Goal: Task Accomplishment & Management: Use online tool/utility

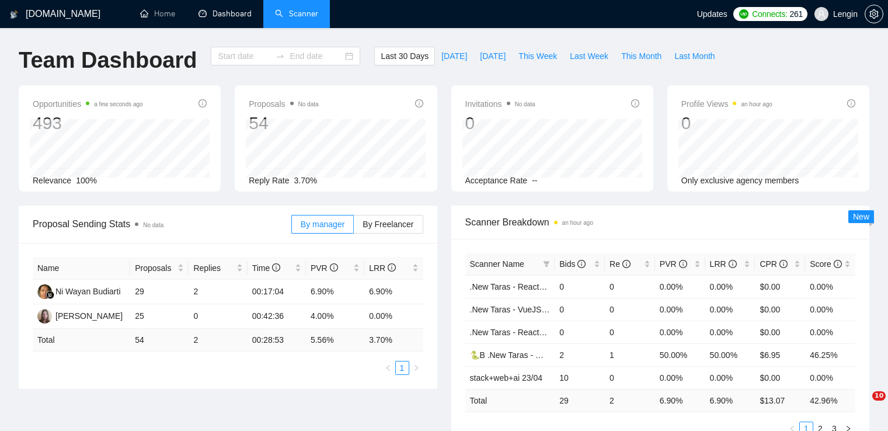
type input "[DATE]"
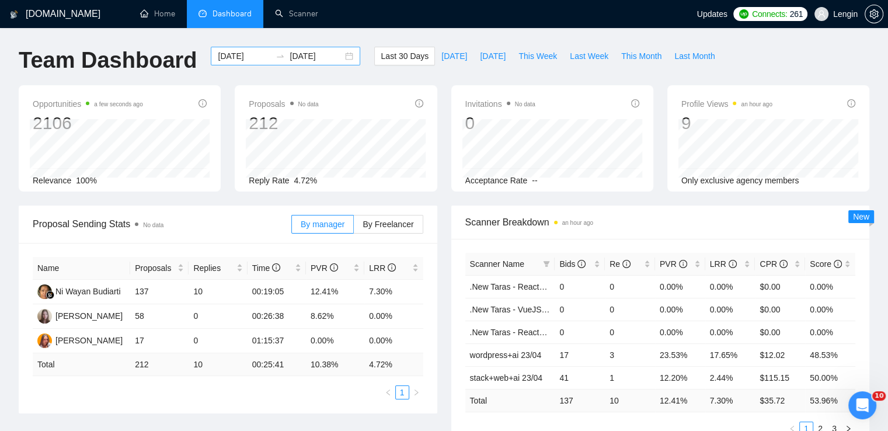
click at [342, 59] on div "[DATE] [DATE]" at bounding box center [285, 56] width 149 height 19
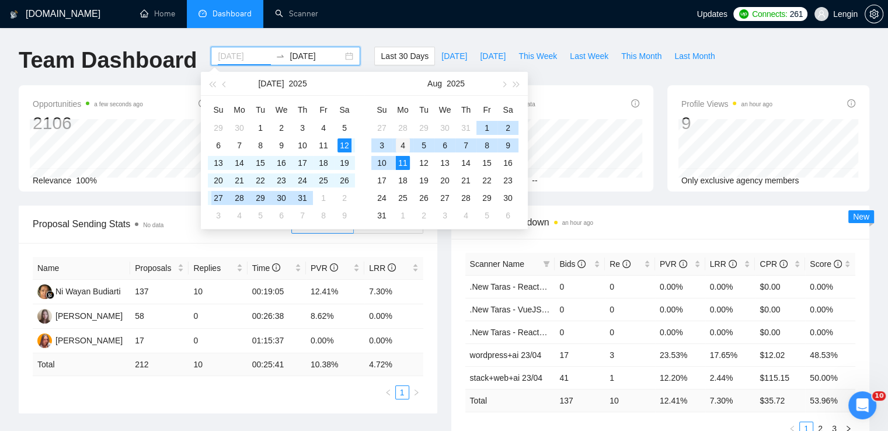
type input "[DATE]"
click at [402, 145] on div "4" at bounding box center [403, 145] width 14 height 14
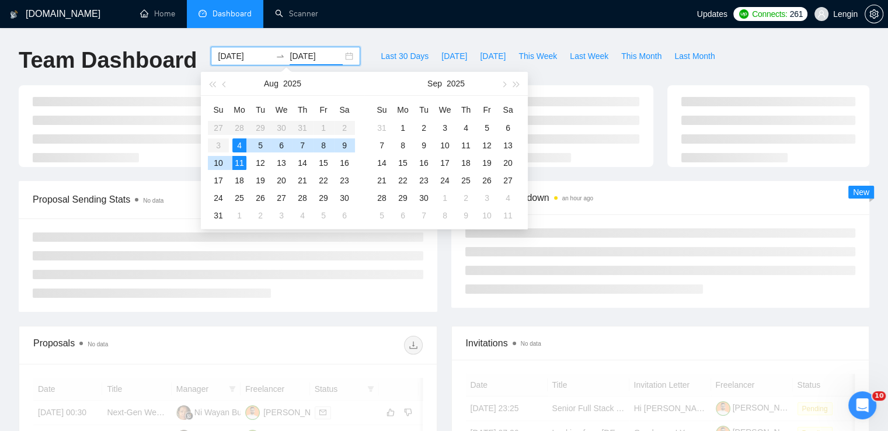
type input "[DATE]"
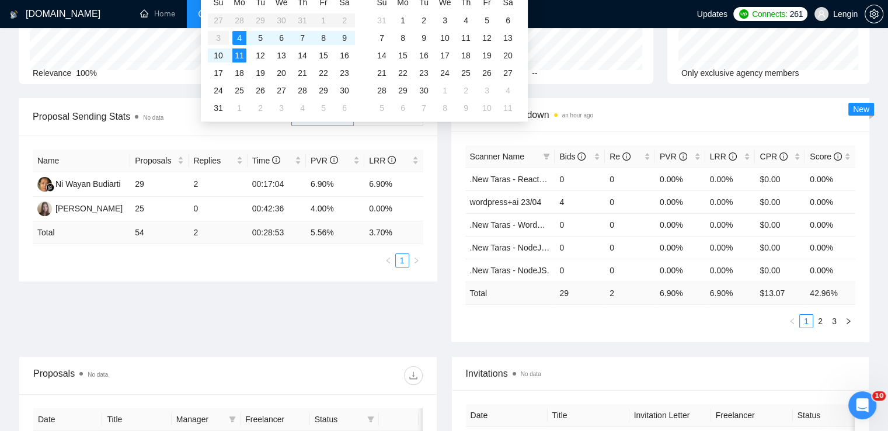
scroll to position [107, 0]
click at [411, 318] on div "Proposal Sending Stats No data By manager By Freelancer Name Proposals Replies …" at bounding box center [444, 227] width 865 height 258
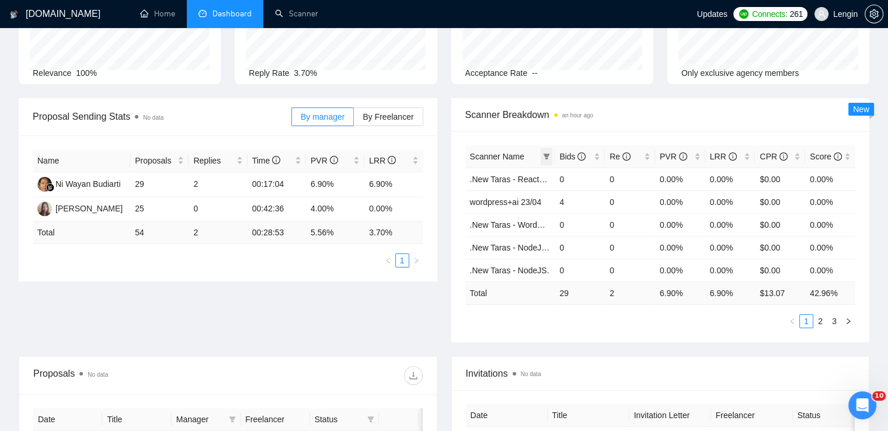
click at [543, 153] on icon "filter" at bounding box center [546, 156] width 7 height 7
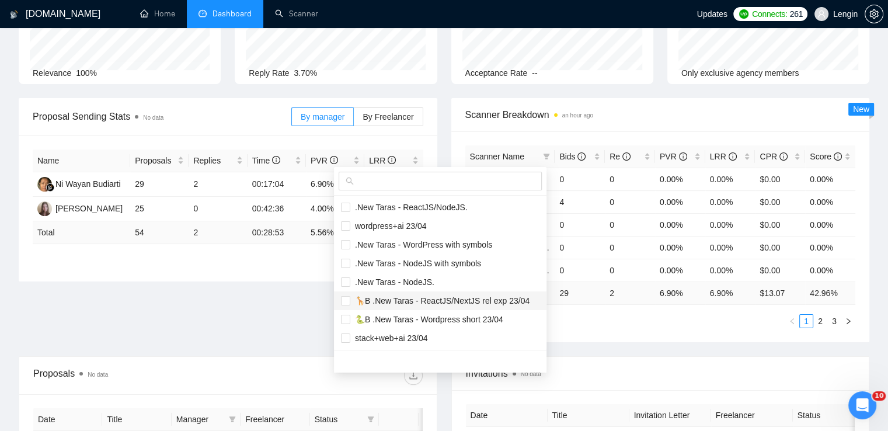
click at [389, 300] on span "🦒B .New Taras - ReactJS/NextJS rel exp 23/04" at bounding box center [439, 300] width 179 height 9
checkbox input "true"
click at [367, 318] on span "🐍B .New Taras - Wordpress short 23/04" at bounding box center [426, 319] width 153 height 9
checkbox input "true"
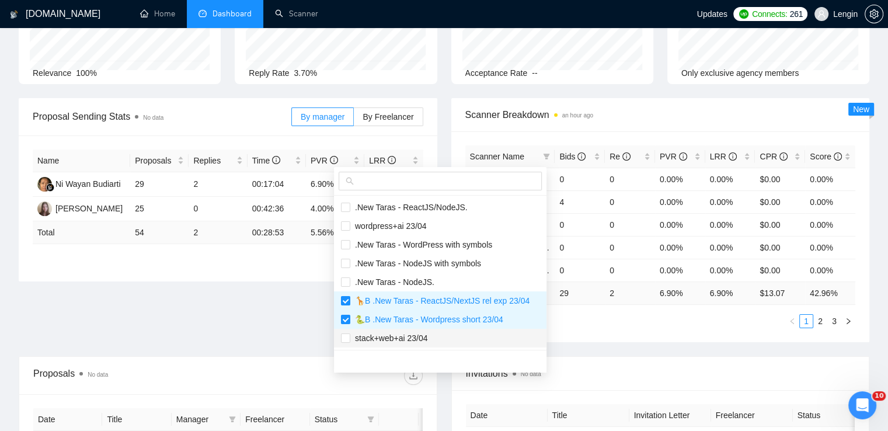
click at [386, 334] on span "stack+web+ai 23/04" at bounding box center [389, 337] width 78 height 9
checkbox input "true"
click at [390, 227] on span "wordpress+ai 23/04" at bounding box center [388, 225] width 76 height 9
checkbox input "true"
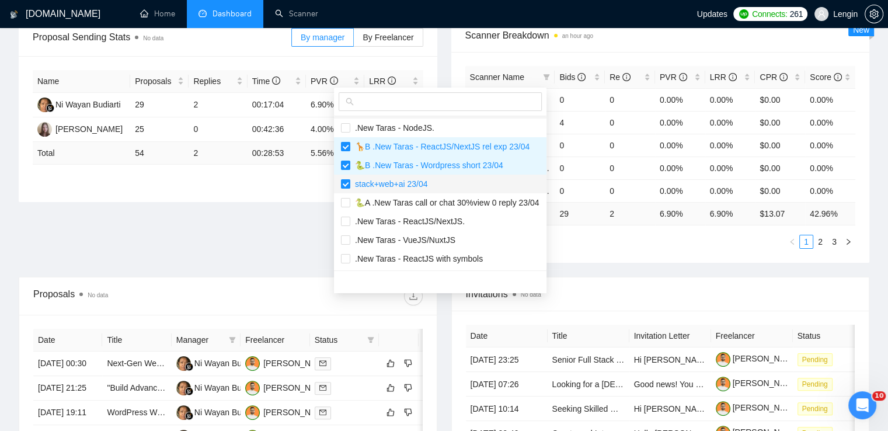
scroll to position [187, 0]
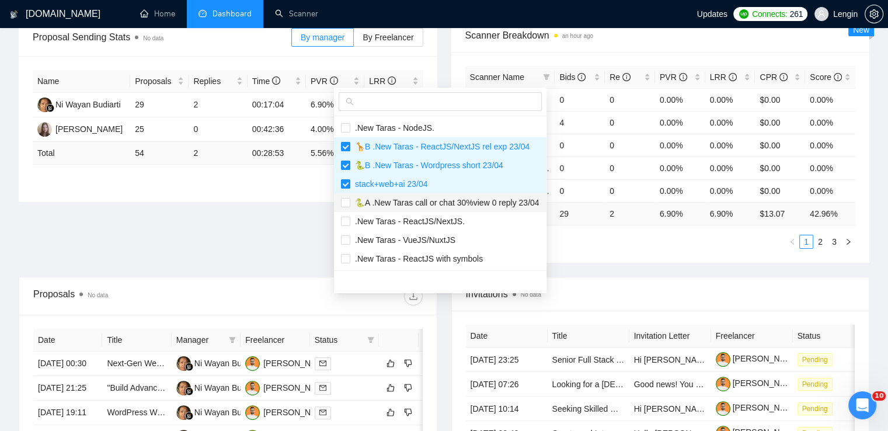
click at [388, 201] on span "🐍A .New Taras call or chat 30%view 0 reply 23/04" at bounding box center [444, 202] width 189 height 9
checkbox input "true"
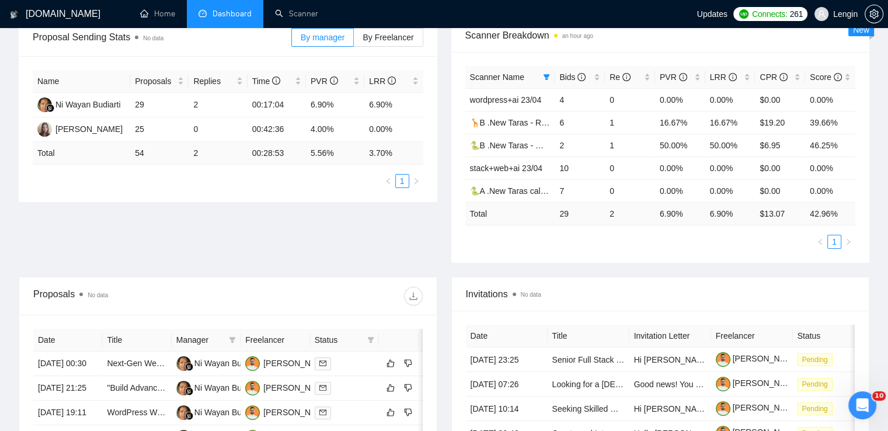
click at [306, 232] on div "Proposal Sending Stats No data By manager By Freelancer Name Proposals Replies …" at bounding box center [444, 148] width 865 height 258
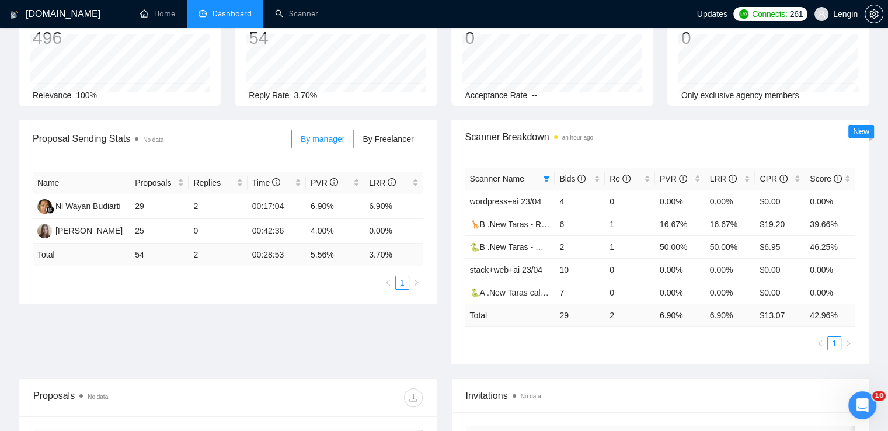
scroll to position [83, 0]
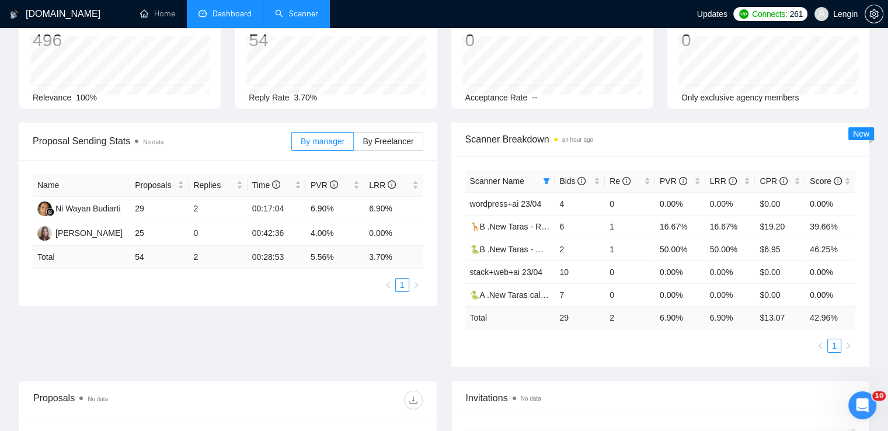
click at [305, 14] on link "Scanner" at bounding box center [296, 14] width 43 height 10
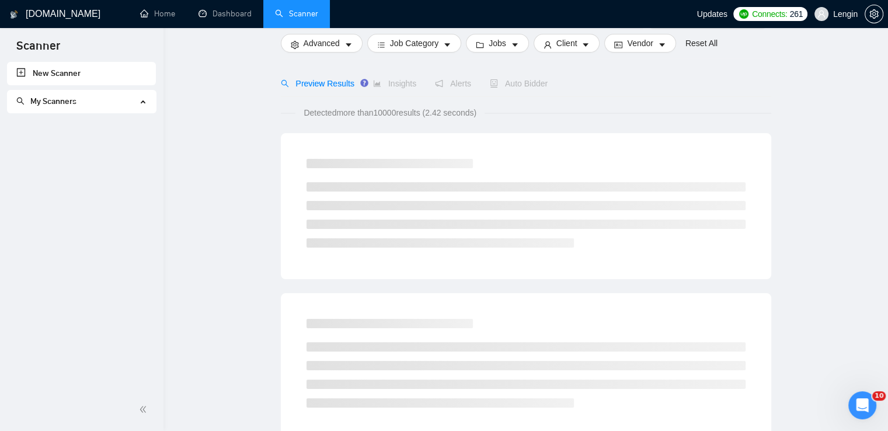
click at [287, 16] on link "Scanner" at bounding box center [296, 14] width 43 height 10
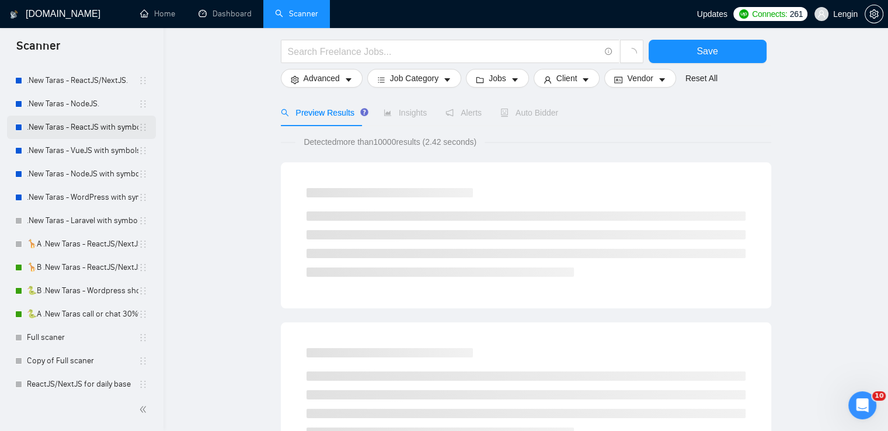
scroll to position [149, 0]
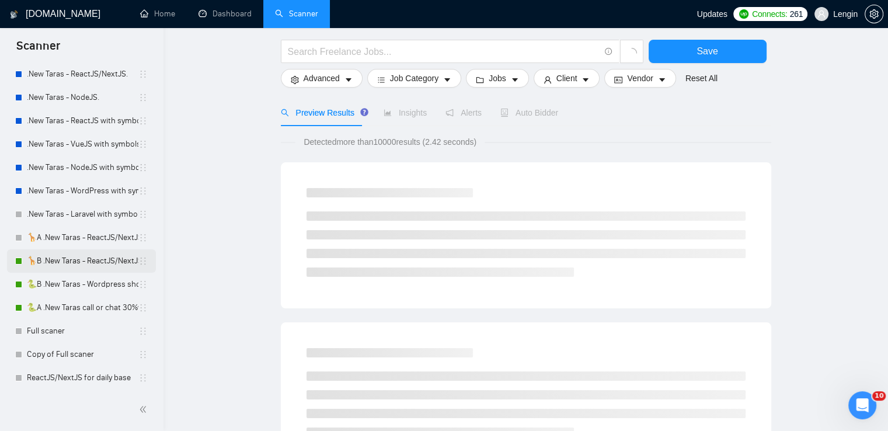
click at [48, 259] on link "🦒B .New Taras - ReactJS/NextJS rel exp 23/04" at bounding box center [82, 260] width 111 height 23
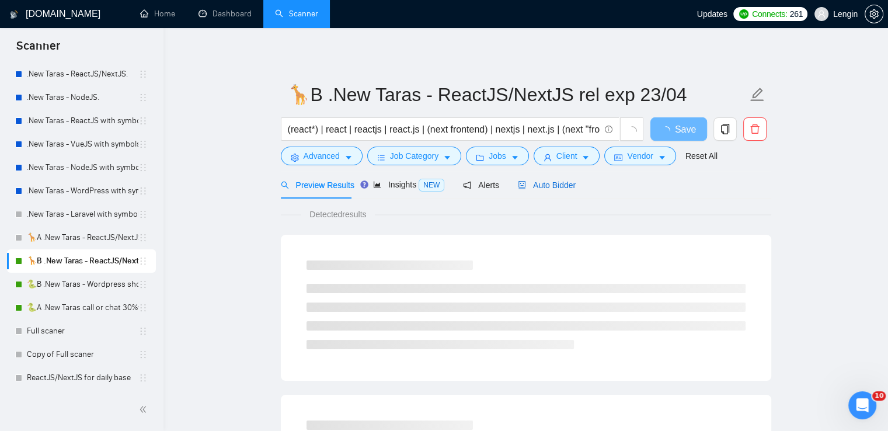
click at [554, 187] on span "Auto Bidder" at bounding box center [547, 184] width 58 height 9
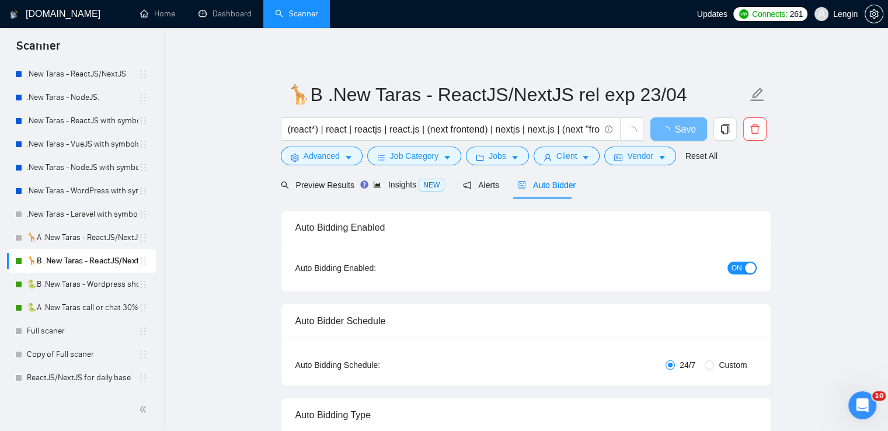
radio input "false"
radio input "true"
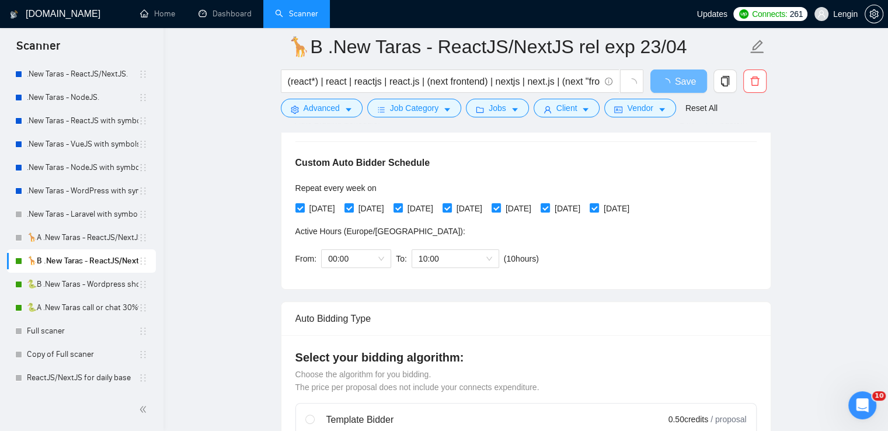
scroll to position [290, 0]
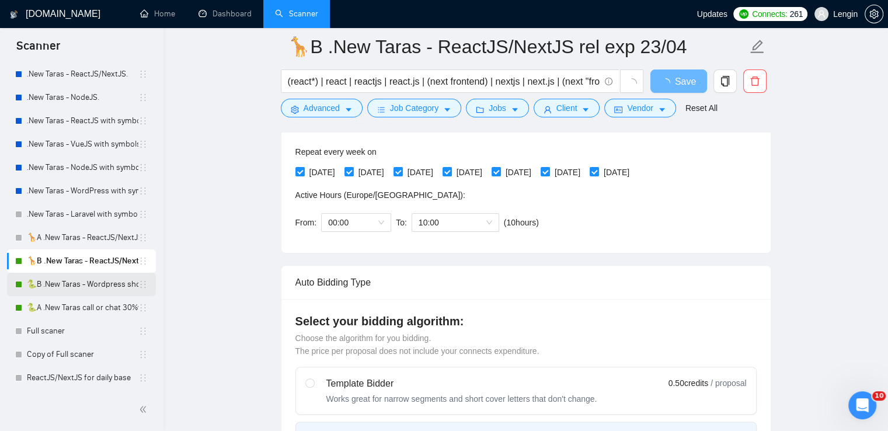
click at [96, 276] on link "🐍B .New Taras - Wordpress short 23/04" at bounding box center [82, 284] width 111 height 23
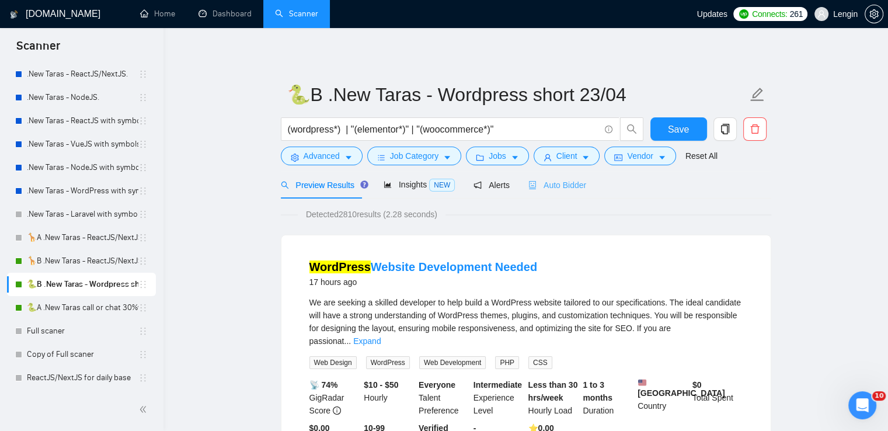
click at [543, 195] on div "Auto Bidder" at bounding box center [557, 184] width 58 height 27
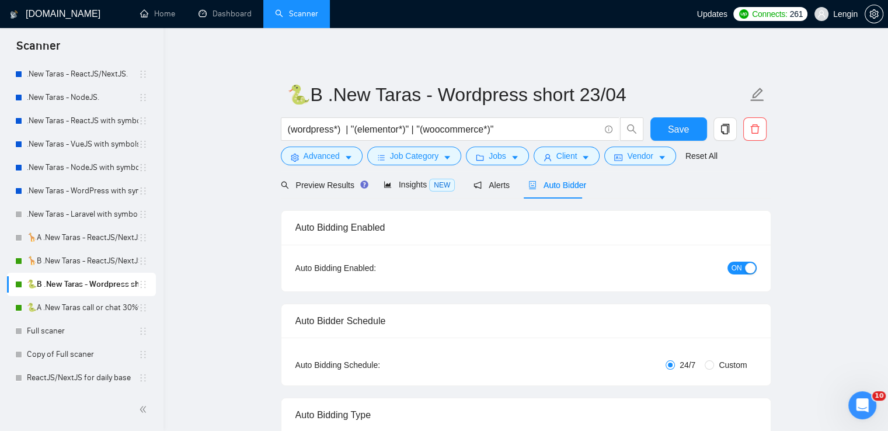
radio input "false"
radio input "true"
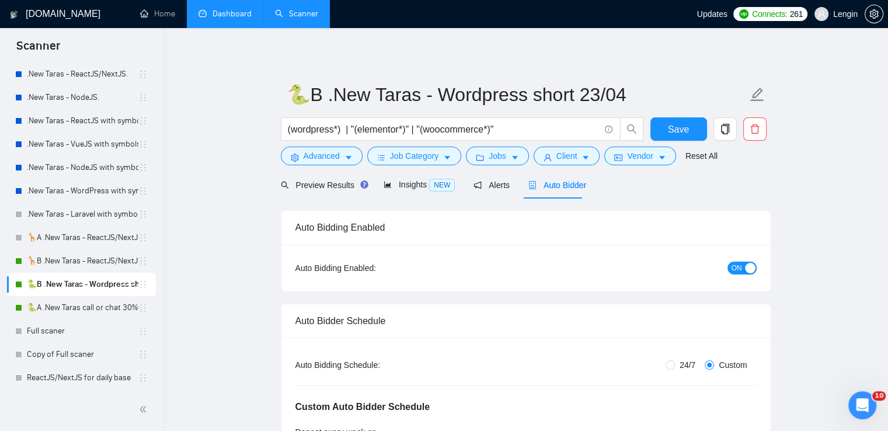
click at [233, 19] on link "Dashboard" at bounding box center [224, 14] width 53 height 10
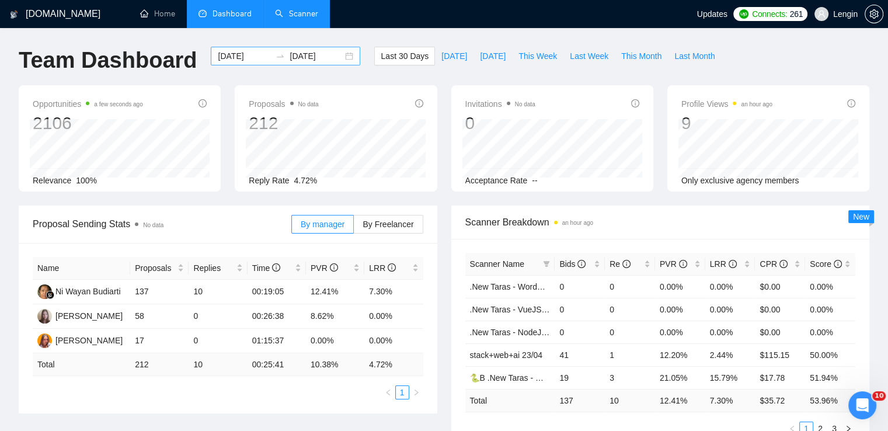
click at [339, 54] on div "[DATE] [DATE]" at bounding box center [285, 56] width 149 height 19
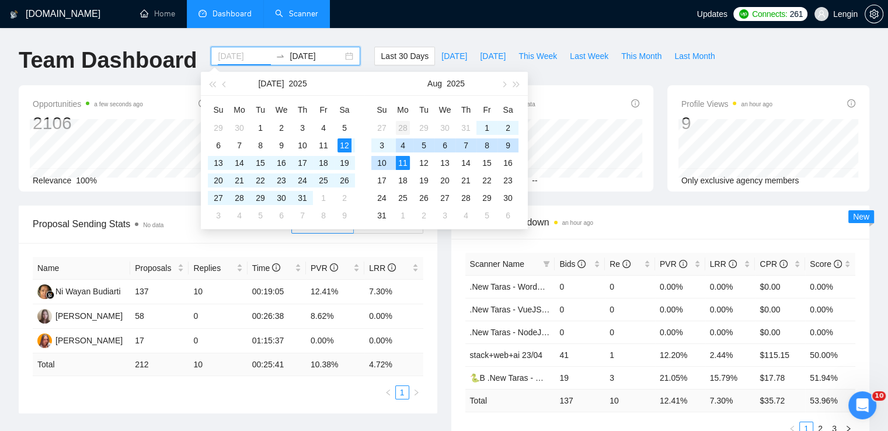
type input "[DATE]"
click at [399, 130] on div "28" at bounding box center [403, 128] width 14 height 14
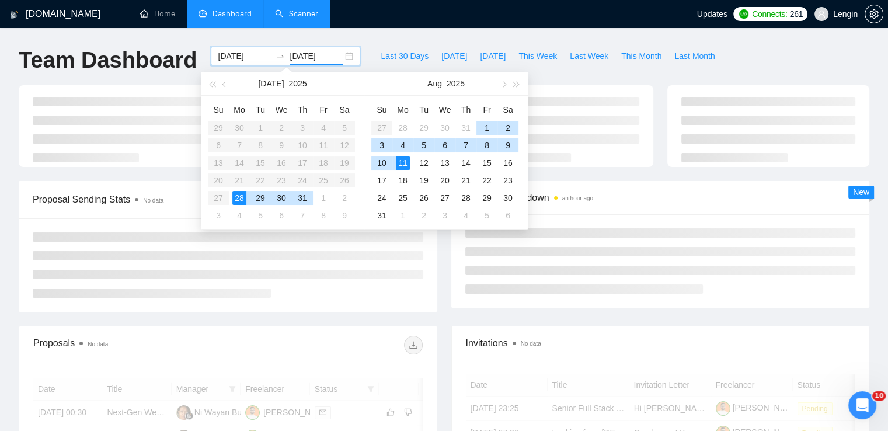
type input "[DATE]"
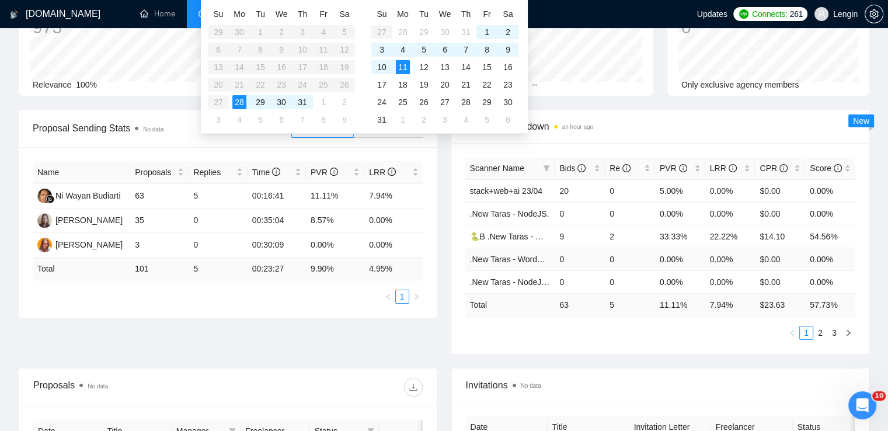
scroll to position [96, 0]
click at [546, 172] on span at bounding box center [547, 168] width 12 height 18
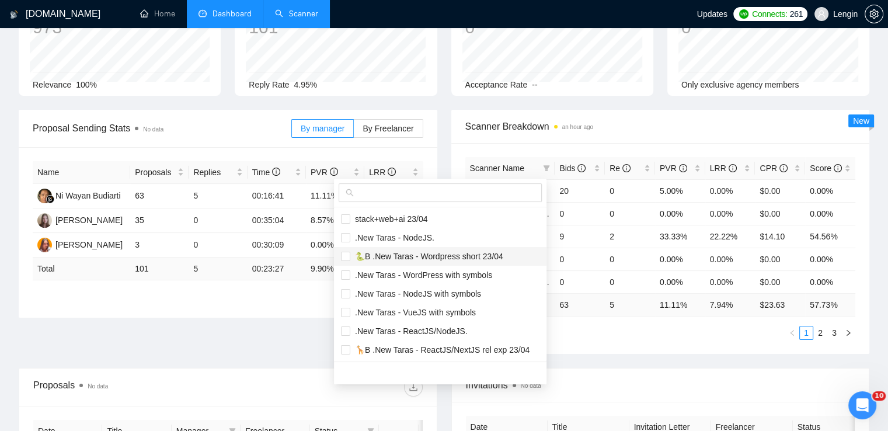
click at [409, 259] on span "🐍B .New Taras - Wordpress short 23/04" at bounding box center [426, 256] width 153 height 9
checkbox input "true"
click at [382, 345] on span "🦒B .New Taras - ReactJS/NextJS rel exp 23/04" at bounding box center [439, 349] width 179 height 9
checkbox input "true"
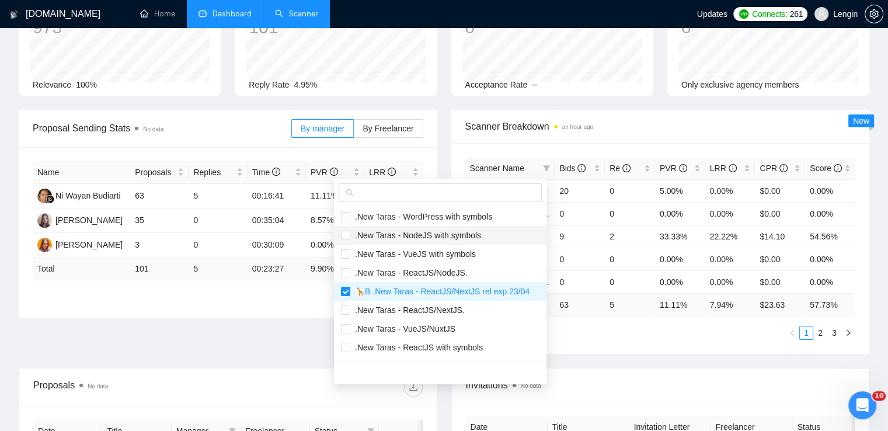
scroll to position [81, 0]
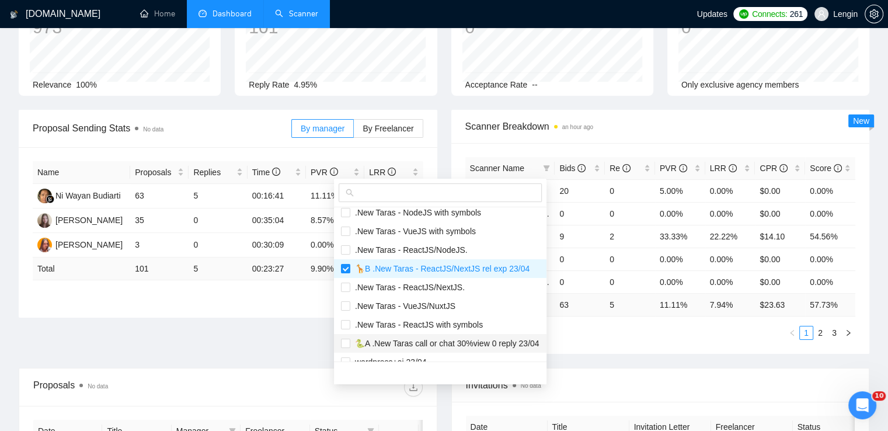
click at [367, 340] on span "🐍A .New Taras call or chat 30%view 0 reply 23/04" at bounding box center [444, 343] width 189 height 9
checkbox input "true"
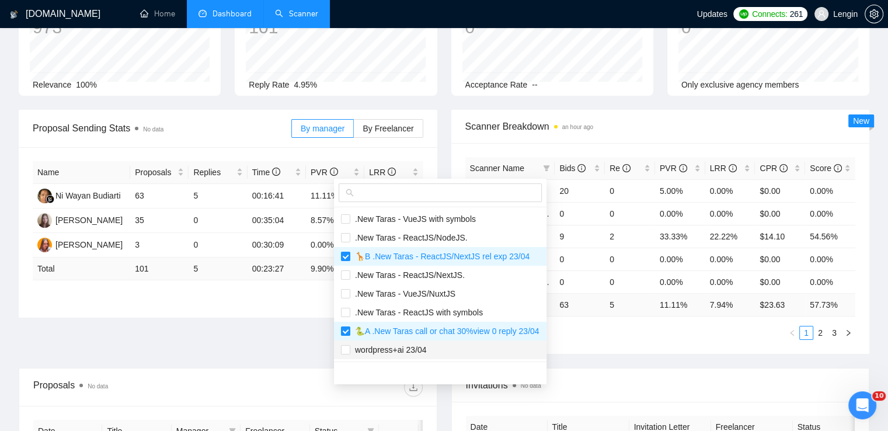
click at [393, 346] on span "wordpress+ai 23/04" at bounding box center [388, 349] width 76 height 9
checkbox input "true"
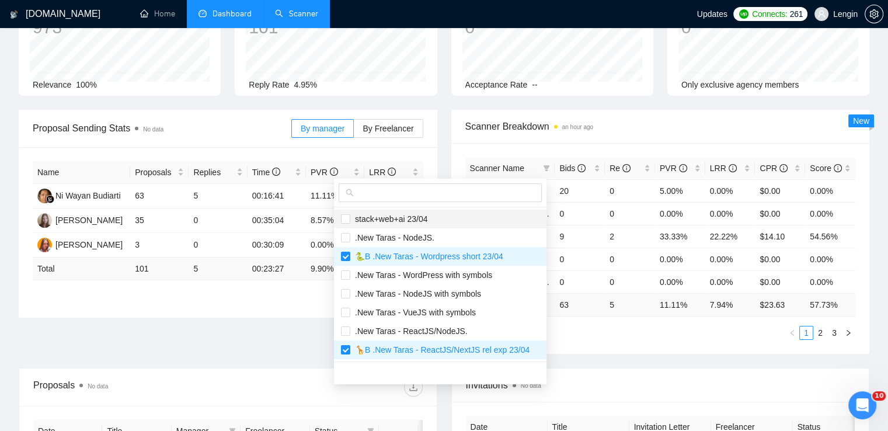
click at [397, 225] on li "stack+web+ai 23/04" at bounding box center [440, 219] width 212 height 19
checkbox input "true"
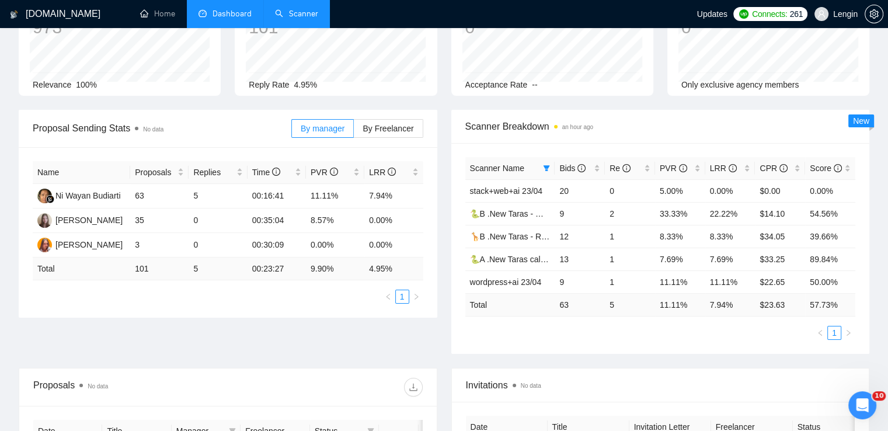
click at [278, 332] on div "Proposal Sending Stats No data By manager By Freelancer Name Proposals Replies …" at bounding box center [444, 239] width 865 height 258
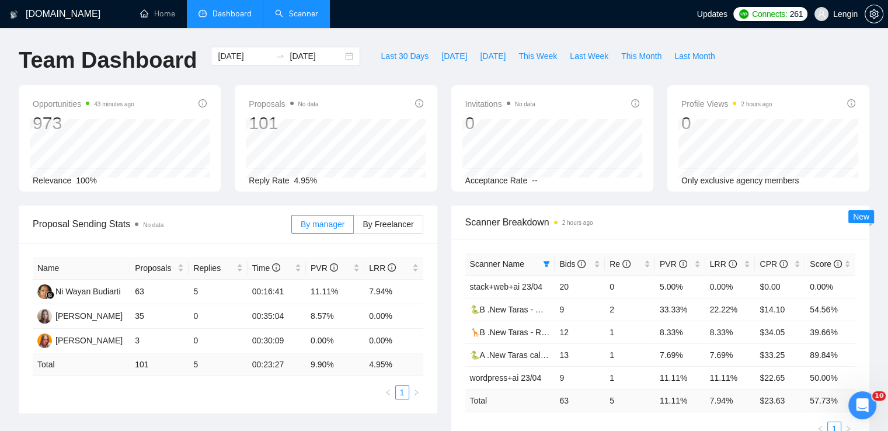
click at [300, 19] on link "Scanner" at bounding box center [296, 14] width 43 height 10
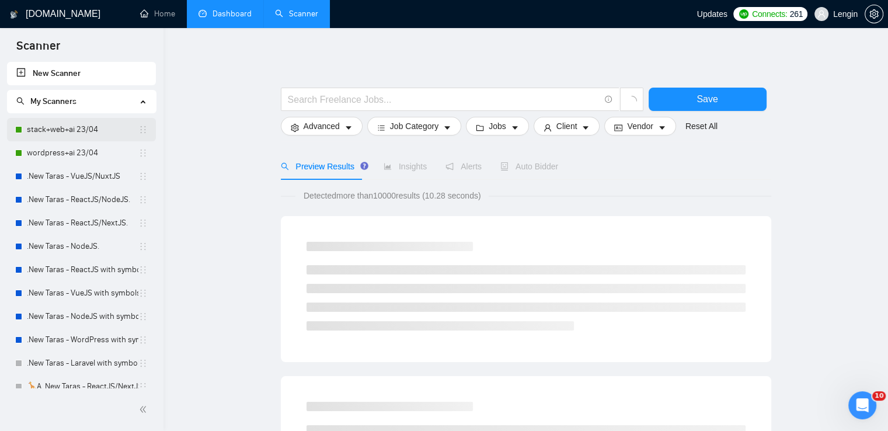
click at [94, 132] on link "stack+web+ai 23/04" at bounding box center [82, 129] width 111 height 23
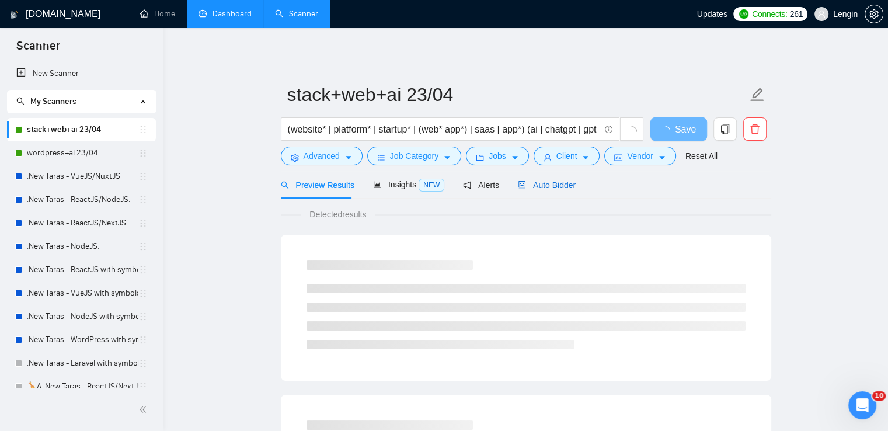
click at [543, 180] on span "Auto Bidder" at bounding box center [547, 184] width 58 height 9
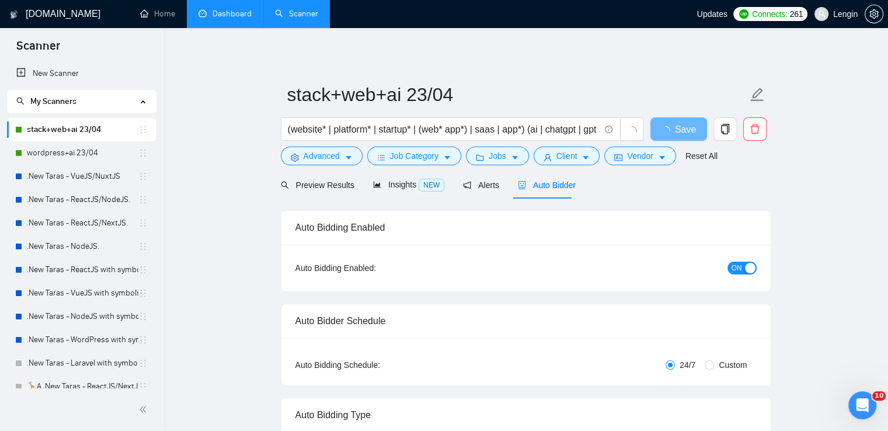
radio input "false"
radio input "true"
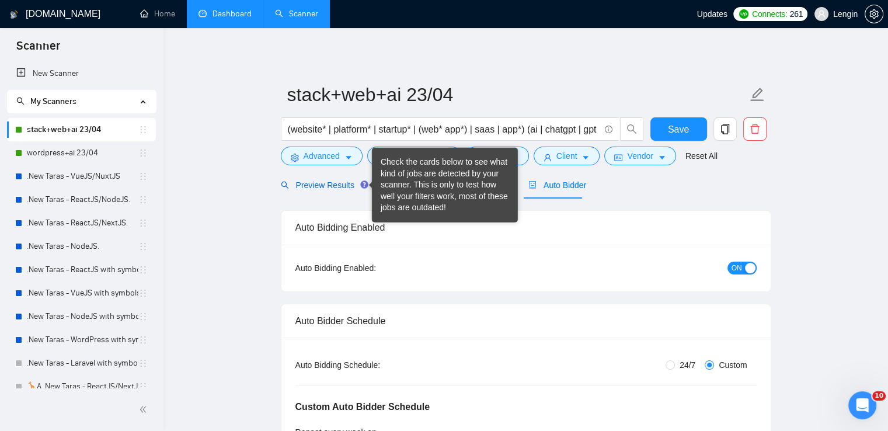
click at [327, 184] on span "Preview Results" at bounding box center [323, 184] width 84 height 9
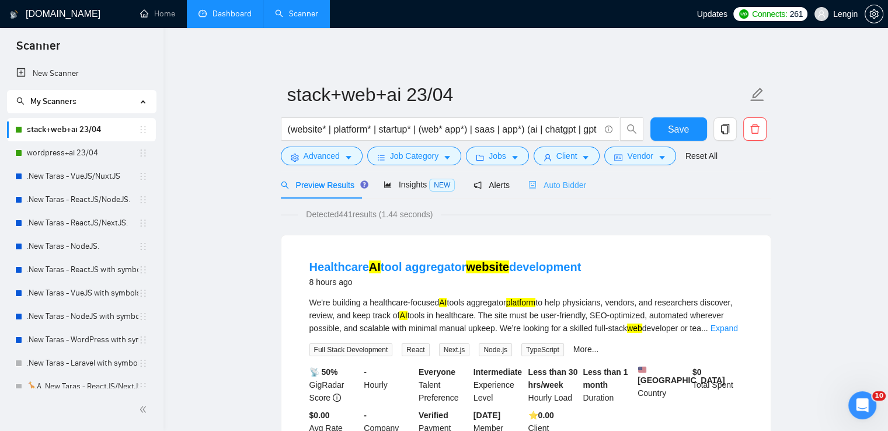
click at [570, 192] on div "Auto Bidder" at bounding box center [557, 184] width 58 height 27
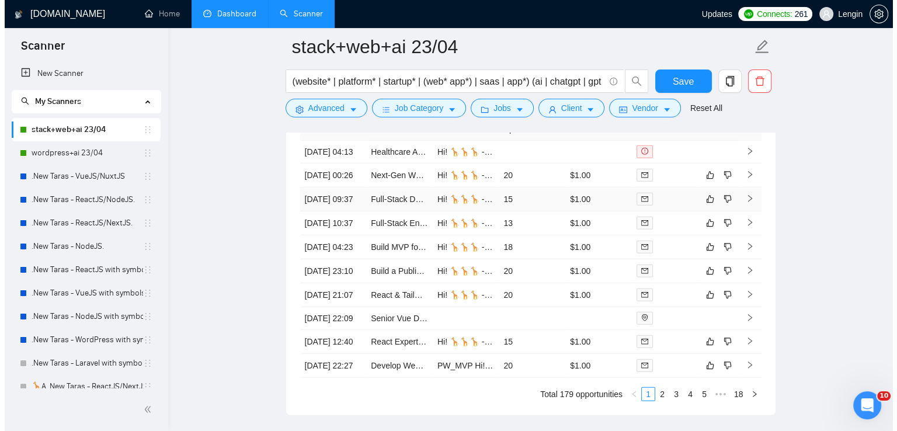
scroll to position [3131, 0]
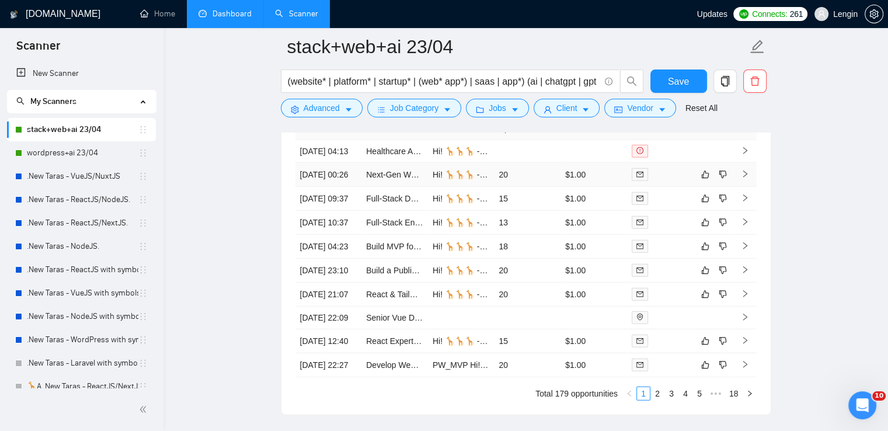
click at [385, 187] on td "Next-Gen Website with AI & 3D Features" at bounding box center [394, 175] width 67 height 24
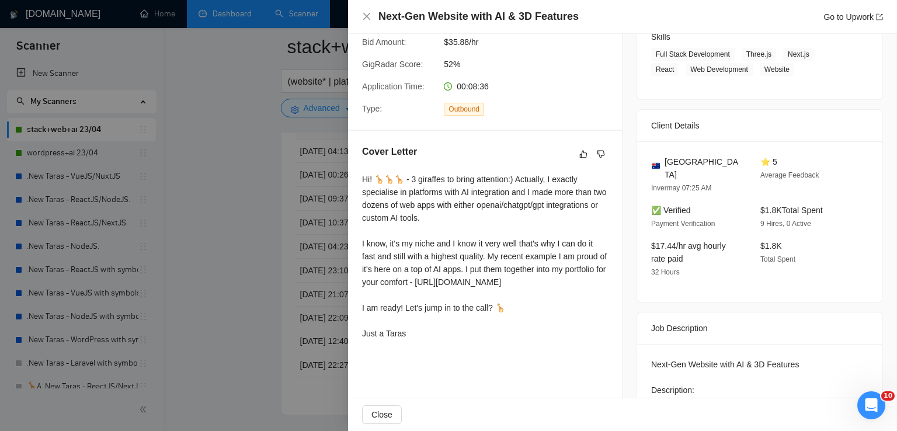
scroll to position [200, 0]
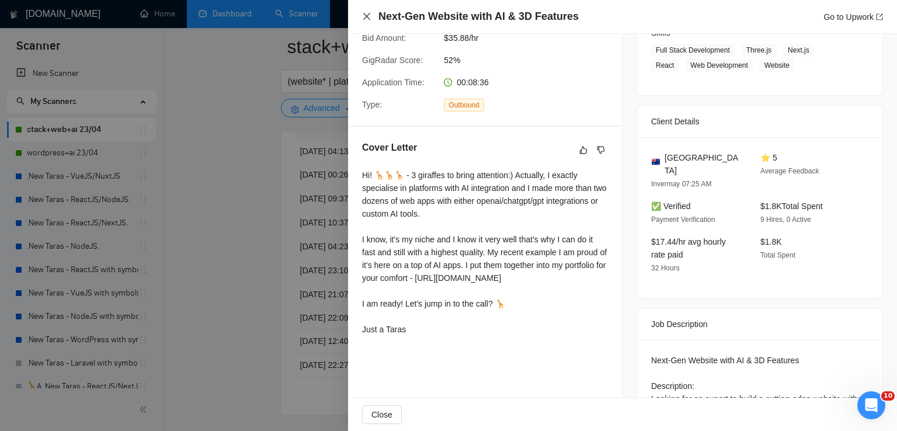
click at [365, 19] on icon "close" at bounding box center [366, 16] width 7 height 7
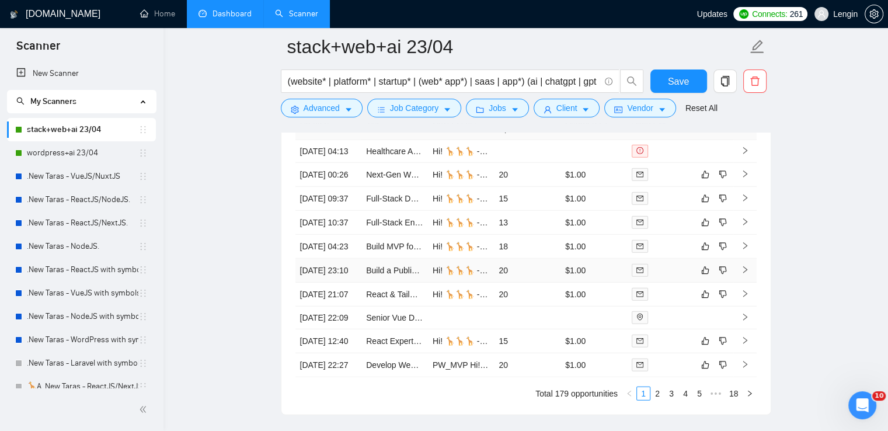
click at [402, 283] on td "Build a Public, Branded Chat Interface Using OpenAI Responses API or Assistants…" at bounding box center [394, 271] width 67 height 24
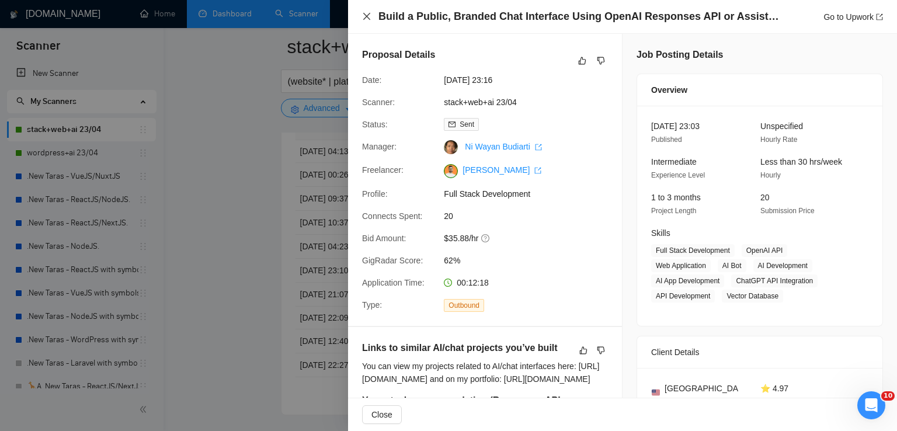
click at [363, 16] on icon "close" at bounding box center [366, 16] width 9 height 9
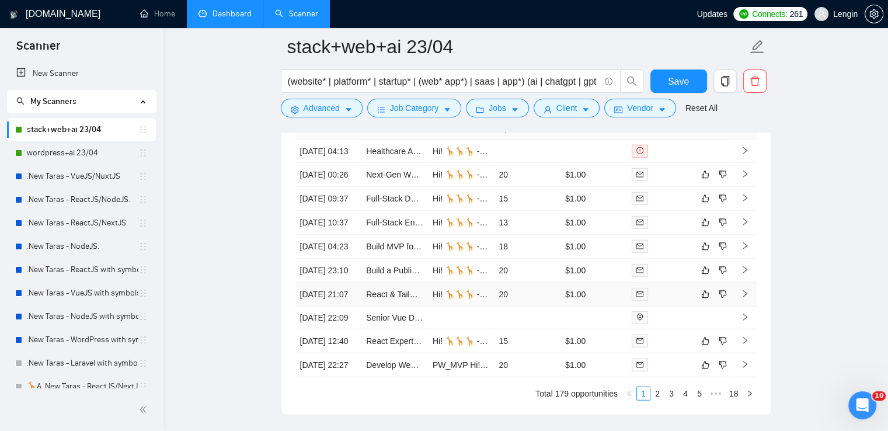
click at [399, 306] on td "React & Tailwind Developer for Custom AI Sales Bot Interface" at bounding box center [394, 295] width 67 height 24
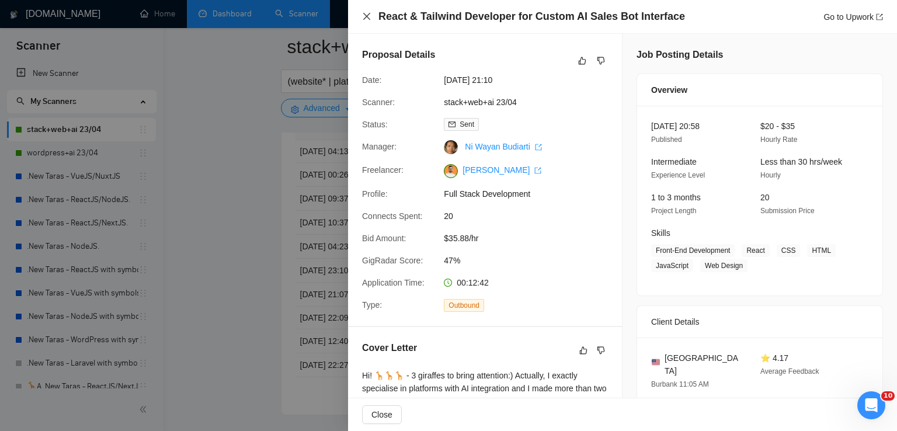
click at [363, 18] on icon "close" at bounding box center [366, 16] width 9 height 9
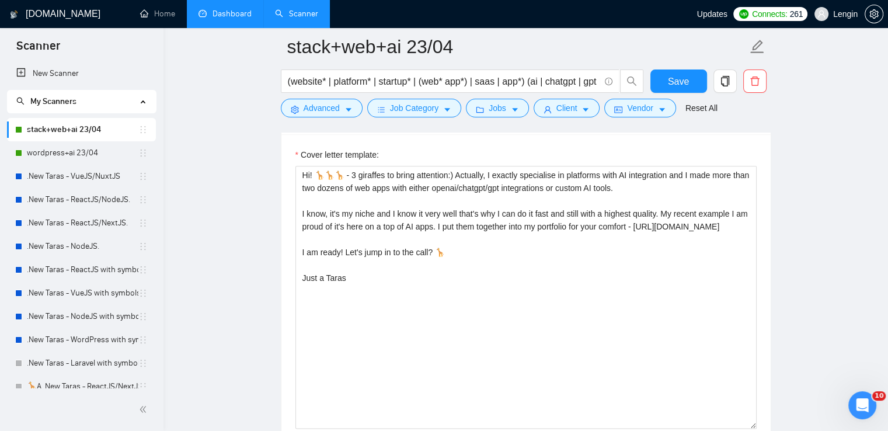
scroll to position [1493, 0]
click at [227, 18] on link "Dashboard" at bounding box center [224, 14] width 53 height 10
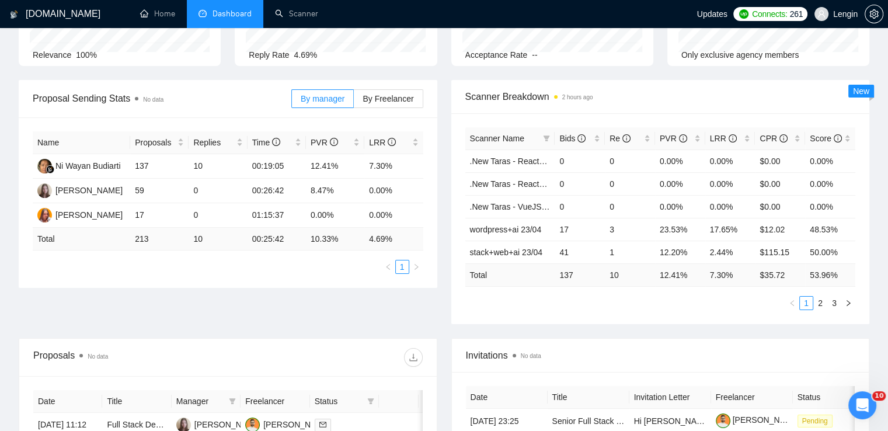
scroll to position [128, 0]
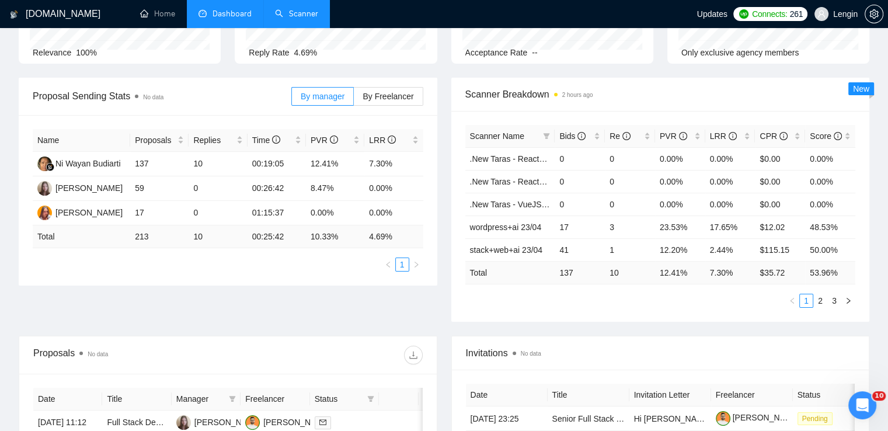
click at [297, 11] on link "Scanner" at bounding box center [296, 14] width 43 height 10
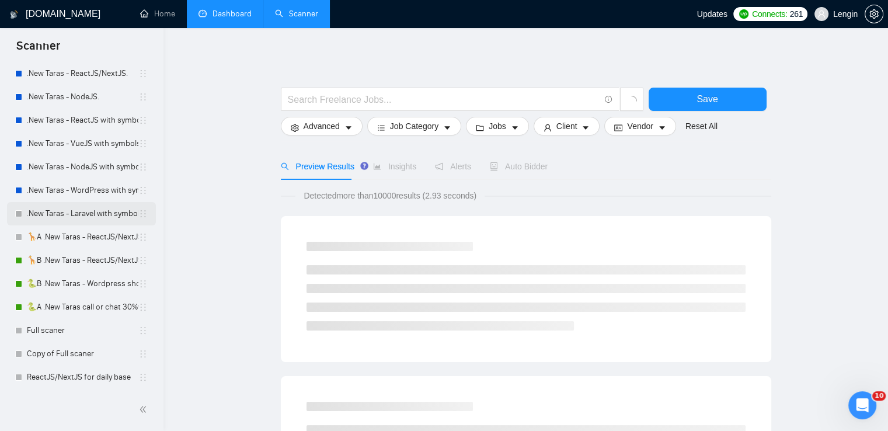
scroll to position [197, 0]
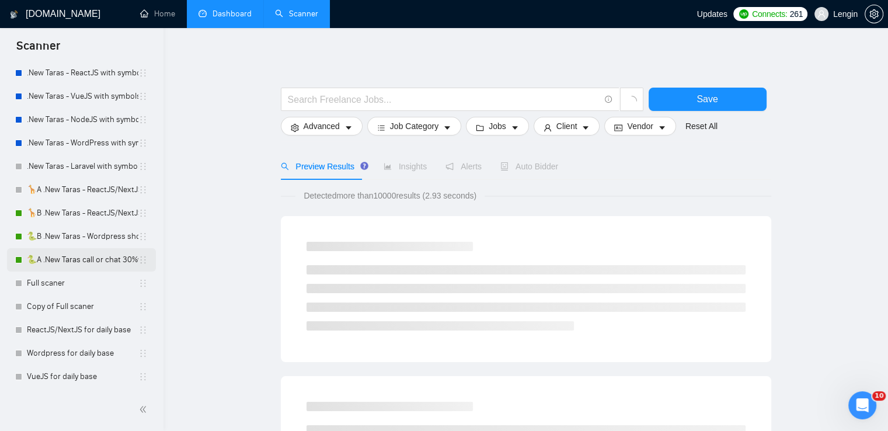
click at [80, 263] on link "🐍A .New Taras call or chat 30%view 0 reply 23/04" at bounding box center [82, 259] width 111 height 23
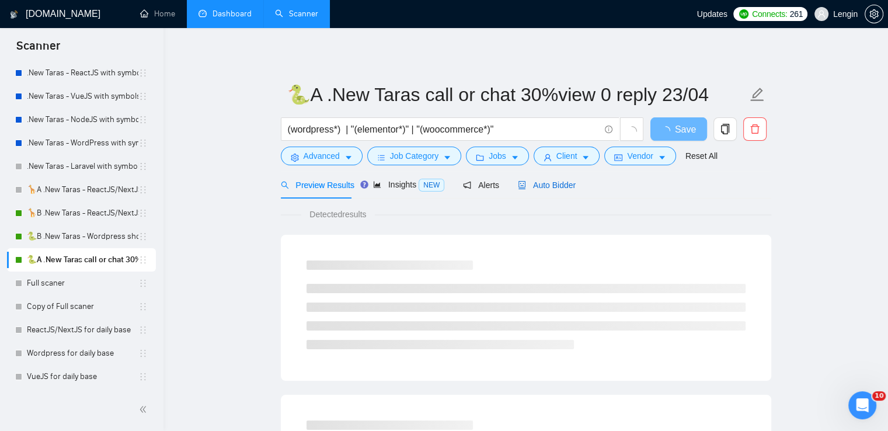
click at [553, 182] on span "Auto Bidder" at bounding box center [547, 184] width 58 height 9
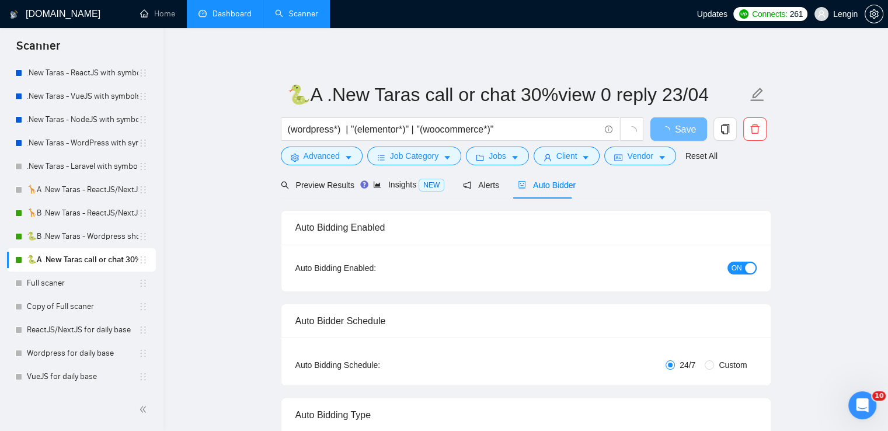
radio input "false"
radio input "true"
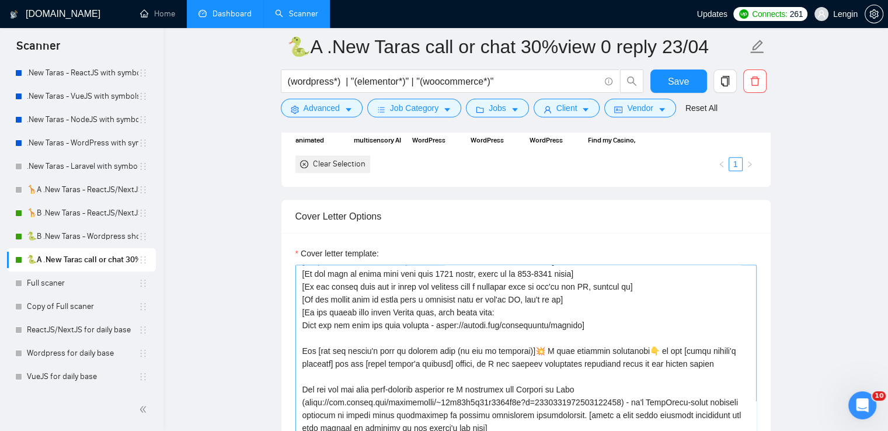
scroll to position [26, 0]
click at [219, 306] on main "🐍A .New Taras call or chat 30%view 0 reply 23/04 (wordpress*) | "(elementor*)" …" at bounding box center [525, 382] width 687 height 3532
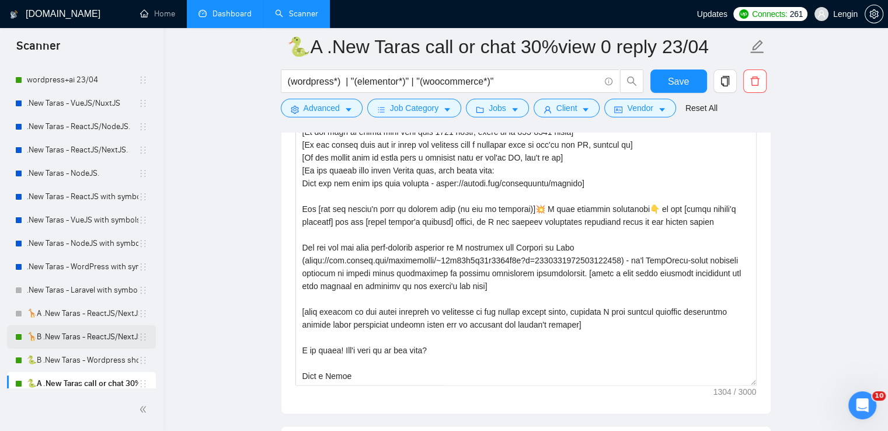
scroll to position [0, 0]
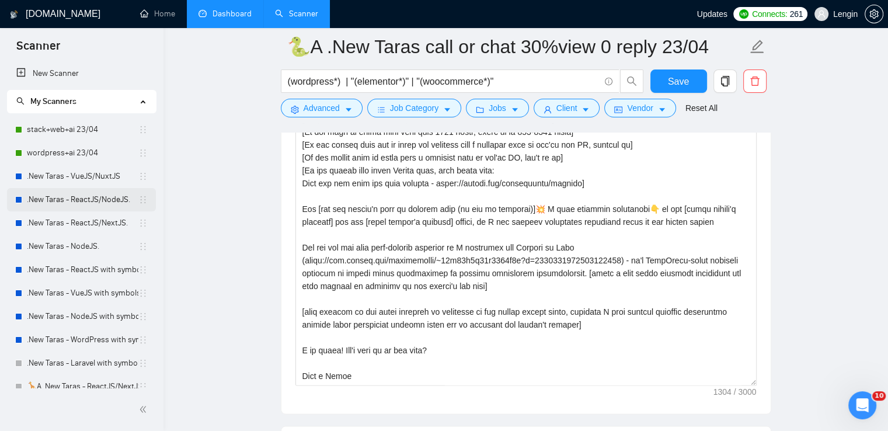
click at [91, 194] on link ".New Taras - ReactJS/NodeJS." at bounding box center [82, 199] width 111 height 23
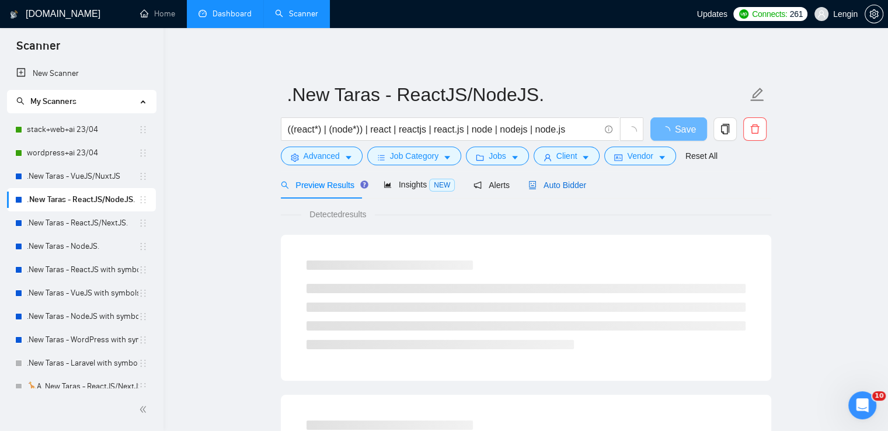
click at [550, 189] on span "Auto Bidder" at bounding box center [557, 184] width 58 height 9
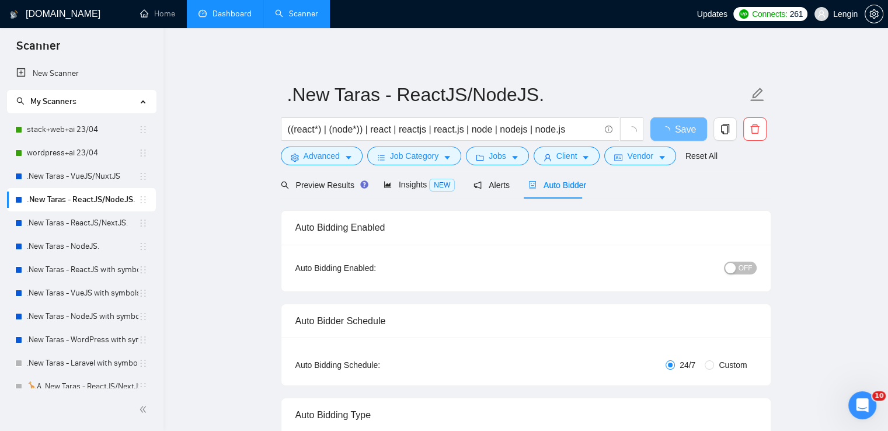
radio input "false"
radio input "true"
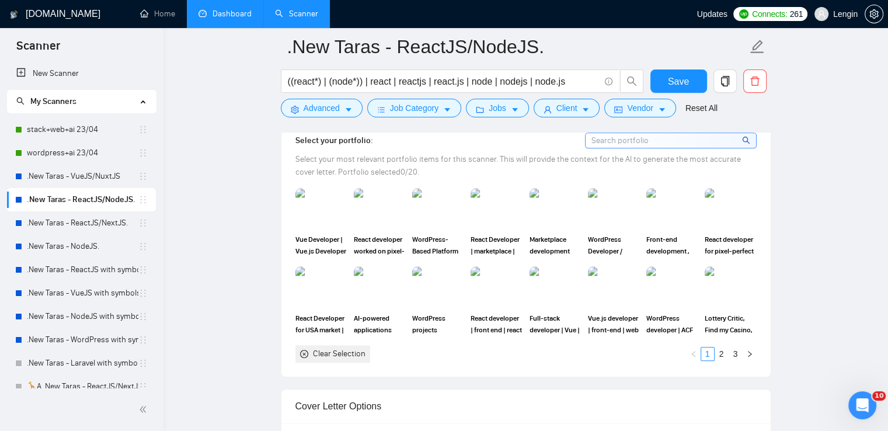
scroll to position [1254, 0]
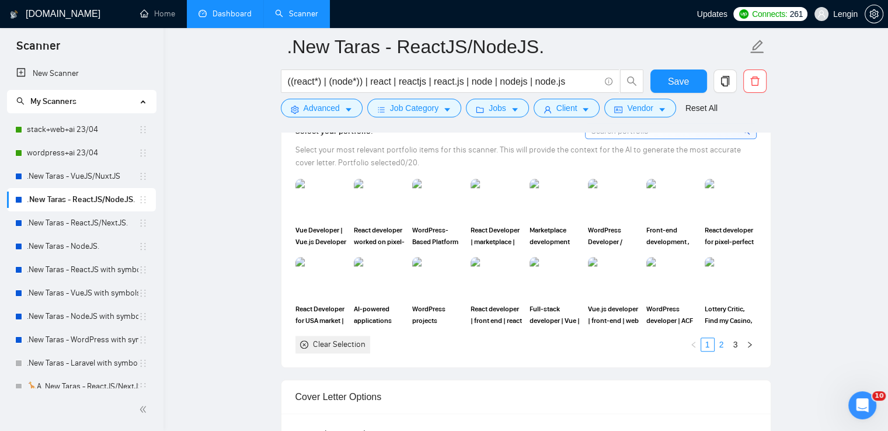
click at [722, 338] on link "2" at bounding box center [721, 344] width 13 height 13
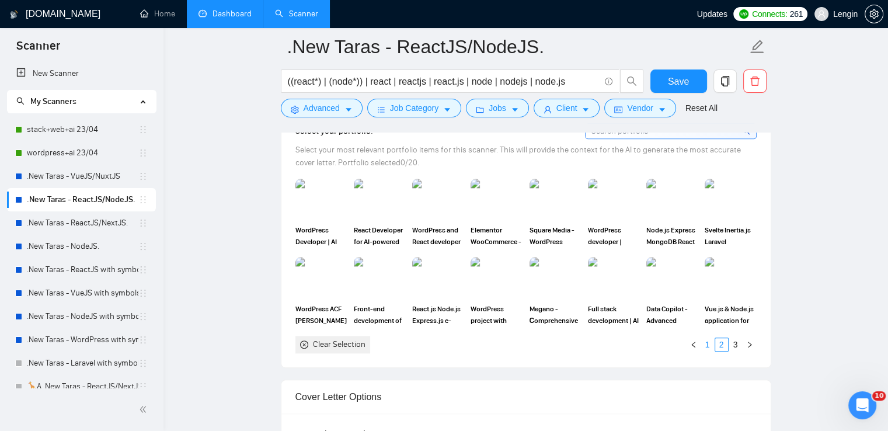
click at [706, 340] on link "1" at bounding box center [707, 344] width 13 height 13
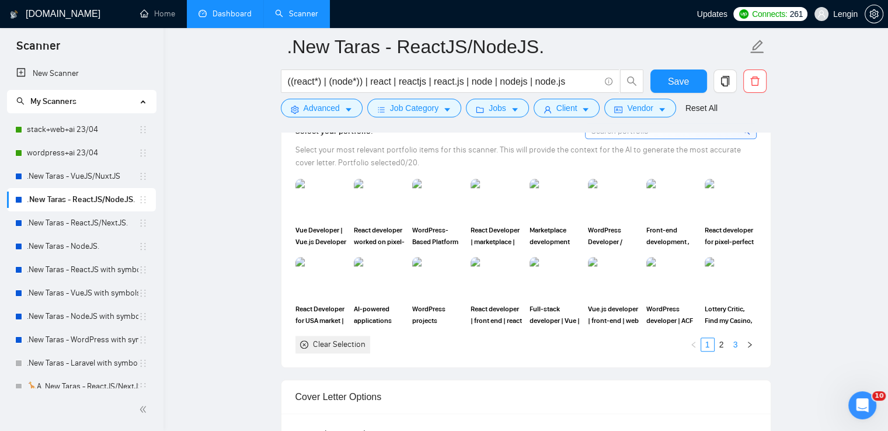
click at [729, 342] on link "3" at bounding box center [735, 344] width 13 height 13
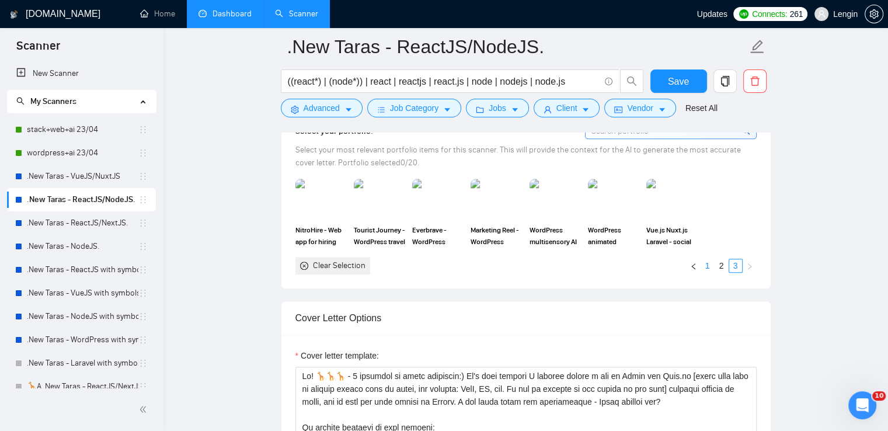
click at [703, 264] on link "1" at bounding box center [707, 265] width 13 height 13
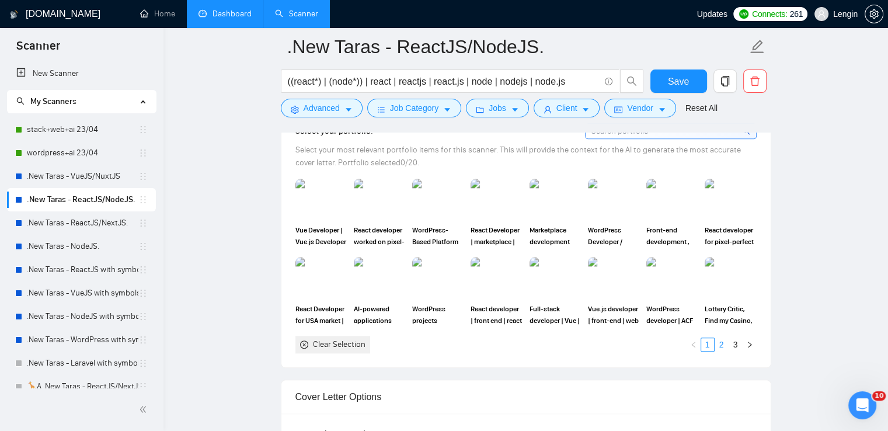
click at [723, 338] on link "2" at bounding box center [721, 344] width 13 height 13
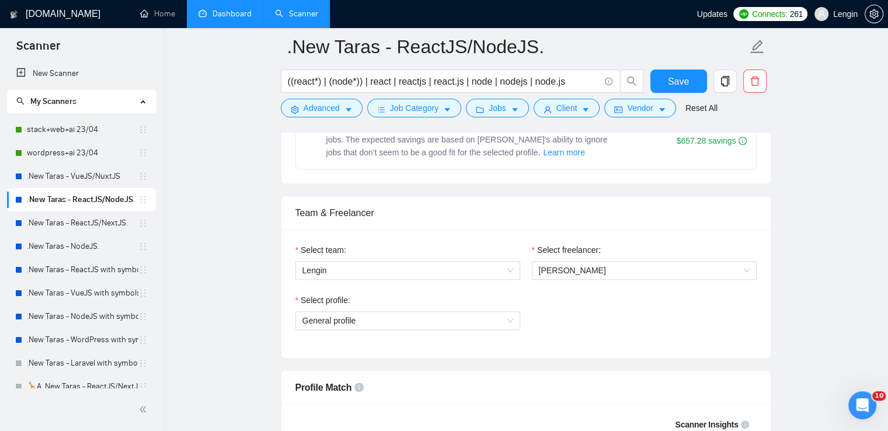
scroll to position [714, 0]
click at [506, 313] on span "General profile" at bounding box center [407, 320] width 211 height 18
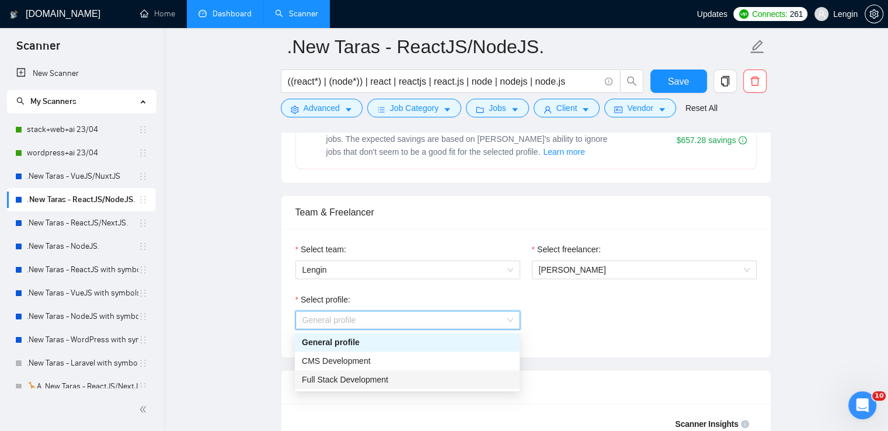
click at [346, 379] on span "Full Stack Development" at bounding box center [345, 379] width 86 height 9
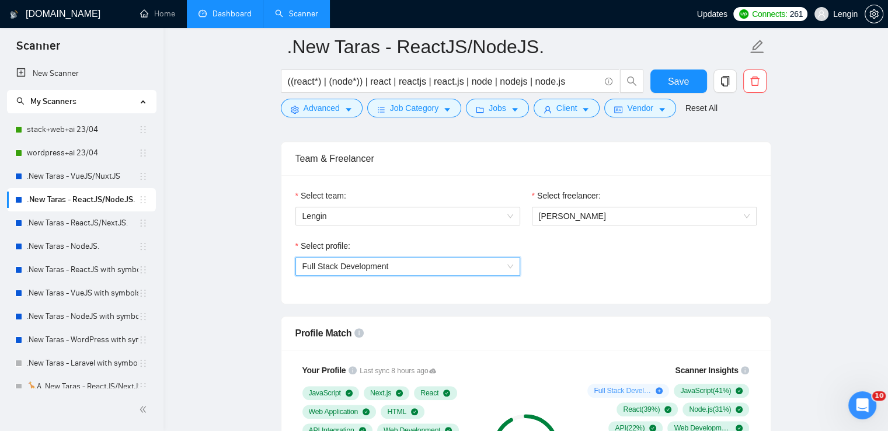
scroll to position [767, 0]
click at [506, 267] on span "Full Stack Development" at bounding box center [407, 267] width 211 height 18
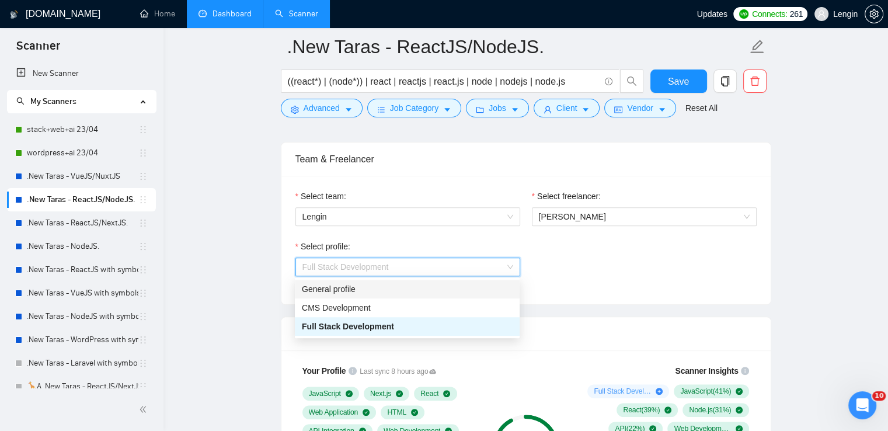
click at [353, 288] on div "General profile" at bounding box center [407, 289] width 211 height 13
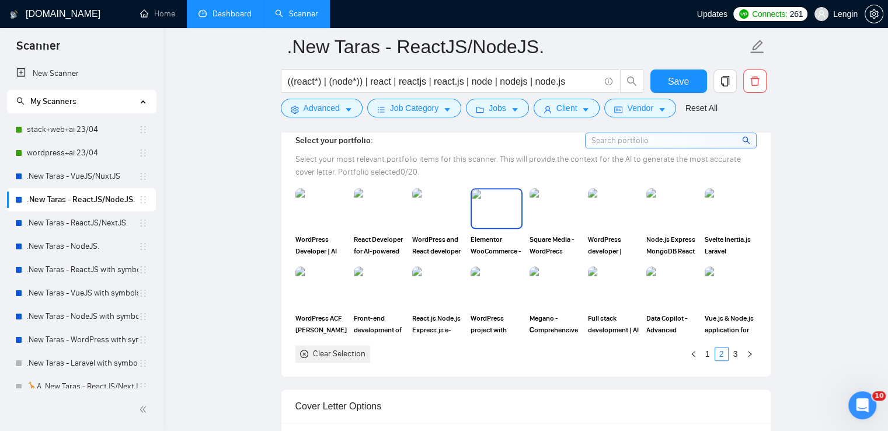
scroll to position [1242, 0]
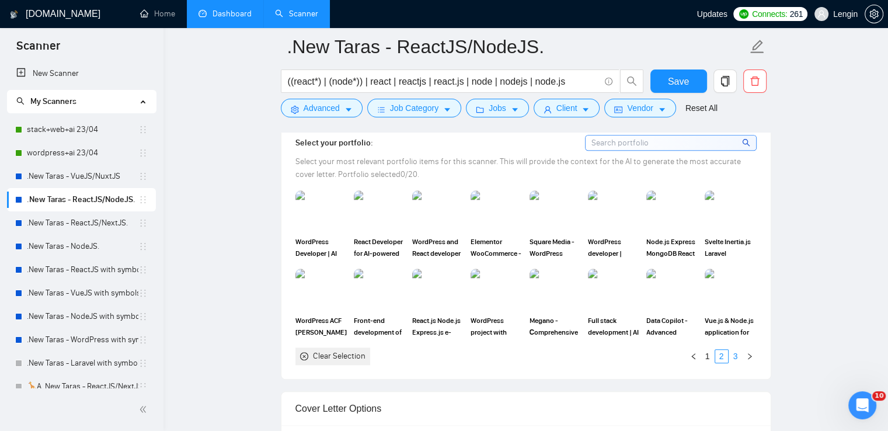
click at [734, 359] on link "3" at bounding box center [735, 356] width 13 height 13
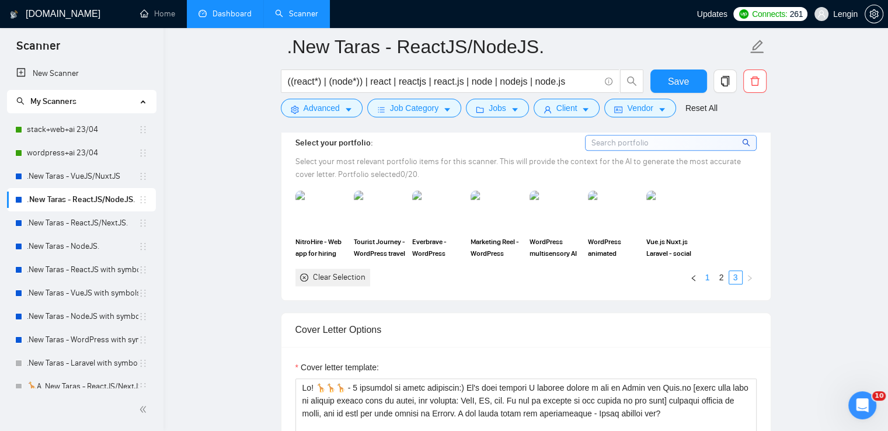
click at [705, 274] on link "1" at bounding box center [707, 277] width 13 height 13
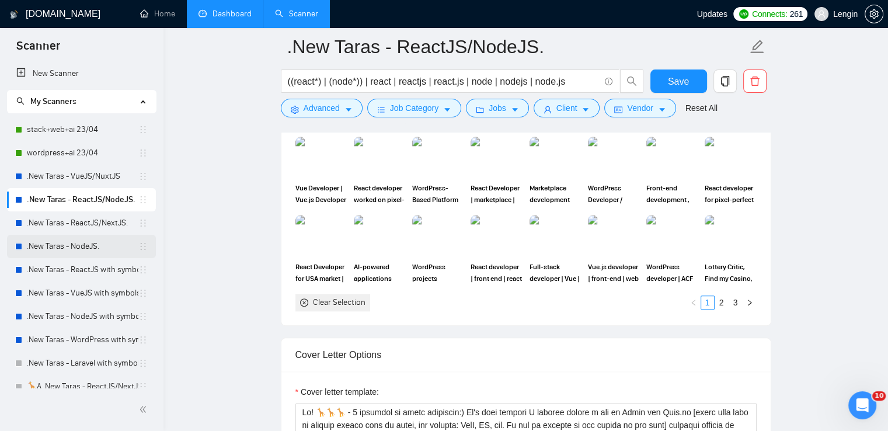
scroll to position [142, 0]
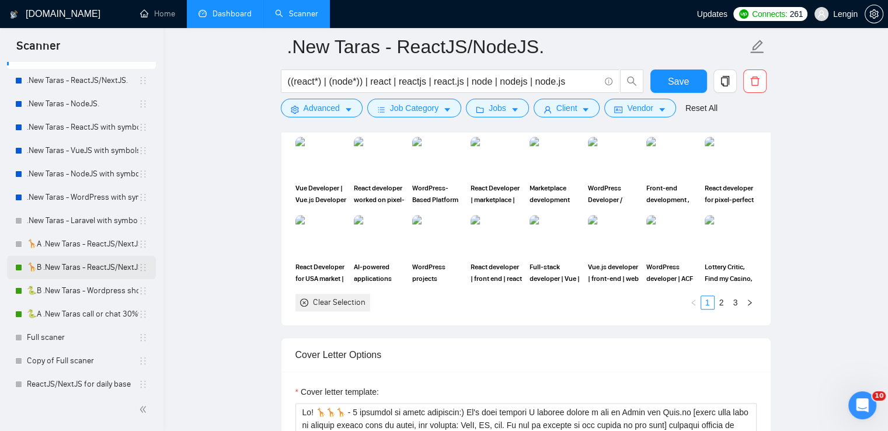
click at [70, 267] on link "🦒B .New Taras - ReactJS/NextJS rel exp 23/04" at bounding box center [82, 267] width 111 height 23
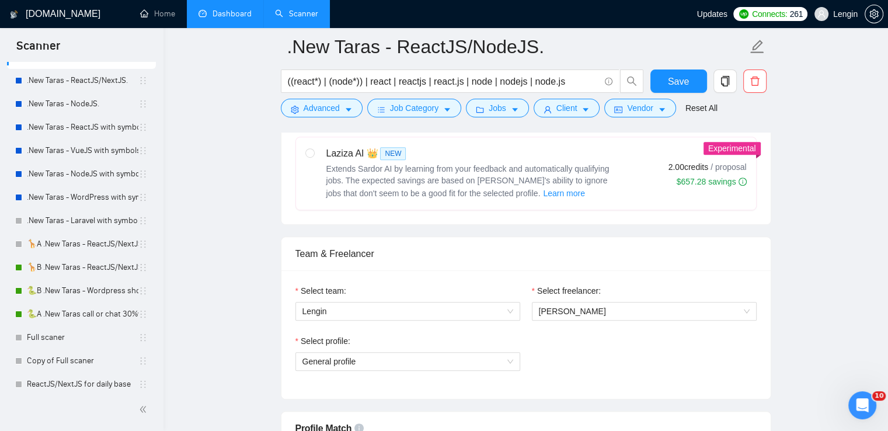
scroll to position [672, 0]
click at [686, 84] on span "Save" at bounding box center [678, 81] width 21 height 15
click at [59, 270] on link "🦒B .New Taras - ReactJS/NextJS rel exp 23/04" at bounding box center [82, 267] width 111 height 23
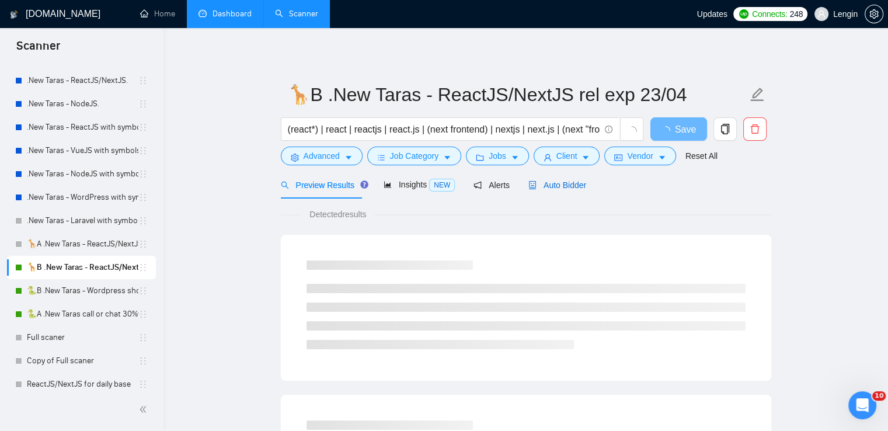
click at [556, 185] on span "Auto Bidder" at bounding box center [557, 184] width 58 height 9
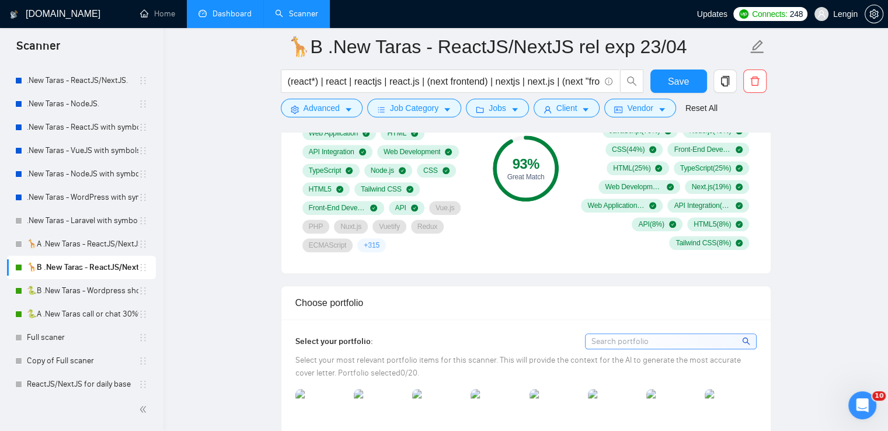
scroll to position [1179, 0]
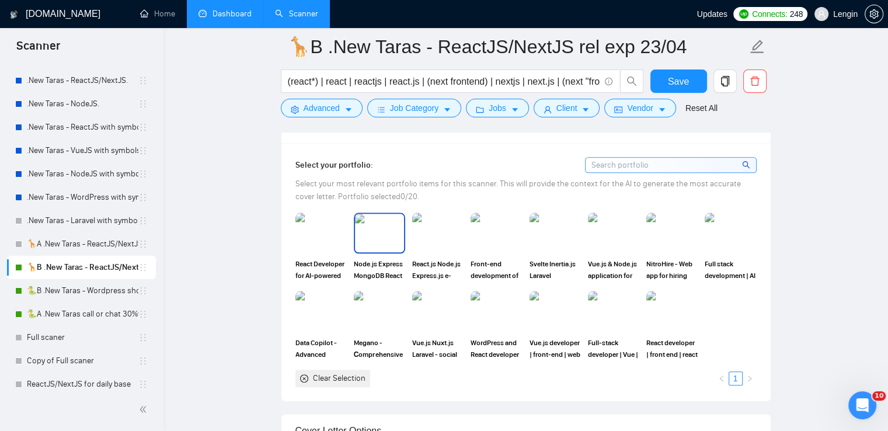
click at [382, 232] on img at bounding box center [379, 233] width 49 height 39
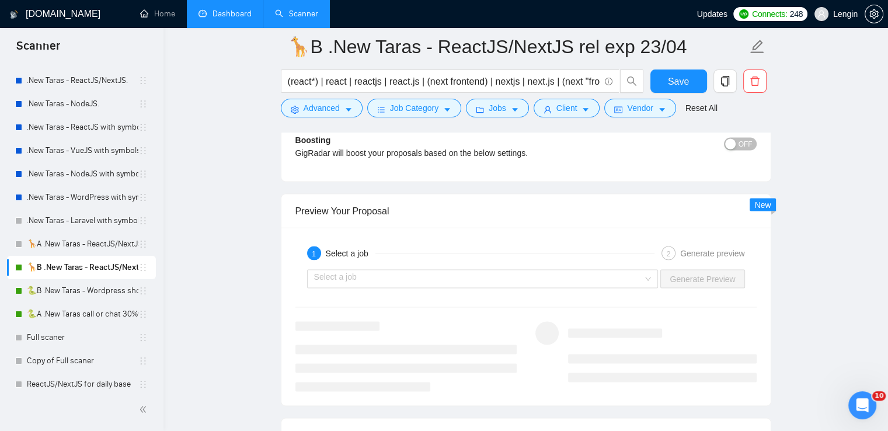
scroll to position [2412, 0]
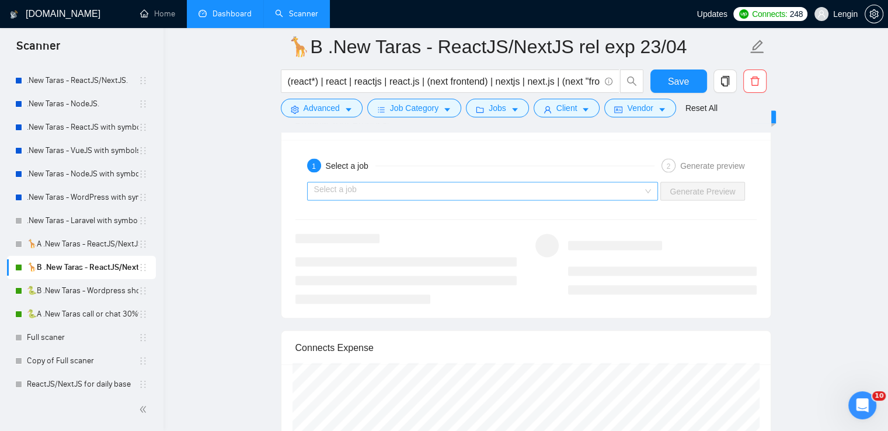
click at [654, 185] on div "Select a job" at bounding box center [482, 191] width 351 height 19
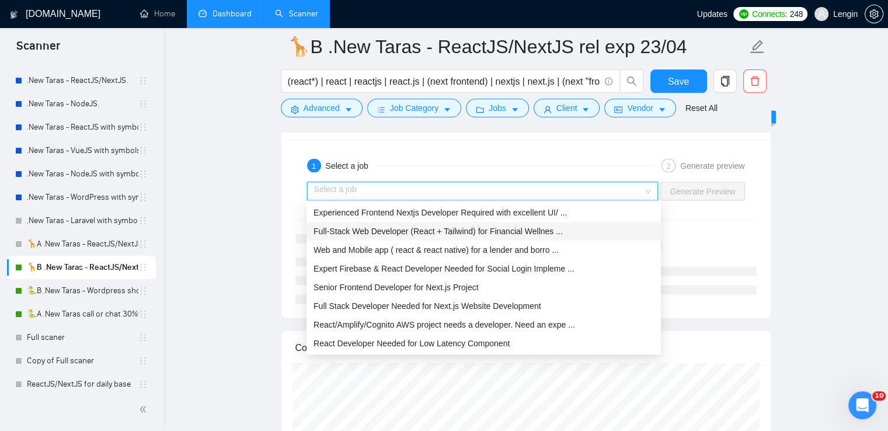
click at [450, 225] on div "Full-Stack Web Developer (React + Tailwind) for Financial Wellnes ..." at bounding box center [483, 231] width 340 height 13
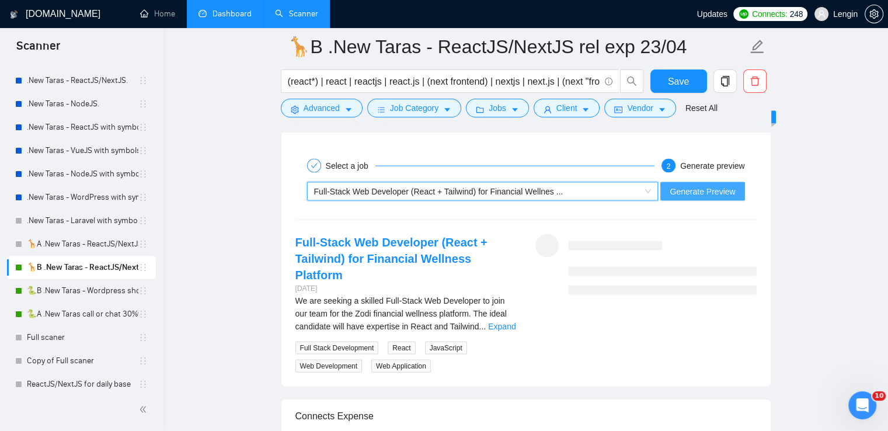
click at [703, 185] on span "Generate Preview" at bounding box center [702, 191] width 65 height 13
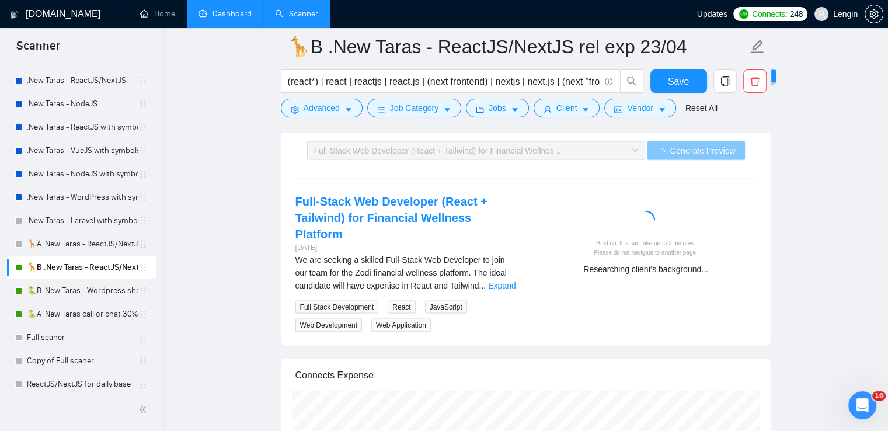
scroll to position [2442, 0]
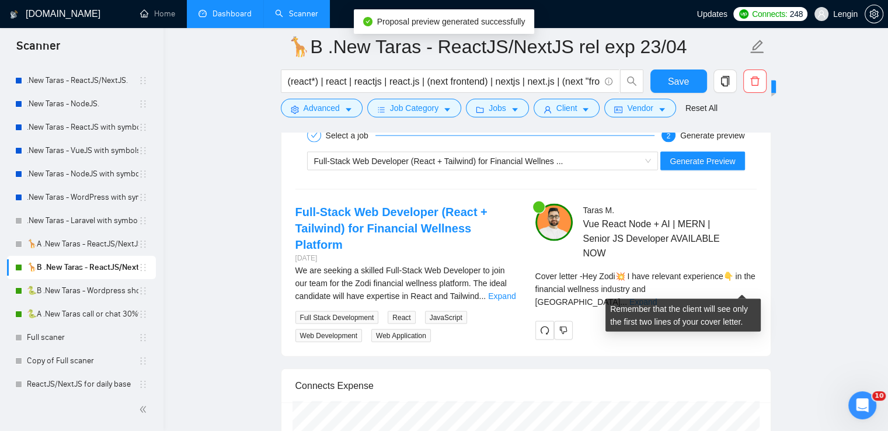
click at [657, 297] on link "Expand" at bounding box center [642, 301] width 27 height 9
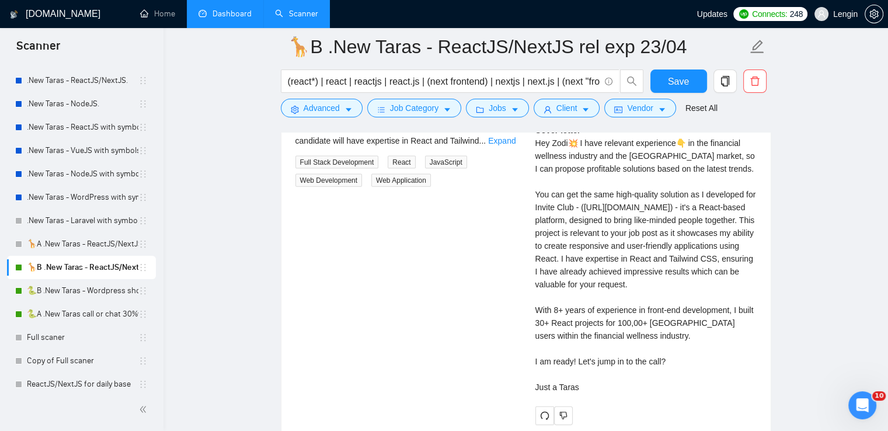
scroll to position [2598, 0]
drag, startPoint x: 532, startPoint y: 138, endPoint x: 590, endPoint y: 404, distance: 271.8
click at [590, 404] on div "[PERSON_NAME] React Node + AI | MERN | Senior JS Developer AVAILABLE NOW Cover …" at bounding box center [646, 236] width 240 height 377
copy div "Hey Zodi💥 I have relevant experience👇 in the financial wellness industry and th…"
click at [438, 316] on div "Full-Stack Web Developer (React + Tailwind) for Financial Wellness Platform [DA…" at bounding box center [526, 236] width 480 height 377
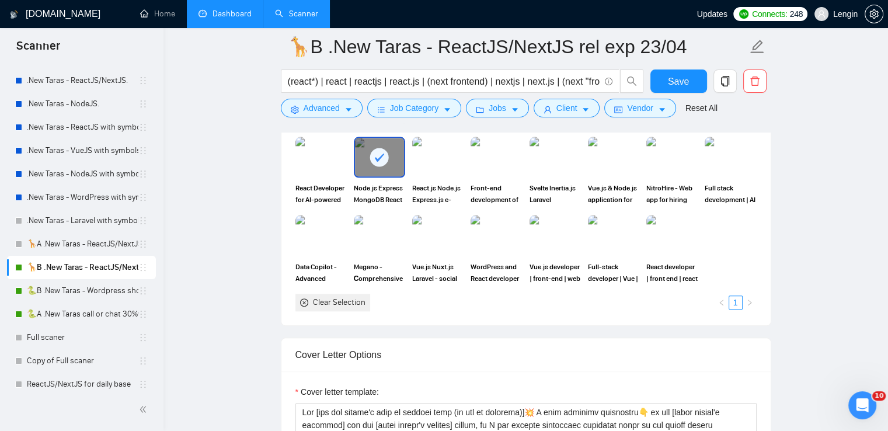
scroll to position [1254, 0]
click at [327, 297] on div "Clear Selection" at bounding box center [339, 303] width 53 height 13
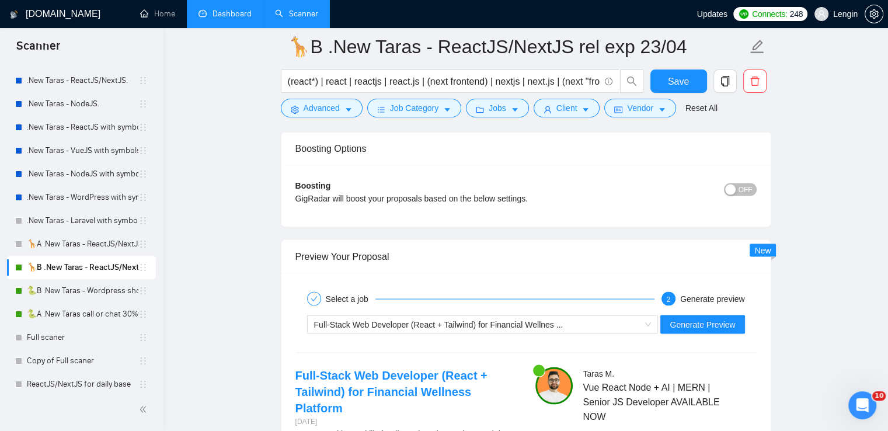
scroll to position [2384, 0]
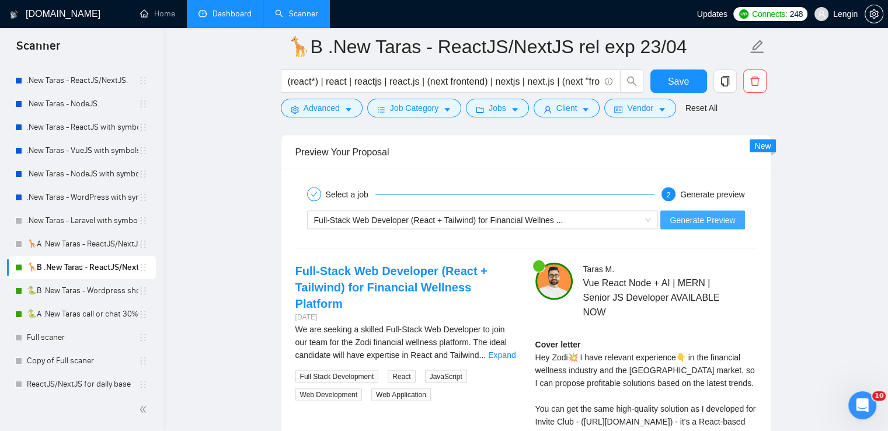
click at [704, 214] on span "Generate Preview" at bounding box center [702, 220] width 65 height 13
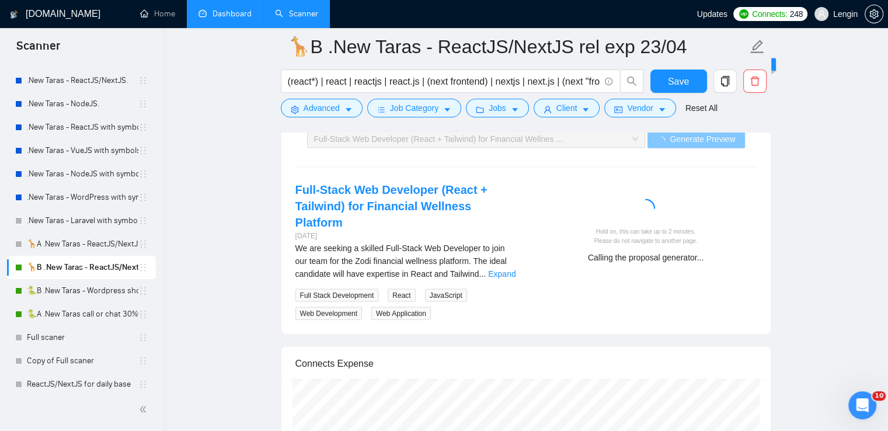
scroll to position [2466, 0]
click at [488, 268] on link "Expand" at bounding box center [501, 272] width 27 height 9
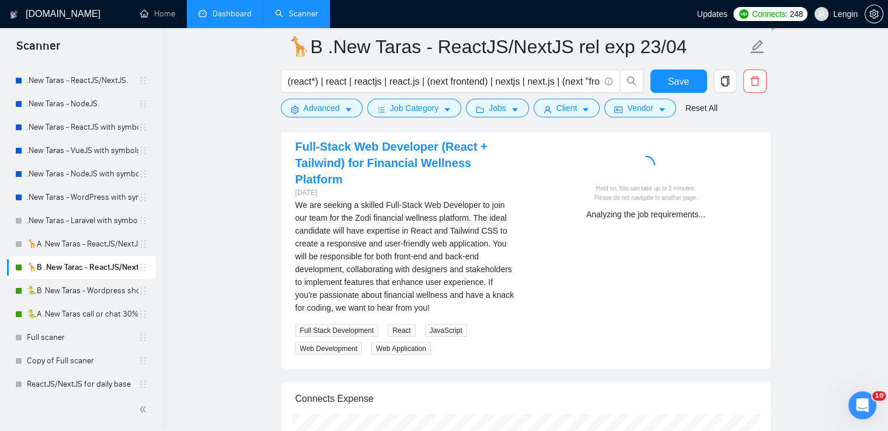
scroll to position [2507, 0]
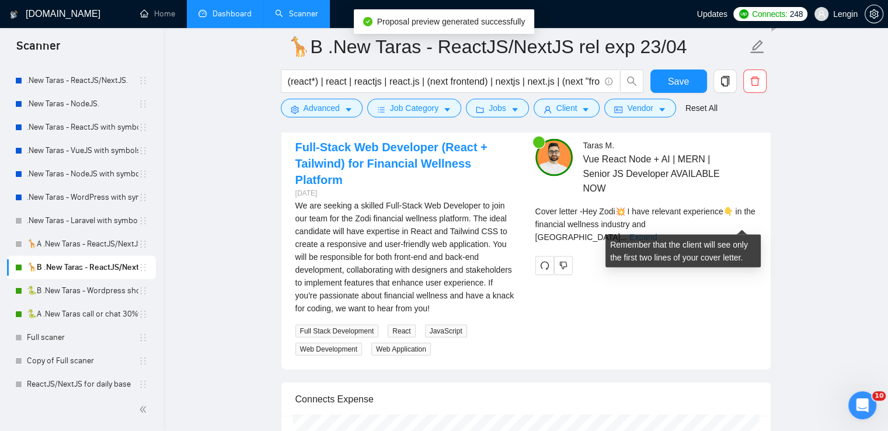
click at [657, 232] on link "Expand" at bounding box center [642, 236] width 27 height 9
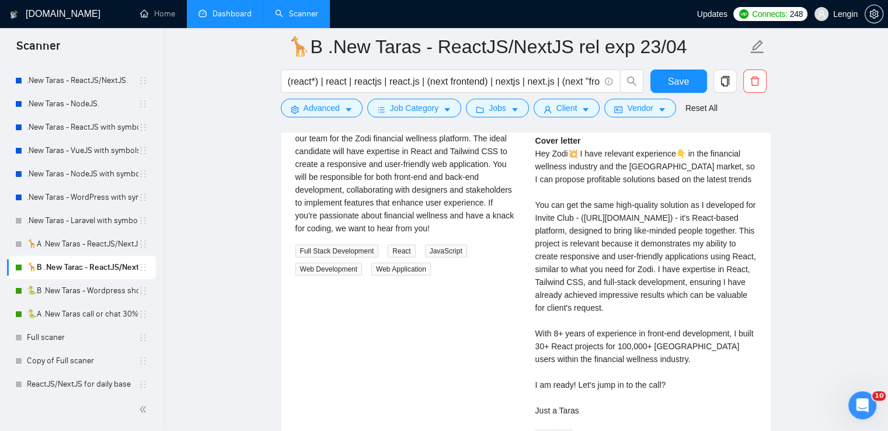
scroll to position [2587, 0]
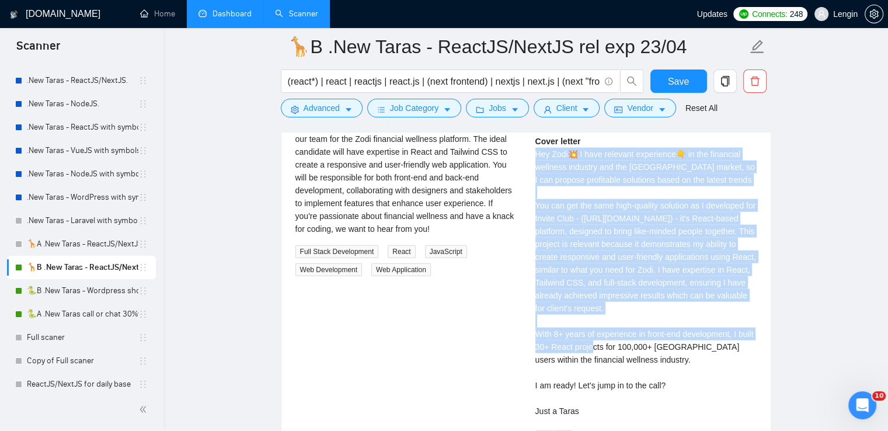
drag, startPoint x: 535, startPoint y: 152, endPoint x: 615, endPoint y: 333, distance: 197.9
click at [615, 333] on div "Cover letter Hey Zodi💥 I have relevant experience👇 in the financial wellness in…" at bounding box center [645, 276] width 221 height 283
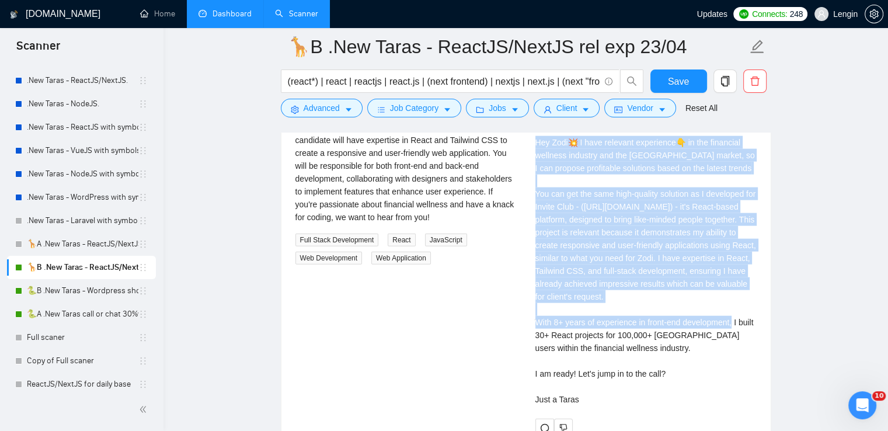
scroll to position [2595, 0]
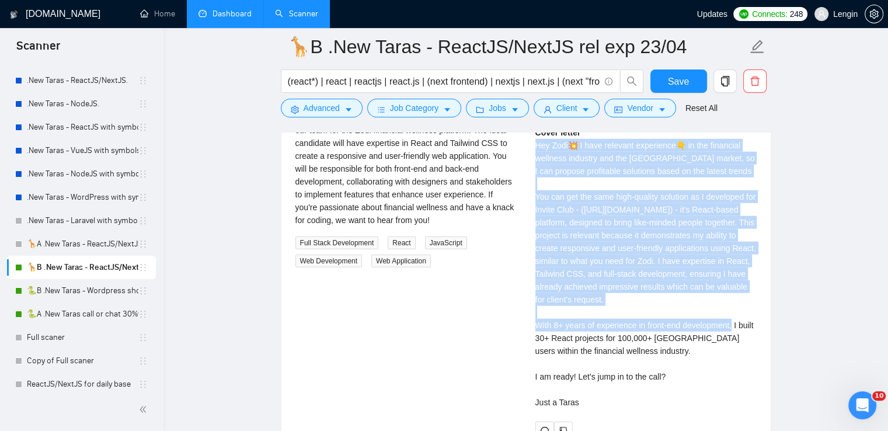
click at [547, 145] on div "Cover letter Hey Zodi💥 I have relevant experience👇 in the financial wellness in…" at bounding box center [645, 267] width 221 height 283
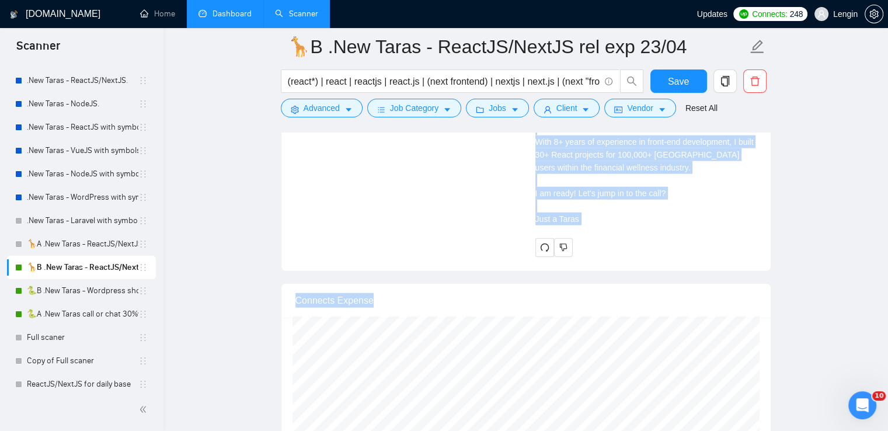
scroll to position [2797, 0]
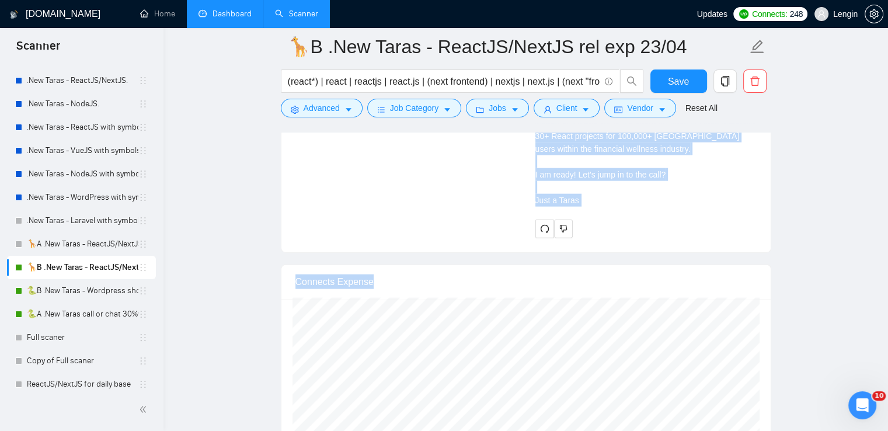
drag, startPoint x: 535, startPoint y: 143, endPoint x: 574, endPoint y: 229, distance: 94.6
click at [574, 207] on div "Cover letter Hey Zodi💥 I have relevant experience👇 in the financial wellness in…" at bounding box center [645, 65] width 221 height 283
copy div "Hey Zodi💥 I have relevant experience👇 in the financial wellness industry and th…"
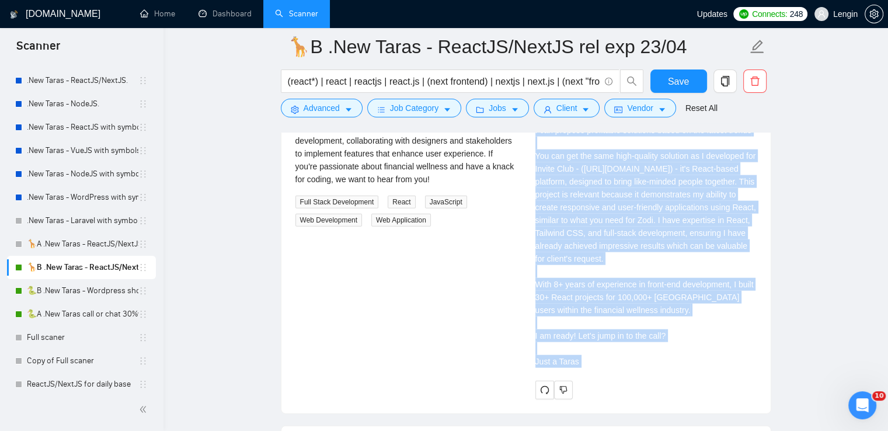
scroll to position [2640, 0]
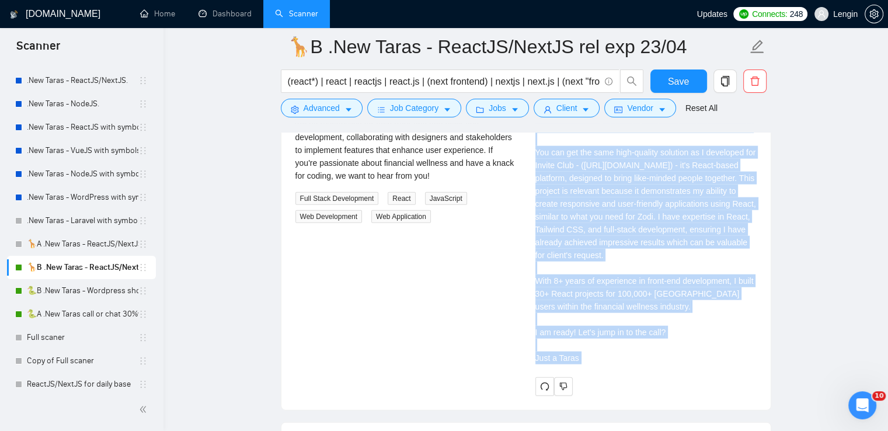
click at [598, 267] on div "Cover letter Hey Zodi💥 I have relevant experience👇 in the financial wellness in…" at bounding box center [645, 223] width 221 height 283
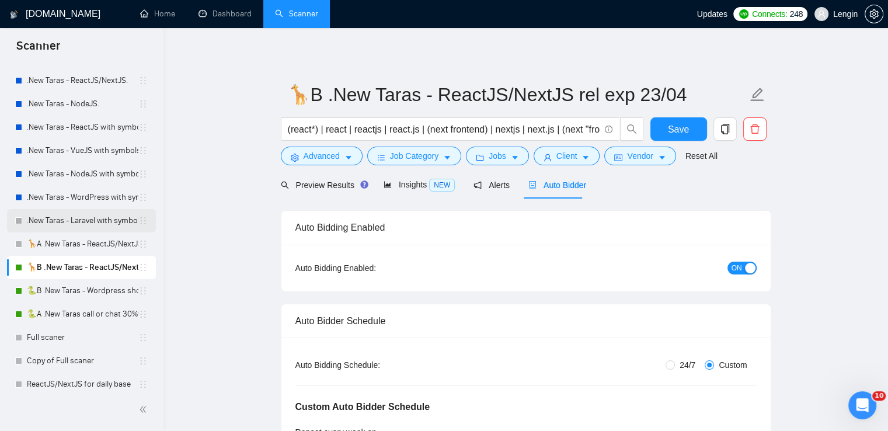
scroll to position [0, 0]
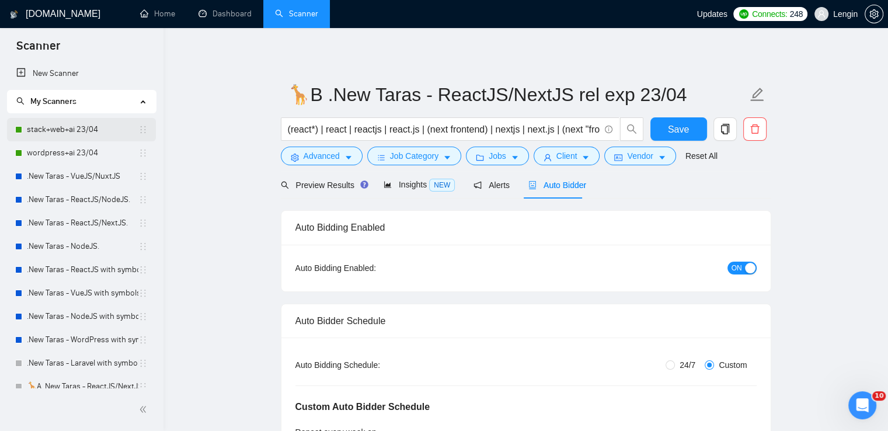
click at [95, 126] on link "stack+web+ai 23/04" at bounding box center [82, 129] width 111 height 23
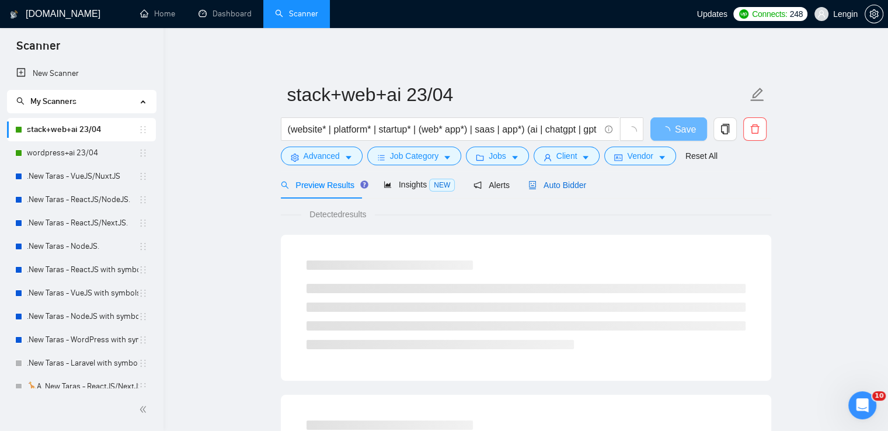
click at [556, 185] on span "Auto Bidder" at bounding box center [557, 184] width 58 height 9
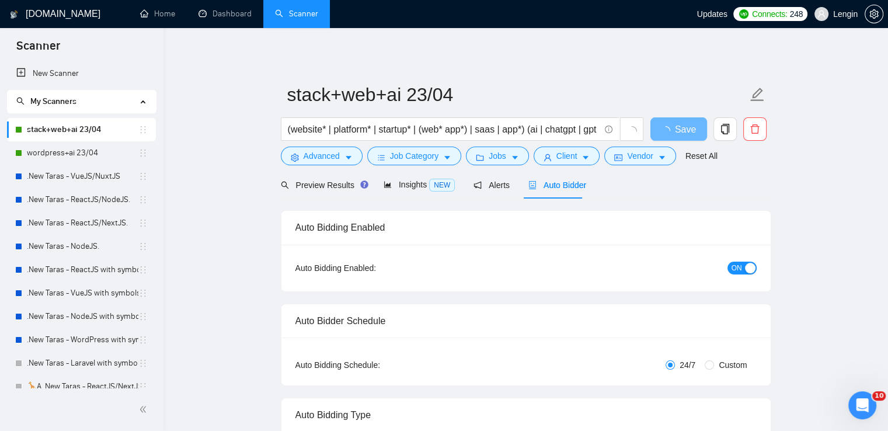
radio input "false"
radio input "true"
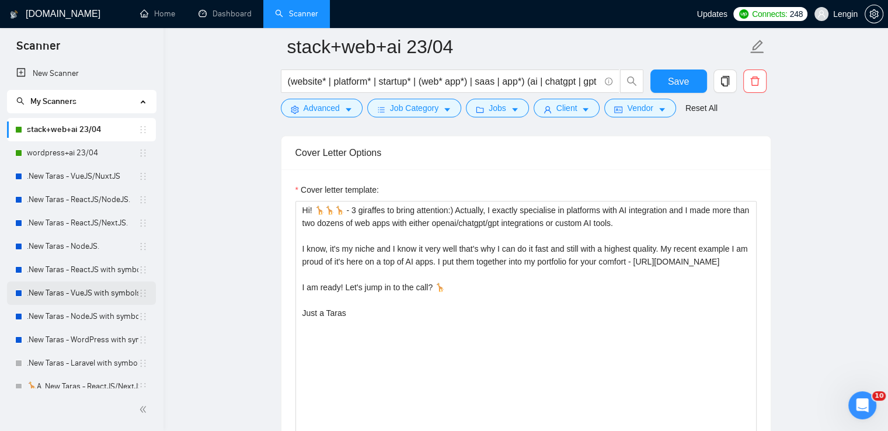
scroll to position [197, 0]
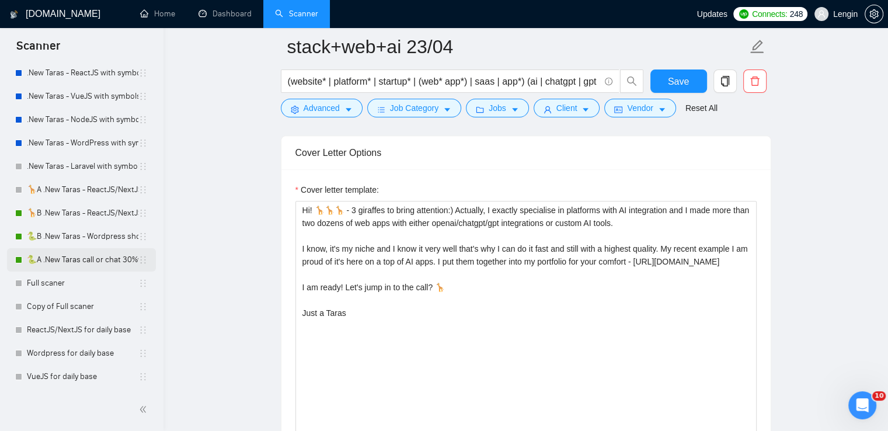
click at [77, 257] on link "🐍A .New Taras call or chat 30%view 0 reply 23/04" at bounding box center [82, 259] width 111 height 23
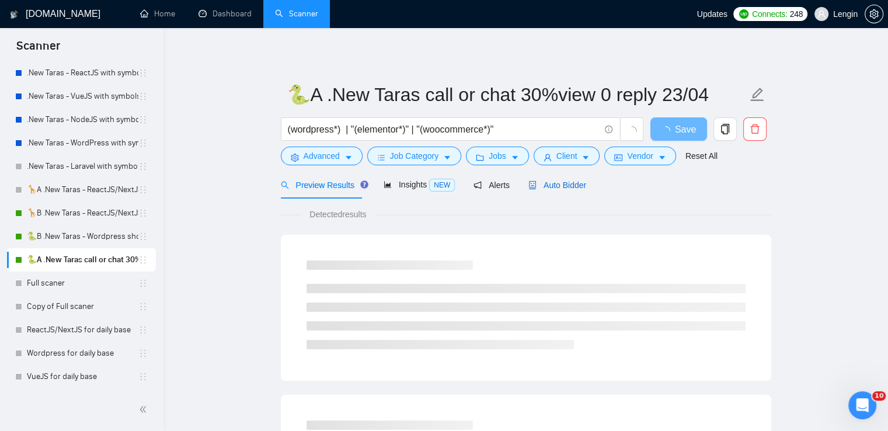
click at [563, 191] on div "Auto Bidder" at bounding box center [557, 185] width 58 height 13
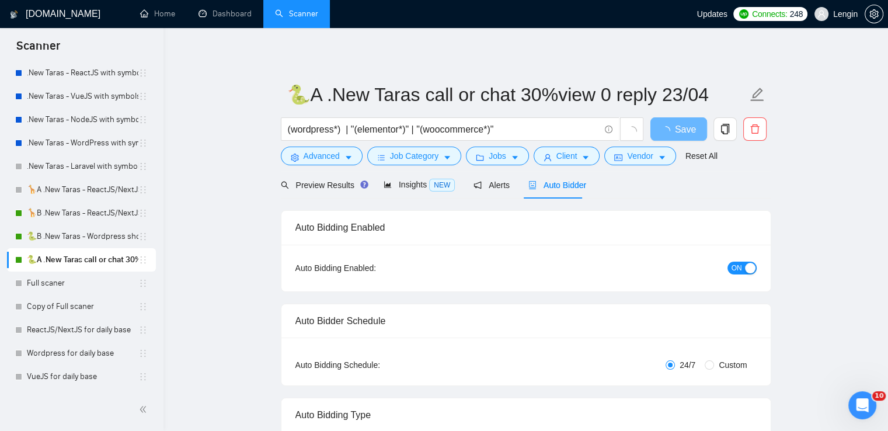
radio input "false"
radio input "true"
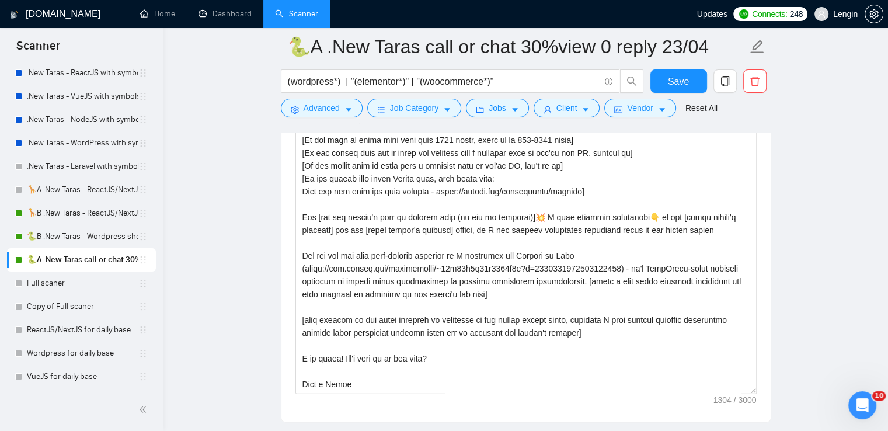
scroll to position [1565, 0]
click at [93, 218] on link "🦒B .New Taras - ReactJS/NextJS rel exp 23/04" at bounding box center [82, 212] width 111 height 23
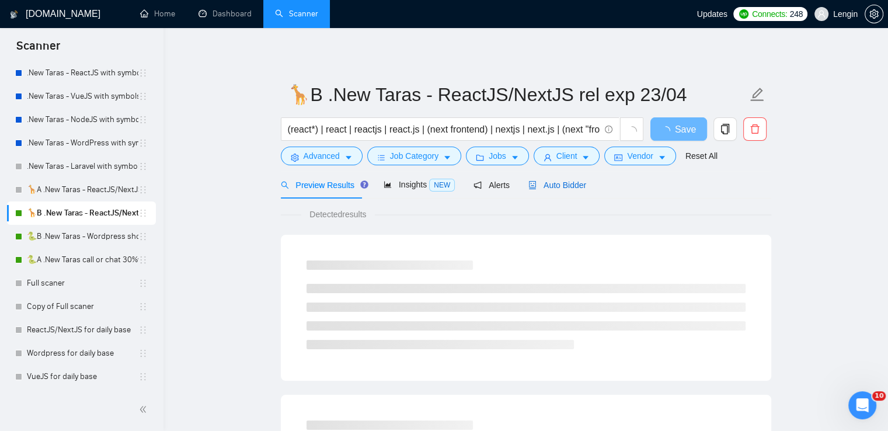
click at [557, 188] on span "Auto Bidder" at bounding box center [557, 184] width 58 height 9
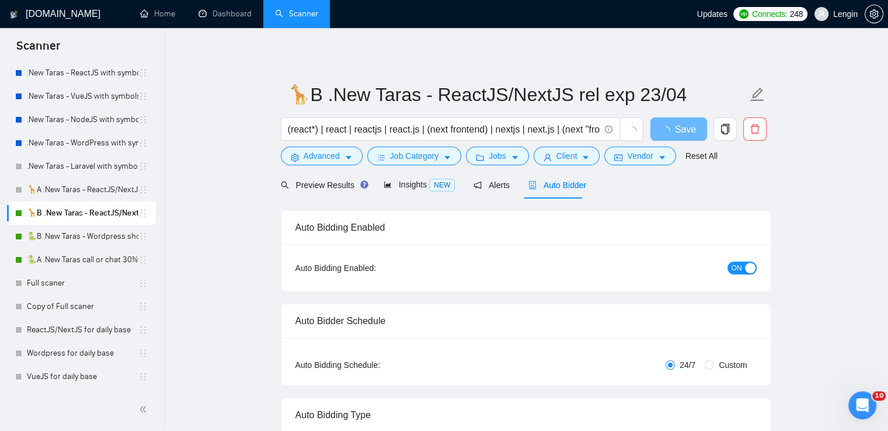
radio input "false"
radio input "true"
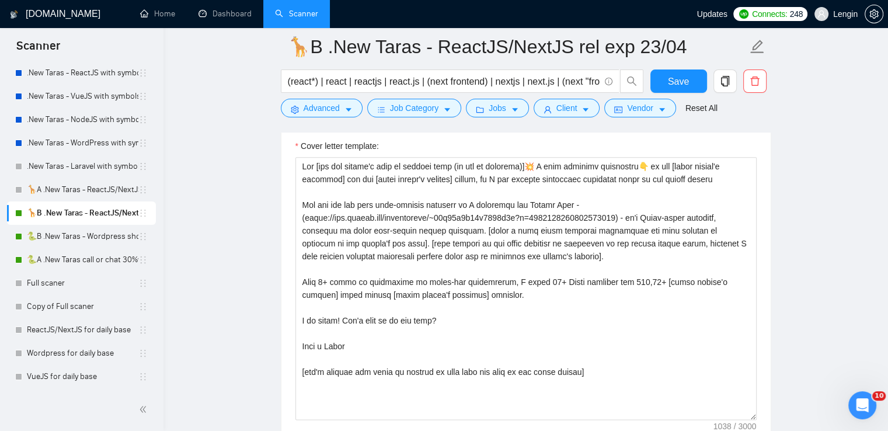
scroll to position [1499, 0]
click at [93, 260] on link "🐍A .New Taras call or chat 30%view 0 reply 23/04" at bounding box center [82, 259] width 111 height 23
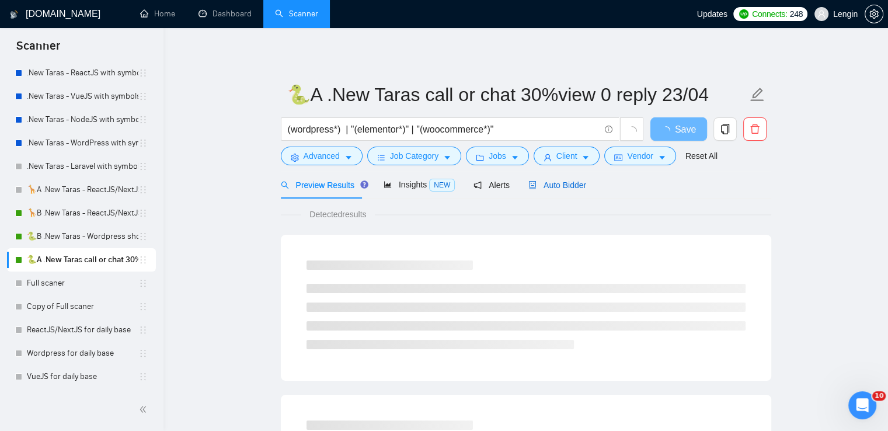
click at [557, 185] on span "Auto Bidder" at bounding box center [557, 184] width 58 height 9
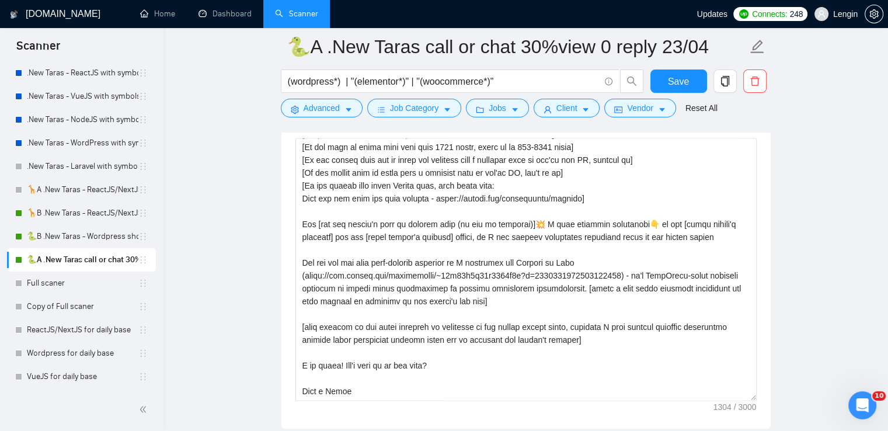
scroll to position [1556, 0]
click at [241, 295] on main "🐍A .New Taras call or chat 30%view 0 reply 23/04 (wordpress*) | "(elementor*)" …" at bounding box center [525, 256] width 687 height 3532
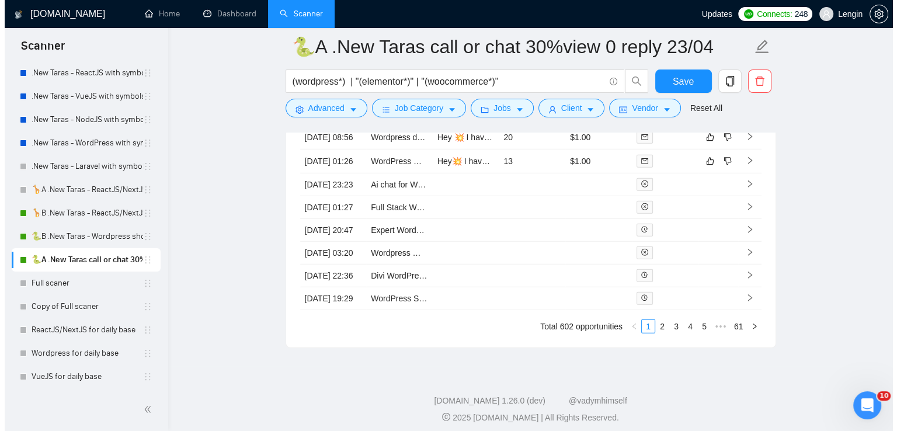
scroll to position [3076, 0]
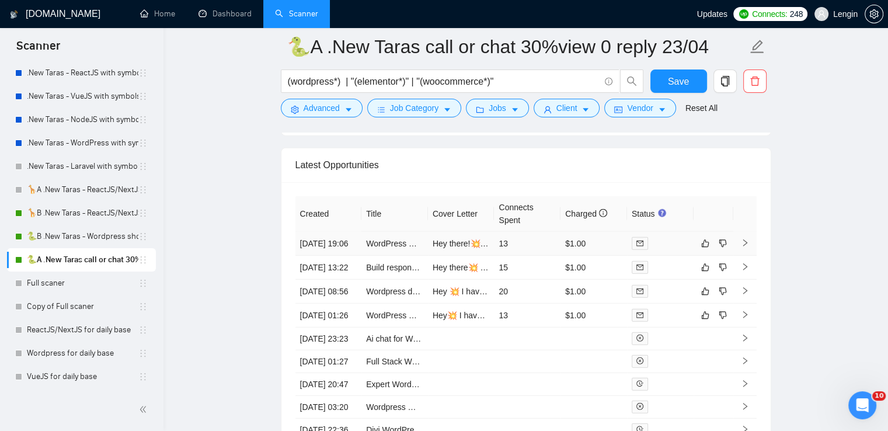
click at [447, 256] on td "Hey there!💥 I have relevant experience👇 in the web development industry and [GE…" at bounding box center [461, 244] width 67 height 24
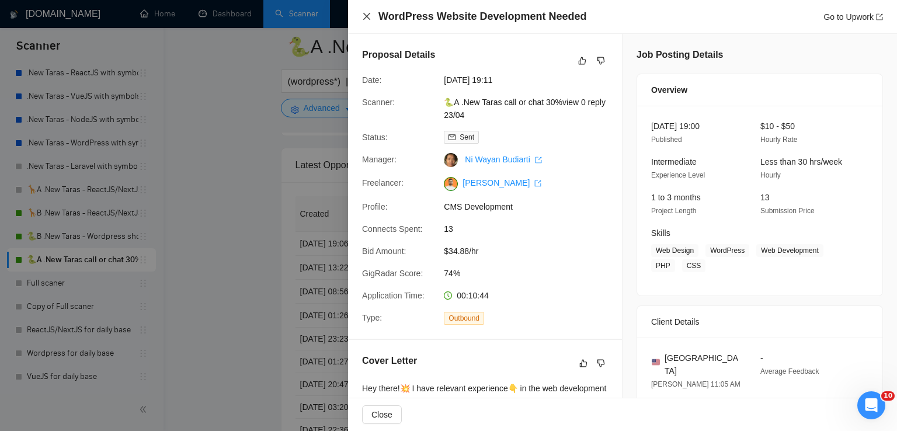
click at [364, 16] on icon "close" at bounding box center [366, 16] width 9 height 9
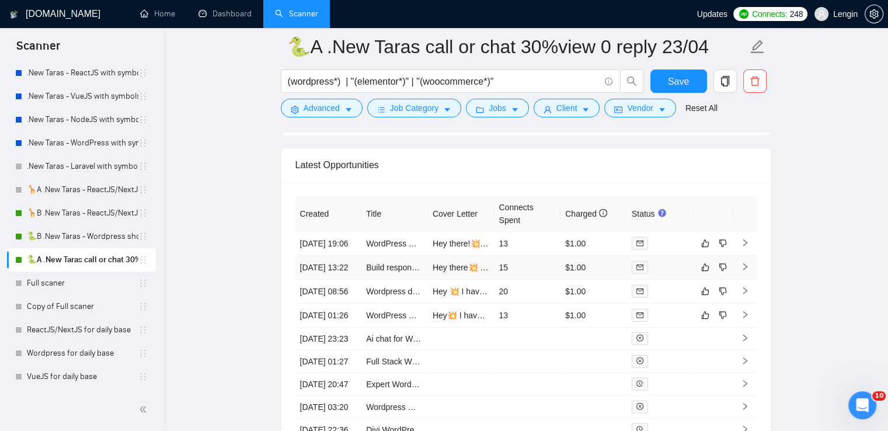
click at [388, 280] on td "Build responsive WordPress site with booking/payment functionality" at bounding box center [394, 268] width 67 height 24
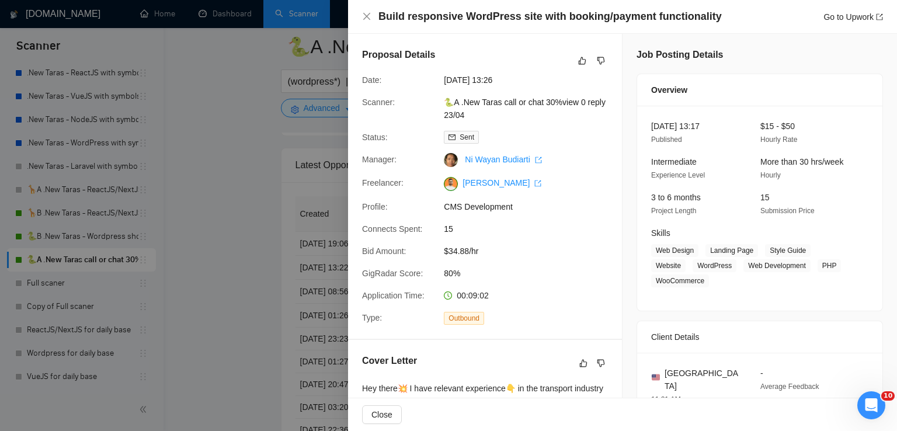
scroll to position [286, 0]
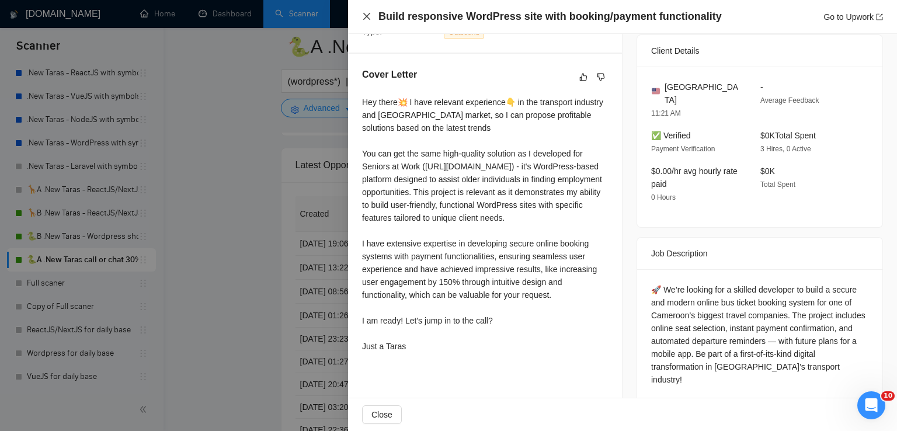
click at [367, 18] on icon "close" at bounding box center [366, 16] width 9 height 9
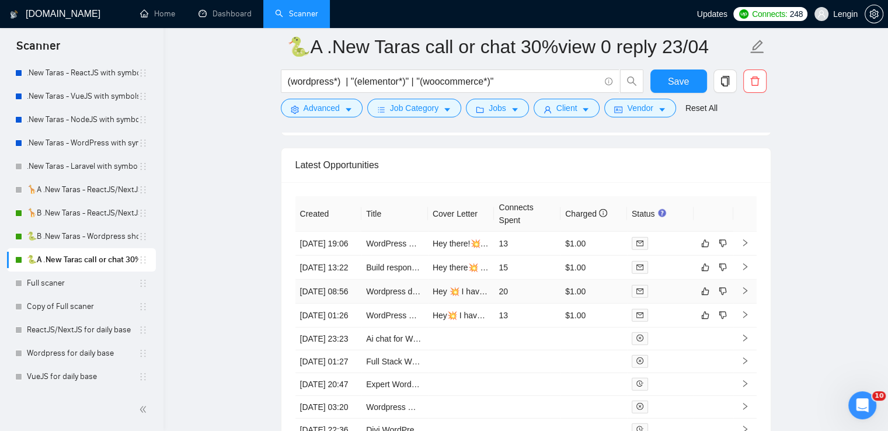
click at [403, 304] on td "Wordpress developer" at bounding box center [394, 292] width 67 height 24
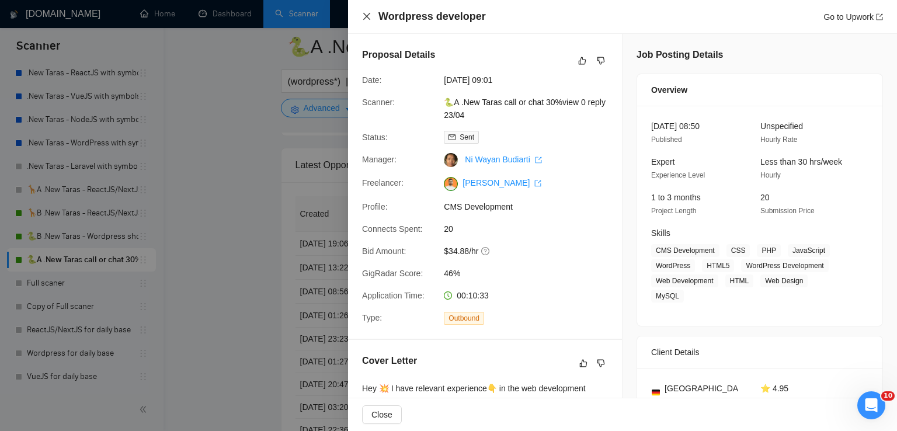
click at [365, 13] on icon "close" at bounding box center [366, 16] width 9 height 9
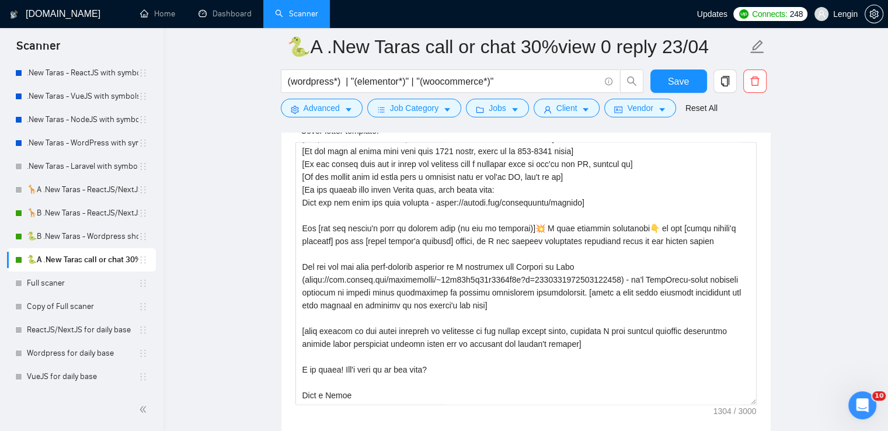
scroll to position [1570, 0]
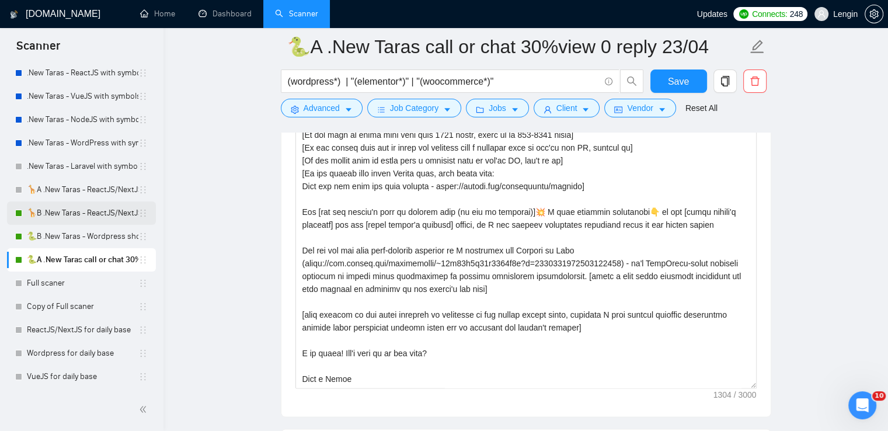
click at [81, 202] on link "🦒B .New Taras - ReactJS/NextJS rel exp 23/04" at bounding box center [82, 212] width 111 height 23
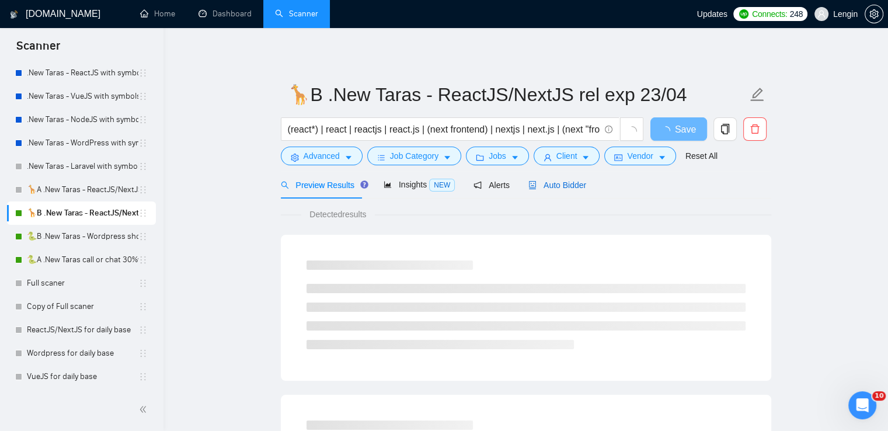
click at [563, 186] on span "Auto Bidder" at bounding box center [557, 184] width 58 height 9
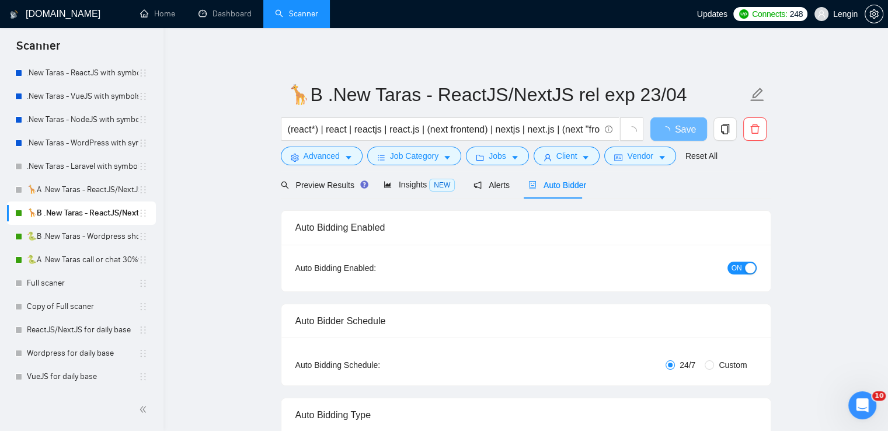
radio input "false"
radio input "true"
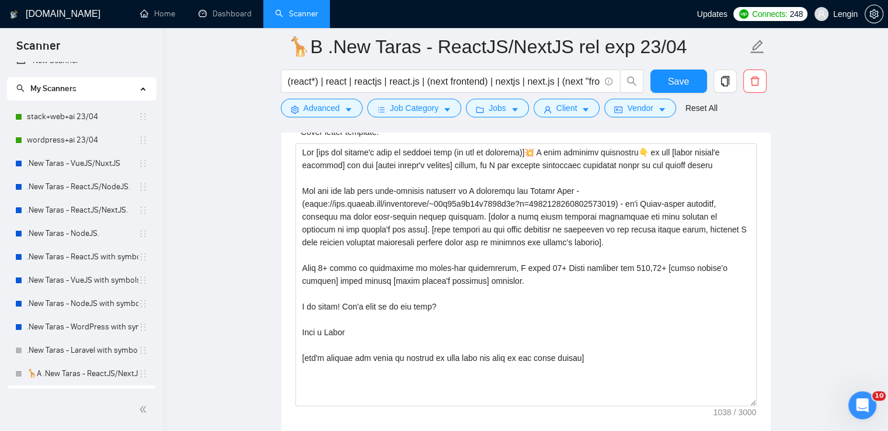
scroll to position [4, 0]
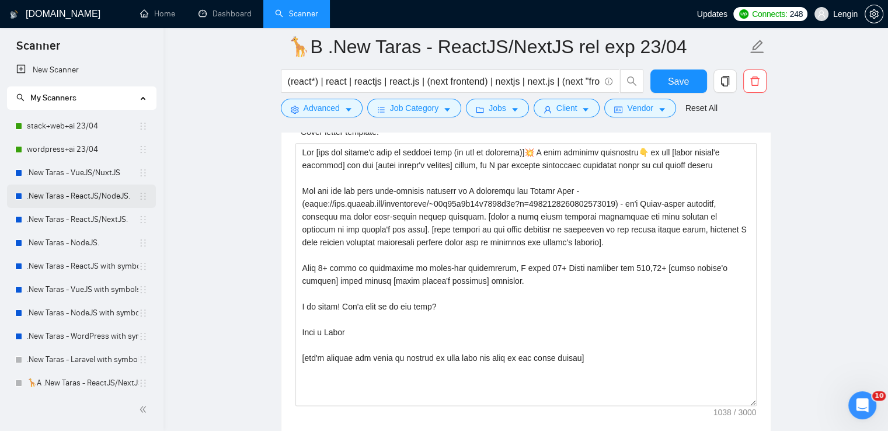
click at [99, 197] on link ".New Taras - ReactJS/NodeJS." at bounding box center [82, 195] width 111 height 23
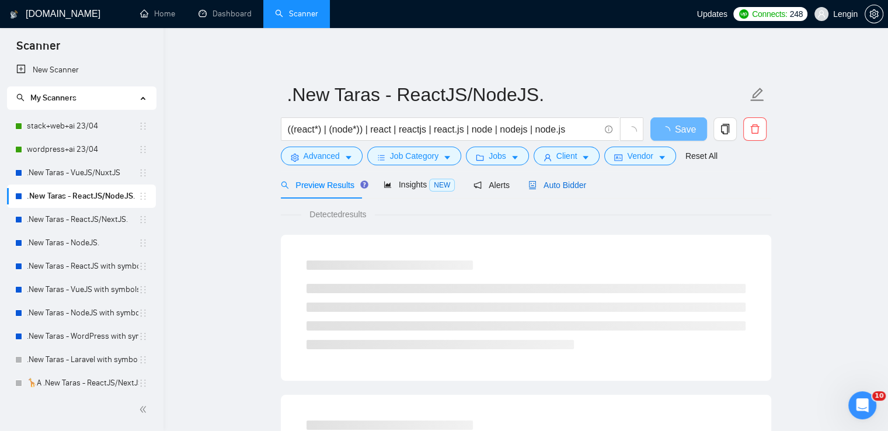
click at [536, 185] on span "Auto Bidder" at bounding box center [557, 184] width 58 height 9
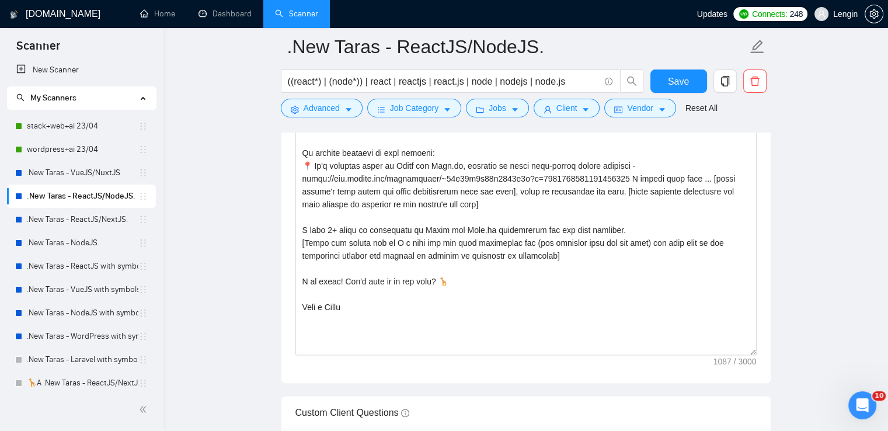
scroll to position [1608, 0]
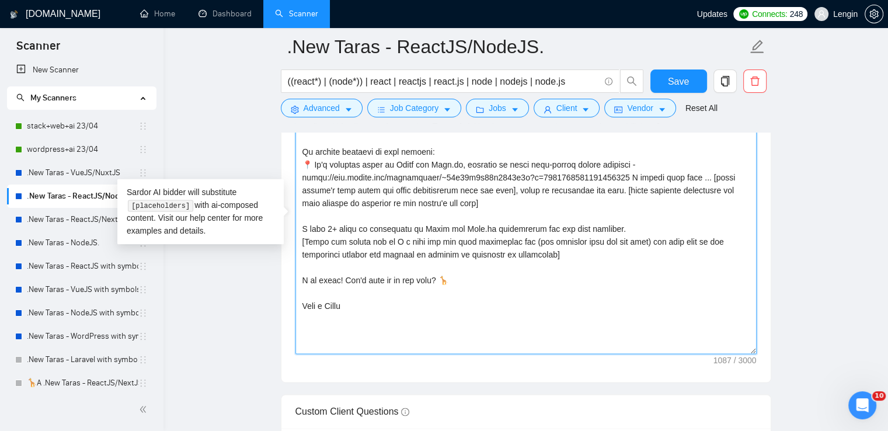
drag, startPoint x: 570, startPoint y: 259, endPoint x: 311, endPoint y: 234, distance: 260.4
click at [311, 234] on textarea "Cover letter template:" at bounding box center [525, 222] width 461 height 263
click at [396, 249] on textarea "Cover letter template:" at bounding box center [525, 222] width 461 height 263
drag, startPoint x: 569, startPoint y: 255, endPoint x: 302, endPoint y: 236, distance: 268.0
click at [302, 236] on textarea "Cover letter template:" at bounding box center [525, 222] width 461 height 263
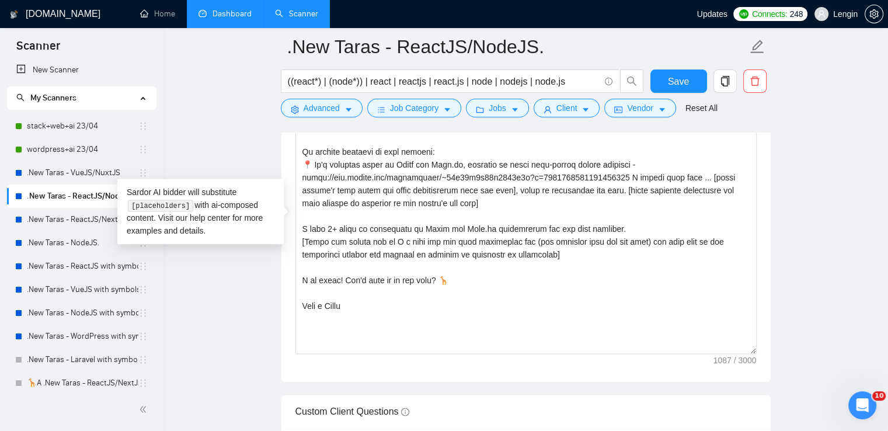
click at [243, 14] on link "Dashboard" at bounding box center [224, 14] width 53 height 10
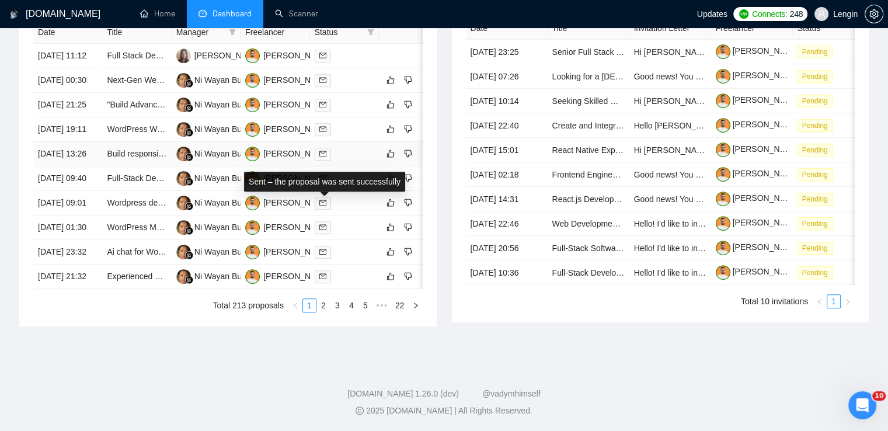
scroll to position [525, 0]
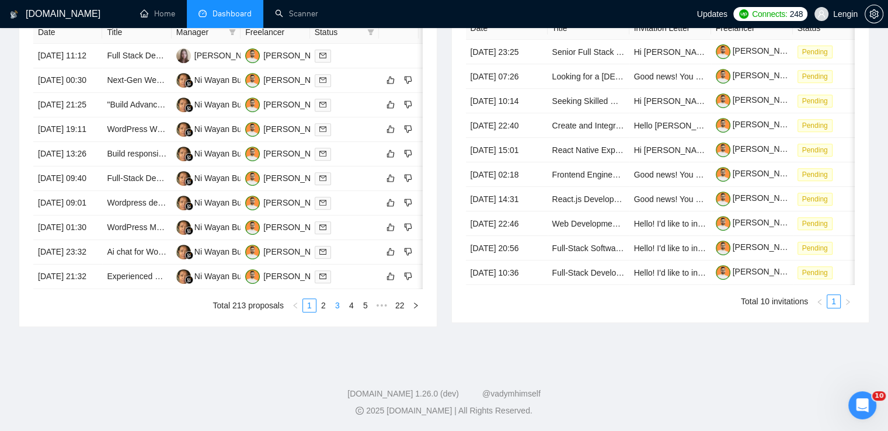
click at [342, 312] on link "3" at bounding box center [337, 305] width 13 height 13
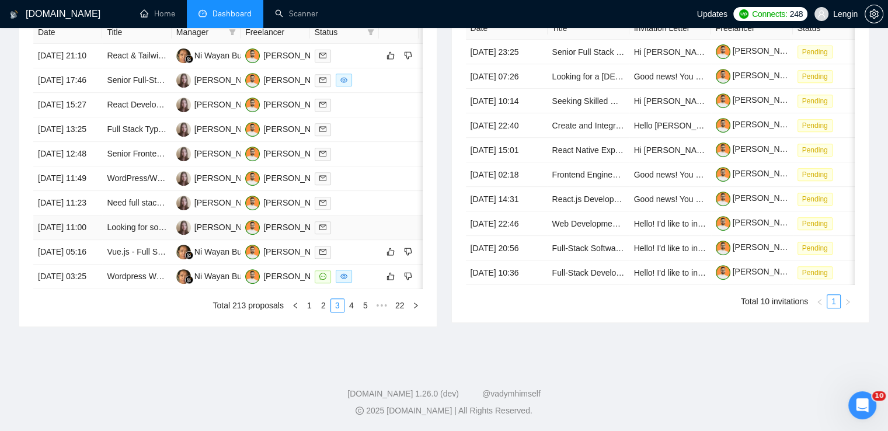
scroll to position [611, 0]
click at [353, 302] on link "4" at bounding box center [351, 305] width 13 height 13
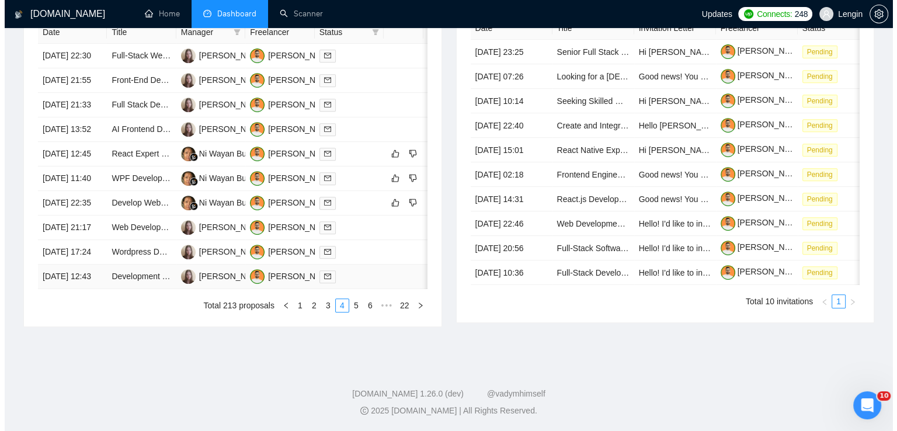
scroll to position [511, 0]
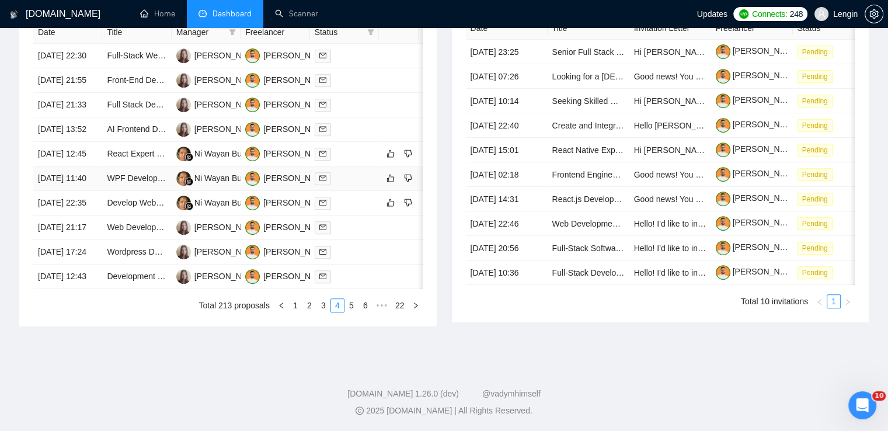
click at [140, 191] on td "WPF Developer with AI Document Review Experience Needed" at bounding box center [136, 178] width 69 height 25
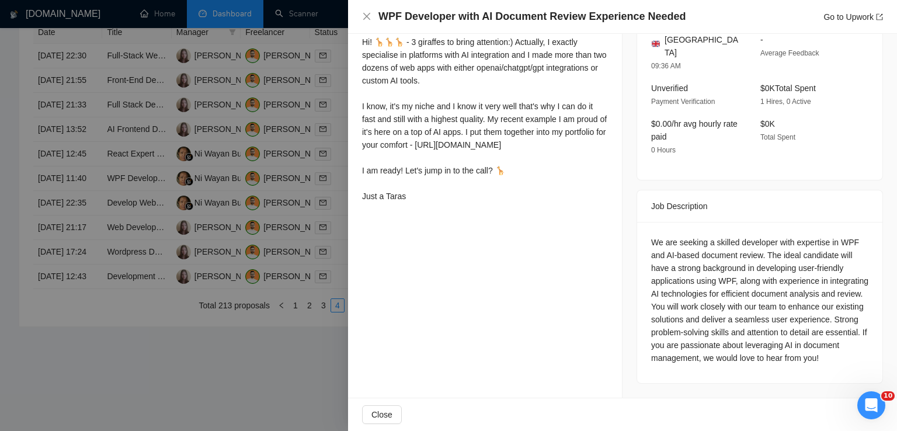
scroll to position [219, 0]
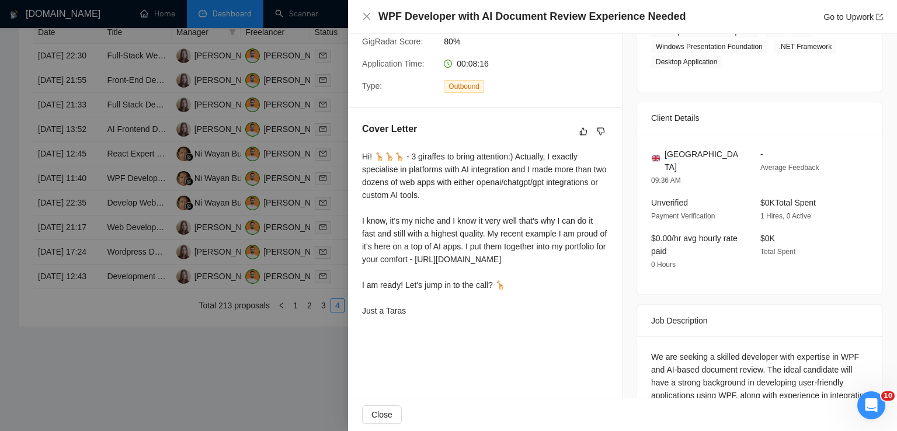
drag, startPoint x: 364, startPoint y: 156, endPoint x: 453, endPoint y: 337, distance: 201.8
click at [453, 317] on div "Hi! 🦒🦒🦒 - 3 giraffes to bring attention:) Actually, I exactly specialise in pla…" at bounding box center [485, 233] width 246 height 167
copy div "Hi! 🦒🦒🦒 - 3 giraffes to bring attention:) Actually, I exactly specialise in pla…"
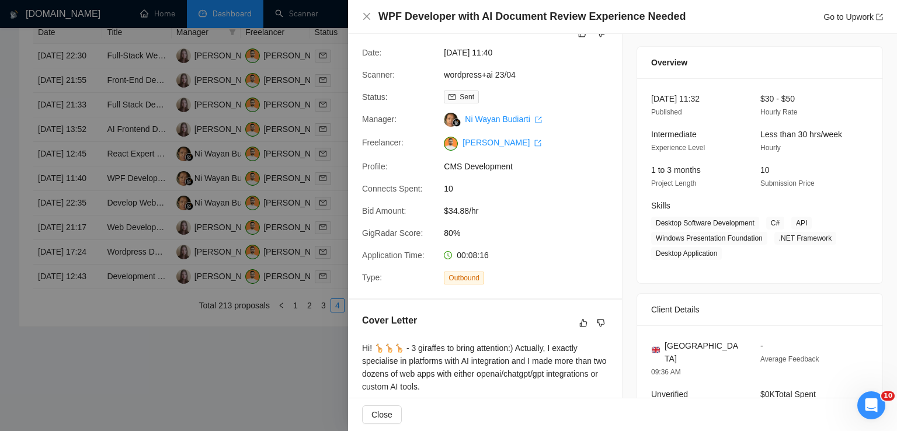
scroll to position [0, 0]
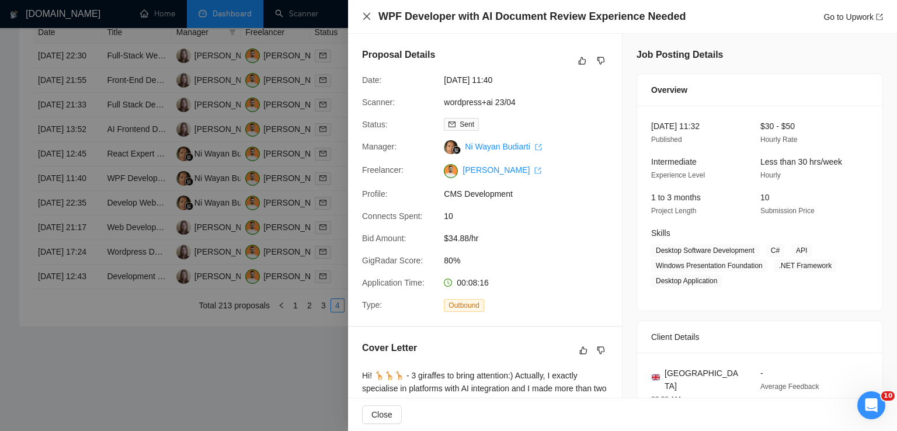
click at [365, 18] on icon "close" at bounding box center [366, 16] width 7 height 7
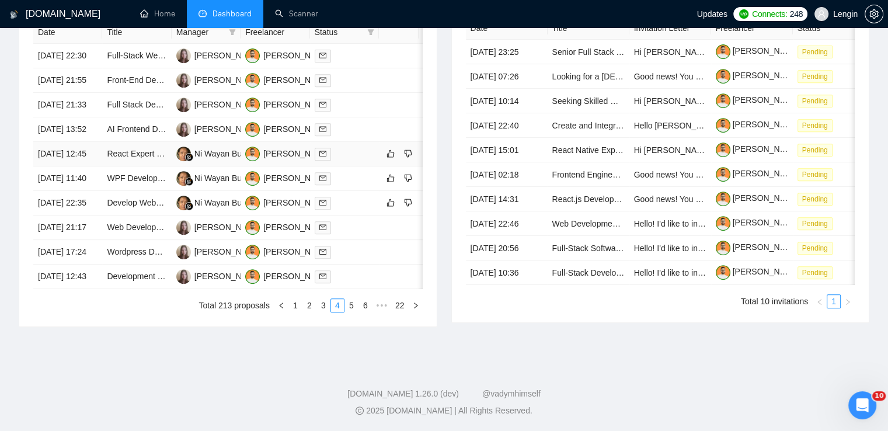
click at [148, 166] on td "React Expert Needed for AI-Powered Software Development" at bounding box center [136, 154] width 69 height 25
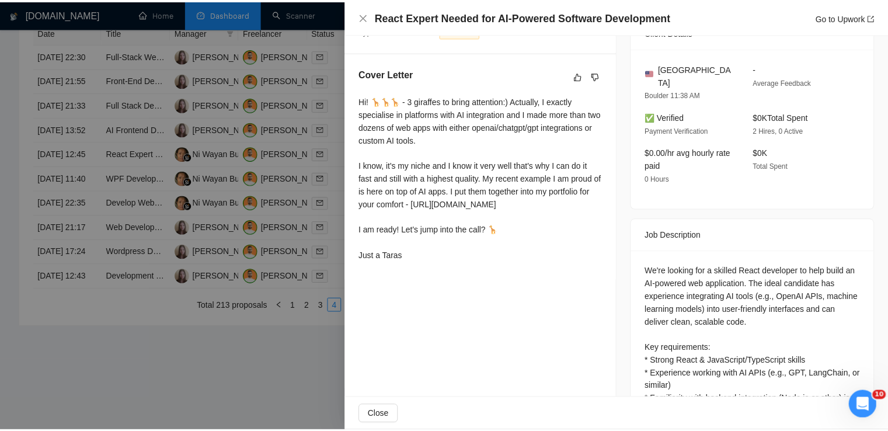
scroll to position [275, 0]
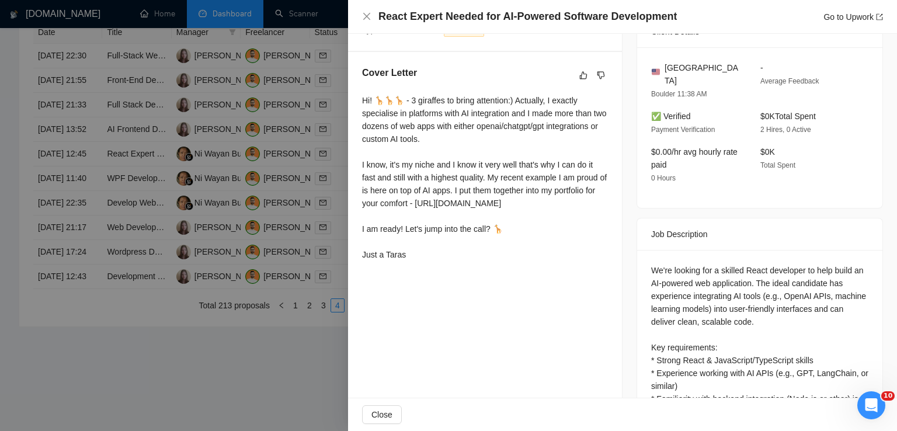
drag, startPoint x: 360, startPoint y: 100, endPoint x: 447, endPoint y: 287, distance: 206.8
click at [447, 280] on div "Cover Letter Hi! 🦒🦒🦒 - 3 giraffes to bring attention:) Actually, I exactly spec…" at bounding box center [485, 166] width 274 height 228
copy div "Hi! 🦒🦒🦒 - 3 giraffes to bring attention:) Actually, I exactly specialise in pla…"
click at [364, 16] on icon "close" at bounding box center [366, 16] width 9 height 9
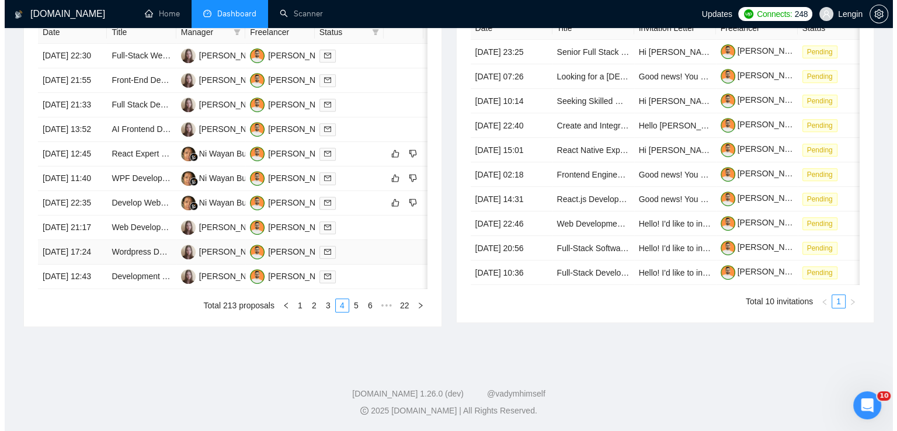
scroll to position [528, 0]
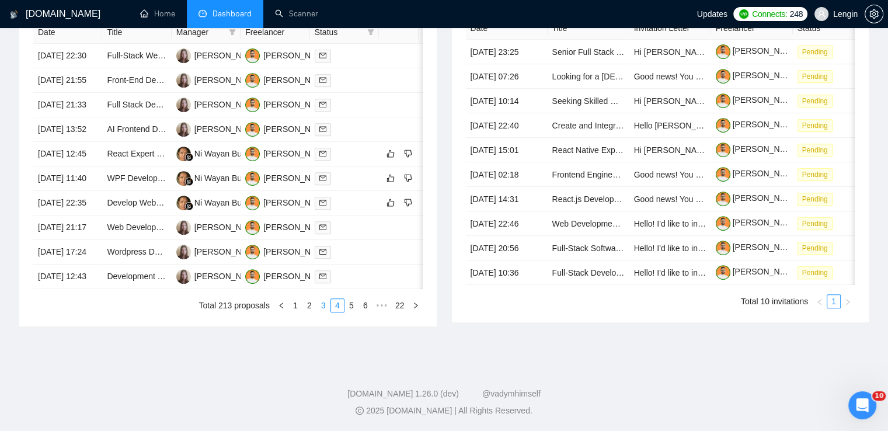
click at [327, 312] on link "3" at bounding box center [323, 305] width 13 height 13
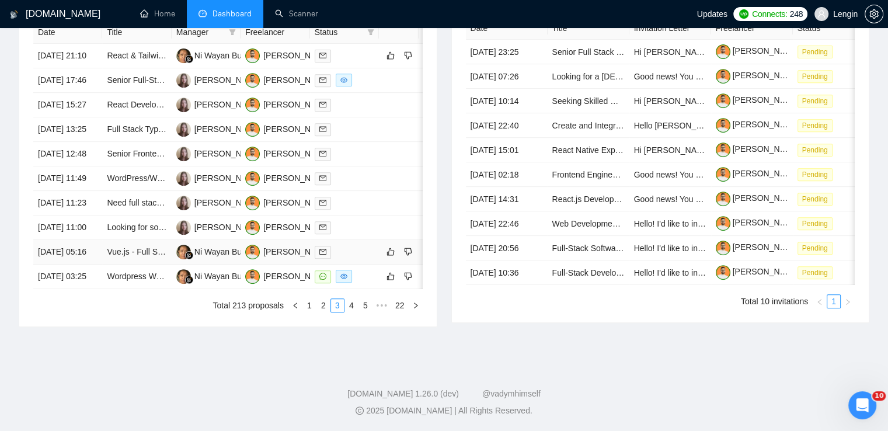
click at [119, 264] on td "Vue.js - Full Stack Developer" at bounding box center [136, 252] width 69 height 25
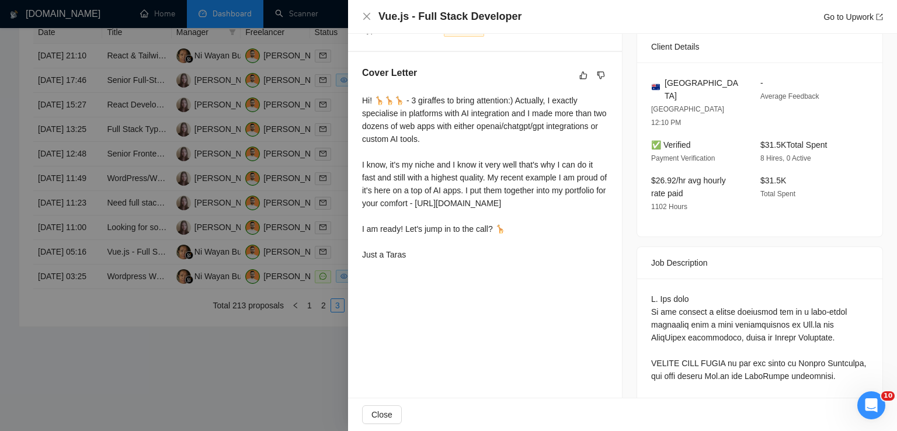
drag, startPoint x: 363, startPoint y: 100, endPoint x: 431, endPoint y: 284, distance: 196.9
click at [431, 261] on div "Hi! 🦒🦒🦒 - 3 giraffes to bring attention:) Actually, I exactly specialise in pla…" at bounding box center [485, 177] width 246 height 167
copy div "Hi! 🦒🦒🦒 - 3 giraffes to bring attention:) Actually, I exactly specialise in pla…"
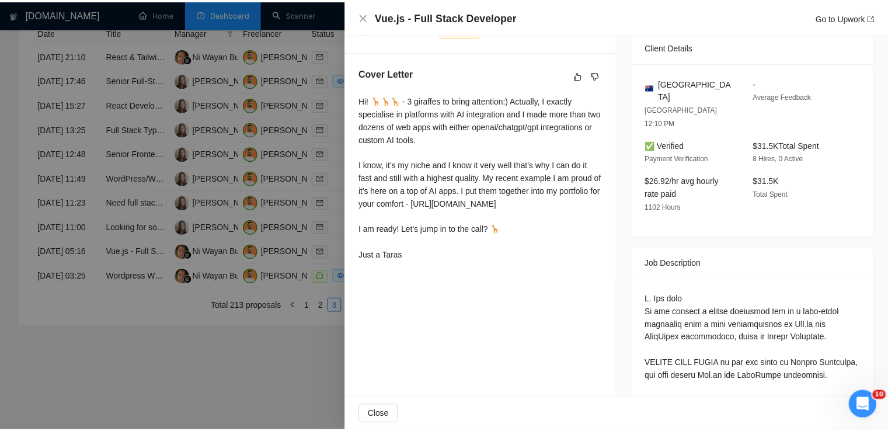
scroll to position [0, 0]
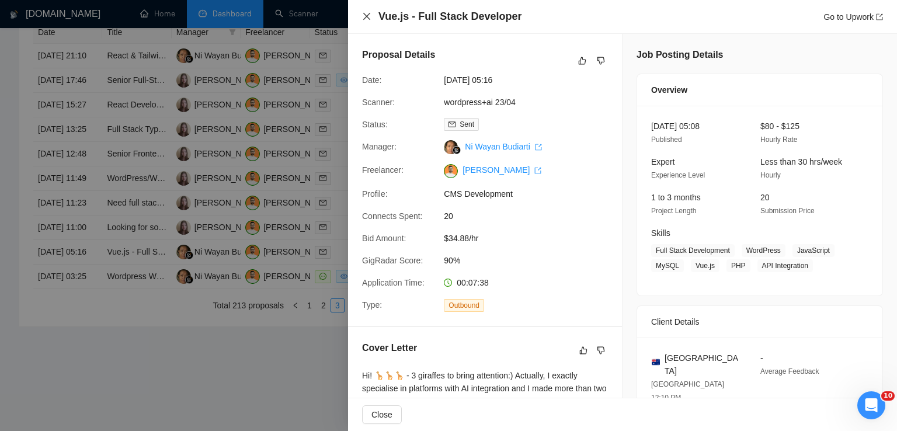
click at [368, 17] on icon "close" at bounding box center [366, 16] width 9 height 9
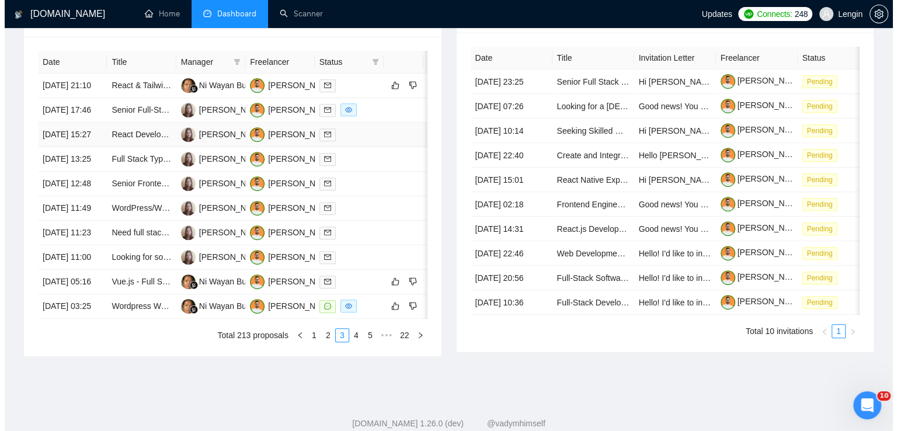
scroll to position [465, 0]
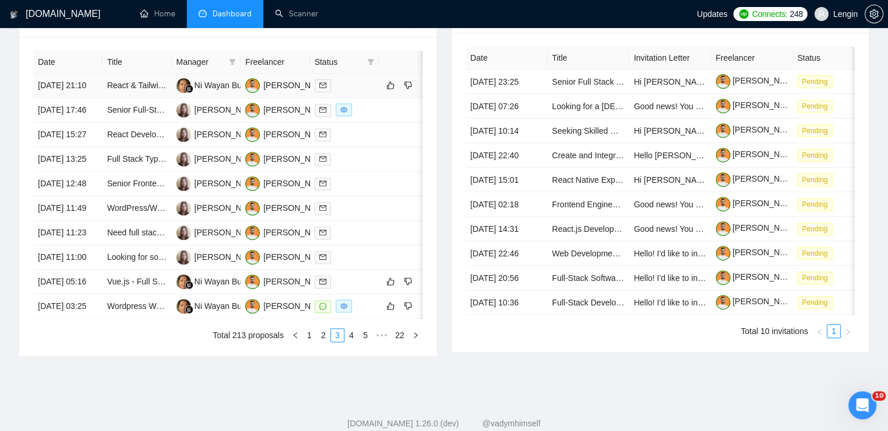
click at [151, 98] on td "React & Tailwind Developer for Custom AI Sales Bot Interface" at bounding box center [136, 86] width 69 height 25
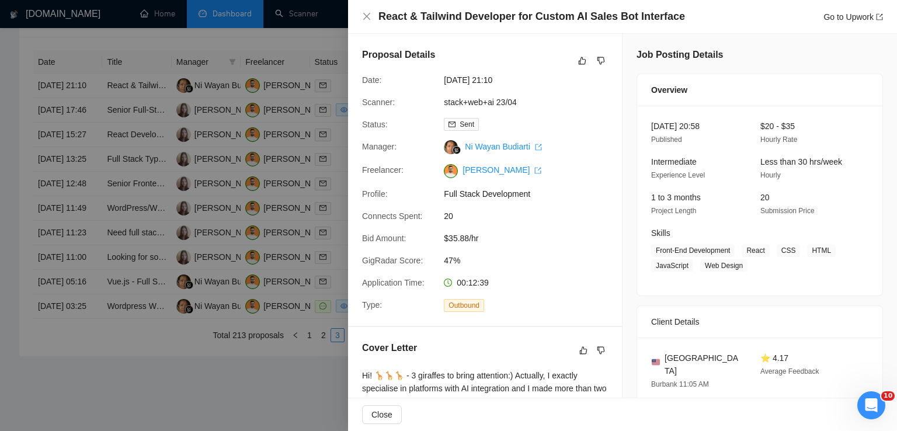
scroll to position [248, 0]
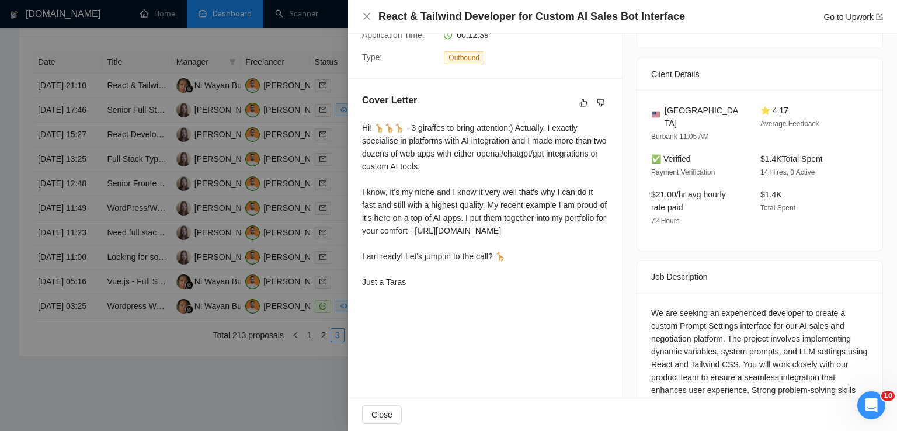
drag, startPoint x: 359, startPoint y: 127, endPoint x: 448, endPoint y: 327, distance: 219.5
click at [448, 307] on div "Cover Letter Hi! 🦒🦒🦒 - 3 giraffes to bring attention:) Actually, I exactly spec…" at bounding box center [485, 193] width 274 height 228
copy div "Hi! 🦒🦒🦒 - 3 giraffes to bring attention:) Actually, I exactly specialise in pla…"
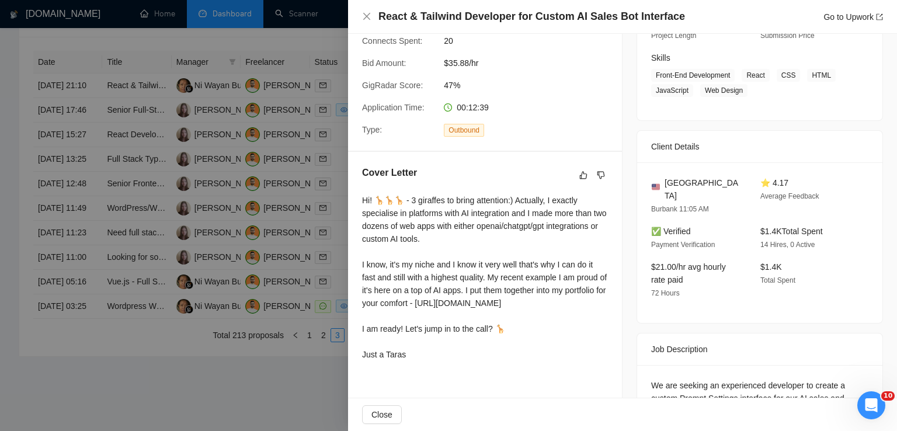
scroll to position [197, 0]
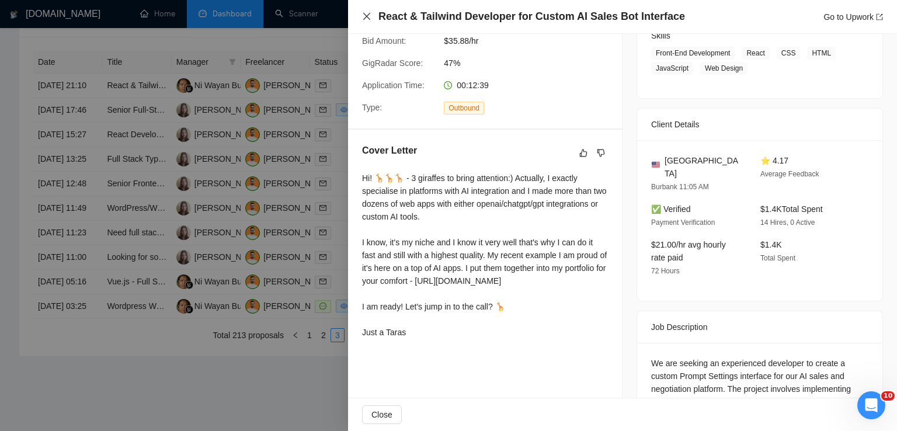
click at [365, 15] on icon "close" at bounding box center [366, 16] width 7 height 7
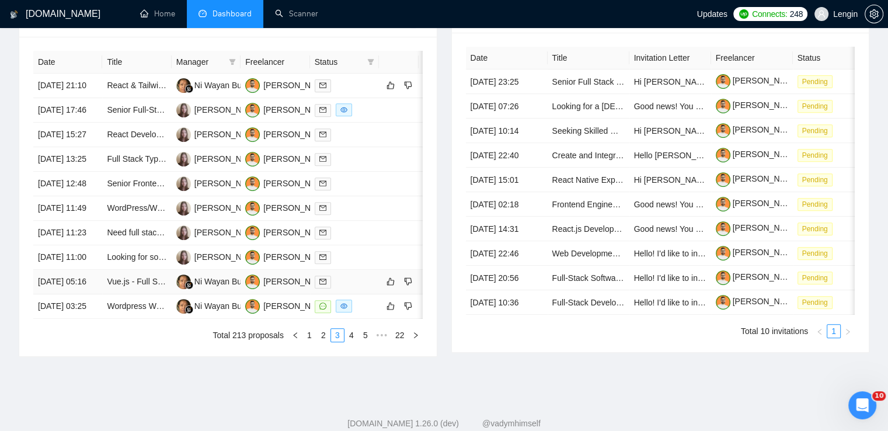
click at [145, 294] on td "Vue.js - Full Stack Developer" at bounding box center [136, 282] width 69 height 25
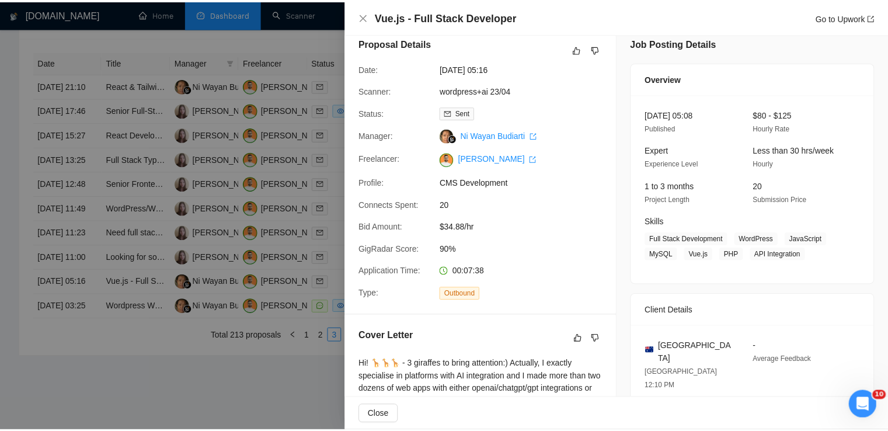
scroll to position [0, 0]
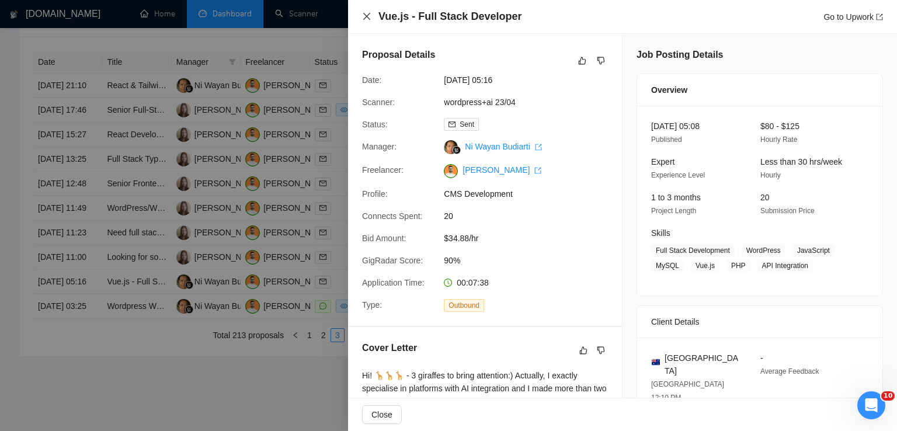
click at [366, 18] on icon "close" at bounding box center [366, 16] width 9 height 9
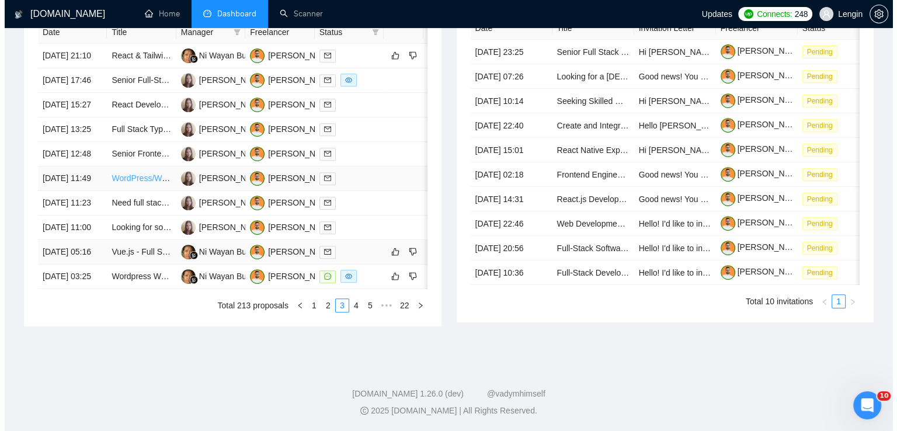
scroll to position [586, 0]
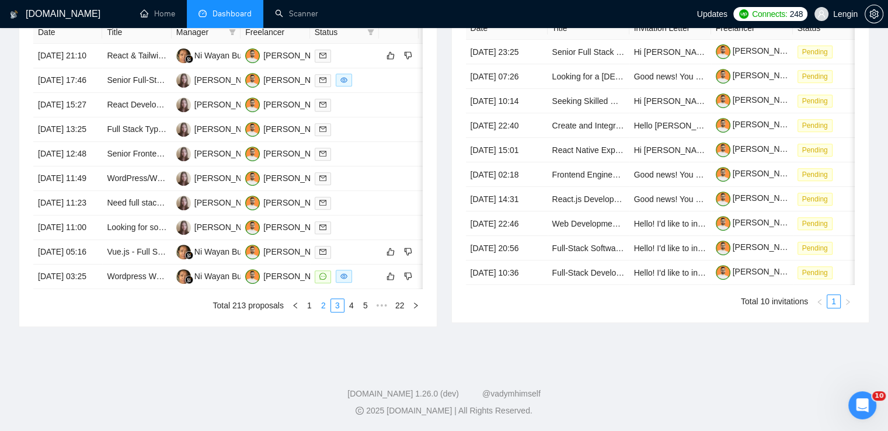
click at [320, 312] on link "2" at bounding box center [323, 305] width 13 height 13
click at [130, 264] on td "Build a Public, Branded Chat Interface Using OpenAI Responses API or Assistants…" at bounding box center [136, 252] width 69 height 25
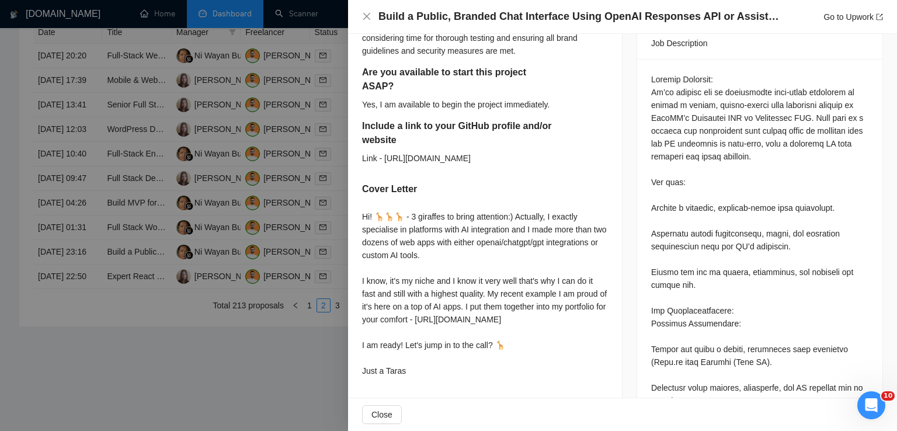
scroll to position [635, 0]
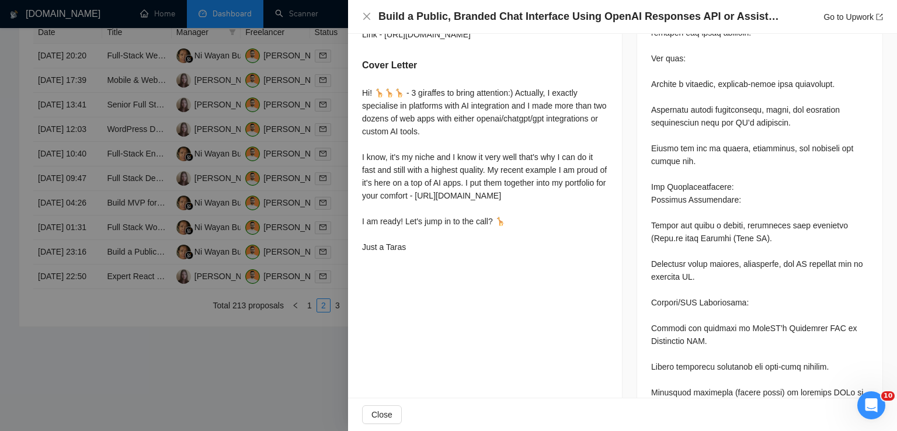
drag, startPoint x: 410, startPoint y: 313, endPoint x: 360, endPoint y: 127, distance: 193.4
copy div "Hi! 🦒🦒🦒 - 3 giraffes to bring attention:) Actually, I exactly specialise in pla…"
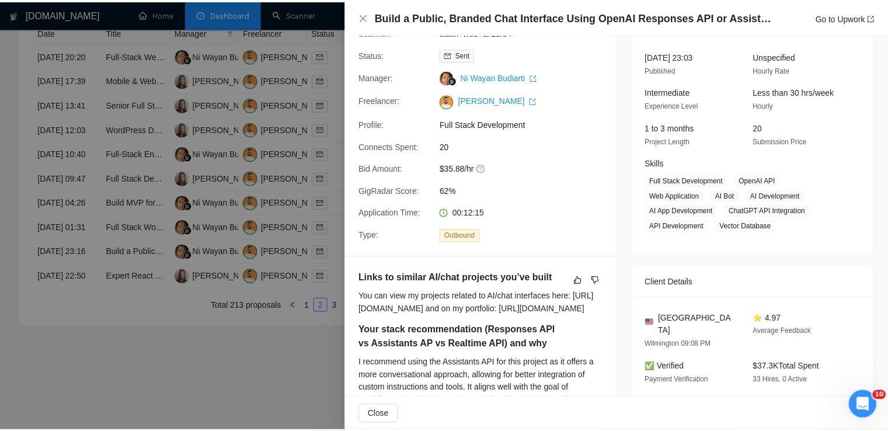
scroll to position [0, 0]
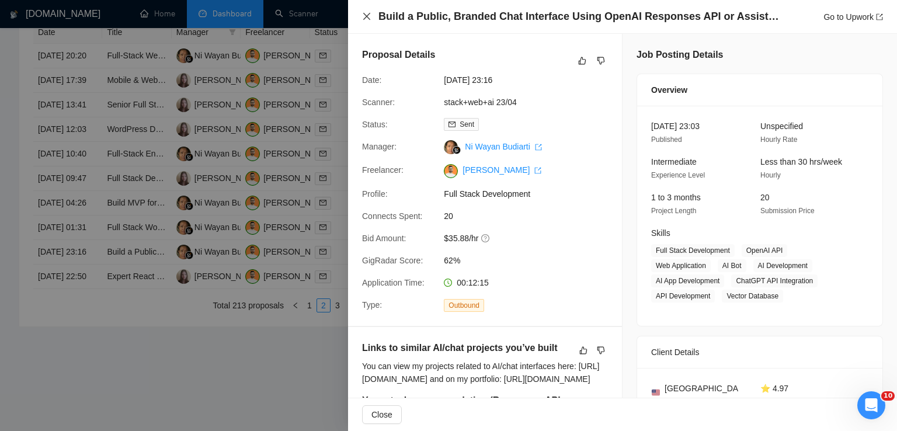
click at [363, 17] on icon "close" at bounding box center [366, 16] width 9 height 9
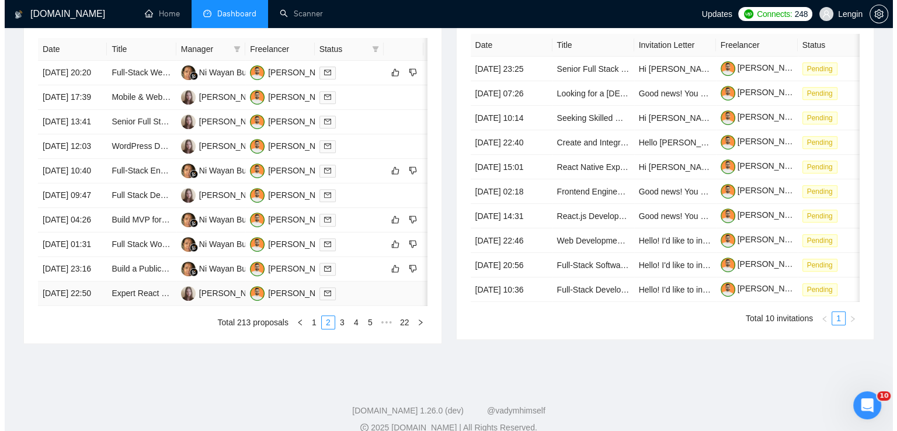
scroll to position [471, 0]
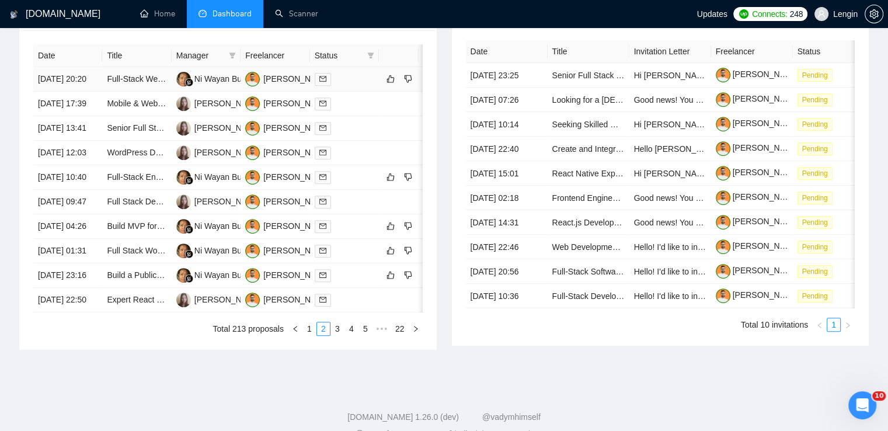
click at [133, 92] on td "Full-Stack Web Developer (React + Tailwind) for Financial Wellness Platform" at bounding box center [136, 79] width 69 height 25
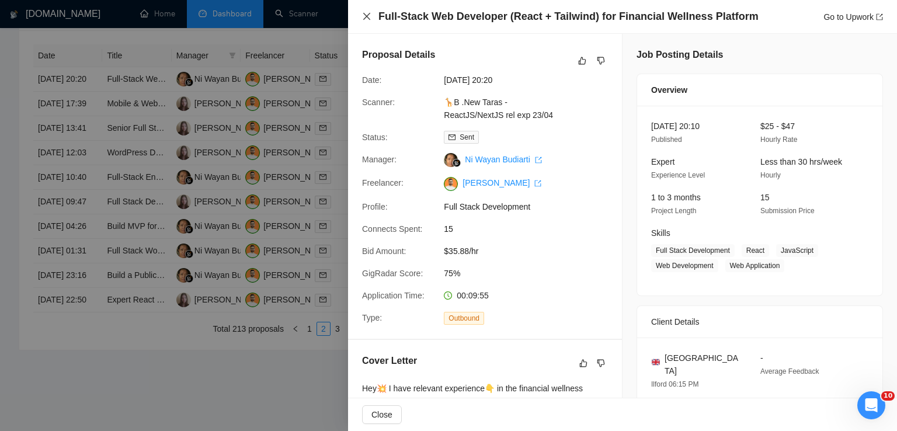
click at [367, 17] on icon "close" at bounding box center [366, 16] width 9 height 9
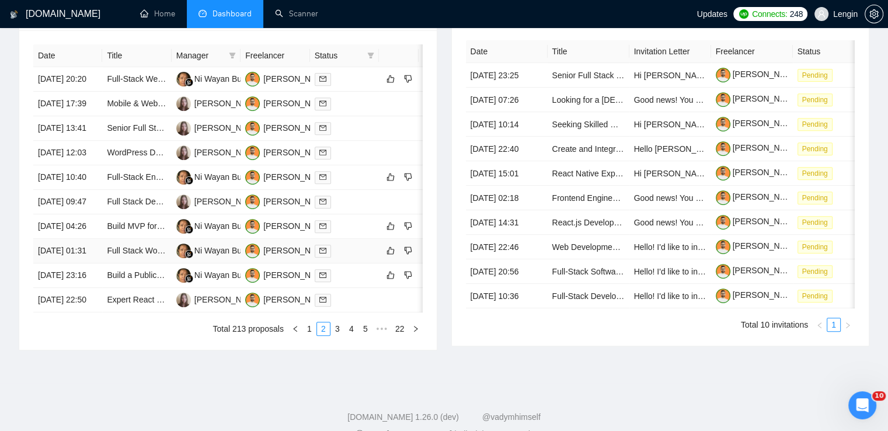
click at [135, 263] on td "Full Stack WordPress Developer Needed" at bounding box center [136, 251] width 69 height 25
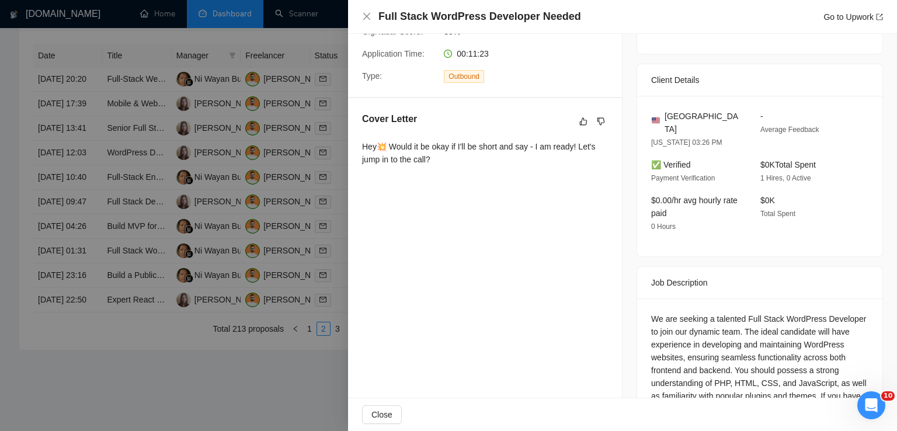
scroll to position [293, 0]
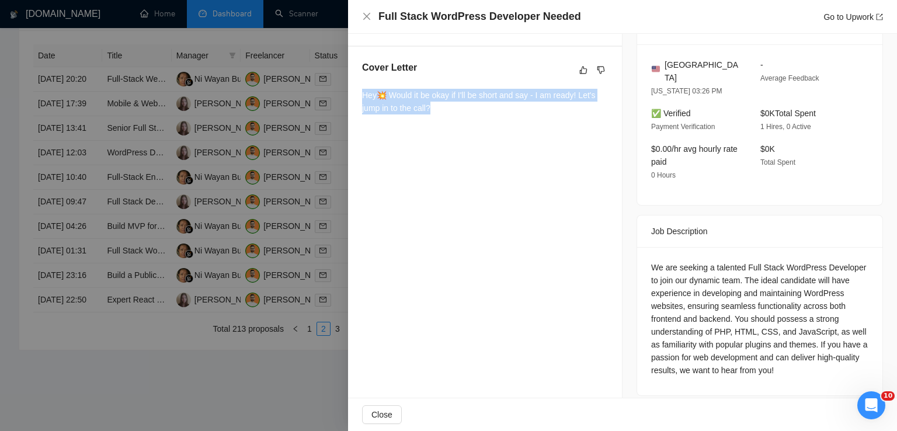
drag, startPoint x: 440, startPoint y: 110, endPoint x: 353, endPoint y: 98, distance: 87.3
click at [353, 98] on div "Cover Letter Hey💥 Would it be okay if I'll be short and say - I am ready! Let's…" at bounding box center [485, 90] width 274 height 86
copy div "Hey💥 Would it be okay if I'll be short and say - I am ready! Let's jump in to t…"
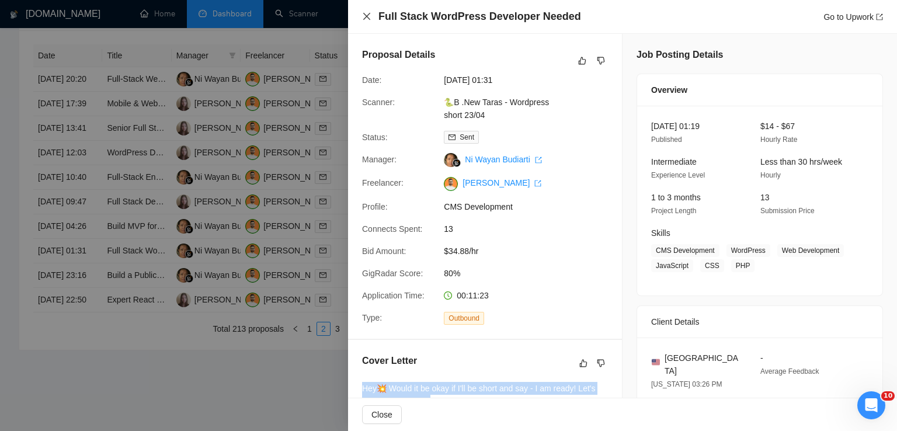
click at [371, 16] on icon "close" at bounding box center [366, 16] width 9 height 9
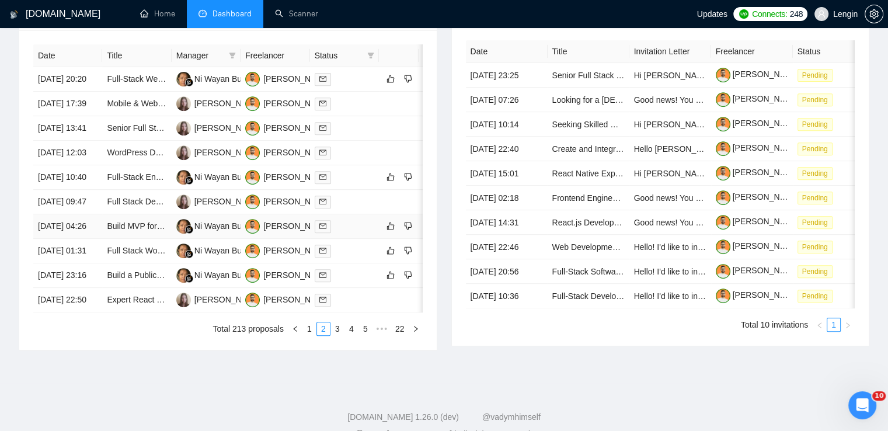
click at [134, 239] on td "Build MVP for AI-Driven Social Listening Tool (Replit-Based / Full-Stack or UI-…" at bounding box center [136, 226] width 69 height 25
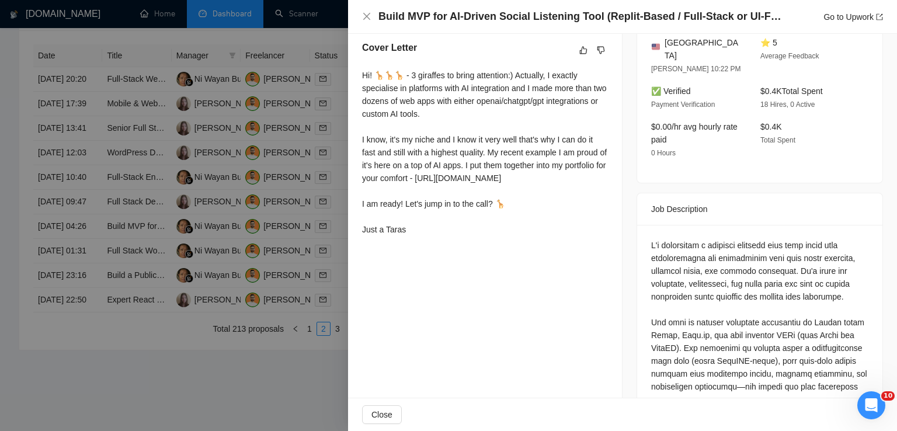
scroll to position [301, 0]
drag, startPoint x: 360, startPoint y: 72, endPoint x: 427, endPoint y: 262, distance: 201.3
click at [427, 253] on div "Cover Letter Hi! 🦒🦒🦒 - 3 giraffes to bring attention:) Actually, I exactly spec…" at bounding box center [485, 140] width 274 height 228
copy div "Hi! 🦒🦒🦒 - 3 giraffes to bring attention:) Actually, I exactly specialise in pla…"
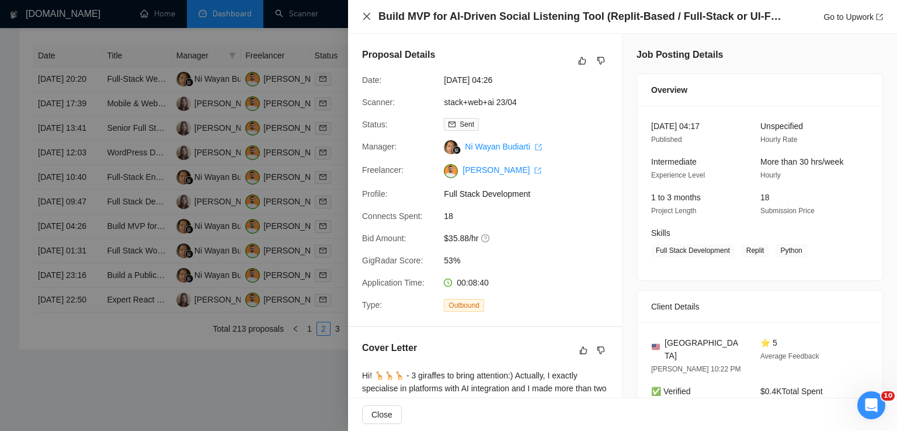
click at [370, 16] on icon "close" at bounding box center [366, 16] width 9 height 9
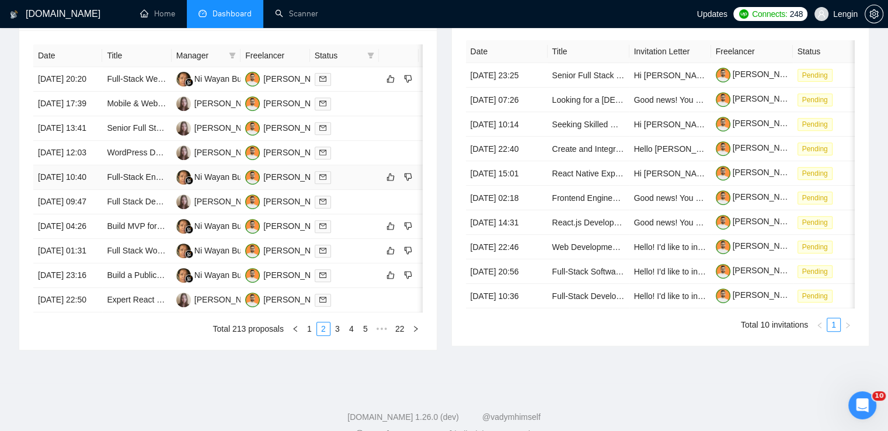
click at [153, 190] on td "Full-Stack Engineer" at bounding box center [136, 177] width 69 height 25
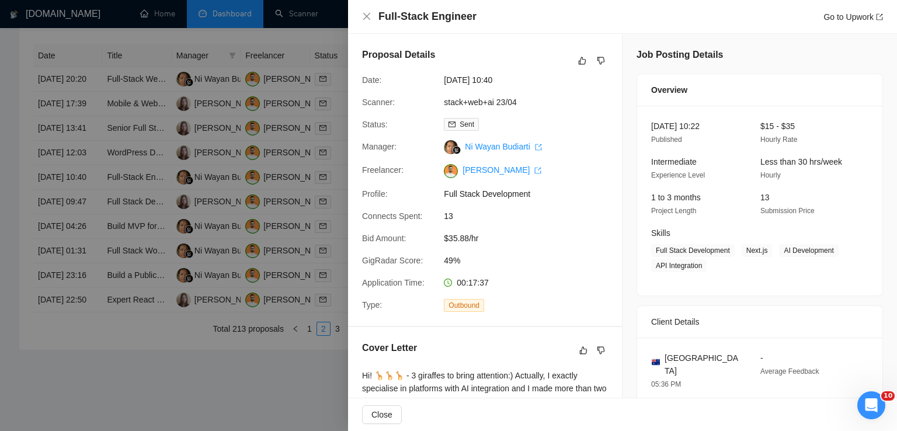
scroll to position [271, 0]
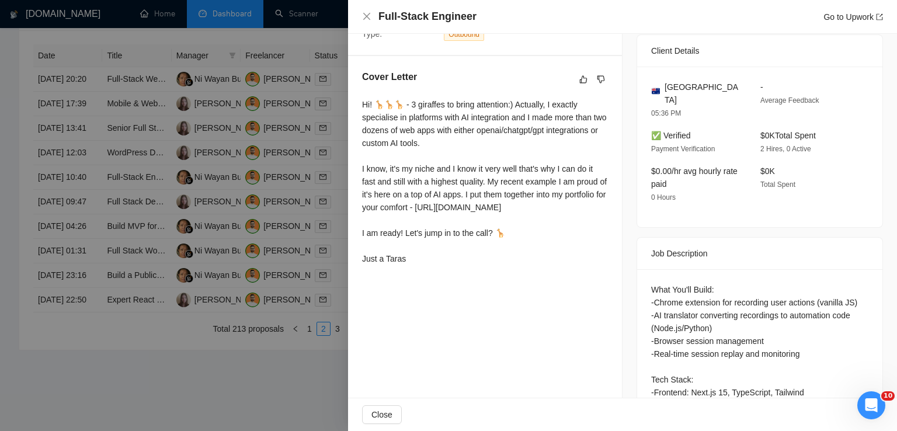
drag, startPoint x: 361, startPoint y: 106, endPoint x: 440, endPoint y: 304, distance: 212.7
click at [440, 284] on div "Cover Letter Hi! 🦒🦒🦒 - 3 giraffes to bring attention:) Actually, I exactly spec…" at bounding box center [485, 170] width 274 height 228
copy div "Hi! 🦒🦒🦒 - 3 giraffes to bring attention:) Actually, I exactly specialise in pla…"
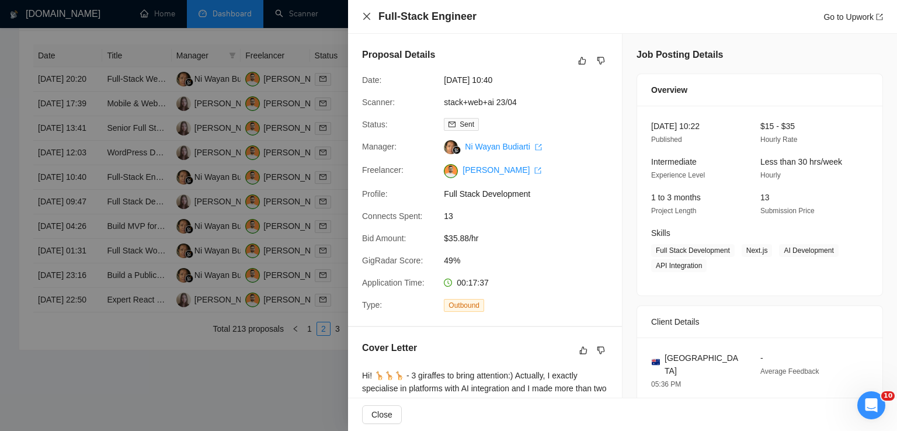
click at [366, 19] on icon "close" at bounding box center [366, 16] width 9 height 9
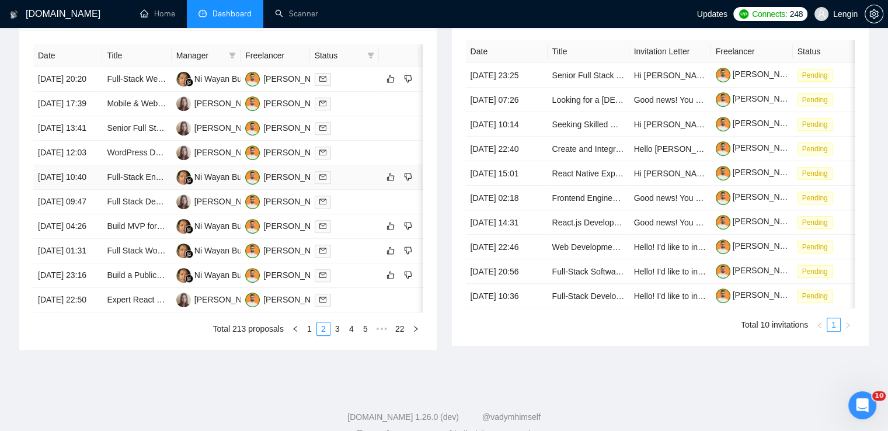
click at [161, 190] on td "Full-Stack Engineer" at bounding box center [136, 177] width 69 height 25
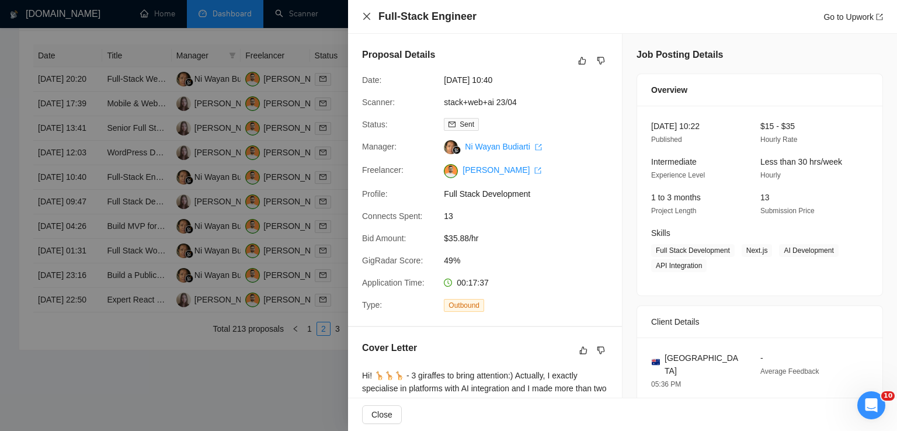
click at [369, 18] on icon "close" at bounding box center [366, 16] width 9 height 9
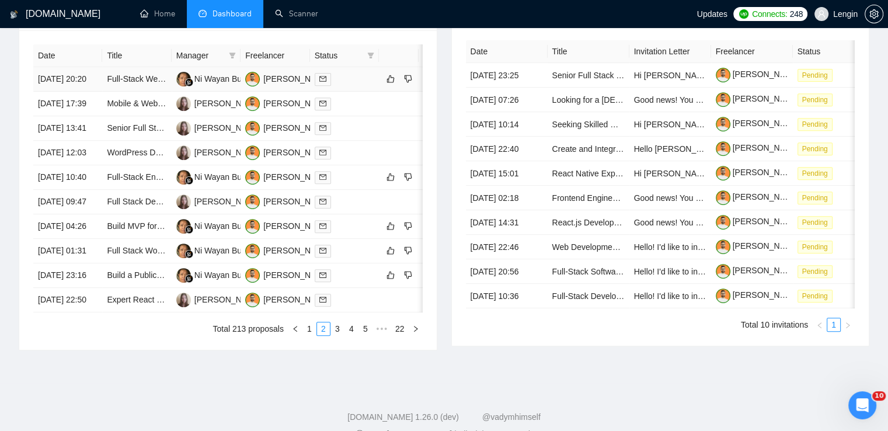
click at [146, 92] on td "Full-Stack Web Developer (React + Tailwind) for Financial Wellness Platform" at bounding box center [136, 79] width 69 height 25
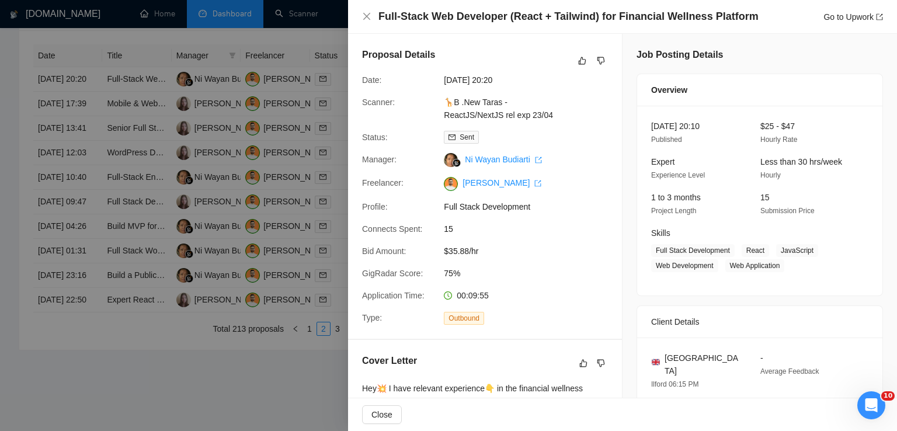
scroll to position [293, 0]
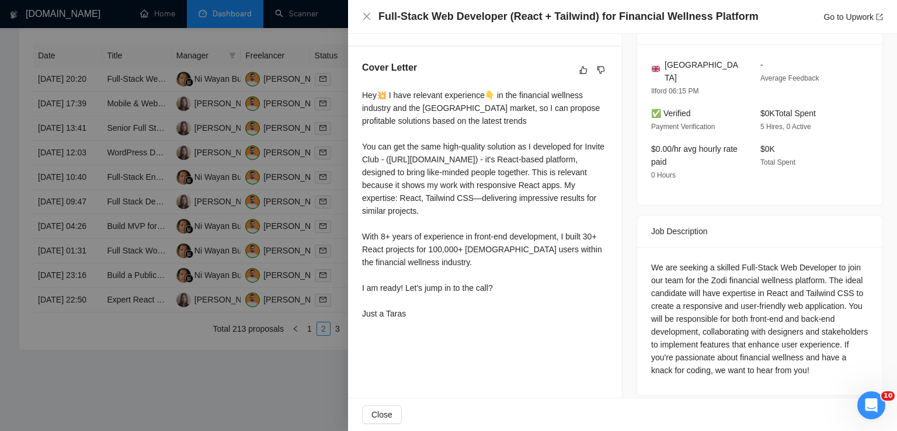
drag, startPoint x: 361, startPoint y: 95, endPoint x: 446, endPoint y: 335, distance: 254.4
click at [446, 335] on div "Cover Letter Hey💥 I have relevant experience👇 in the financial wellness industr…" at bounding box center [485, 193] width 274 height 292
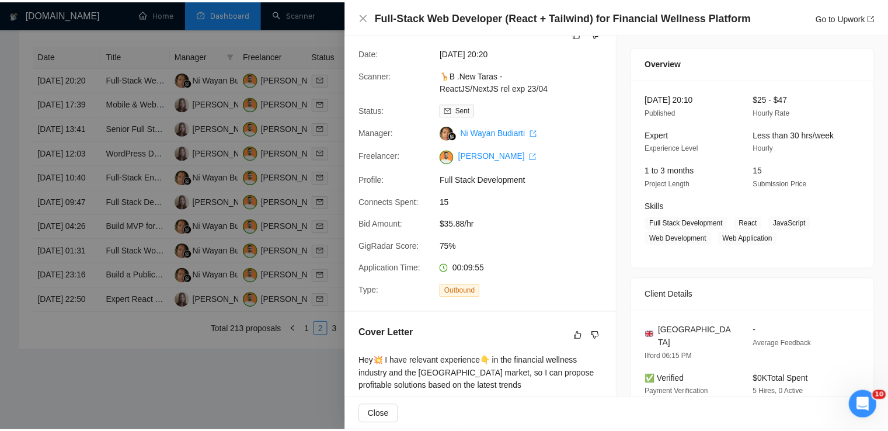
scroll to position [0, 0]
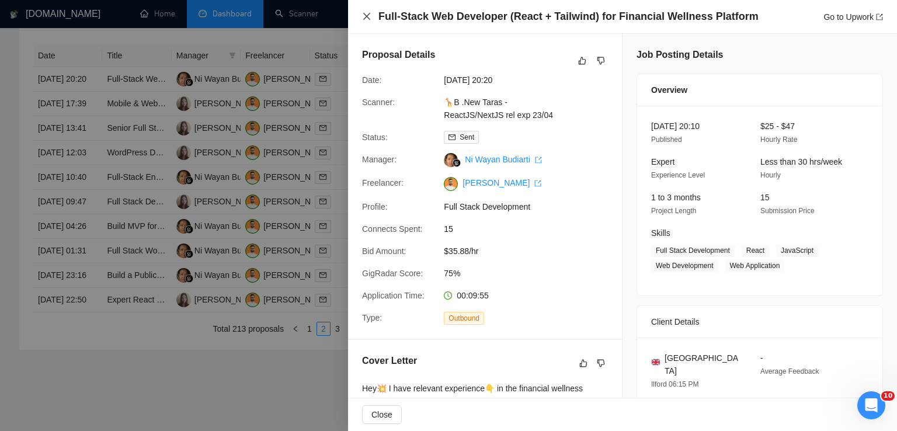
click at [365, 19] on icon "close" at bounding box center [366, 16] width 9 height 9
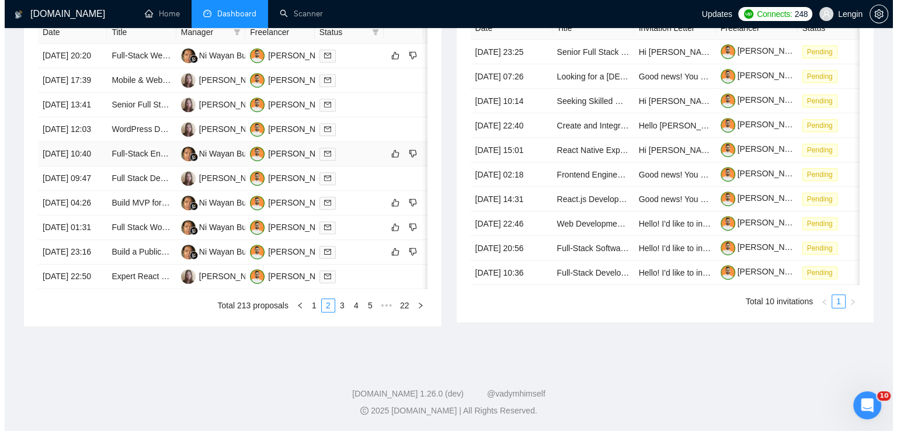
scroll to position [574, 0]
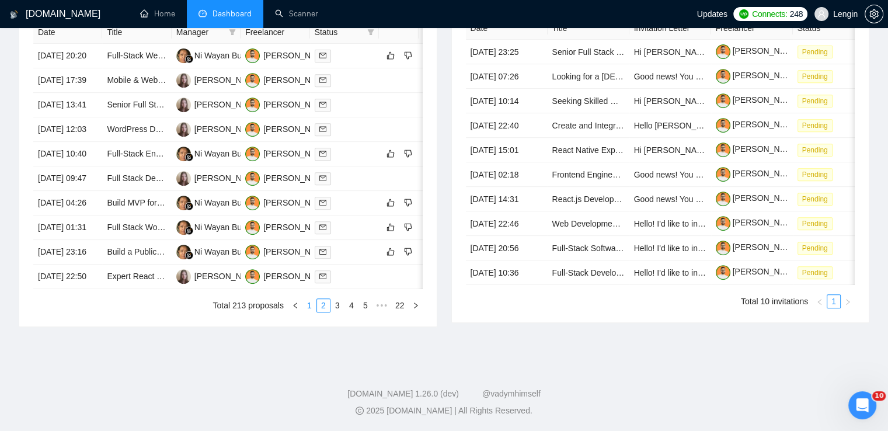
click at [311, 312] on link "1" at bounding box center [309, 305] width 13 height 13
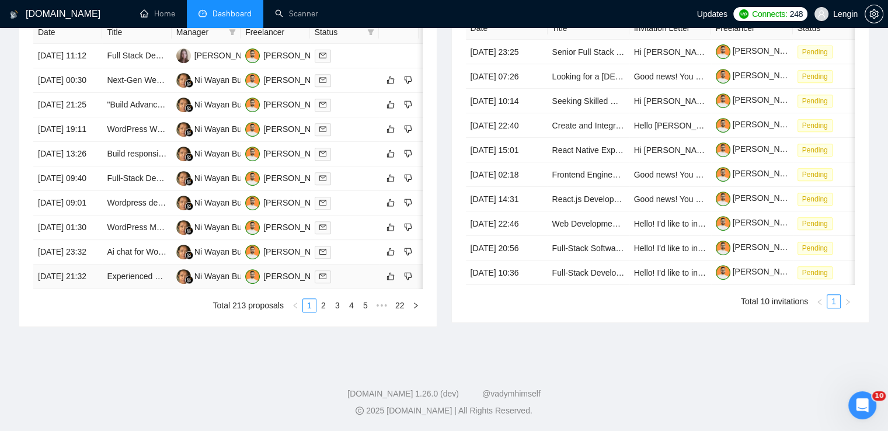
click at [148, 289] on td "Experienced Frontend Nextjs Developer Required with excellent UI/UX skills" at bounding box center [136, 276] width 69 height 25
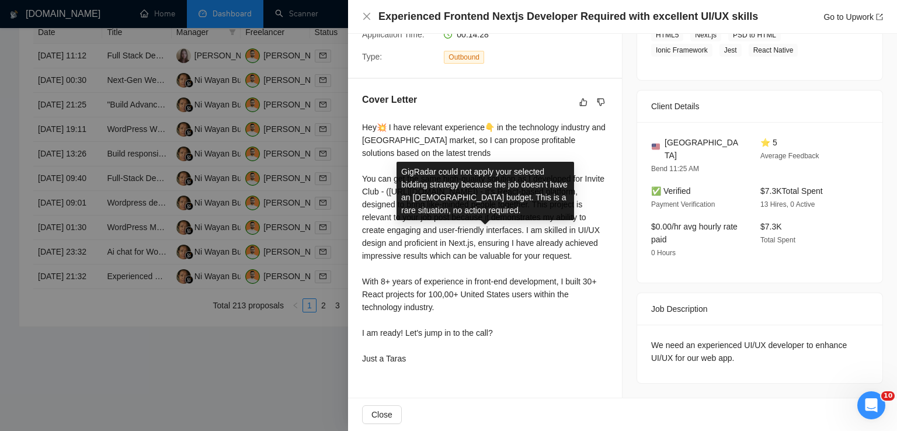
scroll to position [273, 0]
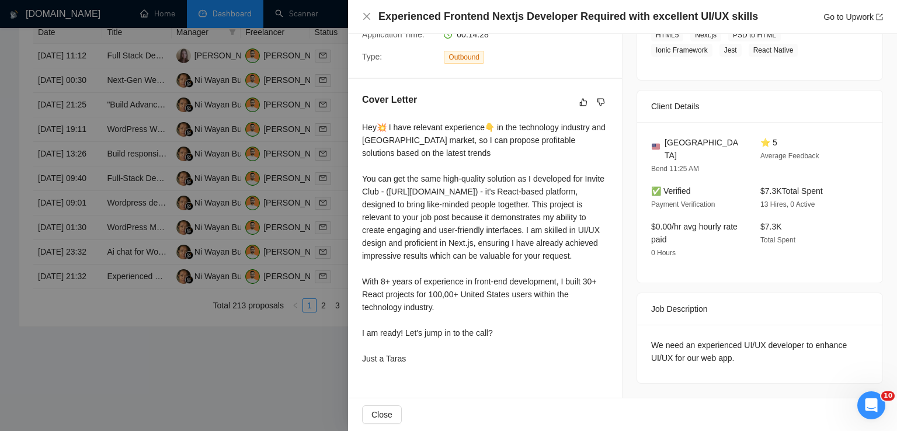
drag, startPoint x: 363, startPoint y: 113, endPoint x: 416, endPoint y: 382, distance: 274.9
click at [416, 370] on div "Hey💥 I have relevant experience👇 in the technology industry and [GEOGRAPHIC_DAT…" at bounding box center [485, 245] width 246 height 249
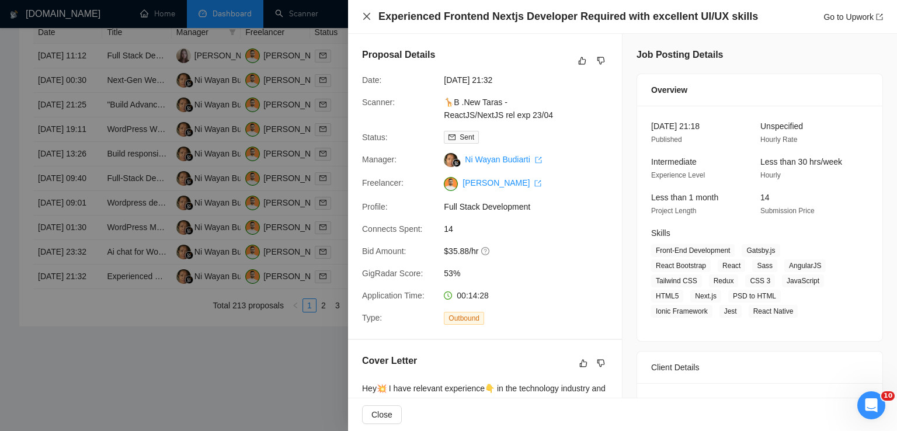
click at [369, 19] on icon "close" at bounding box center [366, 16] width 7 height 7
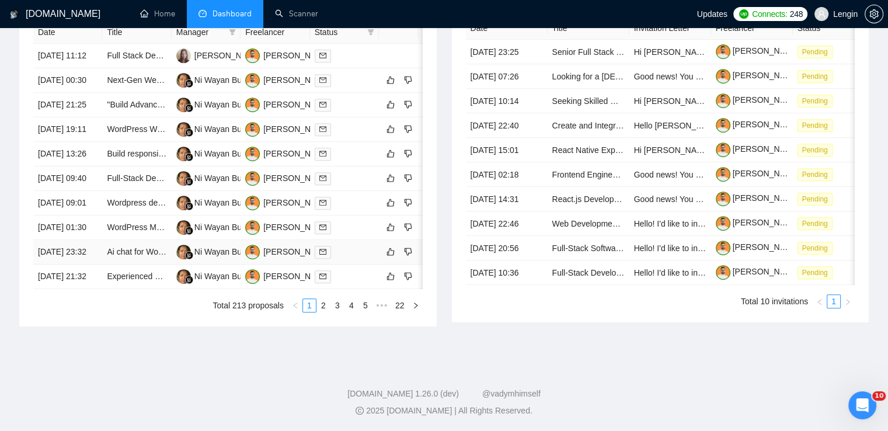
click at [137, 264] on td "Ai chat for Wordpress website" at bounding box center [136, 252] width 69 height 25
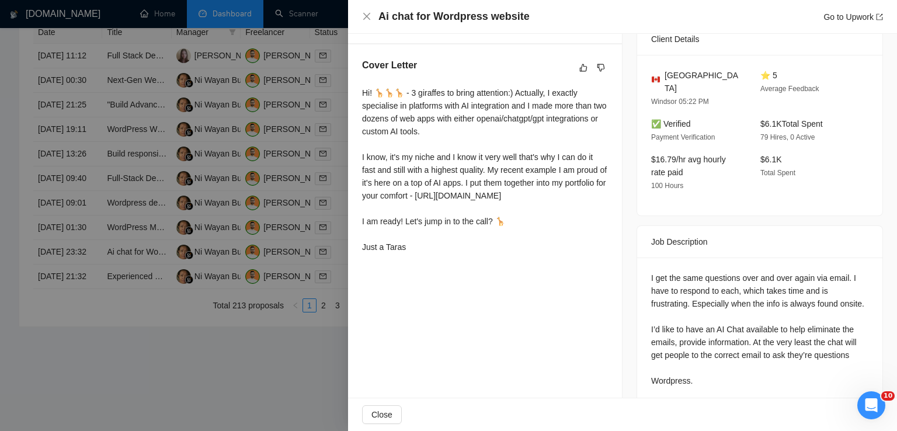
scroll to position [289, 0]
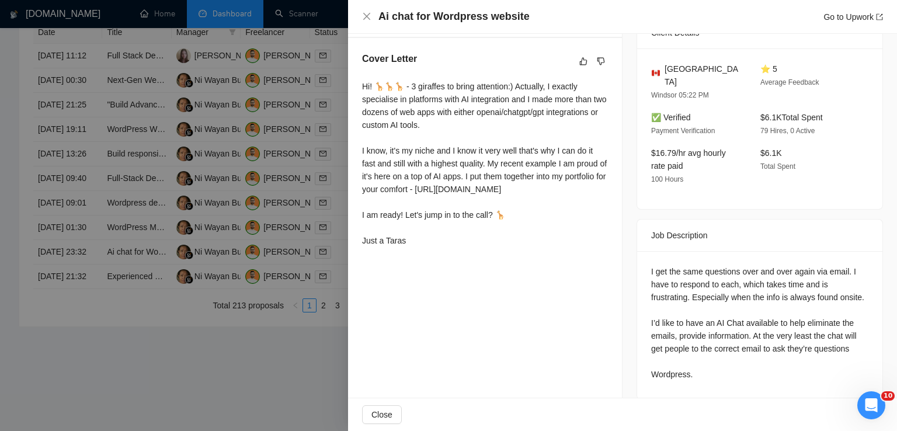
drag, startPoint x: 361, startPoint y: 84, endPoint x: 433, endPoint y: 266, distance: 196.0
click at [433, 266] on div "Cover Letter Hi! 🦒🦒🦒 - 3 giraffes to bring attention:) Actually, I exactly spec…" at bounding box center [485, 152] width 274 height 228
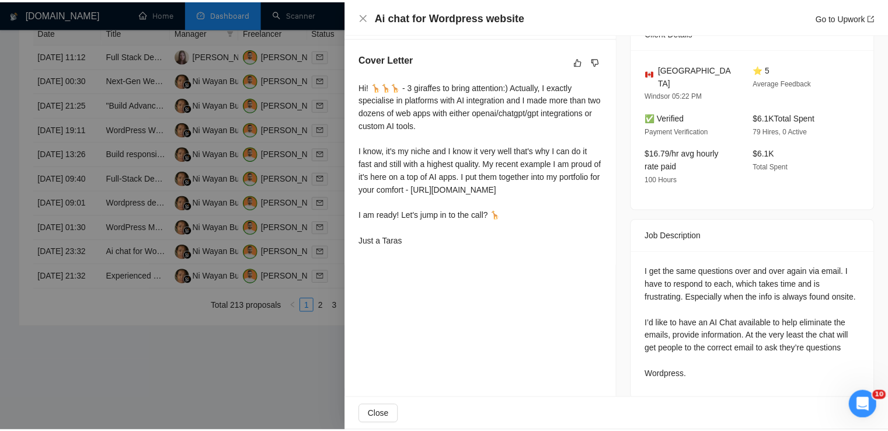
scroll to position [0, 0]
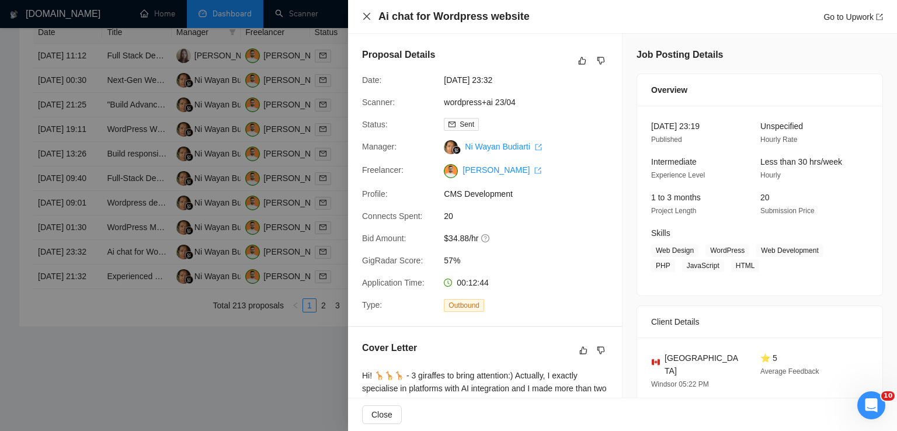
click at [368, 12] on icon "close" at bounding box center [366, 16] width 9 height 9
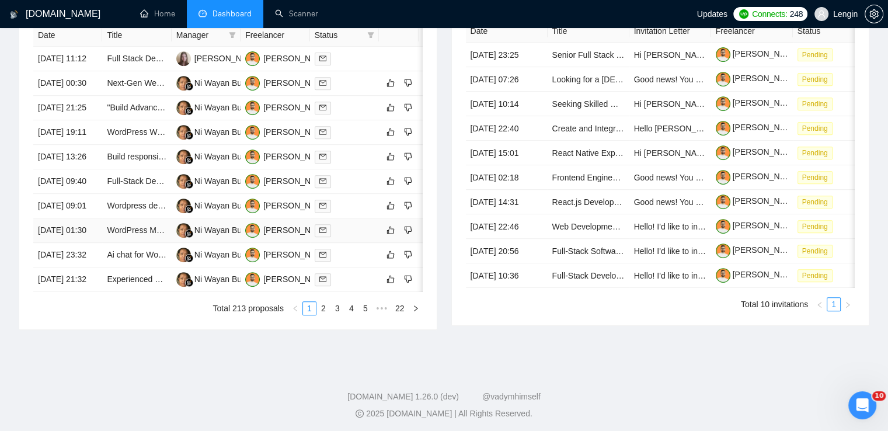
scroll to position [520, 0]
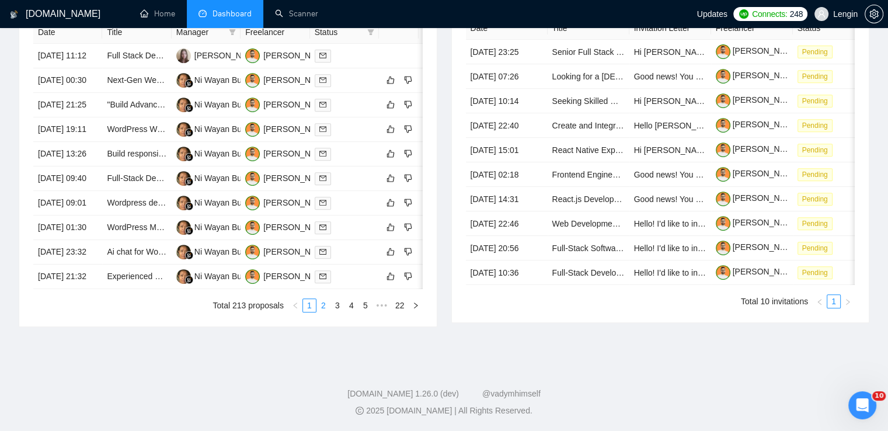
click at [327, 312] on link "2" at bounding box center [323, 305] width 13 height 13
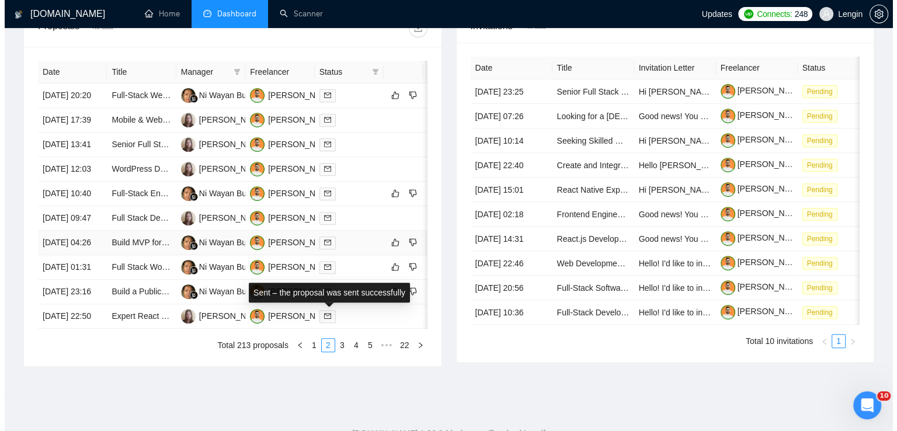
scroll to position [471, 0]
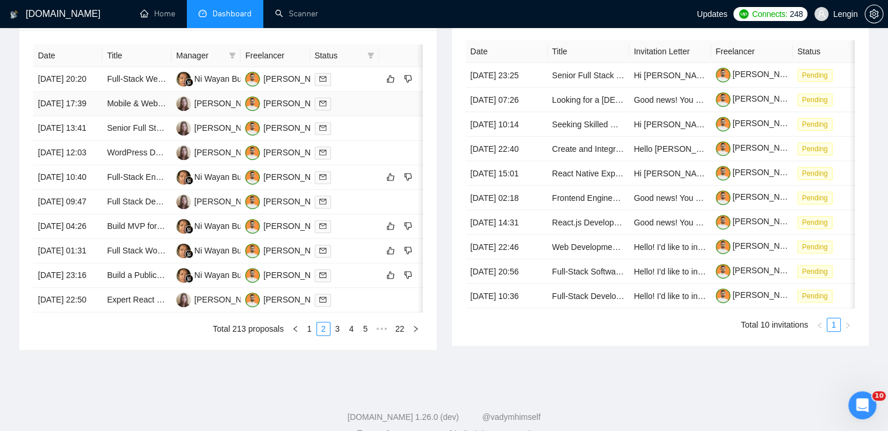
click at [147, 116] on td "Mobile & Web Platform Development for Youth Sports Gear Management" at bounding box center [136, 104] width 69 height 25
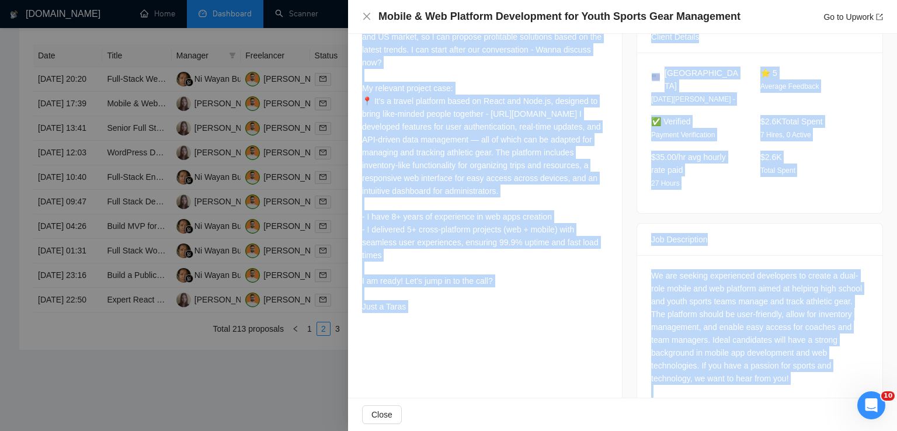
scroll to position [319, 0]
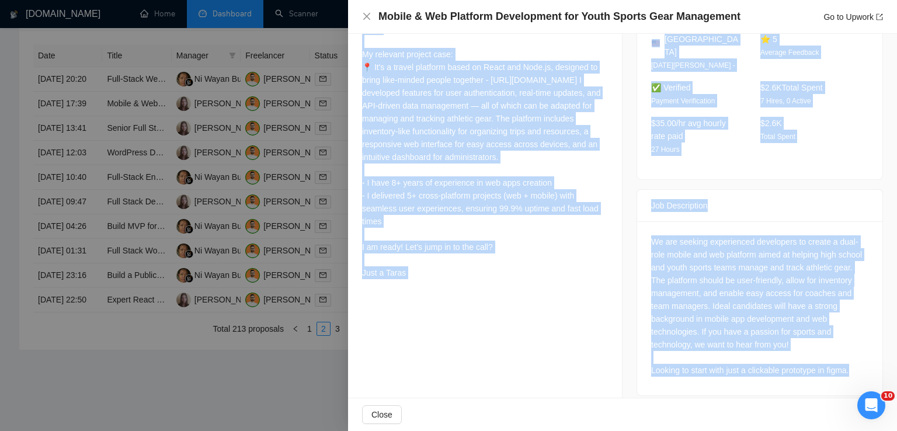
drag, startPoint x: 361, startPoint y: 109, endPoint x: 434, endPoint y: 319, distance: 222.5
click at [434, 298] on div "Cover Letter" at bounding box center [485, 120] width 274 height 356
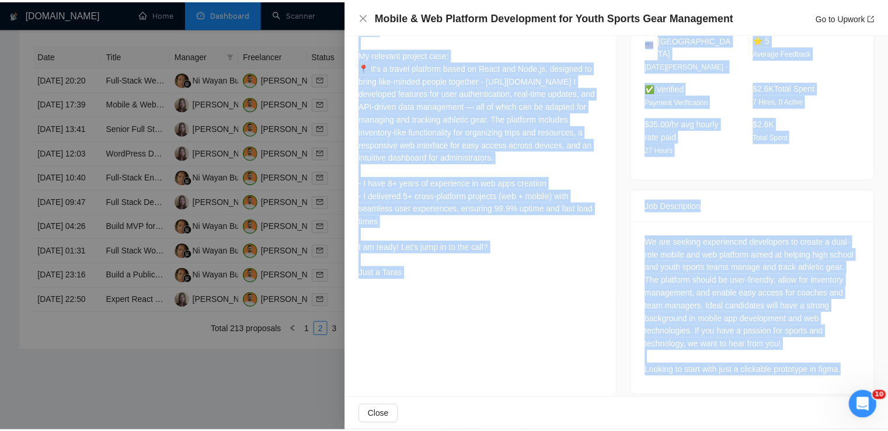
scroll to position [0, 0]
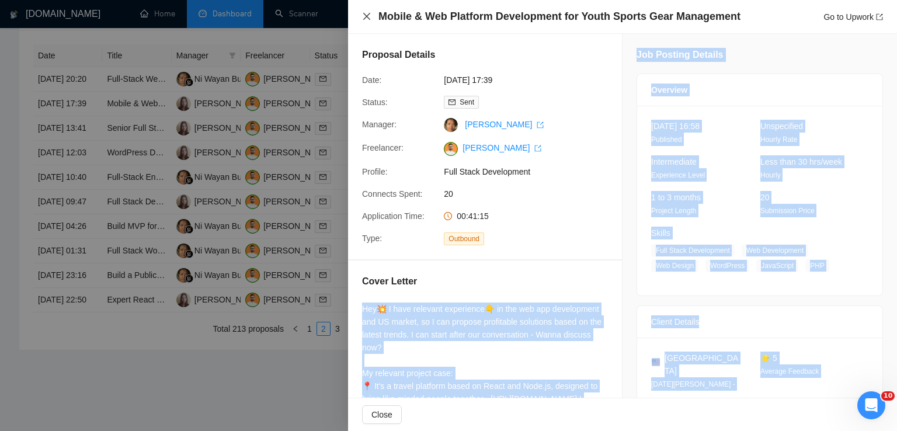
click at [365, 16] on icon "close" at bounding box center [366, 16] width 9 height 9
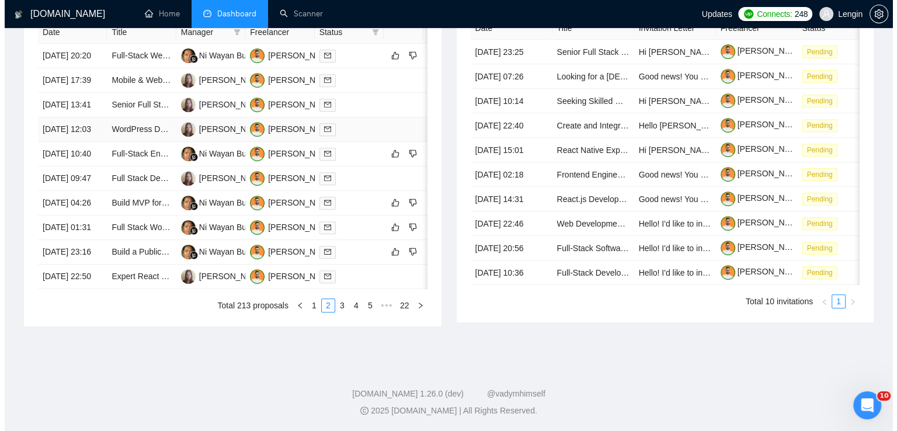
scroll to position [580, 0]
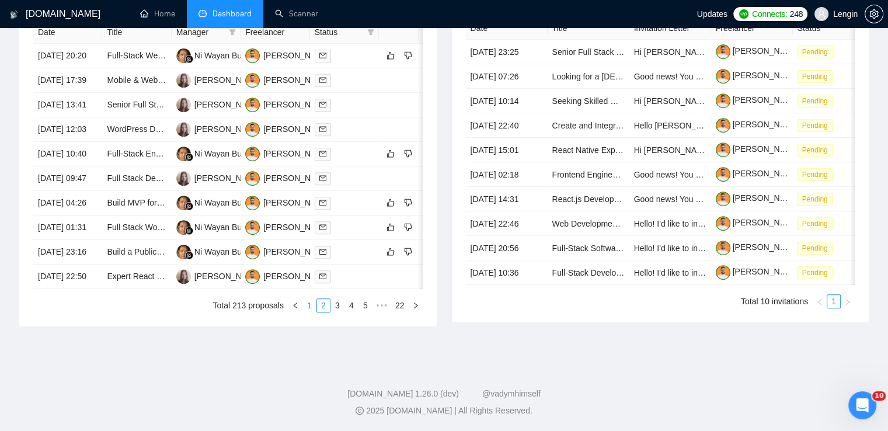
click at [307, 312] on link "1" at bounding box center [309, 305] width 13 height 13
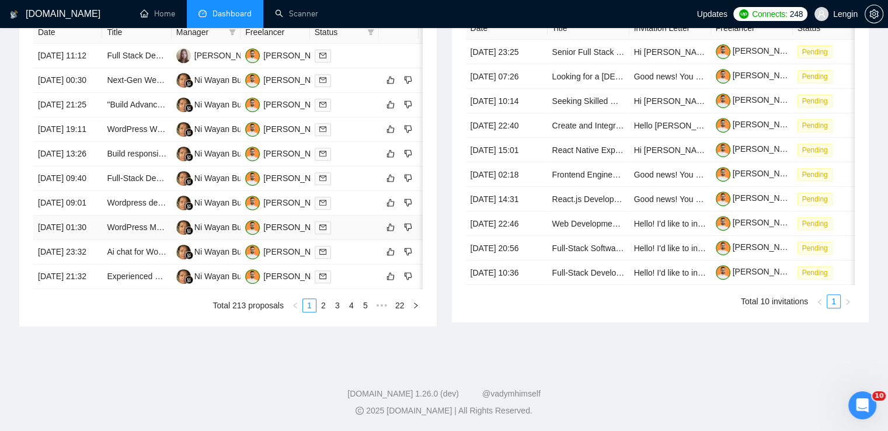
click at [152, 234] on td "WordPress Maintenance and Feature Development" at bounding box center [136, 227] width 69 height 25
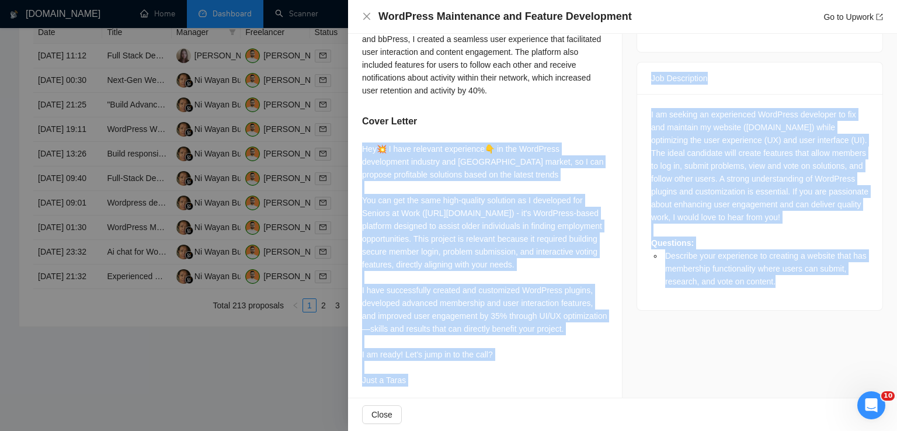
scroll to position [479, 0]
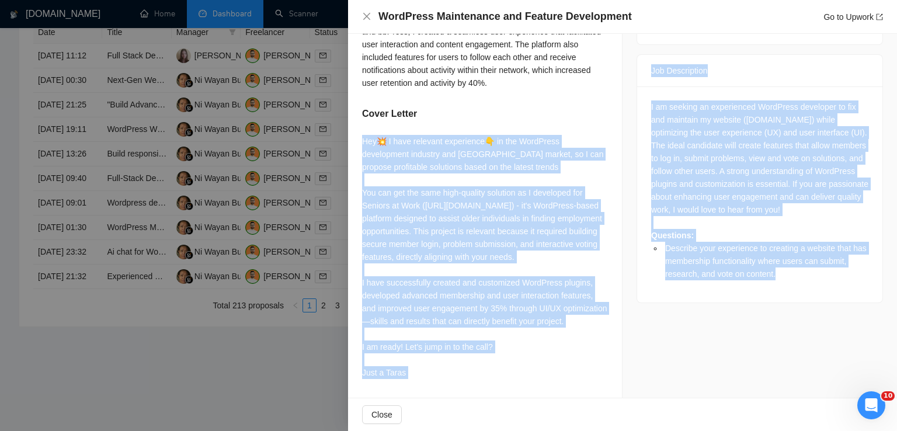
drag, startPoint x: 359, startPoint y: 131, endPoint x: 428, endPoint y: 379, distance: 257.1
click at [428, 379] on div "Describe your experience to creating a website that has membership functionalit…" at bounding box center [485, 141] width 274 height 511
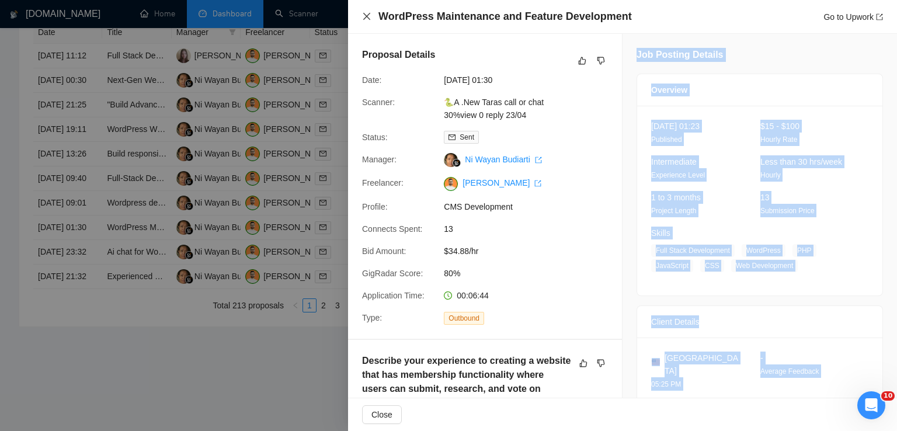
click at [364, 19] on icon "close" at bounding box center [366, 16] width 7 height 7
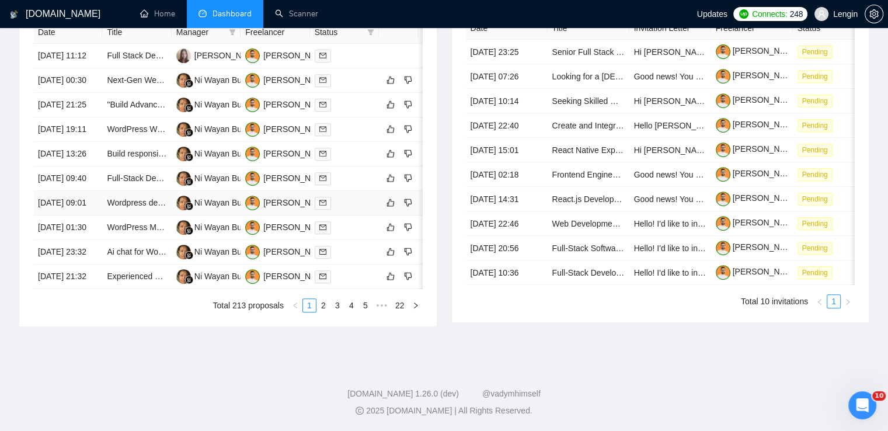
click at [156, 201] on td "Wordpress developer" at bounding box center [136, 203] width 69 height 25
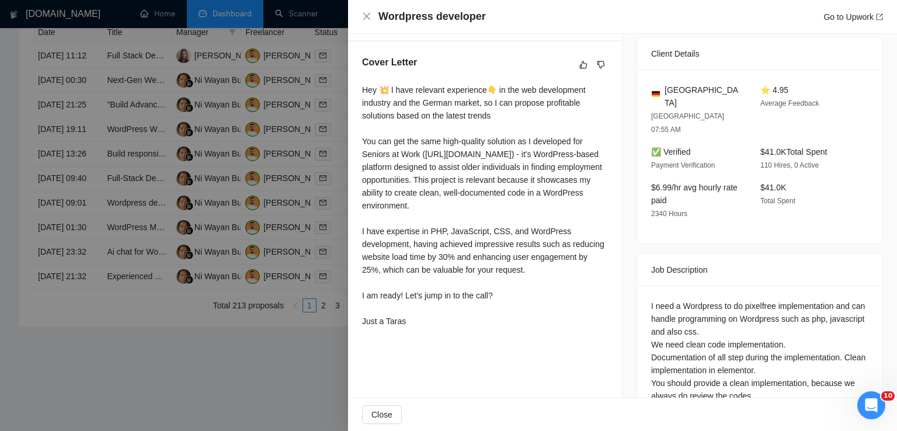
scroll to position [321, 0]
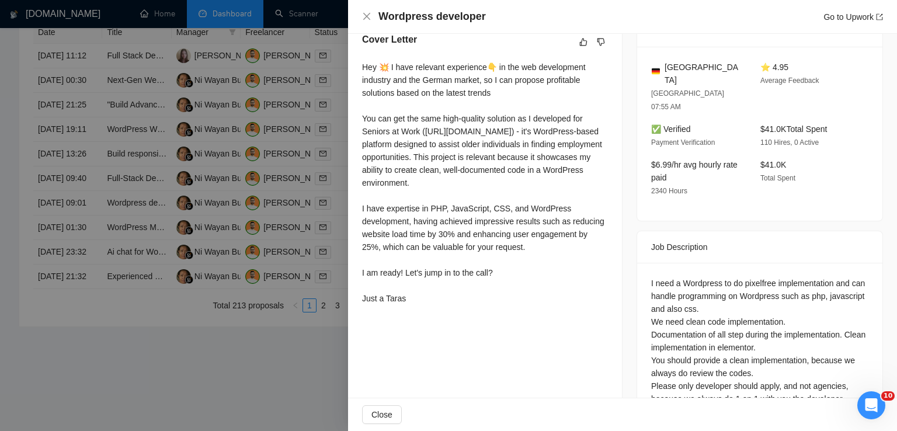
drag, startPoint x: 361, startPoint y: 90, endPoint x: 404, endPoint y: 320, distance: 233.9
click at [404, 320] on div "Cover Letter Hey 💥 I have relevant experience👇 in the web development industry …" at bounding box center [485, 171] width 274 height 305
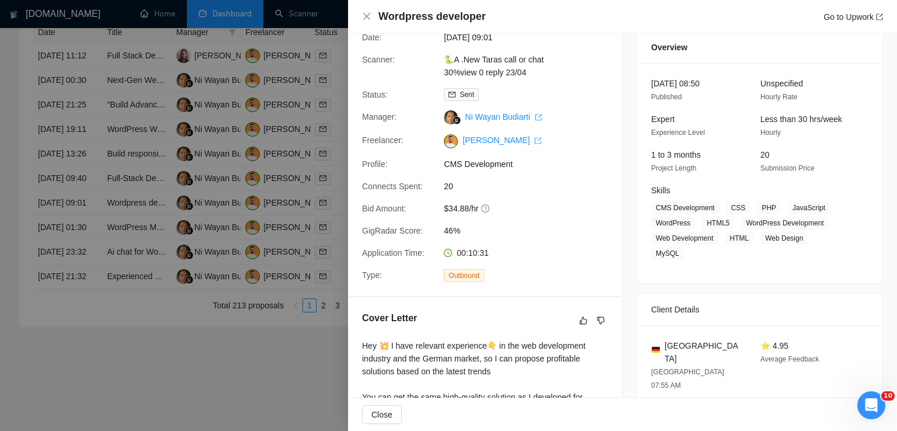
scroll to position [0, 0]
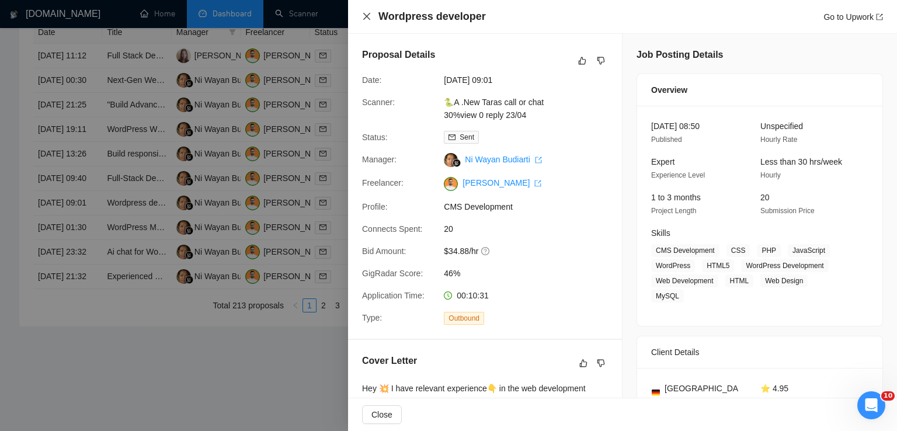
click at [367, 19] on icon "close" at bounding box center [366, 16] width 9 height 9
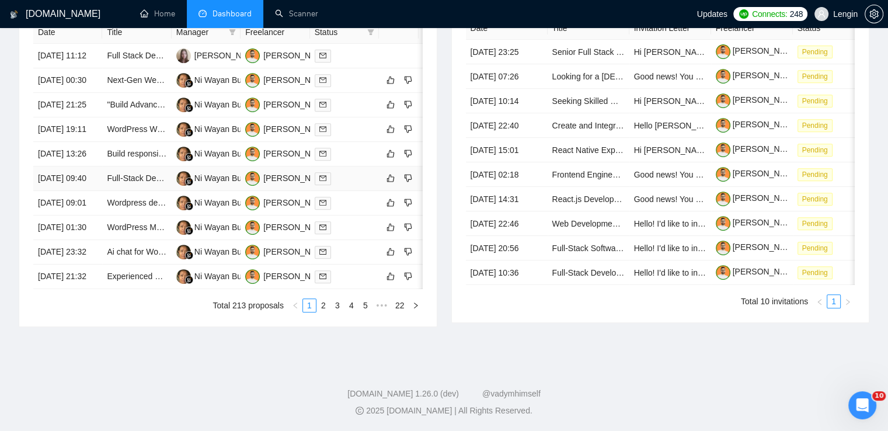
click at [160, 166] on td "Full-Stack Developer Needed for AI Web App Development" at bounding box center [136, 178] width 69 height 25
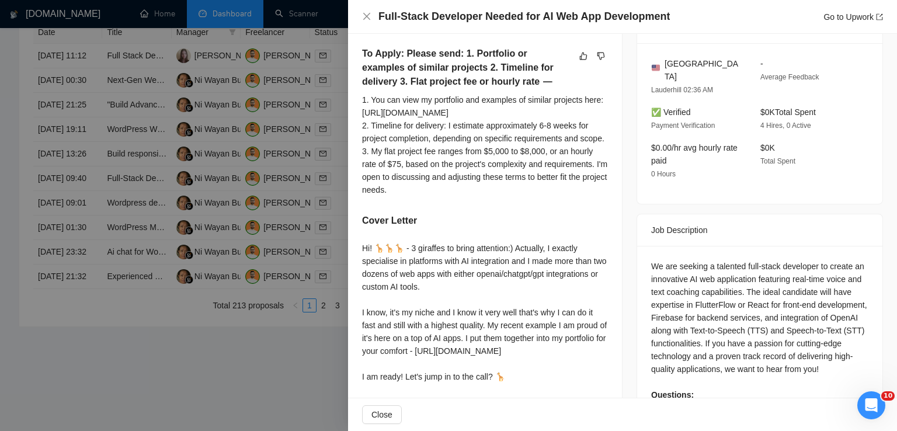
scroll to position [425, 0]
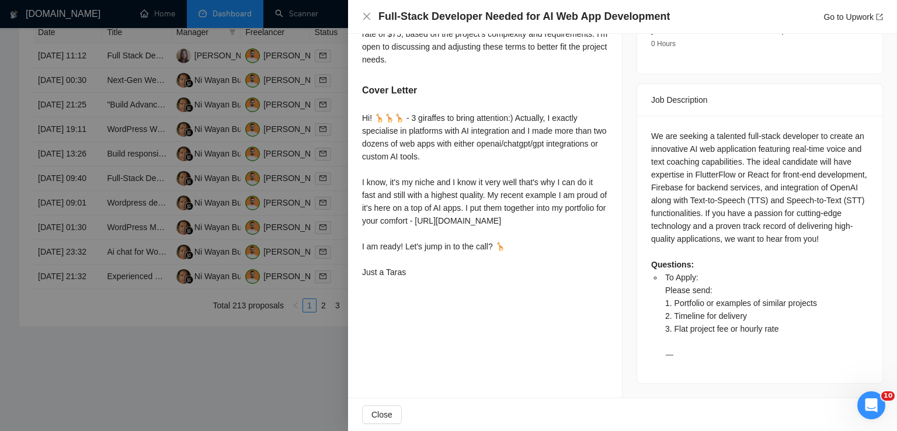
drag, startPoint x: 360, startPoint y: 145, endPoint x: 435, endPoint y: 320, distance: 190.3
click at [435, 297] on div "To Apply: Please send: 1. Portfolio or examples of similar projects 2. Timeline…" at bounding box center [485, 100] width 274 height 395
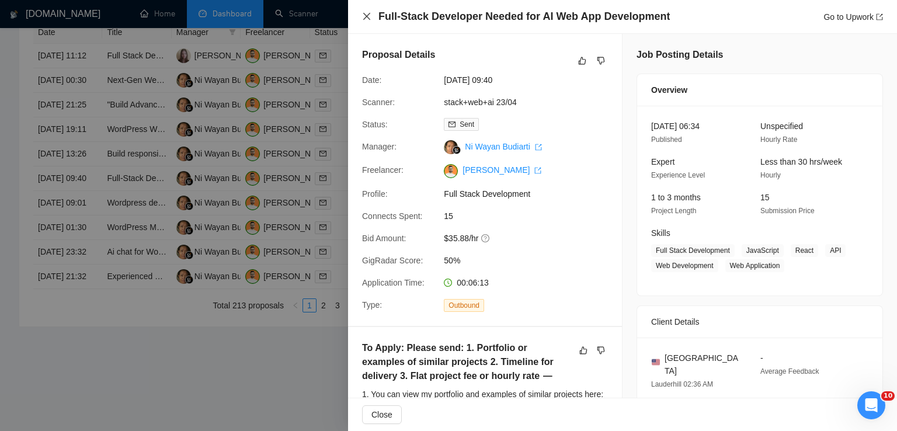
click at [368, 18] on icon "close" at bounding box center [366, 16] width 9 height 9
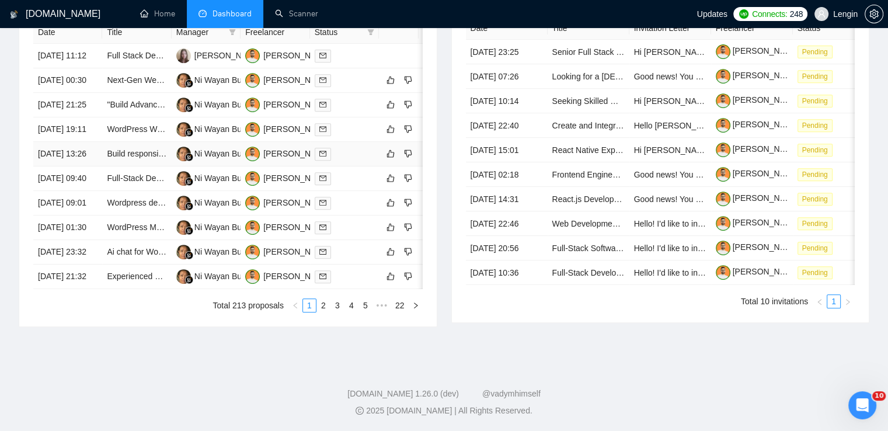
click at [135, 142] on td "Build responsive WordPress site with booking/payment functionality" at bounding box center [136, 154] width 69 height 25
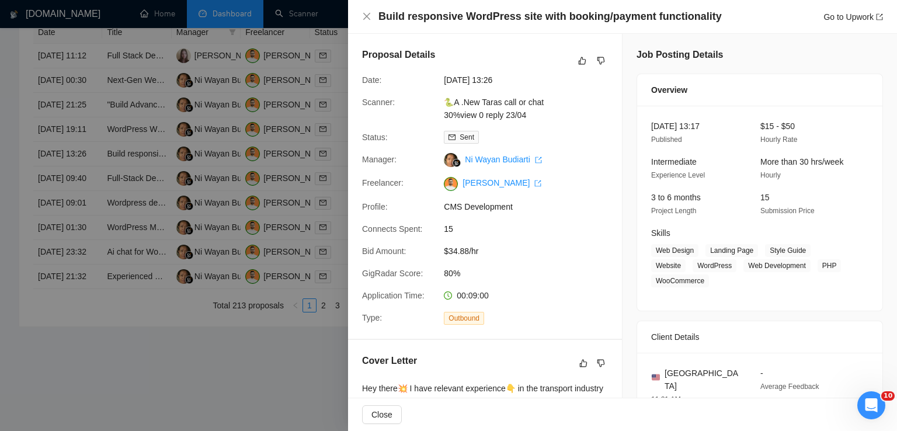
scroll to position [286, 0]
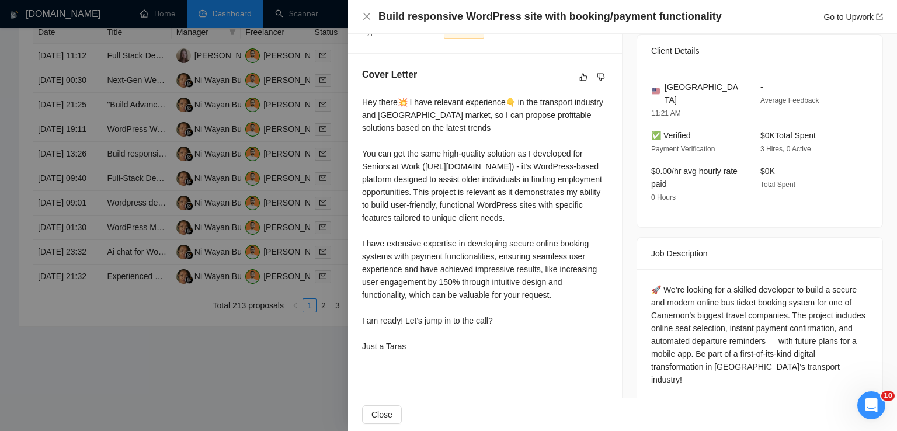
drag, startPoint x: 363, startPoint y: 106, endPoint x: 417, endPoint y: 374, distance: 274.1
click at [417, 353] on div "Hey there💥 I have relevant experience👇 in the transport industry and [GEOGRAPHI…" at bounding box center [485, 224] width 246 height 257
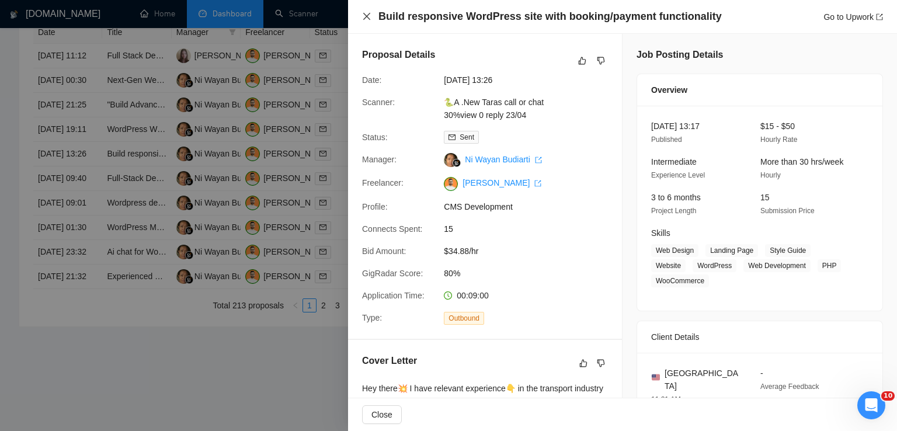
click at [370, 16] on icon "close" at bounding box center [366, 16] width 9 height 9
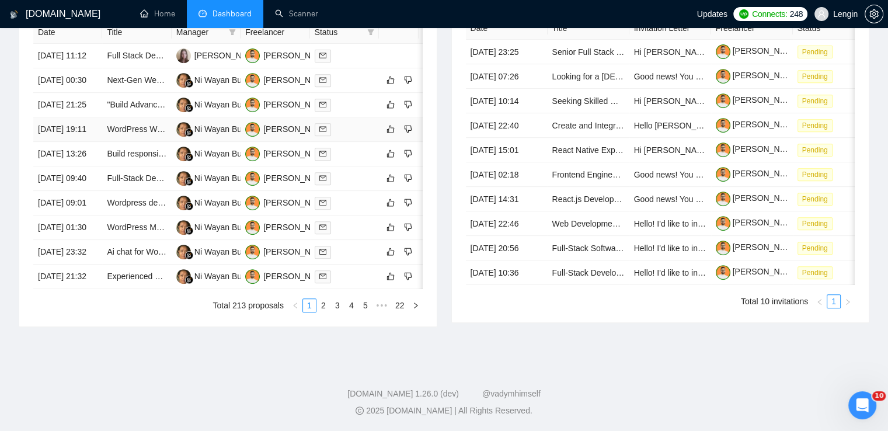
click at [140, 117] on td "WordPress Website Development Needed" at bounding box center [136, 129] width 69 height 25
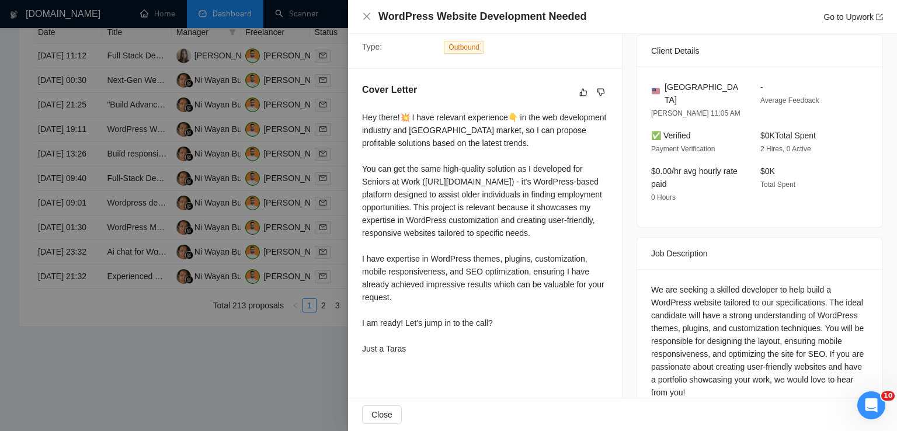
scroll to position [272, 0]
drag, startPoint x: 362, startPoint y: 117, endPoint x: 419, endPoint y: 372, distance: 260.9
click at [419, 354] on div "Hey there!💥 I have relevant experience👇 in the web development industry and [GE…" at bounding box center [485, 232] width 246 height 244
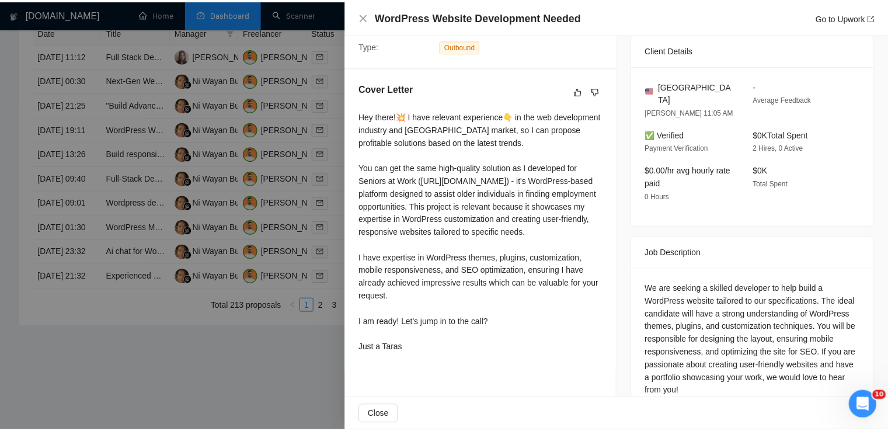
scroll to position [0, 0]
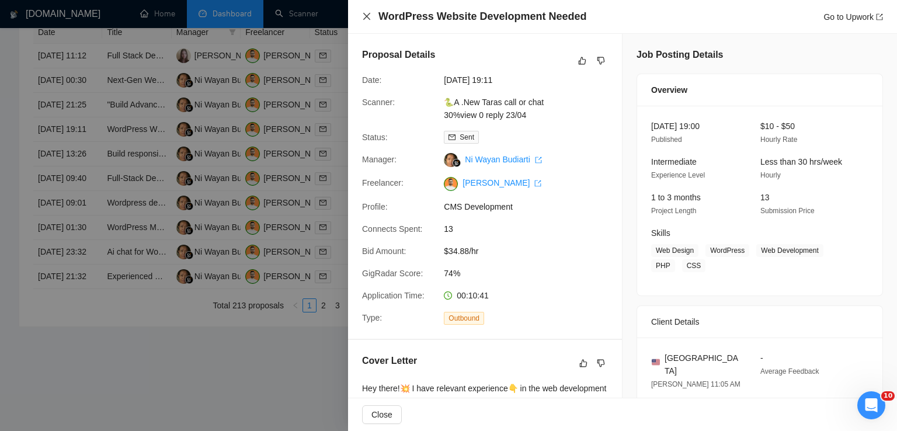
click at [369, 17] on icon "close" at bounding box center [366, 16] width 9 height 9
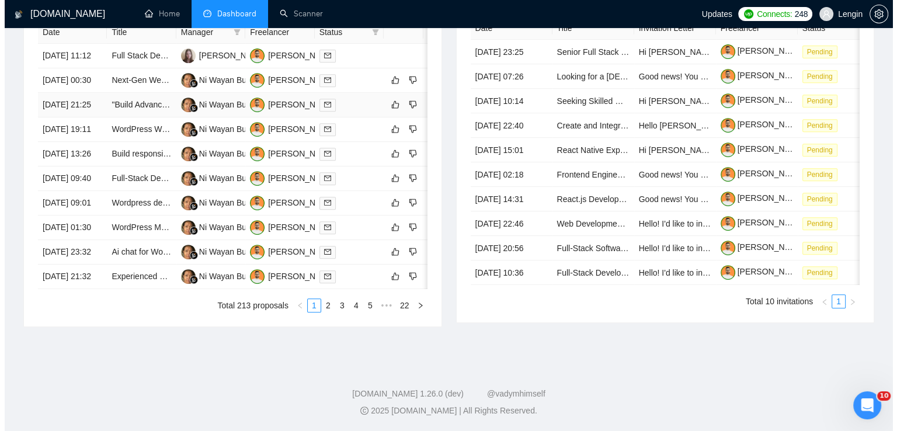
scroll to position [439, 0]
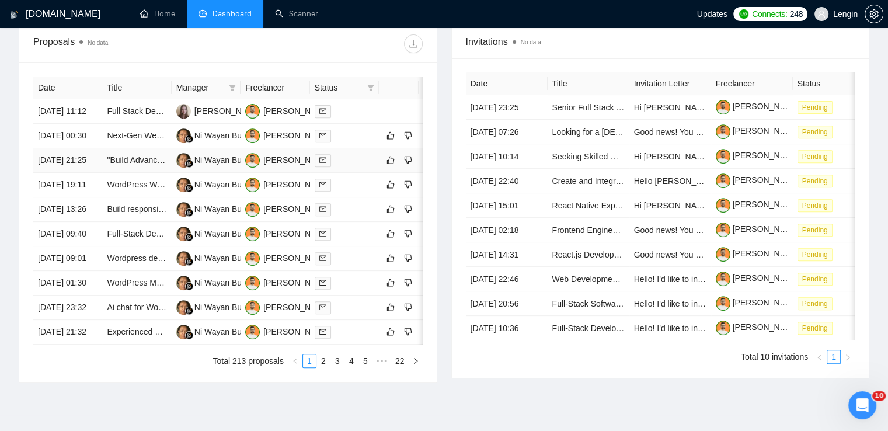
click at [133, 173] on td ""Build Advanced AI Blogging Agent with WordPress Integration & Social Media Aut…" at bounding box center [136, 160] width 69 height 25
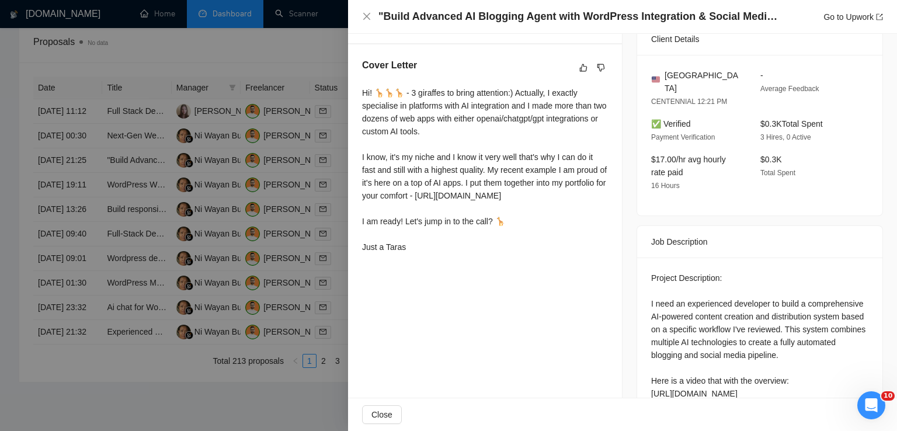
scroll to position [285, 0]
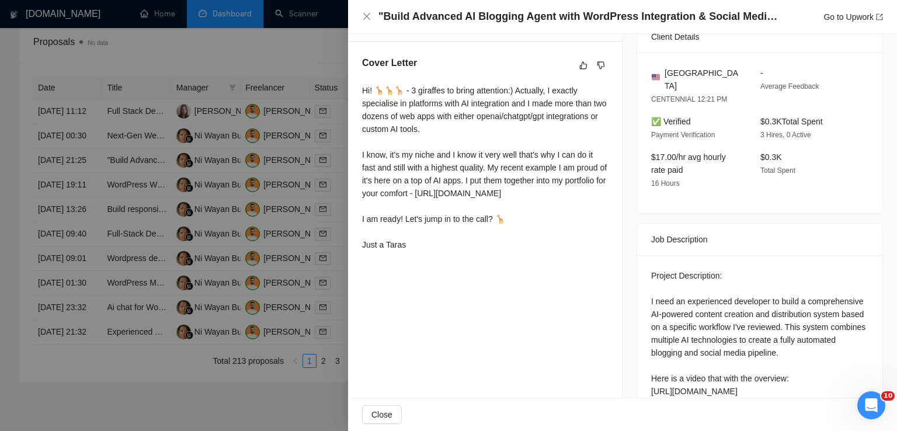
drag, startPoint x: 363, startPoint y: 92, endPoint x: 447, endPoint y: 273, distance: 200.3
click at [447, 251] on div "Hi! 🦒🦒🦒 - 3 giraffes to bring attention:) Actually, I exactly specialise in pla…" at bounding box center [485, 167] width 246 height 167
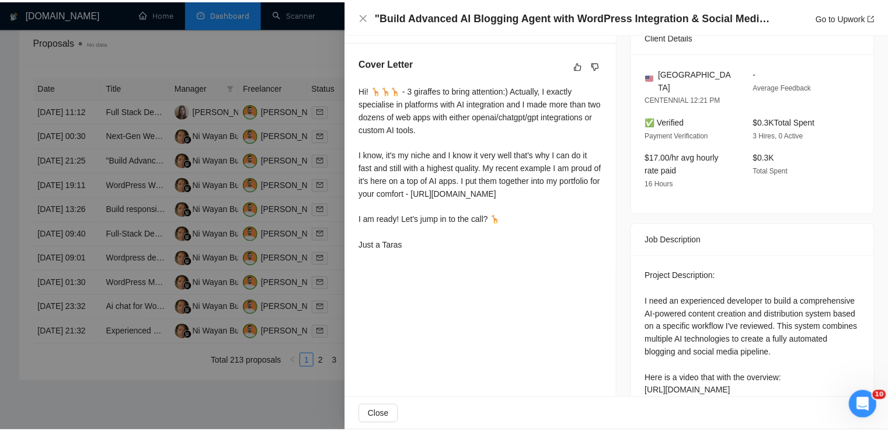
scroll to position [0, 0]
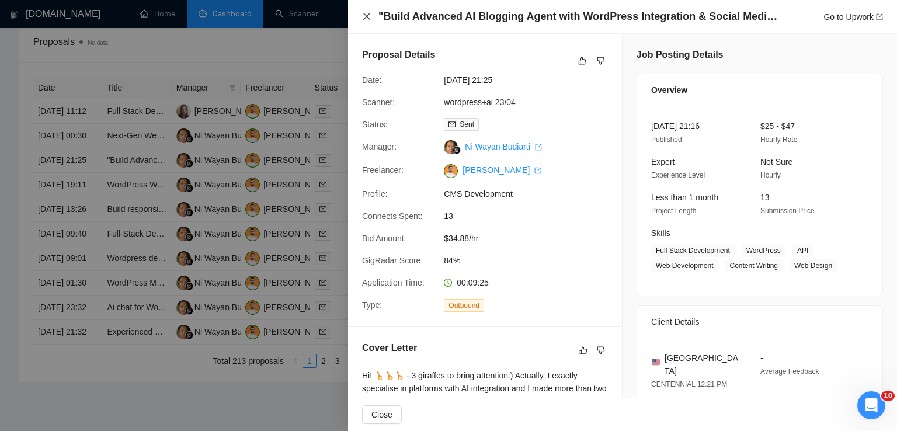
click at [364, 17] on icon "close" at bounding box center [366, 16] width 9 height 9
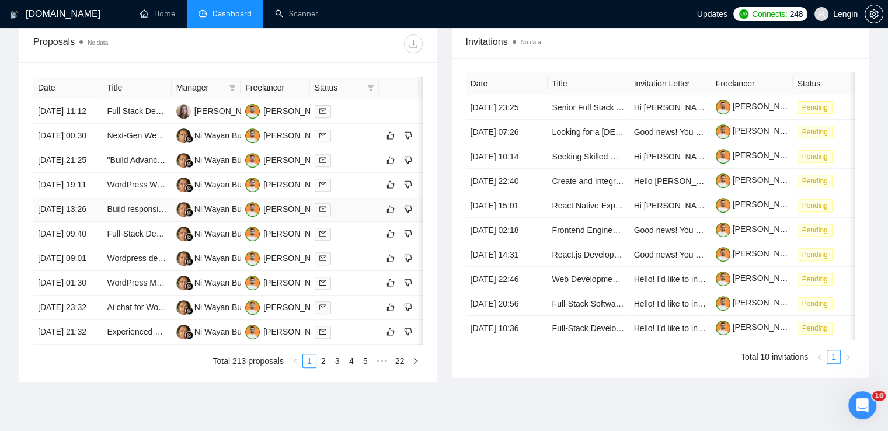
scroll to position [549, 0]
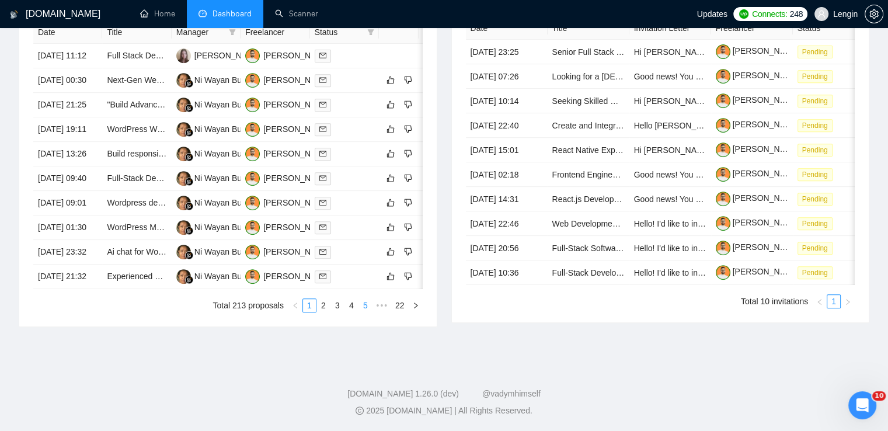
click at [371, 312] on link "5" at bounding box center [365, 305] width 13 height 13
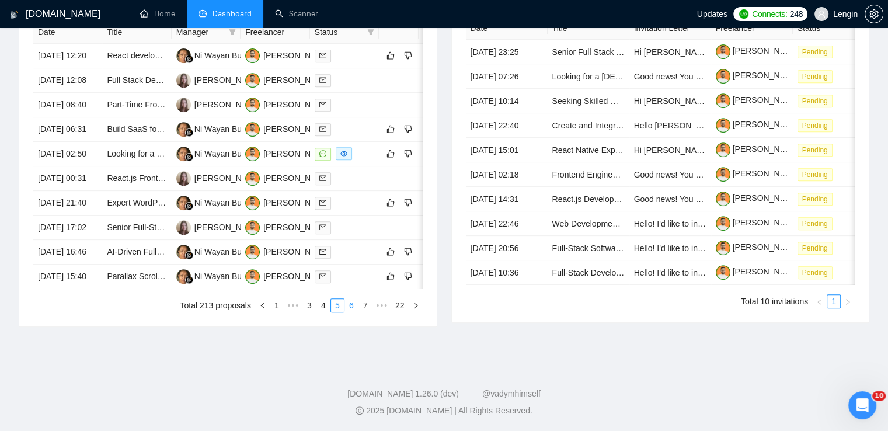
click at [352, 312] on link "6" at bounding box center [351, 305] width 13 height 13
click at [367, 312] on link "8" at bounding box center [365, 305] width 13 height 13
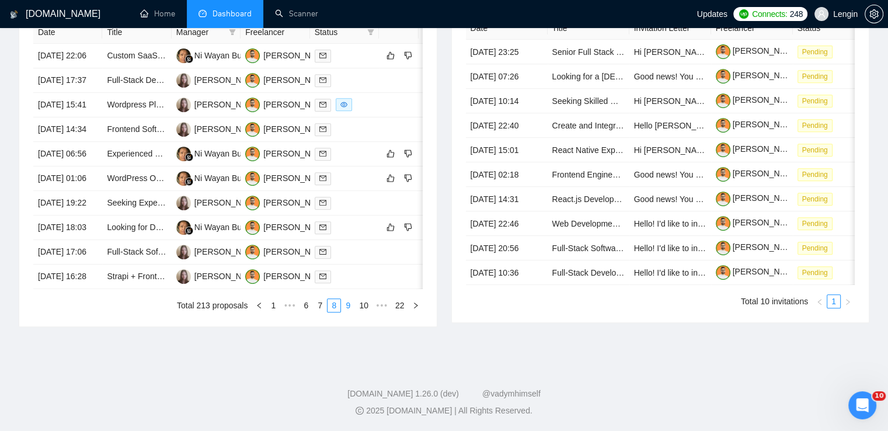
click at [347, 312] on link "9" at bounding box center [348, 305] width 13 height 13
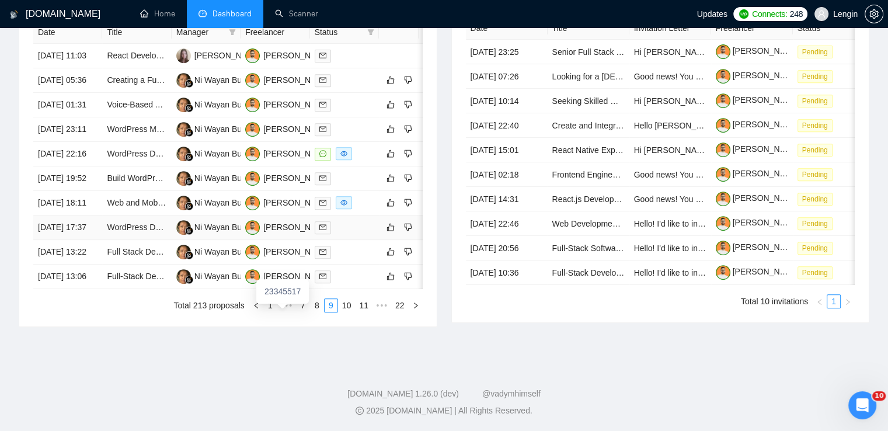
scroll to position [527, 0]
click at [315, 312] on link "8" at bounding box center [317, 305] width 13 height 13
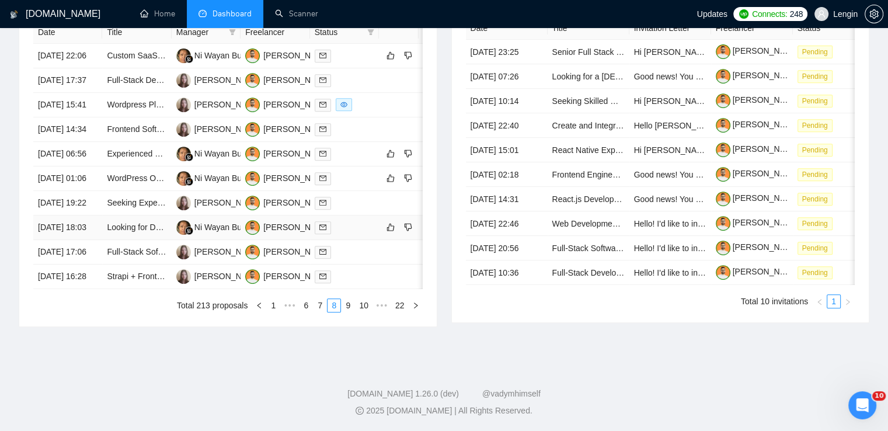
scroll to position [541, 0]
click at [318, 312] on link "7" at bounding box center [319, 305] width 13 height 13
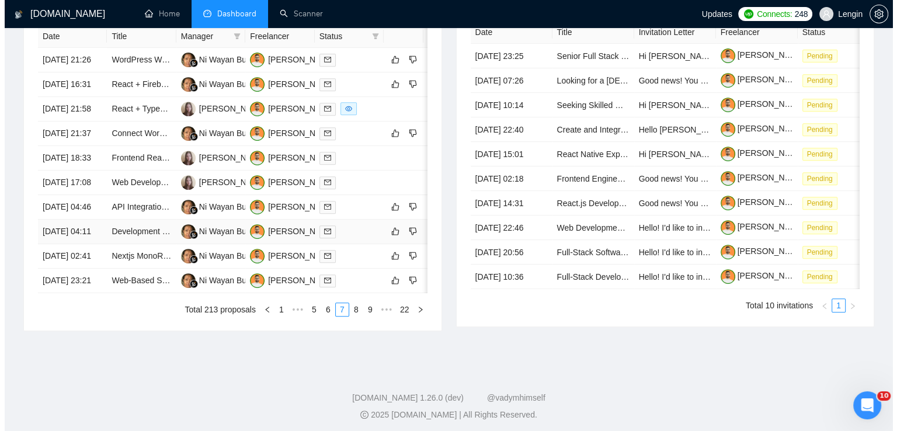
scroll to position [485, 0]
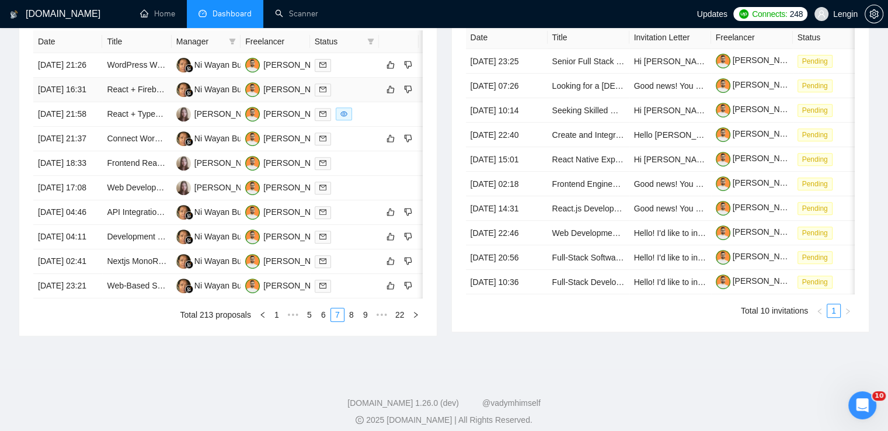
click at [147, 102] on td "React + Firebase Developer Needed for Mobile-Friendly MVP" at bounding box center [136, 90] width 69 height 25
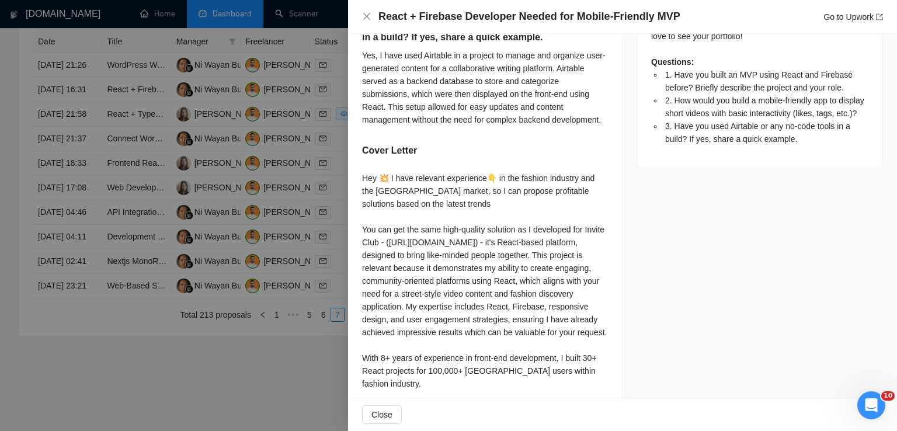
scroll to position [716, 0]
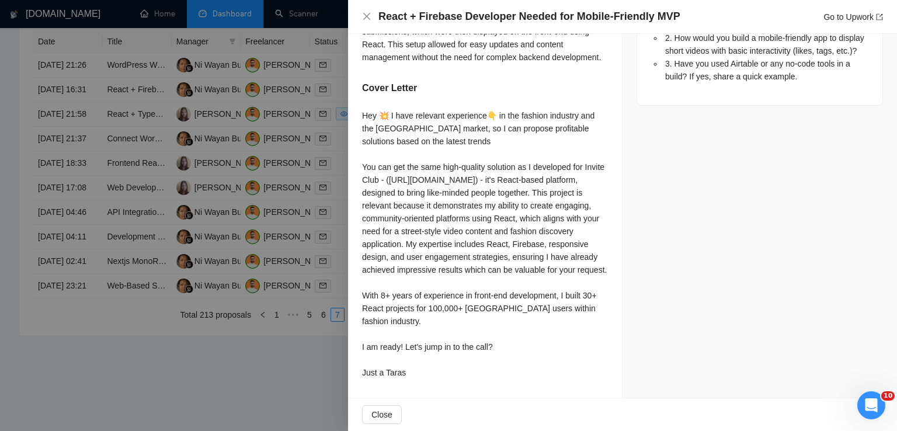
drag, startPoint x: 362, startPoint y: 102, endPoint x: 424, endPoint y: 385, distance: 290.4
click at [424, 379] on div "Hey 💥 I have relevant experience👇 in the fashion industry and the [GEOGRAPHIC_D…" at bounding box center [485, 244] width 246 height 270
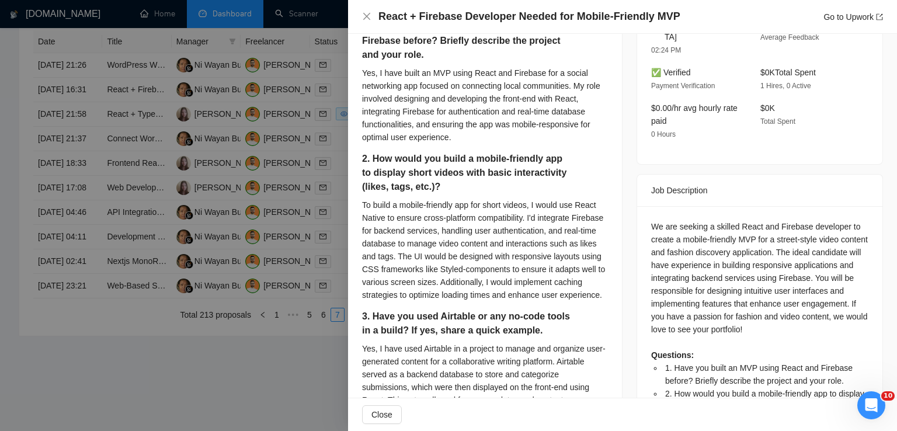
scroll to position [0, 0]
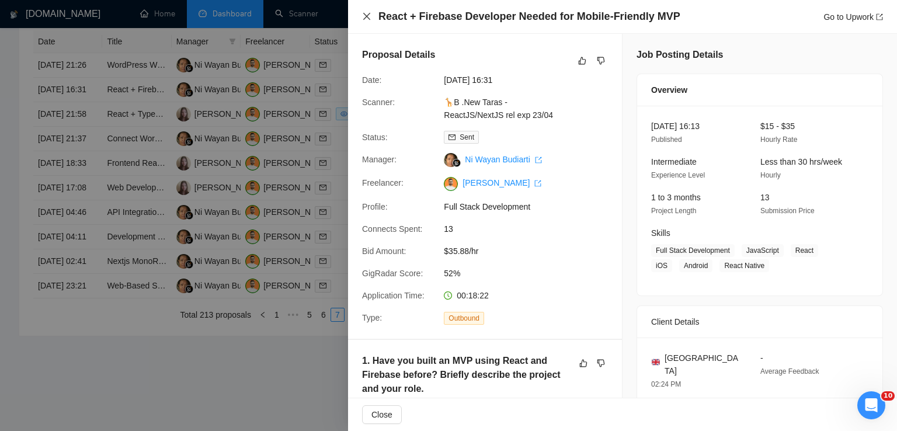
click at [369, 19] on icon "close" at bounding box center [366, 16] width 7 height 7
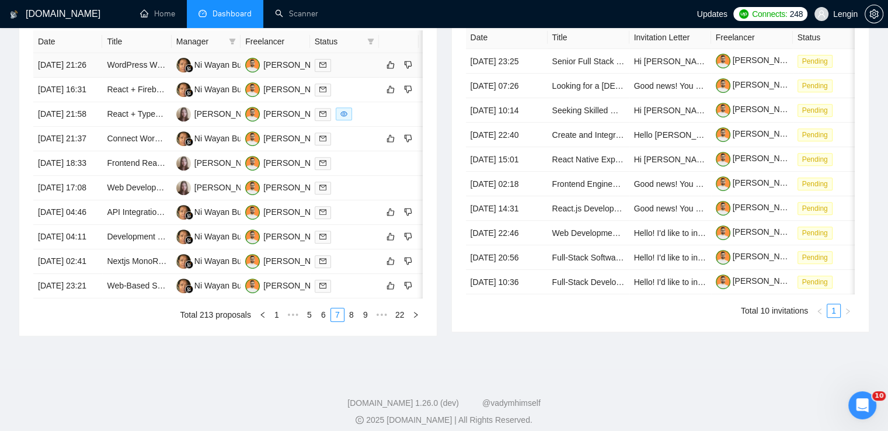
click at [147, 77] on td "WordPress Website Speed Optimization Expert Needed" at bounding box center [136, 65] width 69 height 25
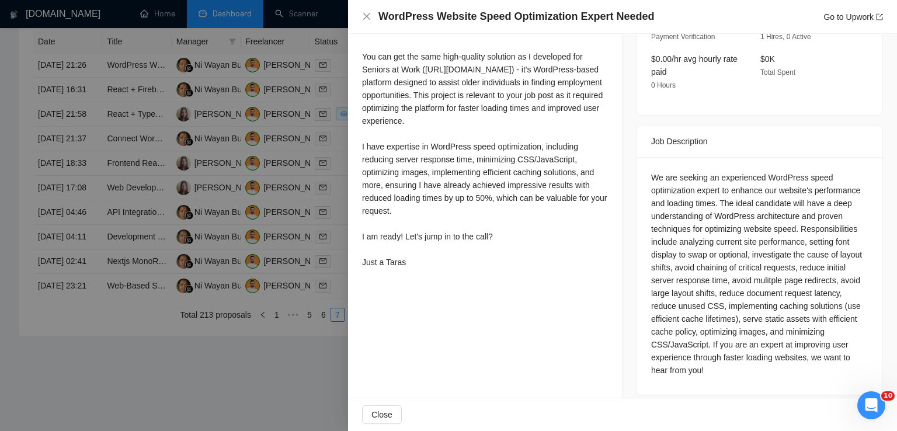
scroll to position [305, 0]
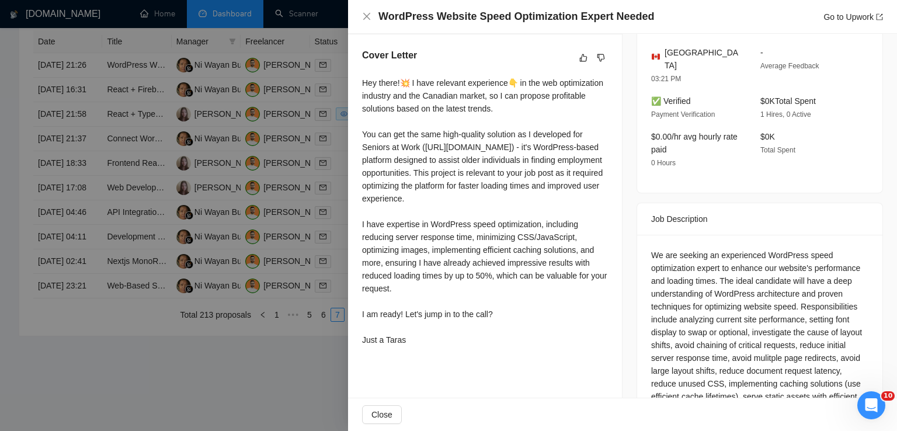
drag, startPoint x: 361, startPoint y: 82, endPoint x: 446, endPoint y: 373, distance: 303.0
click at [446, 365] on div "Cover Letter Hey there!💥 I have relevant experience👇 in the web optimization in…" at bounding box center [485, 199] width 274 height 330
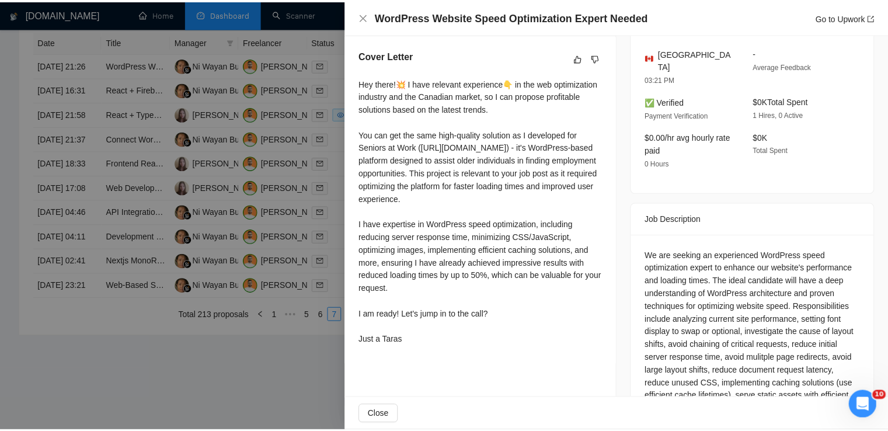
scroll to position [0, 0]
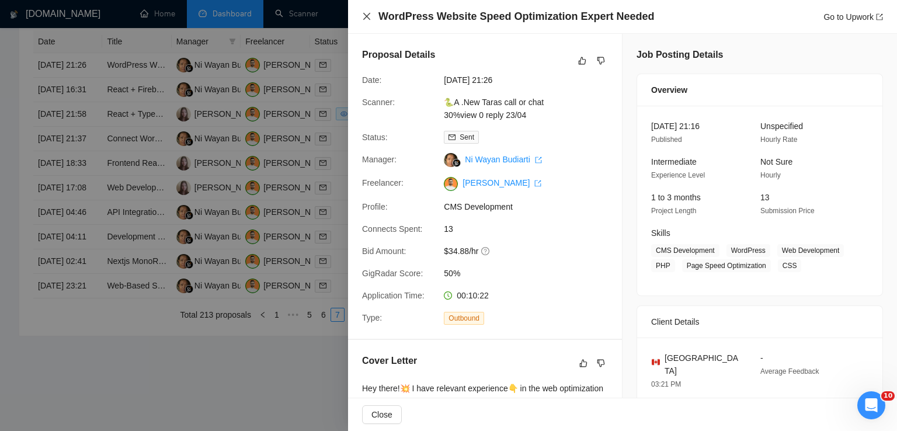
click at [365, 17] on icon "close" at bounding box center [366, 16] width 9 height 9
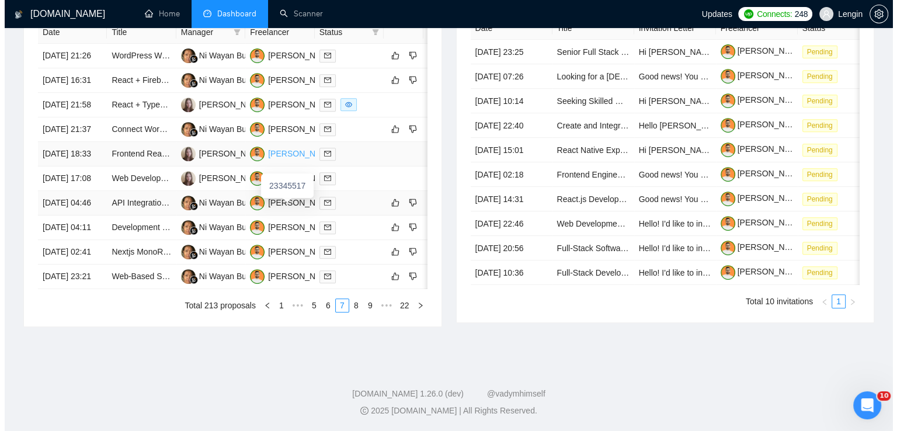
scroll to position [555, 0]
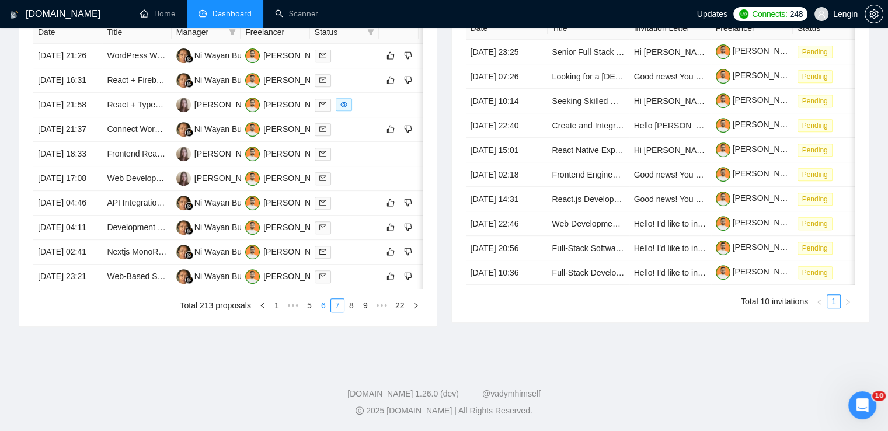
click at [326, 312] on link "6" at bounding box center [323, 305] width 13 height 13
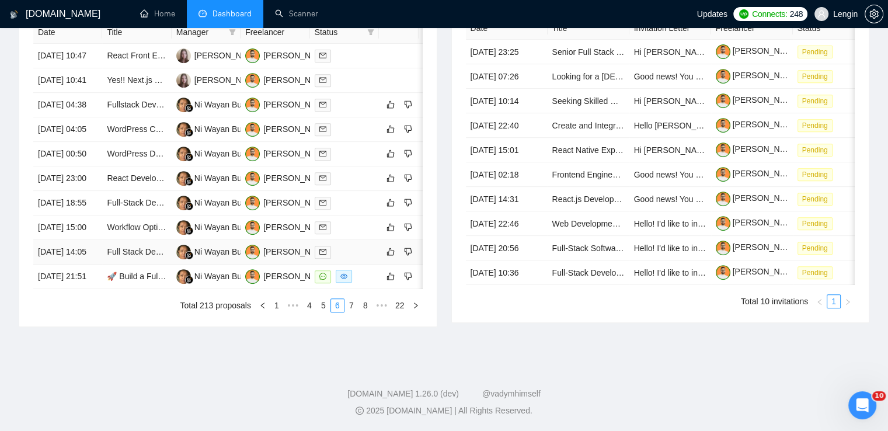
click at [142, 264] on td "Full Stack Developer ([PERSON_NAME] & Node.js) for Web Application" at bounding box center [136, 252] width 69 height 25
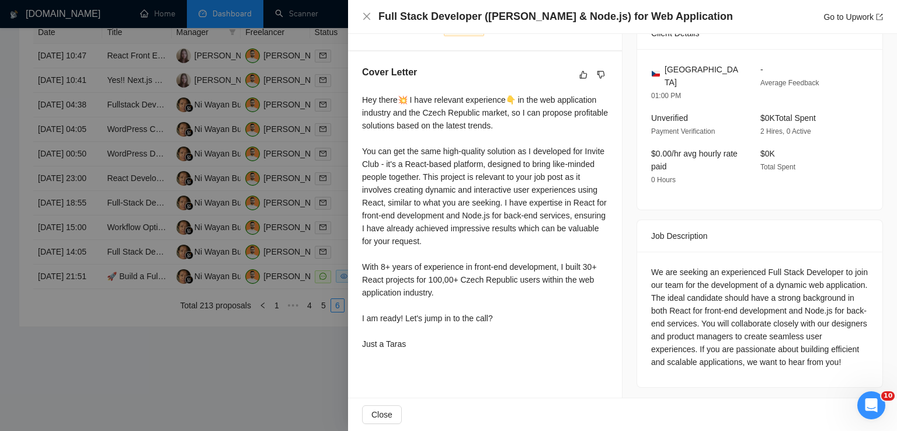
scroll to position [293, 0]
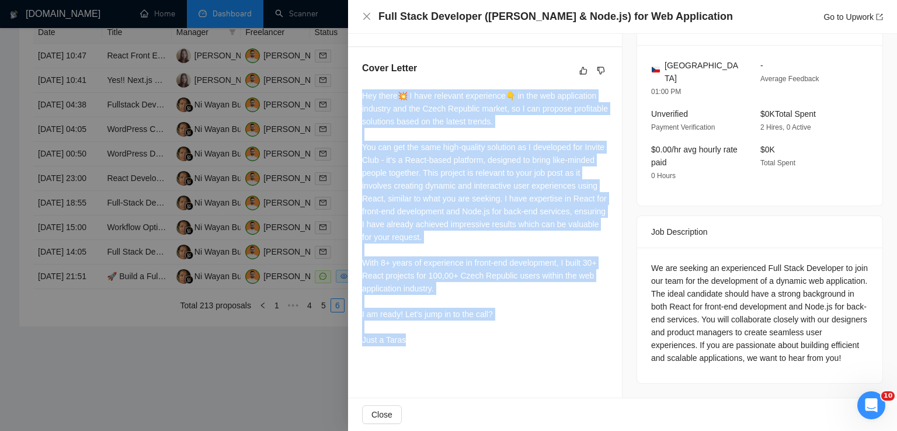
drag, startPoint x: 360, startPoint y: 97, endPoint x: 448, endPoint y: 346, distance: 264.6
click at [448, 346] on div "Cover Letter Hey there💥 I have relevant experience👇 in the web application indu…" at bounding box center [485, 206] width 274 height 318
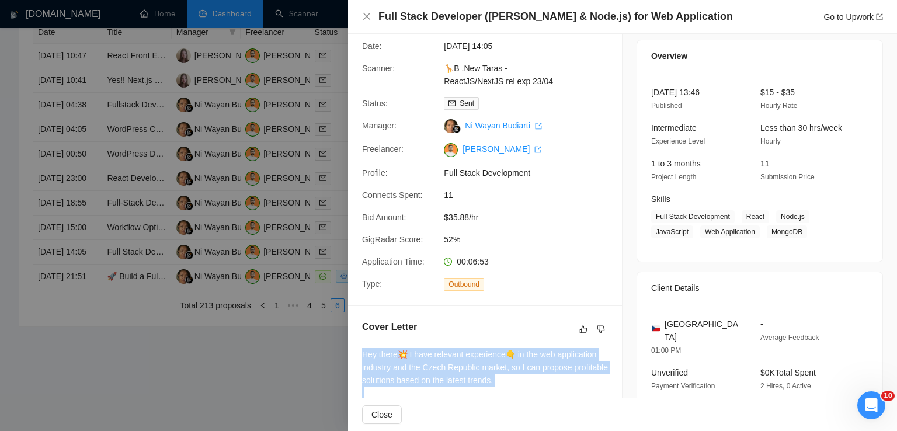
scroll to position [0, 0]
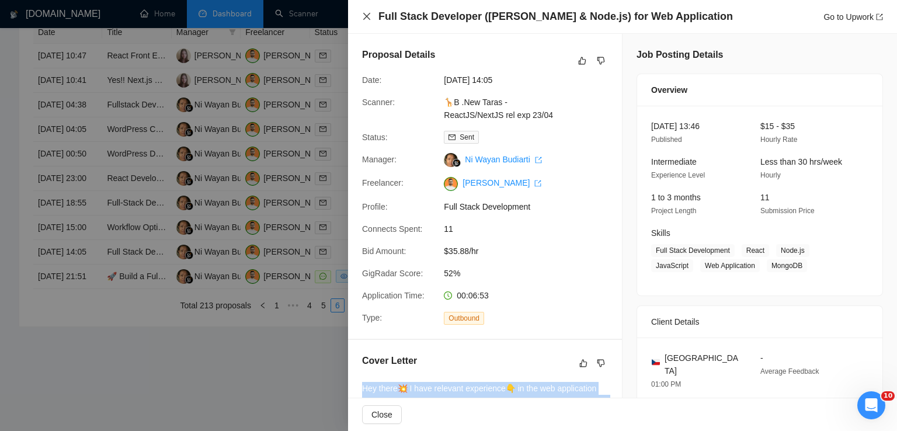
click at [369, 16] on icon "close" at bounding box center [366, 16] width 9 height 9
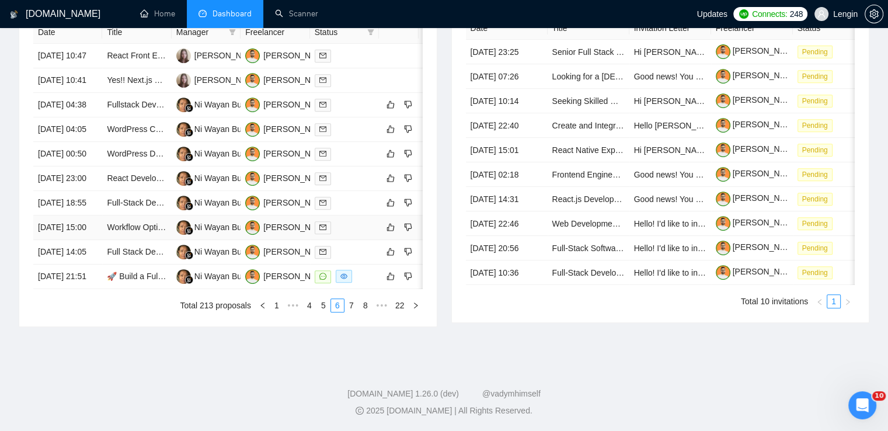
click at [147, 240] on td "Workflow Optimization in [DOMAIN_NAME], Baserow & Textrazor for WordPress Export" at bounding box center [136, 227] width 69 height 25
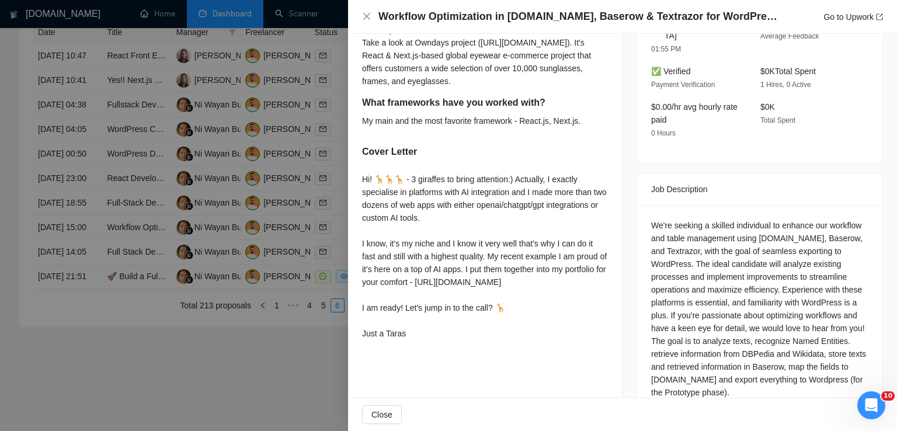
scroll to position [466, 0]
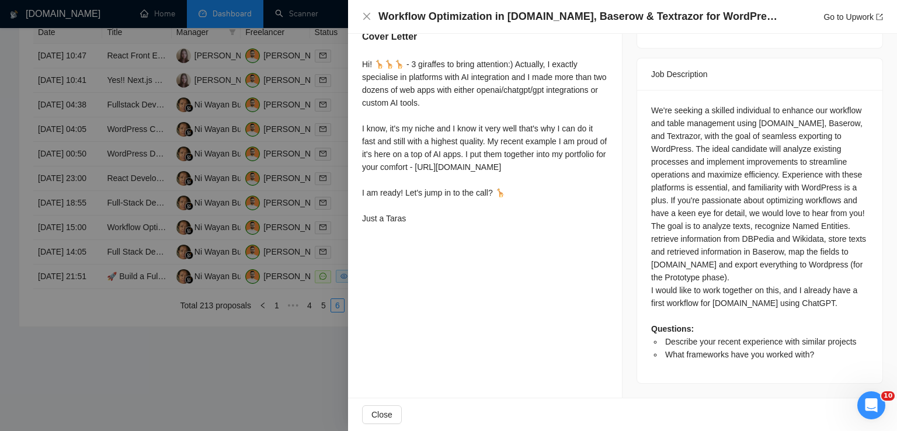
drag, startPoint x: 362, startPoint y: 75, endPoint x: 451, endPoint y: 269, distance: 213.2
click at [451, 243] on div "Describe your recent experience with similar projects I already wrote about it …" at bounding box center [485, 53] width 274 height 382
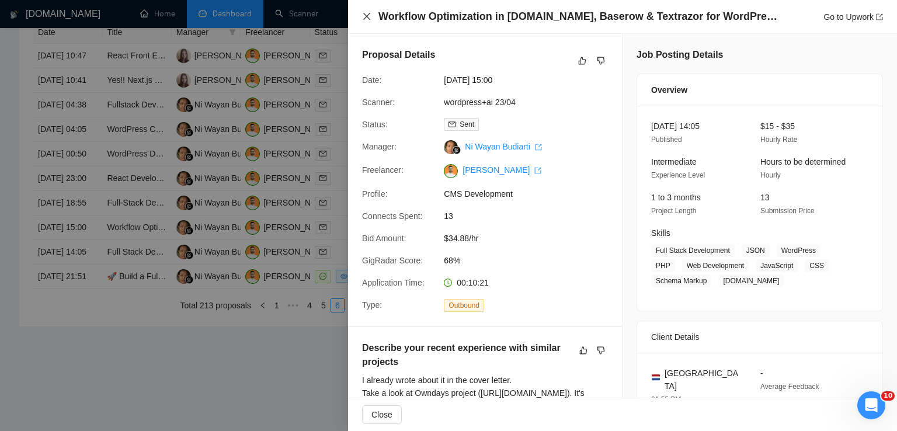
click at [365, 18] on icon "close" at bounding box center [366, 16] width 7 height 7
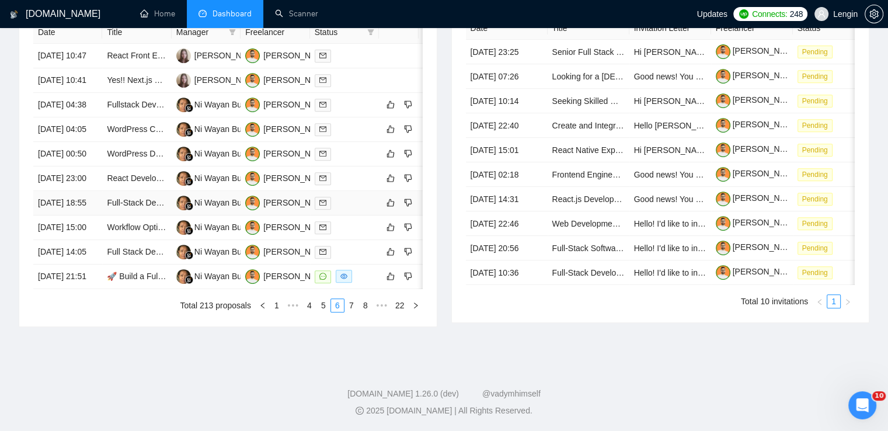
click at [146, 215] on td "Full-Stack Developer: Next.js, Tailwind CSS, Node.js, Supabase & AI Expertise N…" at bounding box center [136, 203] width 69 height 25
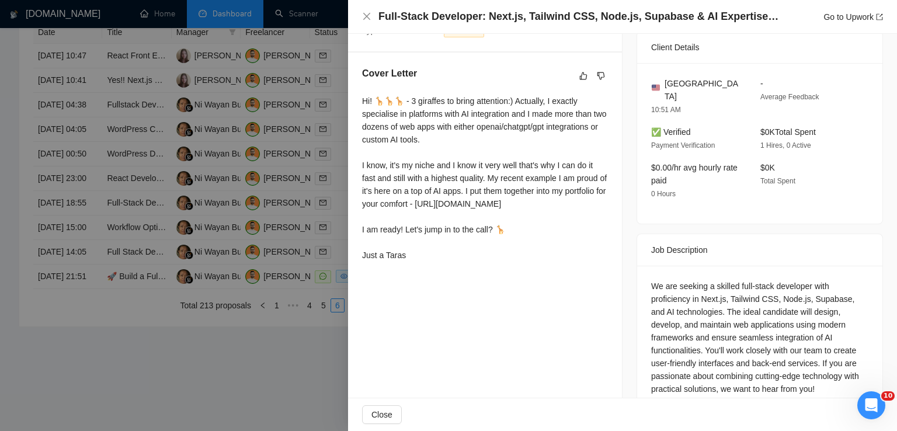
scroll to position [278, 0]
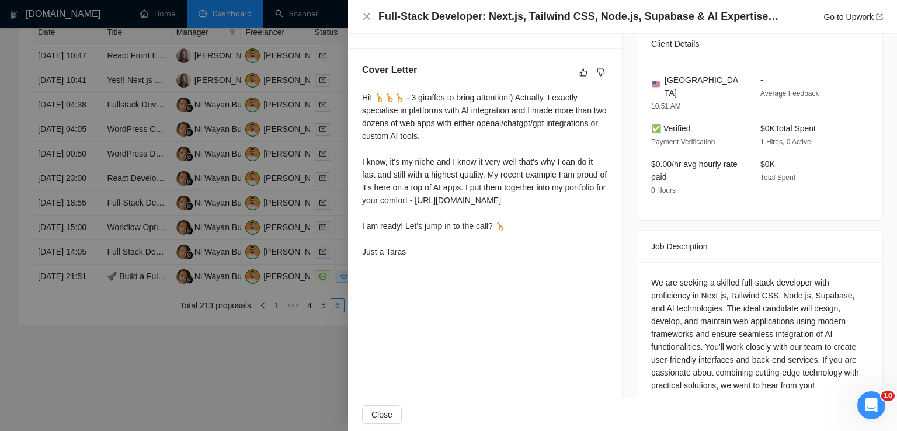
drag, startPoint x: 362, startPoint y: 97, endPoint x: 448, endPoint y: 292, distance: 212.7
click at [448, 277] on div "Cover Letter Hi! 🦒🦒🦒 - 3 giraffes to bring attention:) Actually, I exactly spec…" at bounding box center [485, 163] width 274 height 228
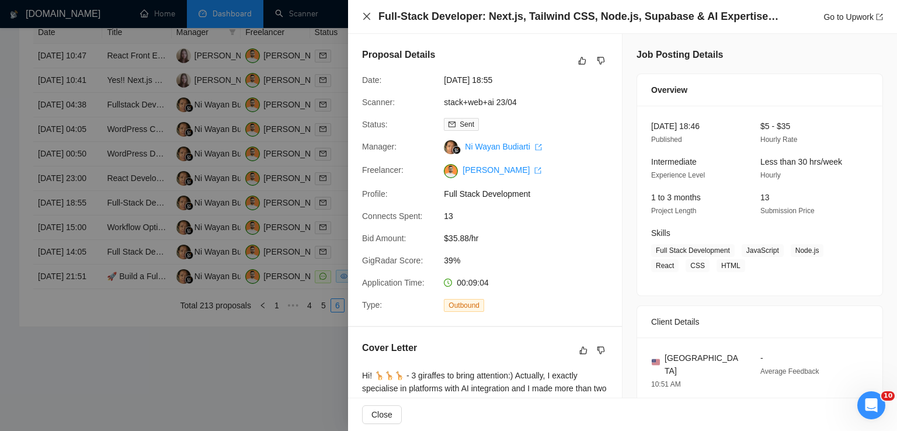
click at [365, 13] on icon "close" at bounding box center [366, 16] width 9 height 9
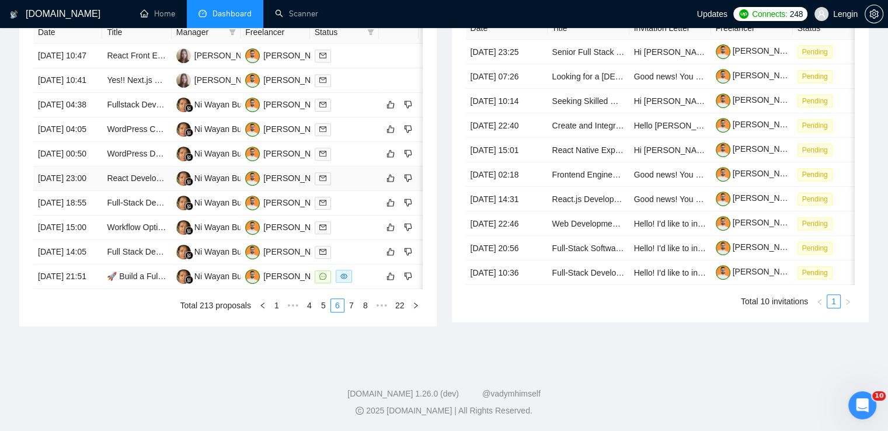
click at [151, 187] on td "React Developer - Full-Time Engagement (Long Term)" at bounding box center [136, 178] width 69 height 25
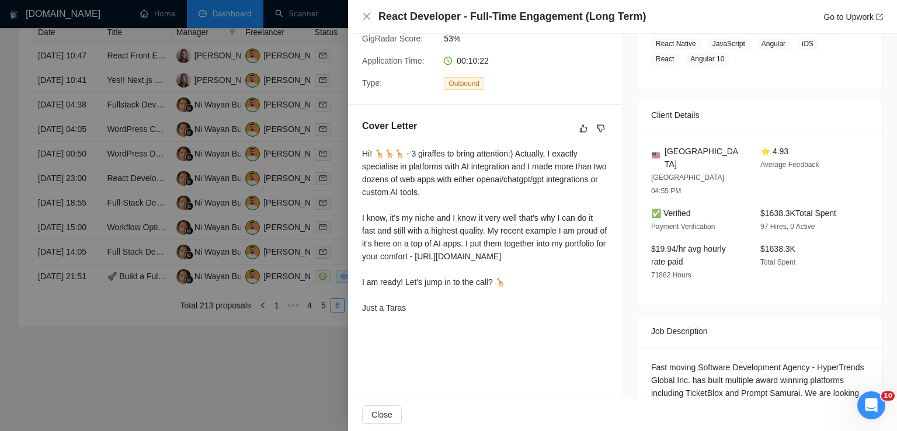
scroll to position [263, 0]
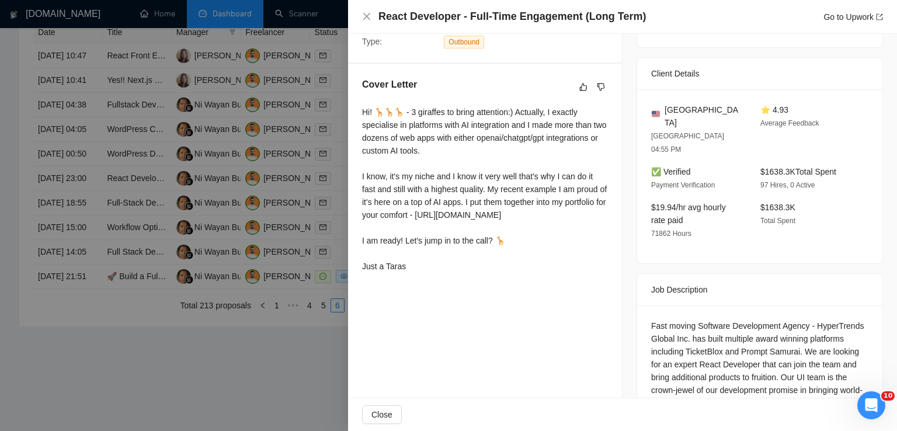
drag, startPoint x: 361, startPoint y: 114, endPoint x: 437, endPoint y: 292, distance: 194.1
click at [437, 291] on div "Cover Letter Hi! 🦒🦒🦒 - 3 giraffes to bring attention:) Actually, I exactly spec…" at bounding box center [485, 178] width 274 height 228
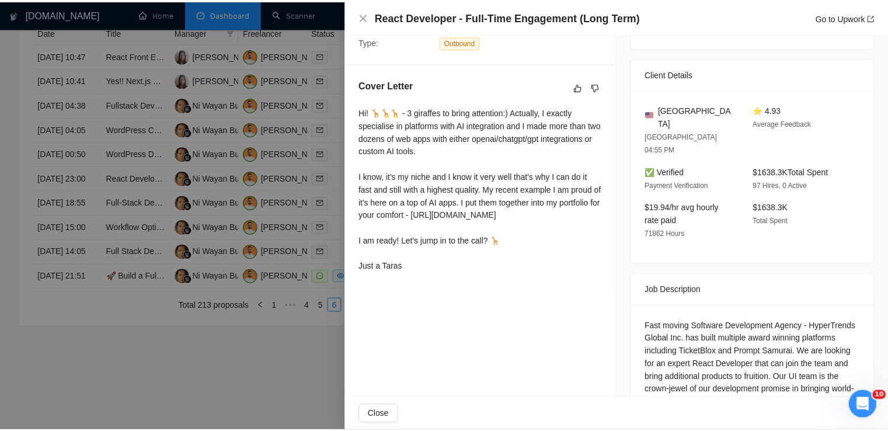
scroll to position [0, 0]
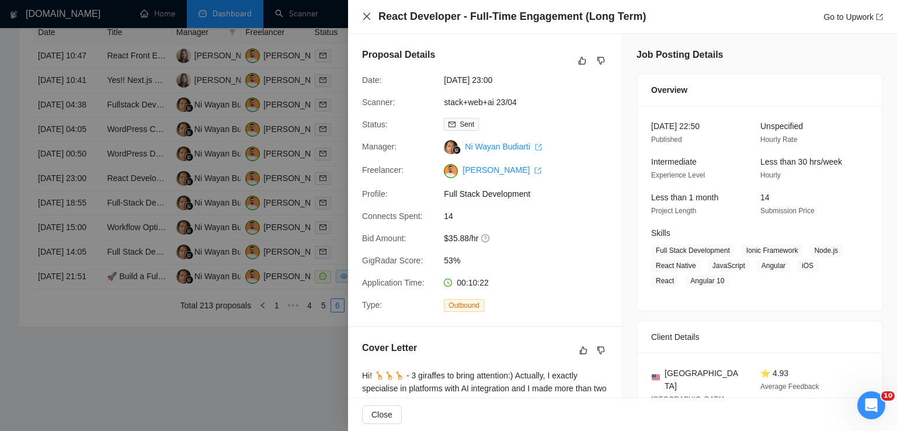
click at [364, 18] on icon "close" at bounding box center [366, 16] width 9 height 9
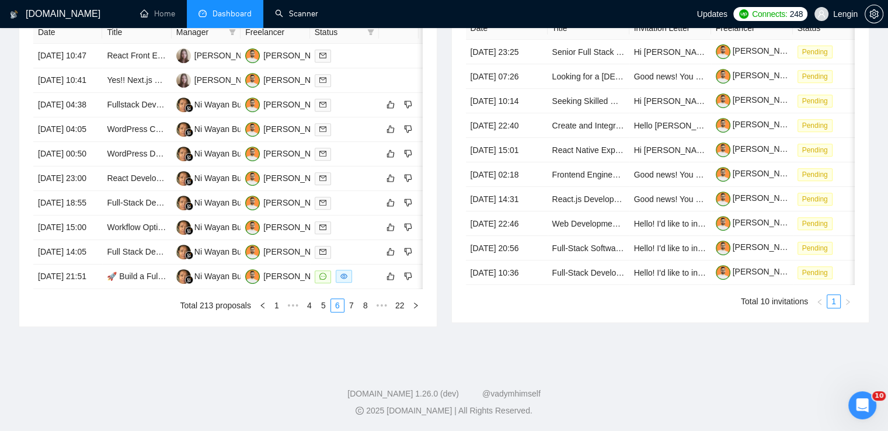
click at [308, 19] on link "Scanner" at bounding box center [296, 14] width 43 height 10
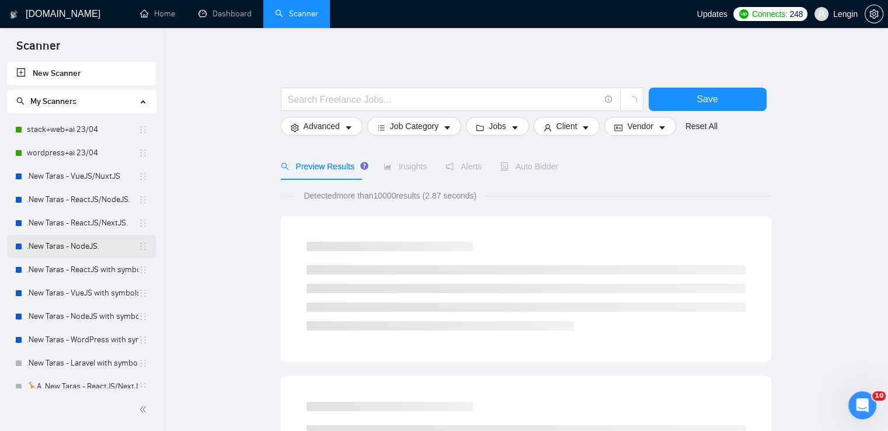
scroll to position [197, 0]
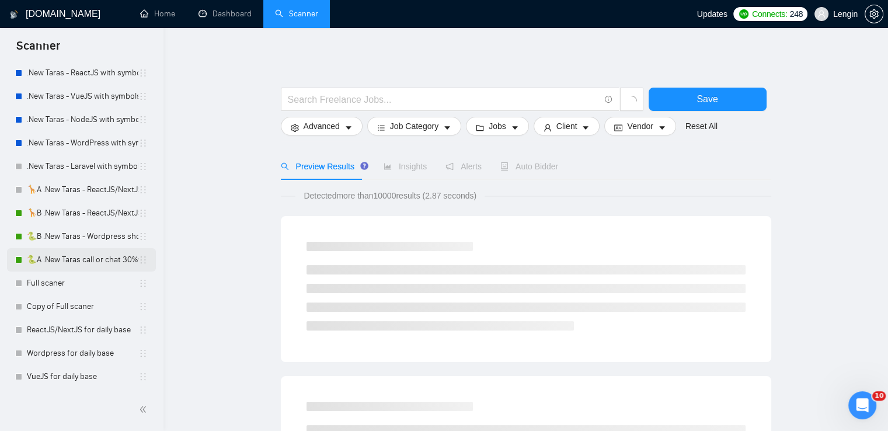
click at [44, 262] on link "🐍A .New Taras call or chat 30%view 0 reply 23/04" at bounding box center [82, 259] width 111 height 23
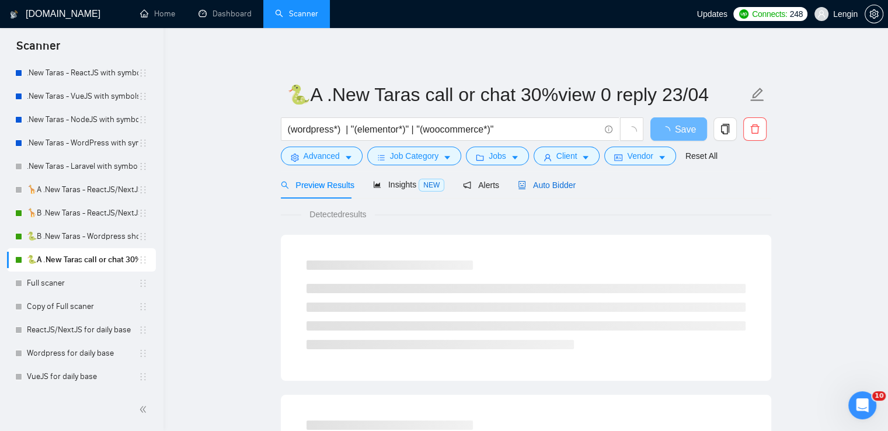
click at [550, 191] on div "Auto Bidder" at bounding box center [547, 185] width 58 height 13
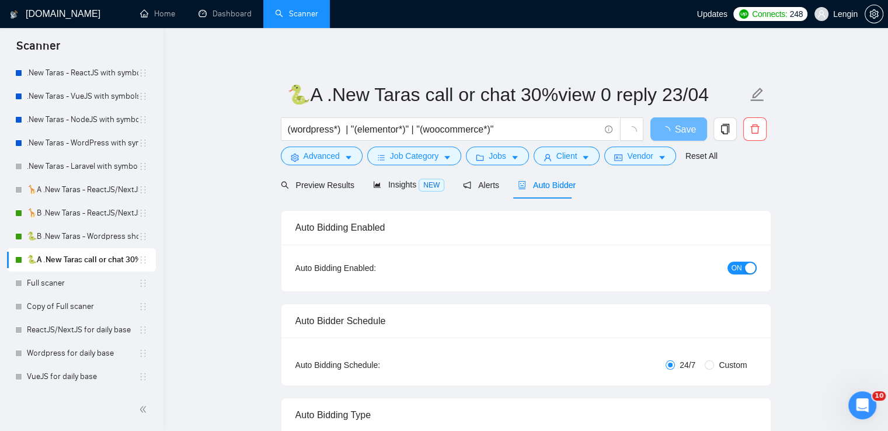
radio input "false"
radio input "true"
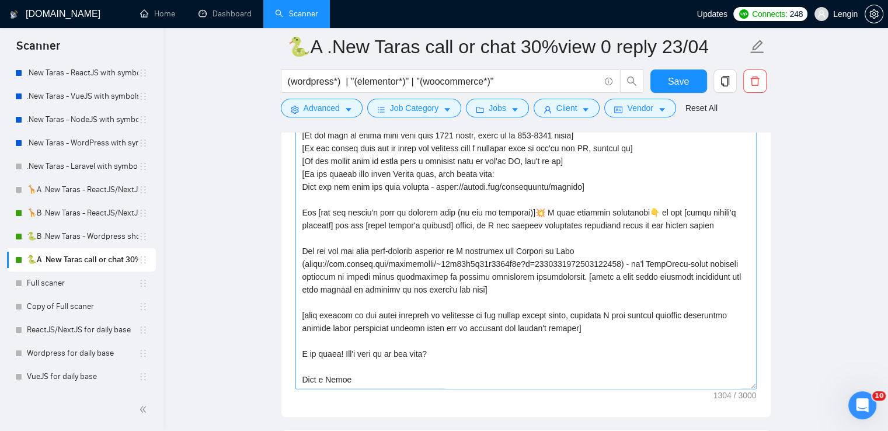
scroll to position [25, 0]
click at [349, 295] on textarea "Cover letter template:" at bounding box center [525, 257] width 461 height 263
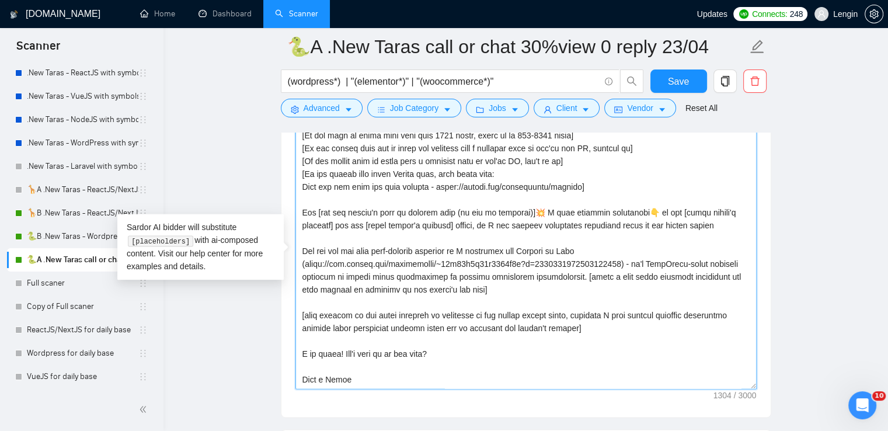
click at [426, 320] on textarea "Cover letter template:" at bounding box center [525, 257] width 461 height 263
drag, startPoint x: 551, startPoint y: 319, endPoint x: 295, endPoint y: 304, distance: 256.7
click at [295, 304] on textarea "Cover letter template:" at bounding box center [525, 257] width 461 height 263
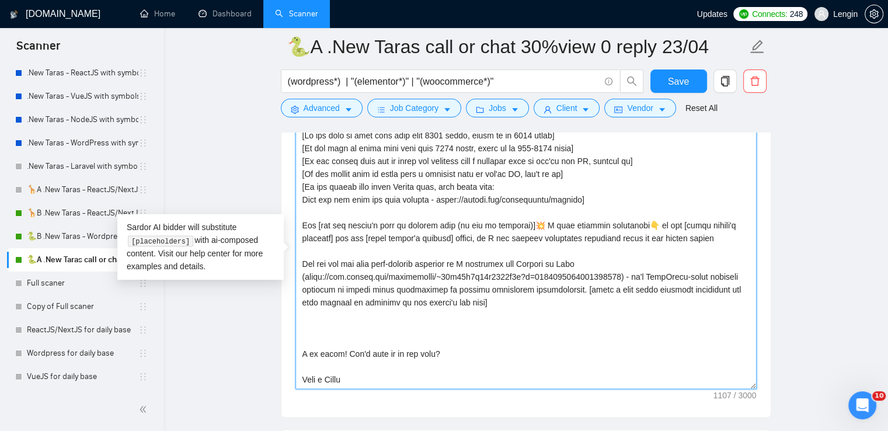
scroll to position [13, 0]
paste textarea "I have 10+ years of experience in WordPress and Website development, delivering…"
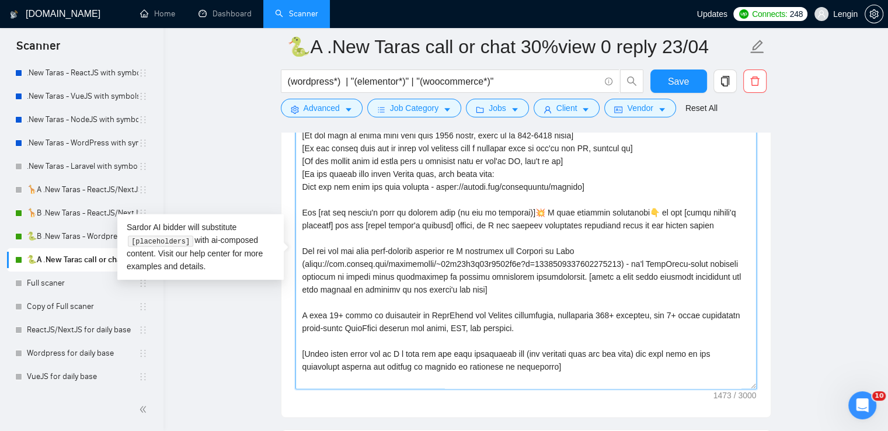
scroll to position [25, 0]
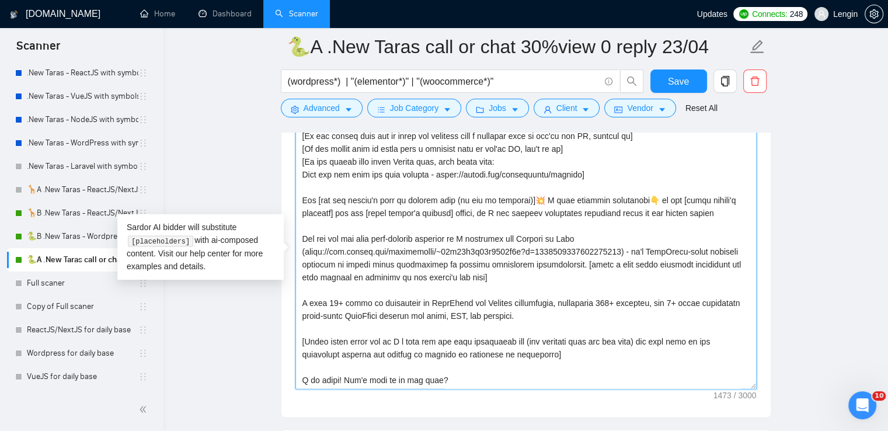
click at [306, 299] on textarea "Cover letter template:" at bounding box center [525, 257] width 461 height 263
click at [306, 338] on textarea "Cover letter template:" at bounding box center [525, 257] width 461 height 263
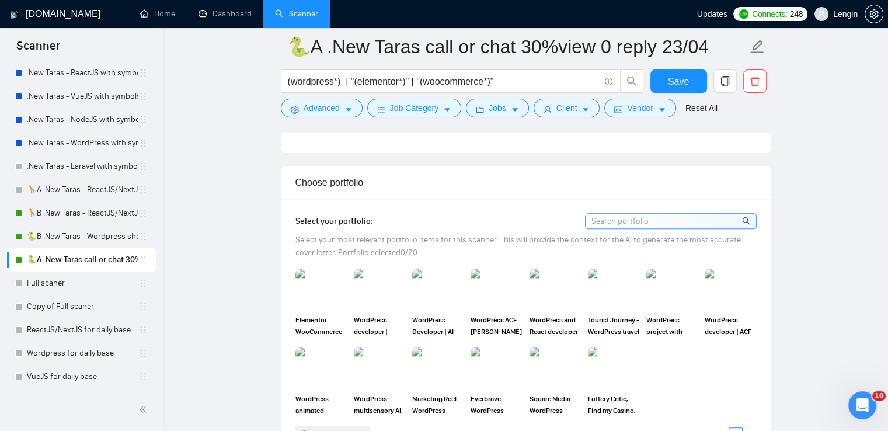
scroll to position [1212, 0]
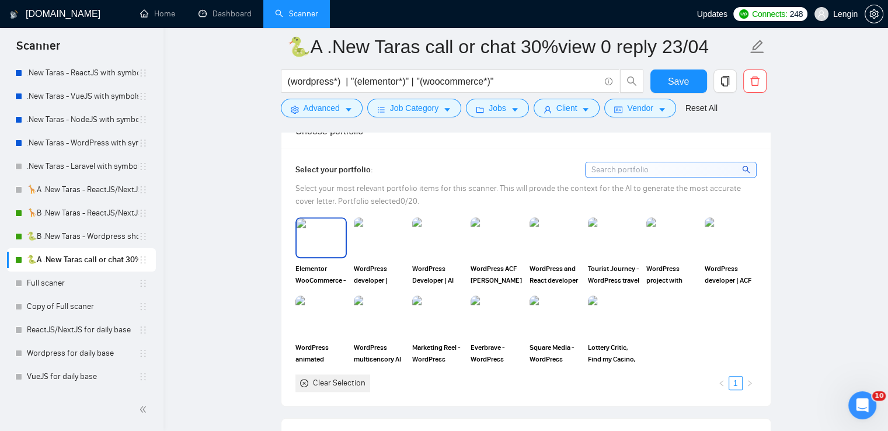
type textarea "[Lo ips dolo si amet cons adip elit 8014 seddo, eiusm te in 6414 utlab] [Et dol…"
click at [315, 247] on img at bounding box center [321, 237] width 49 height 39
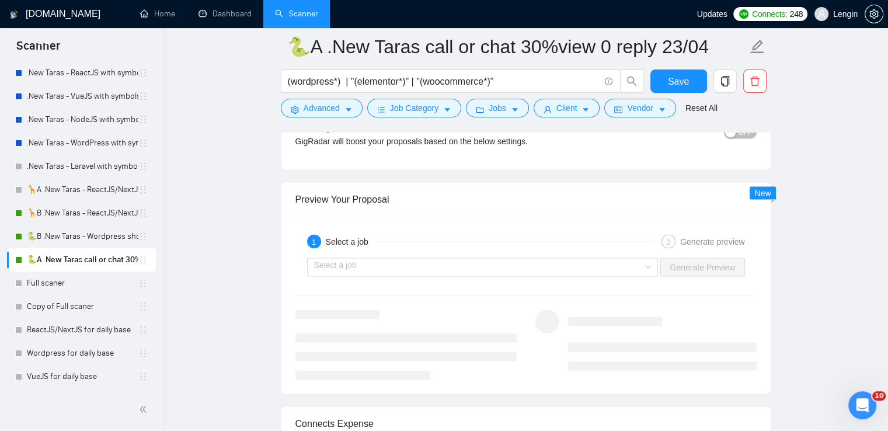
scroll to position [2419, 0]
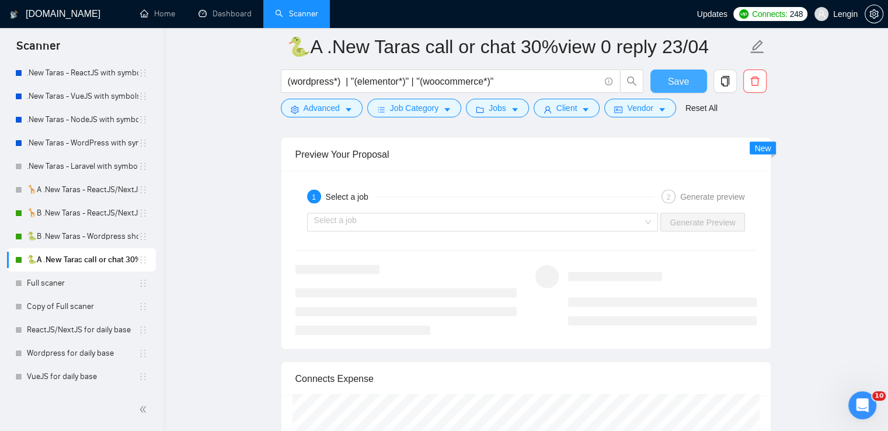
click at [682, 79] on span "Save" at bounding box center [678, 81] width 21 height 15
click at [649, 225] on div "Select a job" at bounding box center [482, 222] width 351 height 19
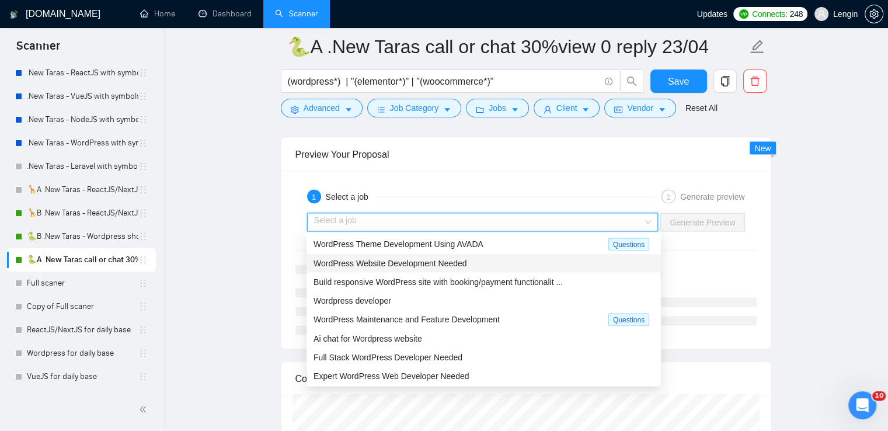
click at [455, 262] on span "WordPress Website Development Needed" at bounding box center [390, 263] width 154 height 9
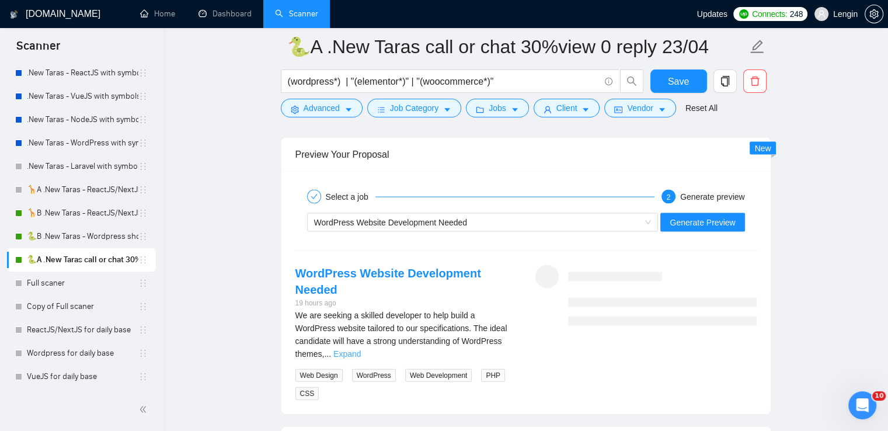
click at [361, 349] on link "Expand" at bounding box center [346, 353] width 27 height 9
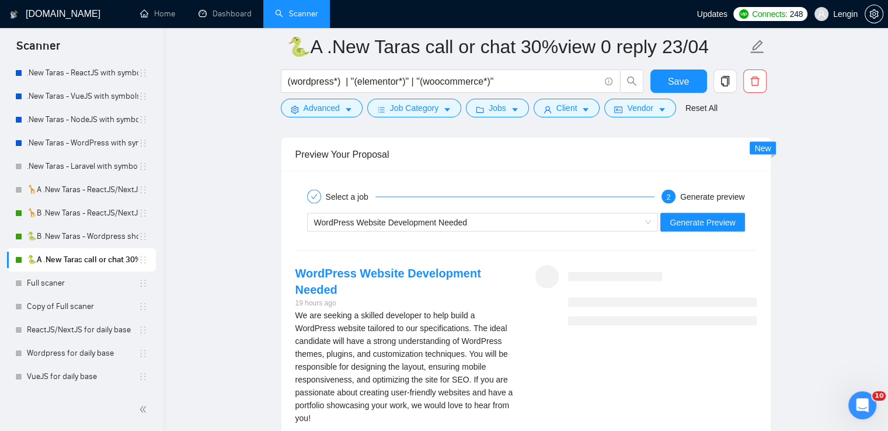
scroll to position [2487, 0]
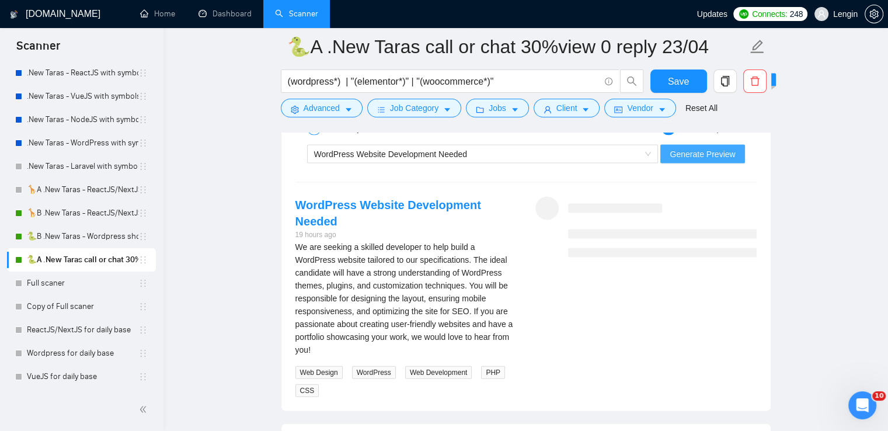
click at [722, 148] on span "Generate Preview" at bounding box center [702, 154] width 65 height 13
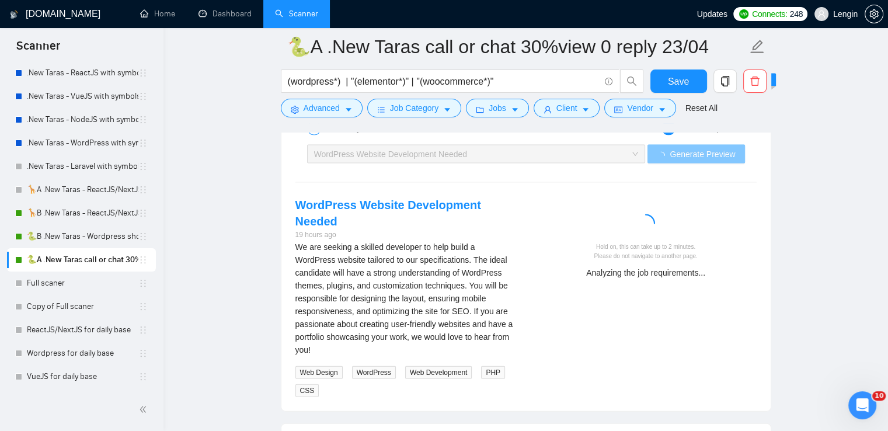
click at [647, 145] on button "Generate Preview" at bounding box center [695, 154] width 97 height 19
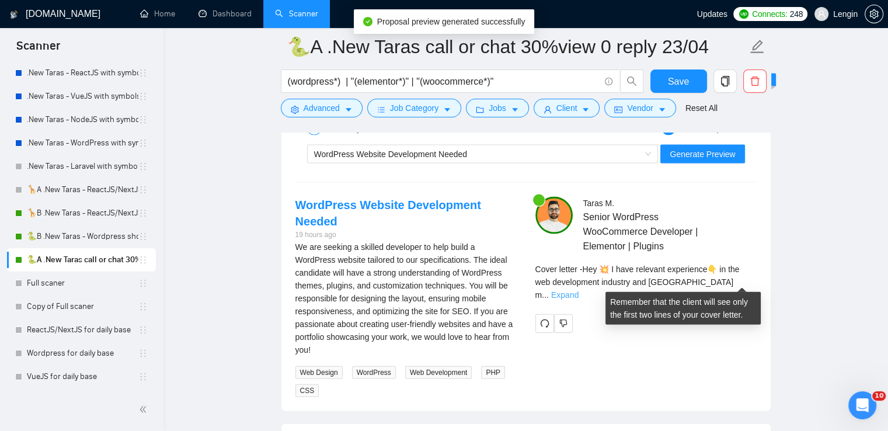
click at [579, 290] on link "Expand" at bounding box center [564, 294] width 27 height 9
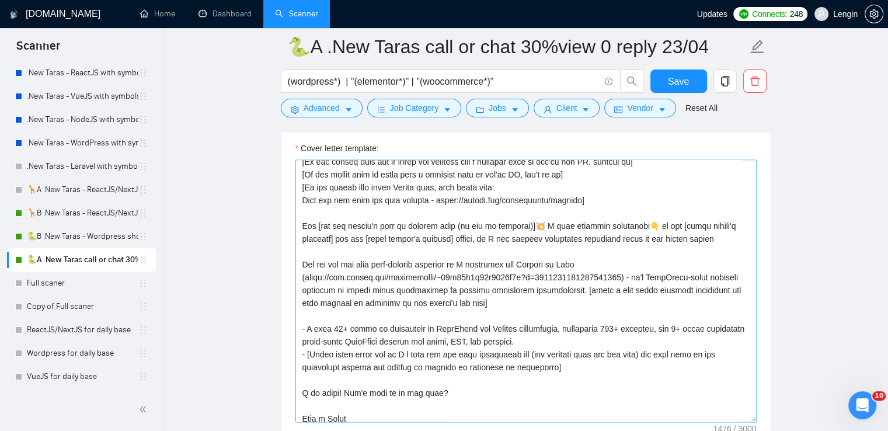
scroll to position [42, 0]
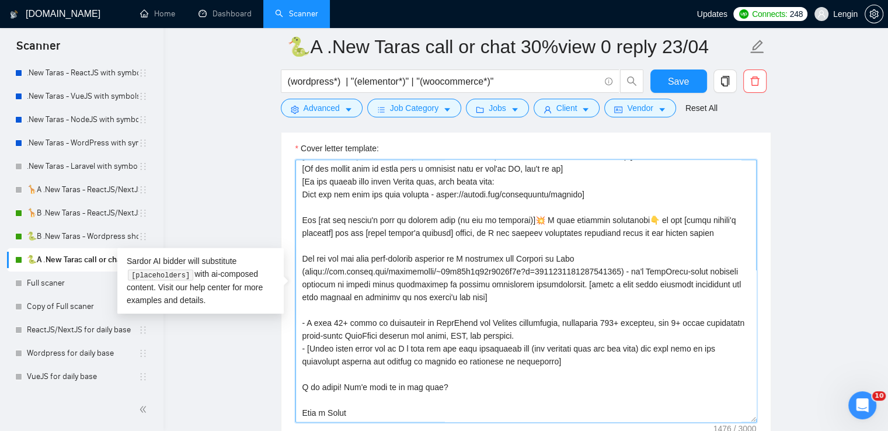
click at [479, 293] on textarea "Cover letter template:" at bounding box center [525, 290] width 461 height 263
drag, startPoint x: 642, startPoint y: 340, endPoint x: 523, endPoint y: 339, distance: 119.1
click at [523, 339] on textarea "Cover letter template:" at bounding box center [525, 290] width 461 height 263
click at [398, 292] on textarea "Cover letter template:" at bounding box center [525, 290] width 461 height 263
paste textarea "(use keywords from the job post)"
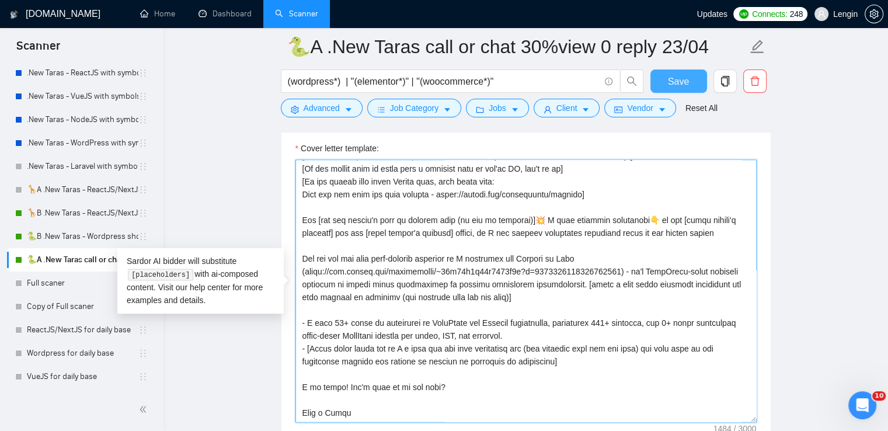
type textarea "[Lo ips dolo si amet cons adip elit 8014 seddo, eiusm te in 6414 utlab] [Et dol…"
click at [681, 91] on button "Save" at bounding box center [678, 80] width 57 height 23
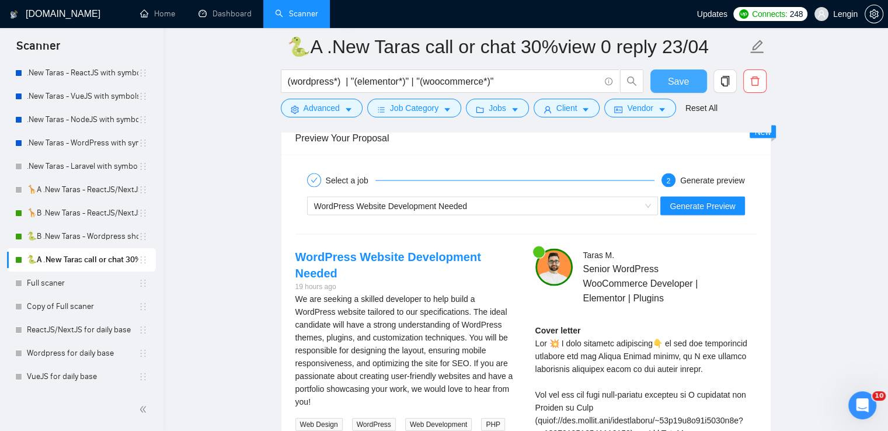
scroll to position [2427, 0]
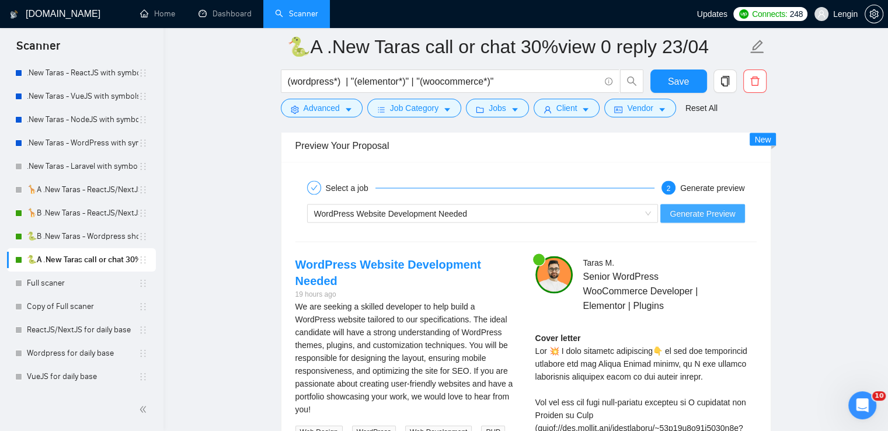
click at [726, 207] on span "Generate Preview" at bounding box center [702, 213] width 65 height 13
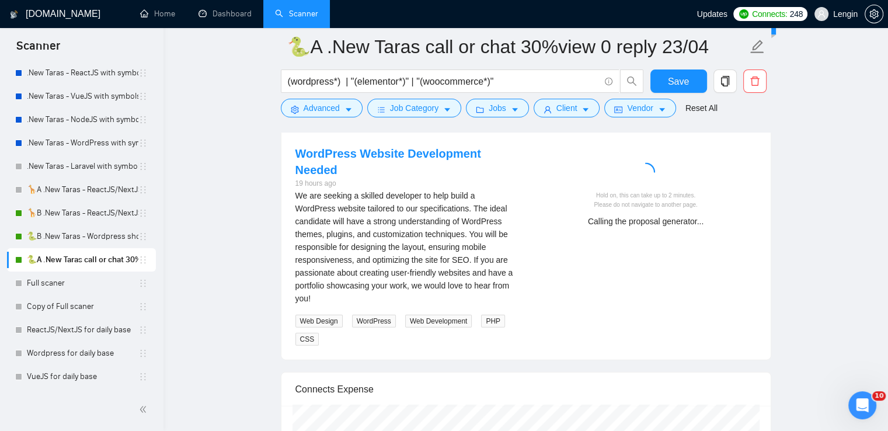
scroll to position [2542, 0]
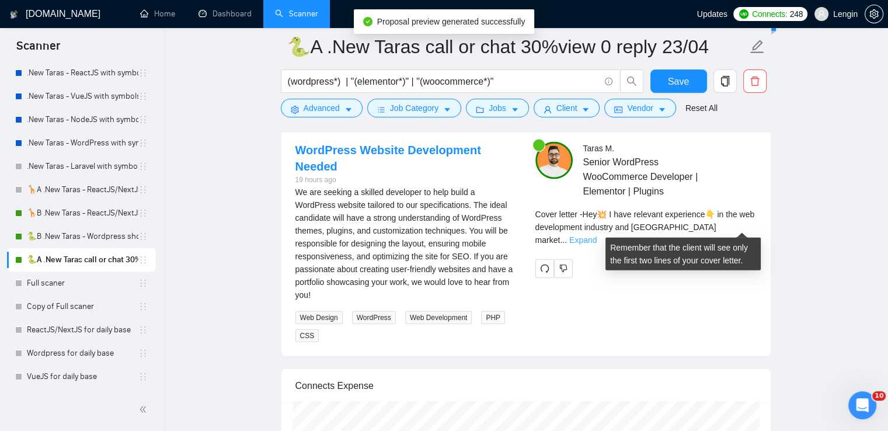
click at [597, 235] on link "Expand" at bounding box center [582, 239] width 27 height 9
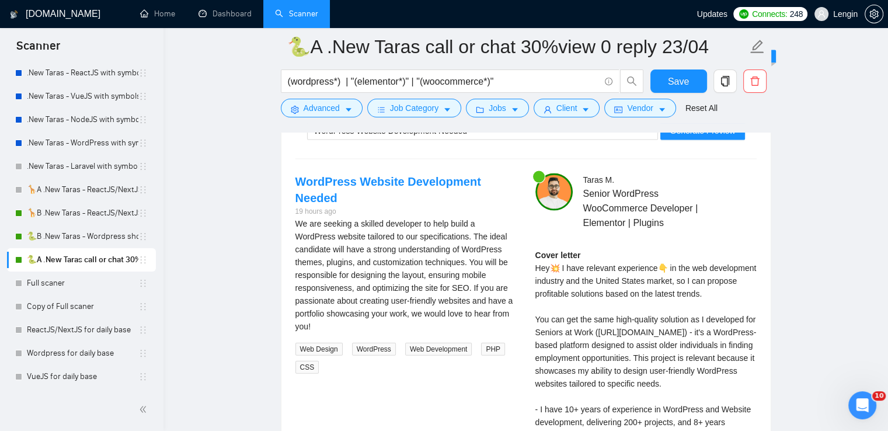
scroll to position [2355, 0]
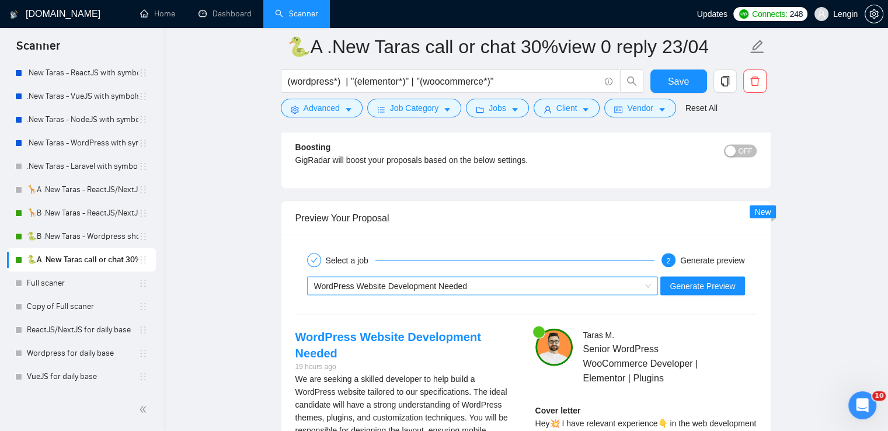
click at [649, 290] on span "WordPress Website Development Needed" at bounding box center [482, 286] width 337 height 18
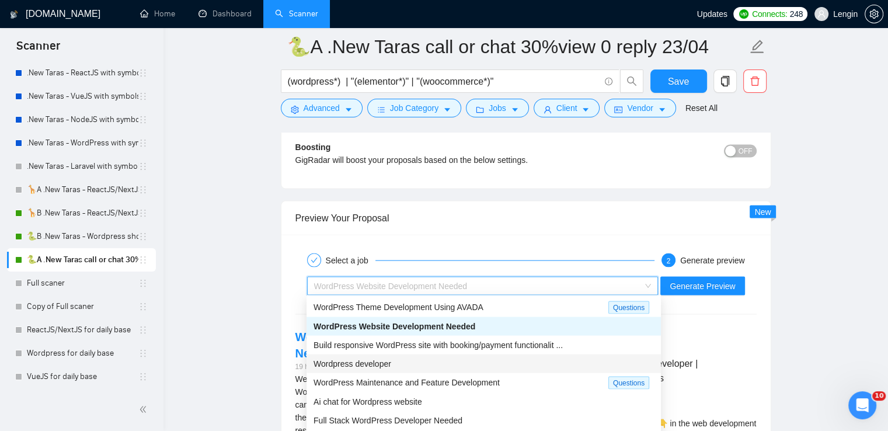
click at [423, 363] on div "Wordpress developer" at bounding box center [483, 363] width 340 height 13
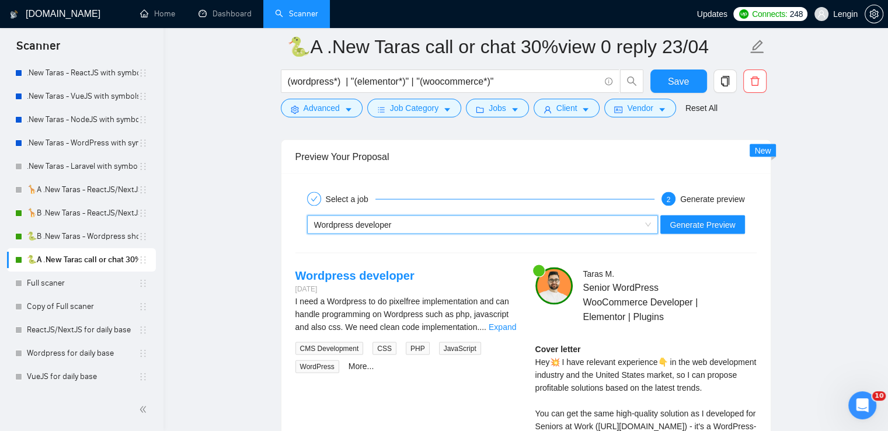
scroll to position [2420, 0]
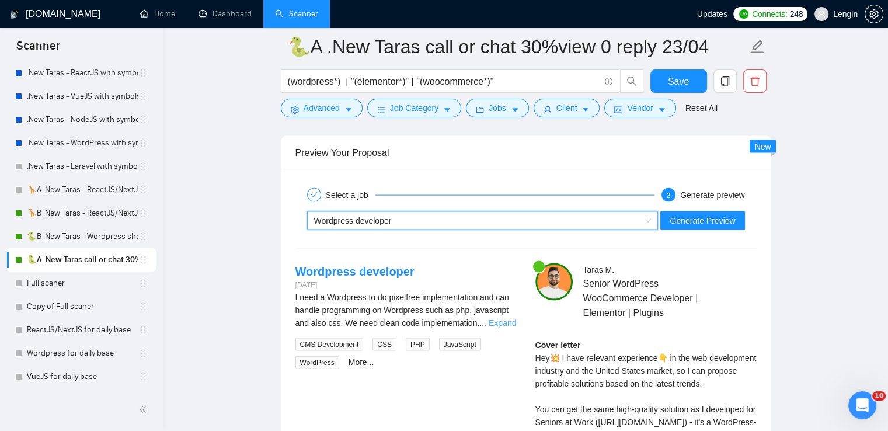
click at [500, 318] on link "Expand" at bounding box center [502, 322] width 27 height 9
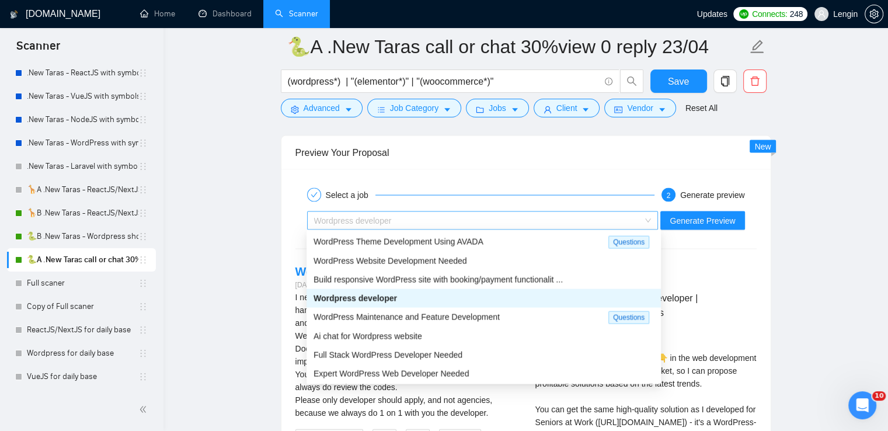
click at [651, 223] on span "Wordpress developer" at bounding box center [482, 221] width 337 height 18
click at [485, 277] on span "Build responsive WordPress site with booking/payment functionalit ..." at bounding box center [437, 279] width 249 height 9
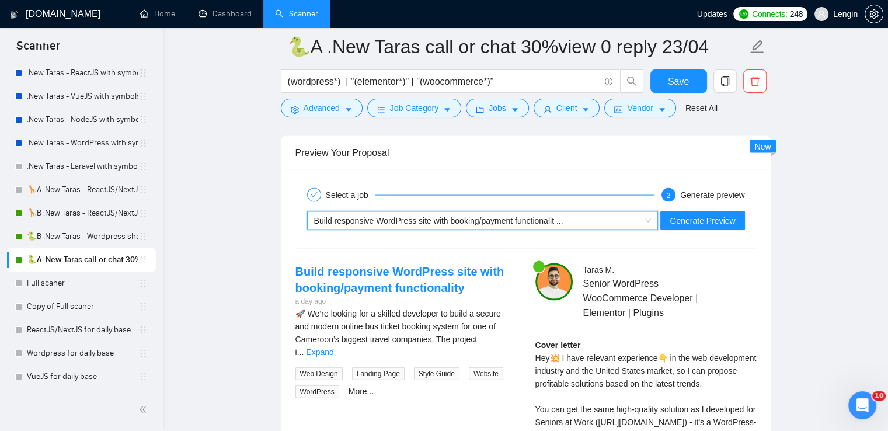
scroll to position [2455, 0]
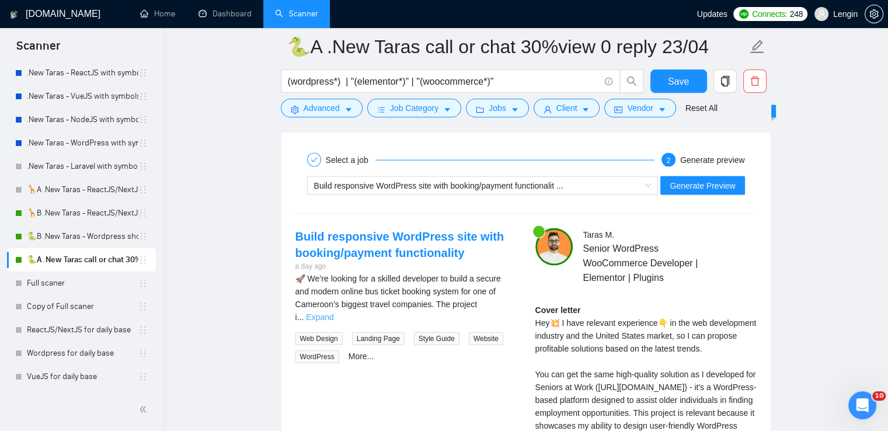
click at [333, 312] on link "Expand" at bounding box center [319, 316] width 27 height 9
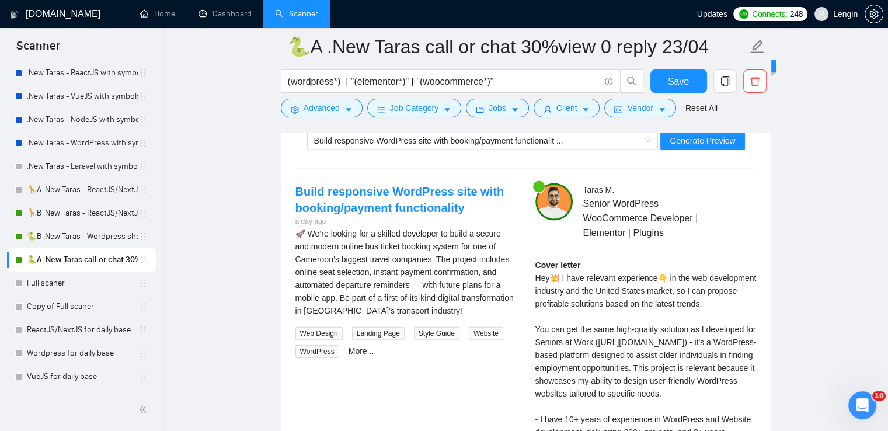
scroll to position [2468, 0]
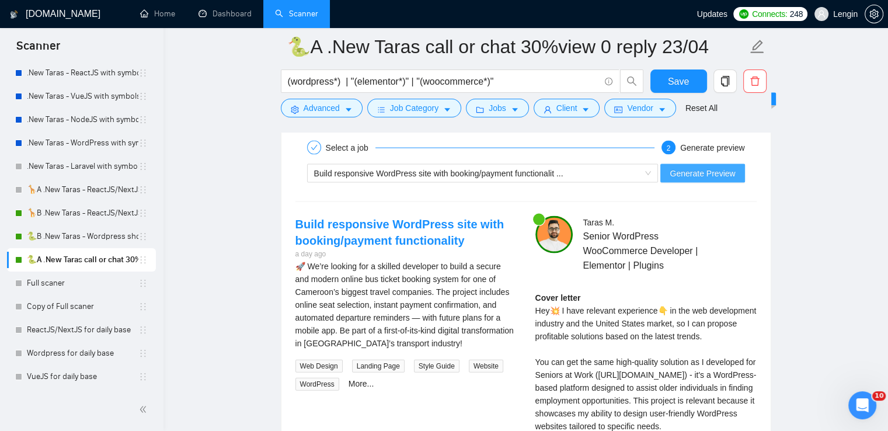
click at [706, 177] on span "Generate Preview" at bounding box center [702, 173] width 65 height 13
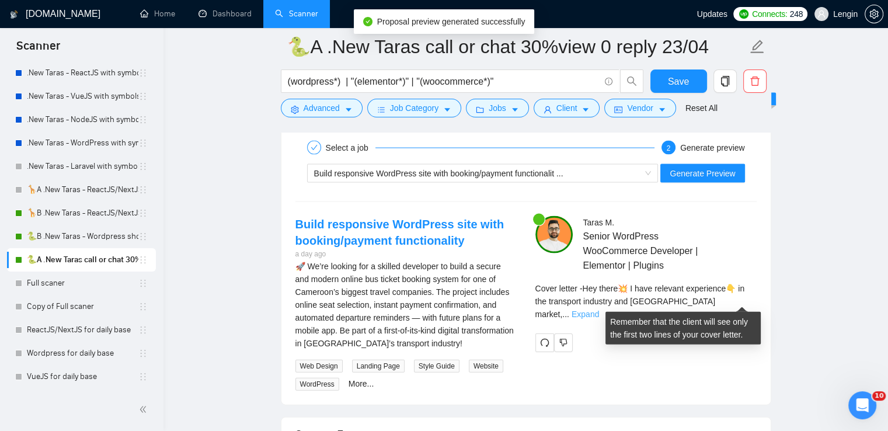
click at [599, 309] on link "Expand" at bounding box center [585, 313] width 27 height 9
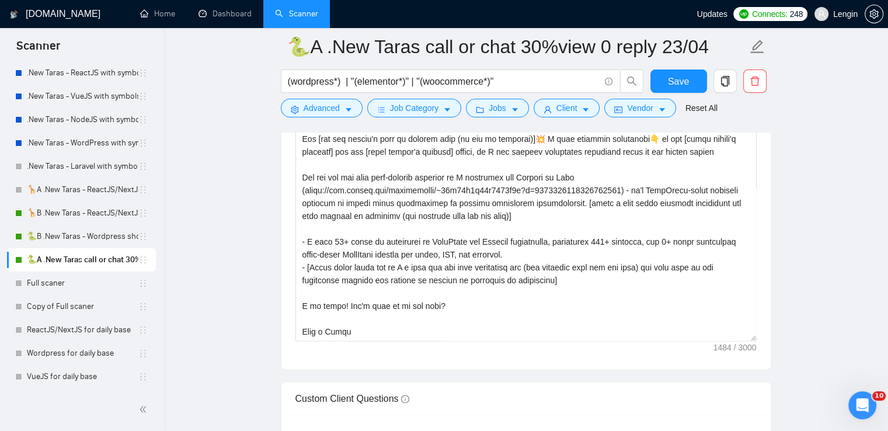
scroll to position [1616, 0]
click at [705, 254] on textarea "Cover letter template:" at bounding box center [525, 210] width 461 height 263
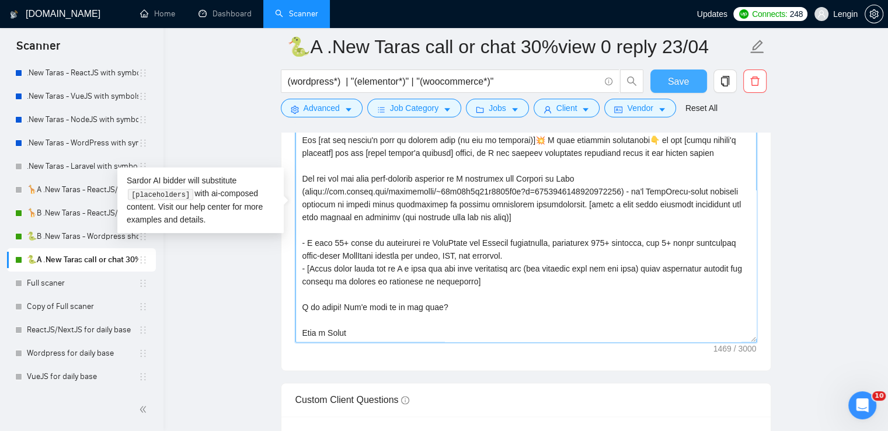
type textarea "[Lo ips dolo si amet cons adip elit 8014 seddo, eiusm te in 6414 utlab] [Et dol…"
click at [687, 81] on span "Save" at bounding box center [678, 81] width 21 height 15
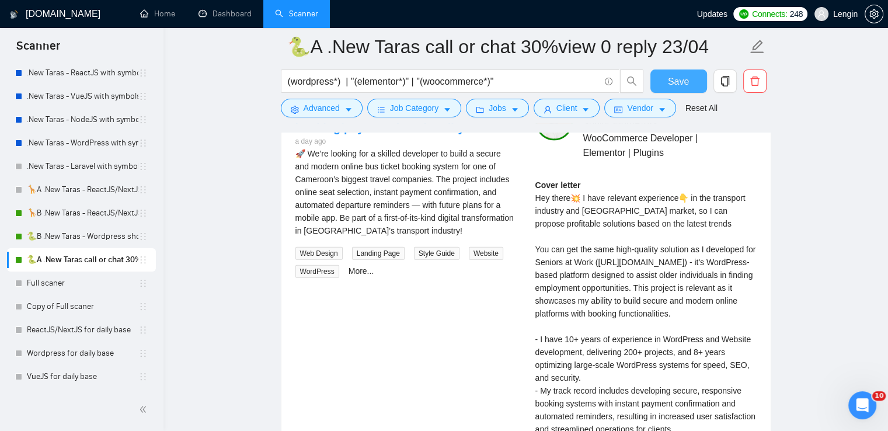
scroll to position [2435, 0]
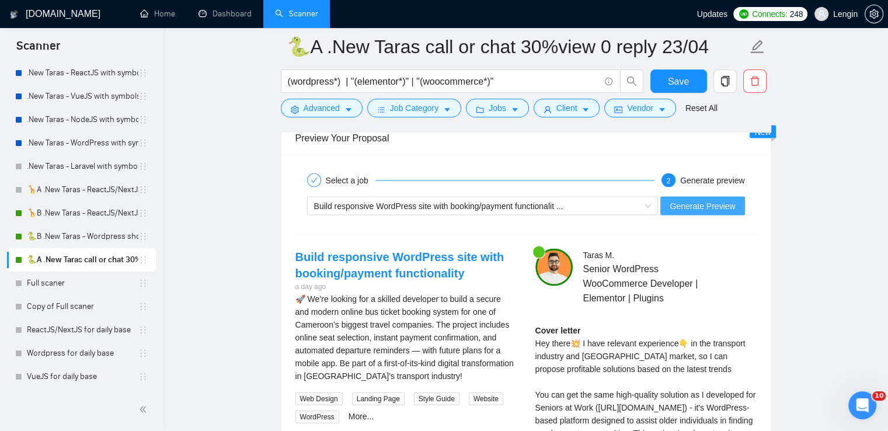
click at [692, 203] on span "Generate Preview" at bounding box center [702, 206] width 65 height 13
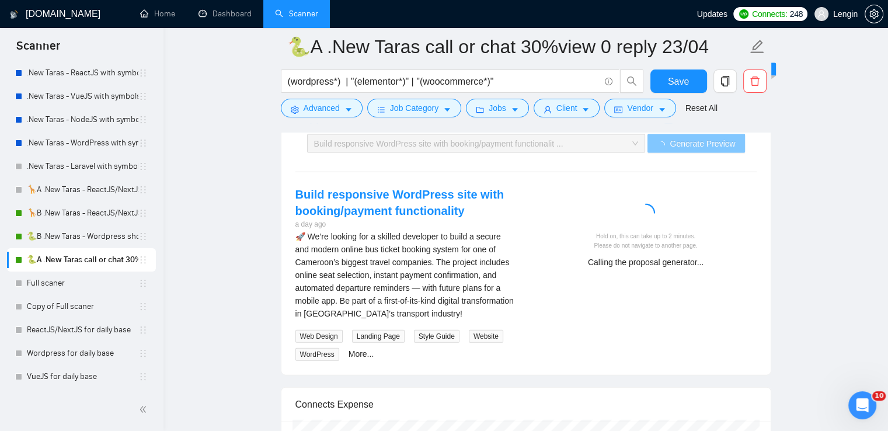
scroll to position [2498, 0]
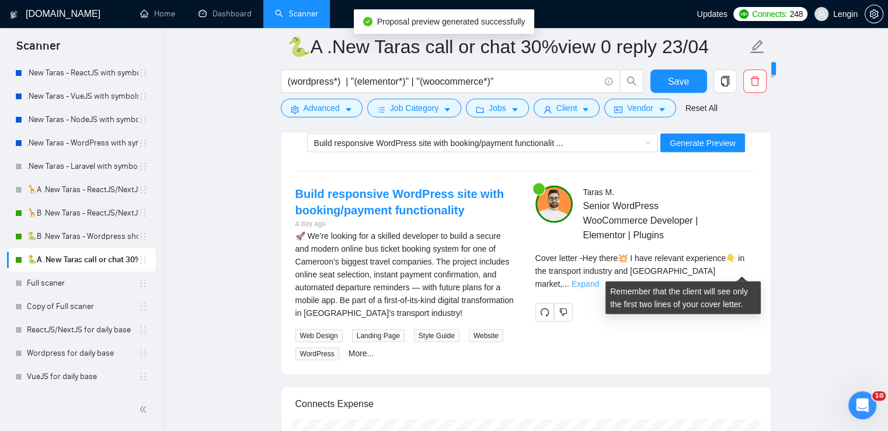
click at [599, 279] on link "Expand" at bounding box center [585, 283] width 27 height 9
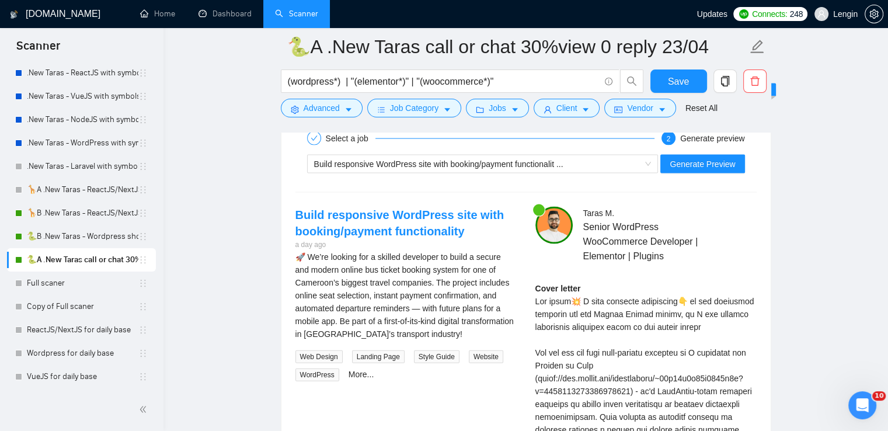
scroll to position [2476, 0]
click at [649, 159] on span "Build responsive WordPress site with booking/payment functionalit ..." at bounding box center [482, 165] width 337 height 18
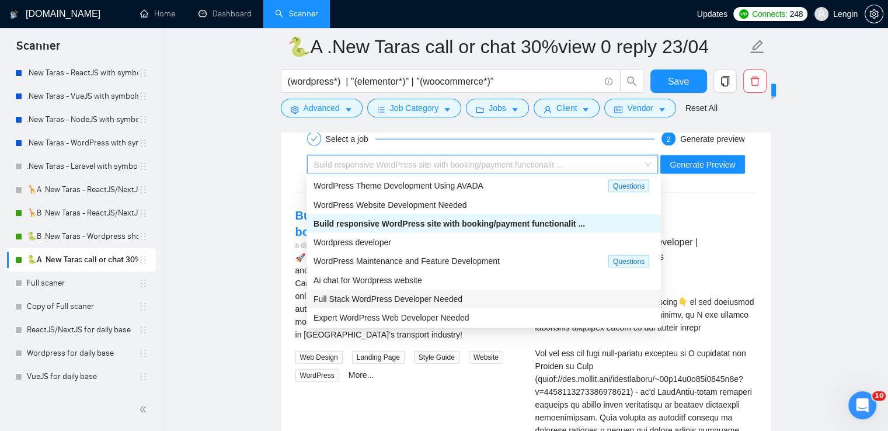
click at [411, 292] on div "Full Stack WordPress Developer Needed" at bounding box center [483, 298] width 340 height 13
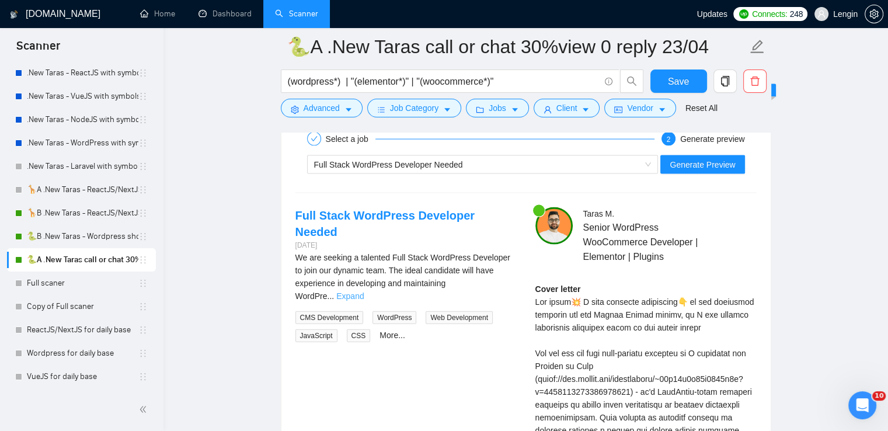
click at [364, 291] on link "Expand" at bounding box center [349, 295] width 27 height 9
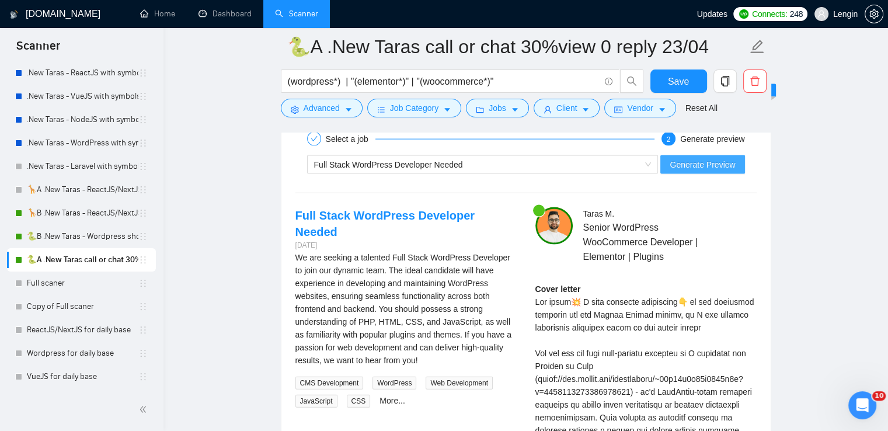
click at [719, 162] on span "Generate Preview" at bounding box center [702, 164] width 65 height 13
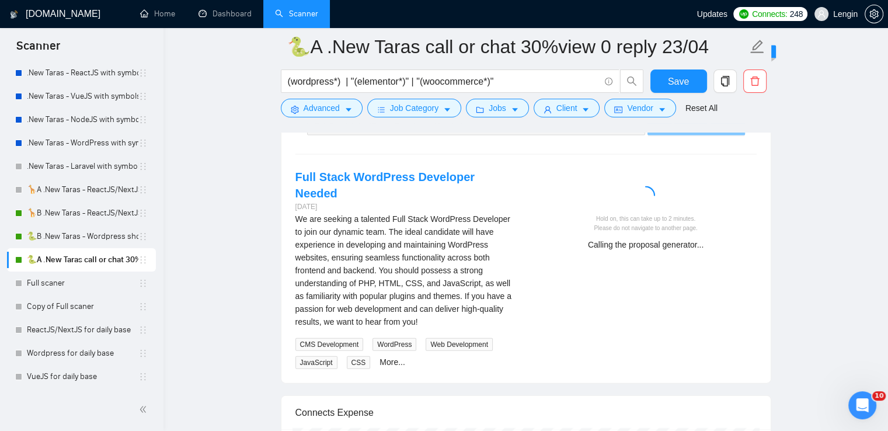
scroll to position [2512, 0]
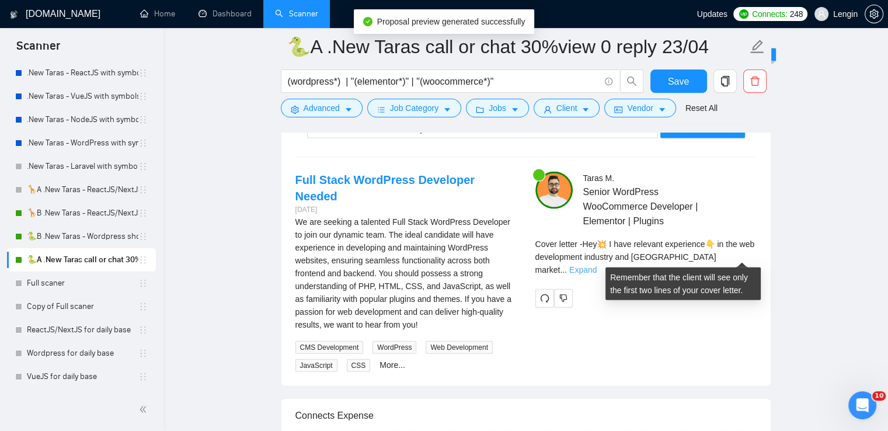
click at [597, 265] on link "Expand" at bounding box center [582, 269] width 27 height 9
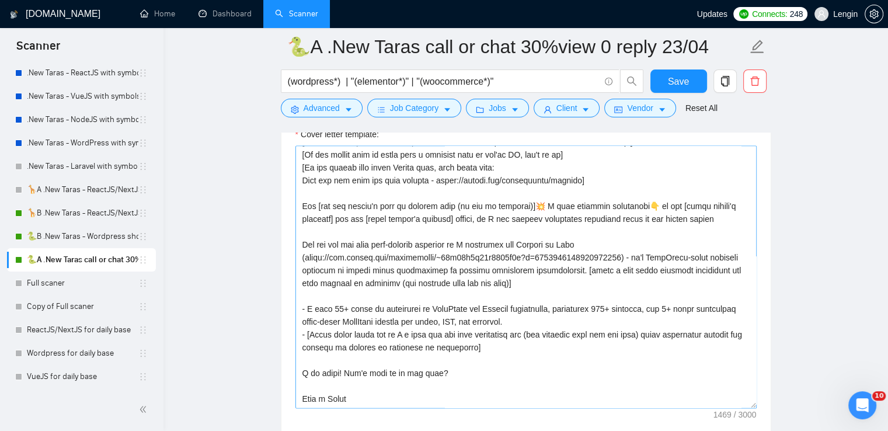
scroll to position [1547, 0]
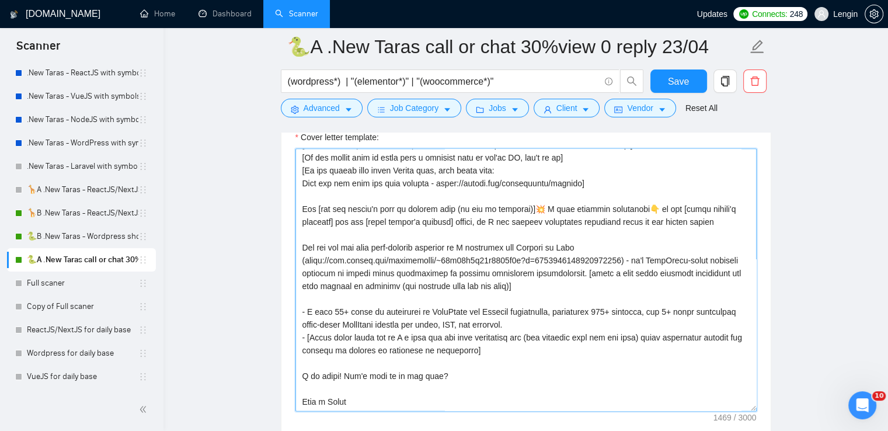
click at [738, 325] on textarea "Cover letter template:" at bounding box center [525, 279] width 461 height 263
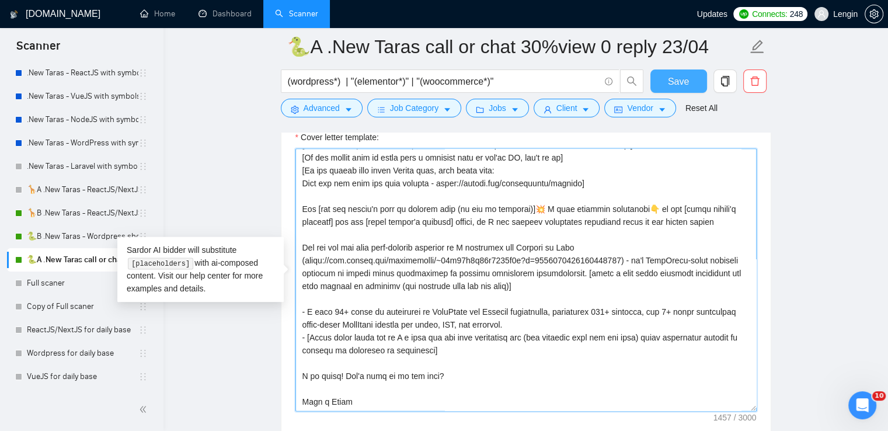
type textarea "[Lo ips dolo si amet cons adip elit 8014 seddo, eiusm te in 6414 utlab] [Et dol…"
click at [670, 72] on button "Save" at bounding box center [678, 80] width 57 height 23
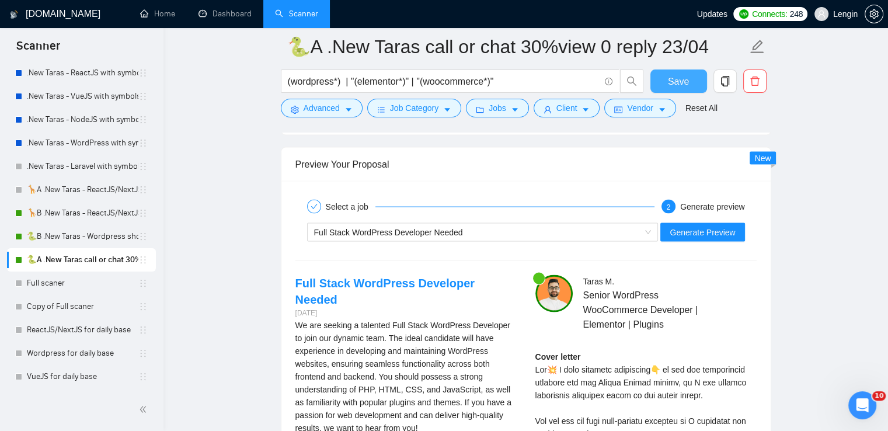
scroll to position [2410, 0]
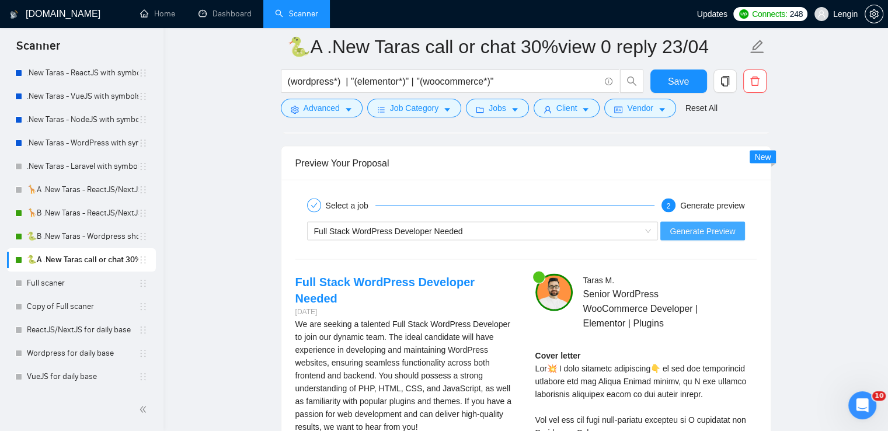
click at [706, 229] on span "Generate Preview" at bounding box center [702, 231] width 65 height 13
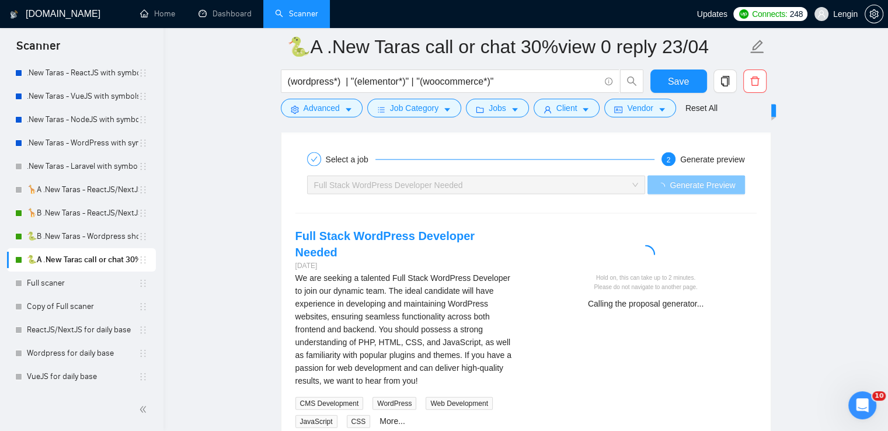
scroll to position [2457, 0]
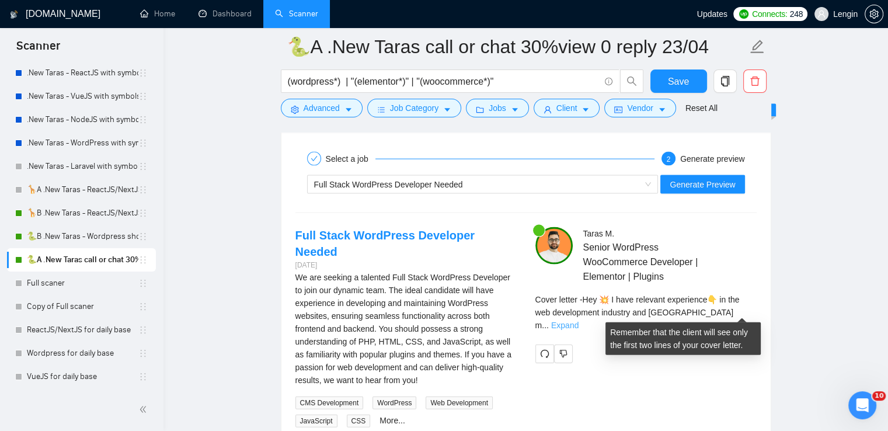
click at [579, 320] on link "Expand" at bounding box center [564, 324] width 27 height 9
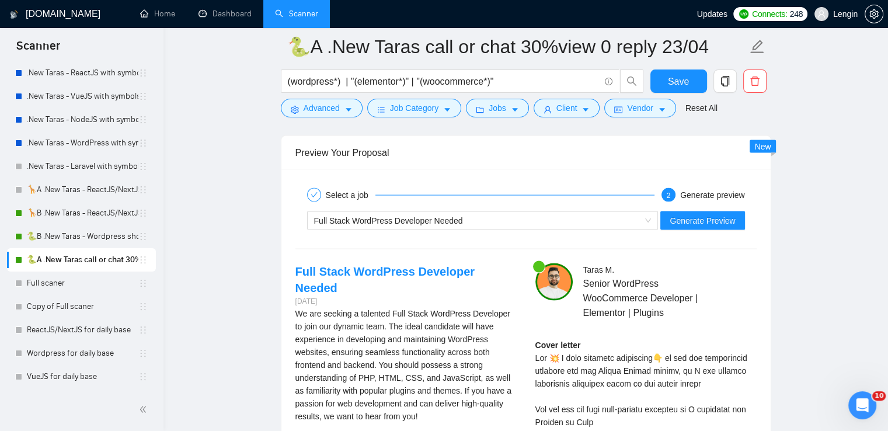
scroll to position [2419, 0]
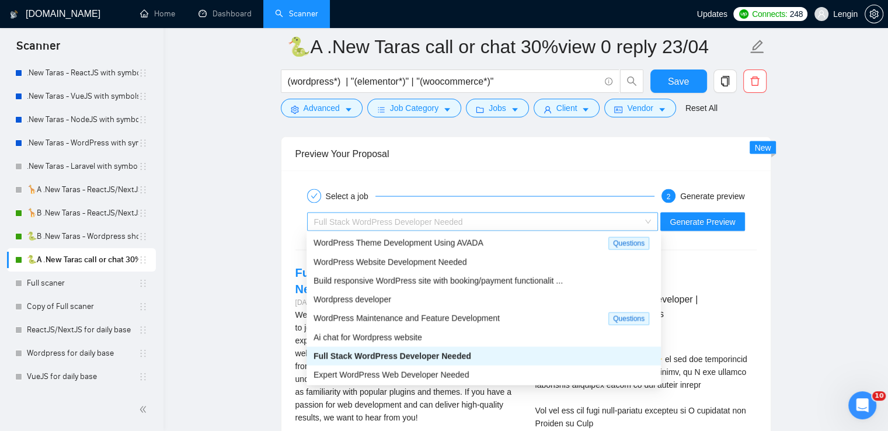
click at [657, 212] on div "Full Stack WordPress Developer Needed" at bounding box center [482, 221] width 351 height 19
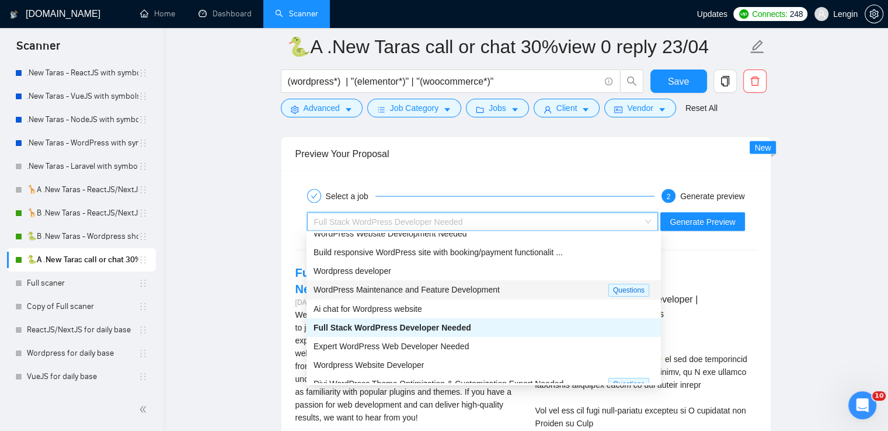
scroll to position [29, 0]
click at [440, 349] on span "Expert WordPress Web Developer Needed" at bounding box center [390, 346] width 155 height 9
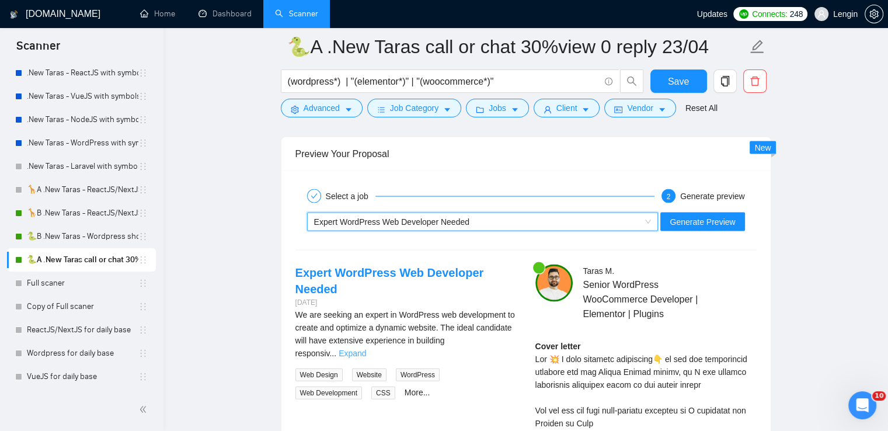
click at [366, 349] on link "Expand" at bounding box center [352, 353] width 27 height 9
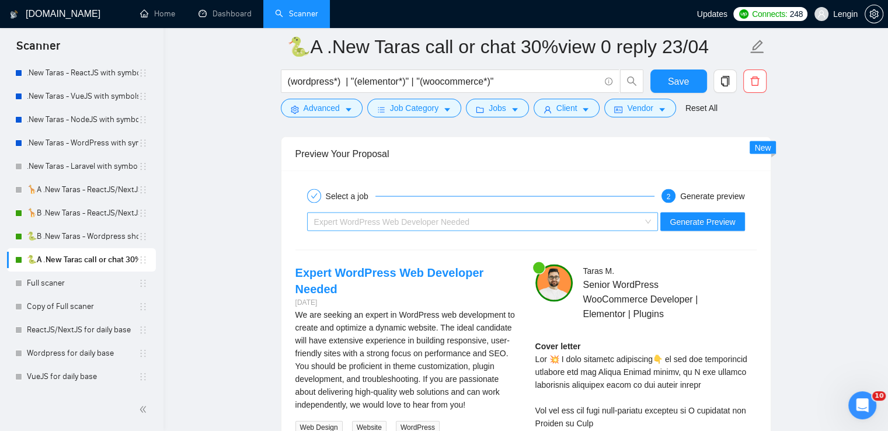
click at [657, 222] on div "Expert WordPress Web Developer Needed" at bounding box center [482, 221] width 351 height 19
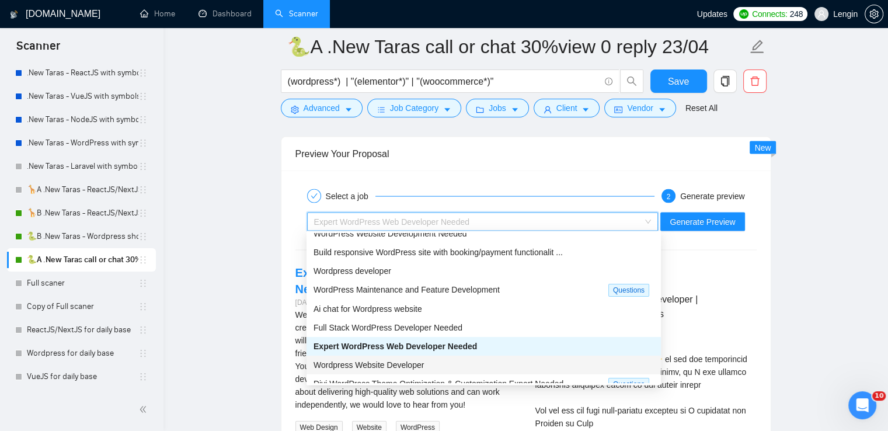
scroll to position [40, 0]
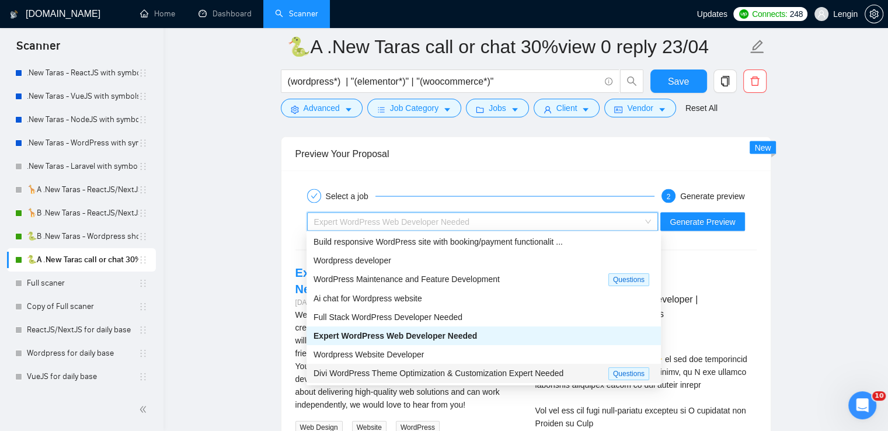
click at [427, 377] on span "Divi WordPress Theme Optimization & Customization Expert Needed" at bounding box center [438, 372] width 250 height 9
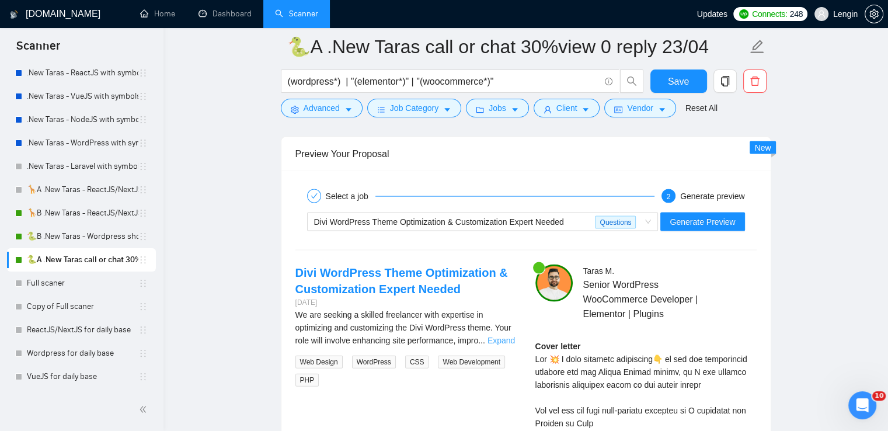
click at [493, 337] on link "Expand" at bounding box center [500, 340] width 27 height 9
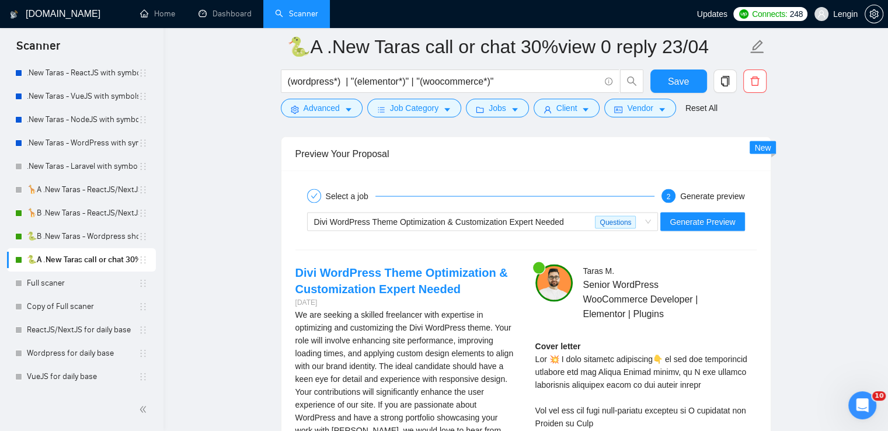
scroll to position [2459, 0]
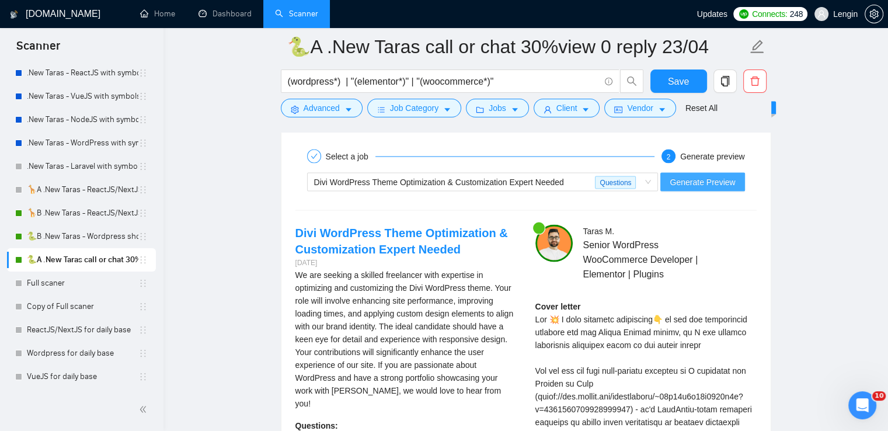
click at [723, 180] on span "Generate Preview" at bounding box center [702, 182] width 65 height 13
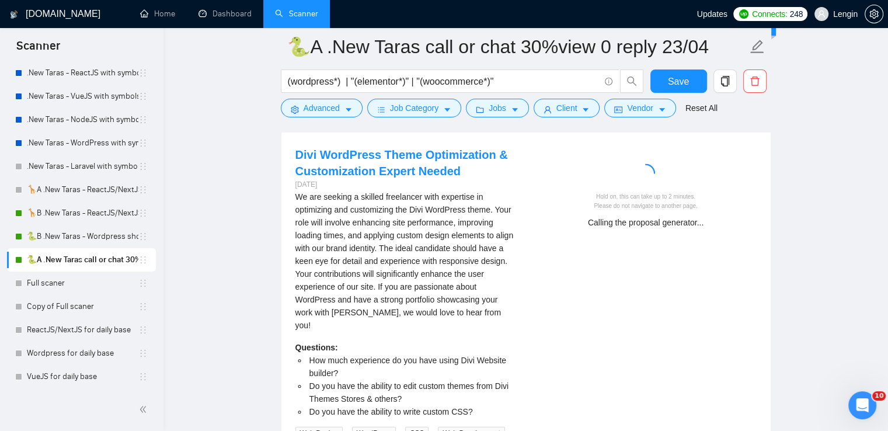
scroll to position [2541, 0]
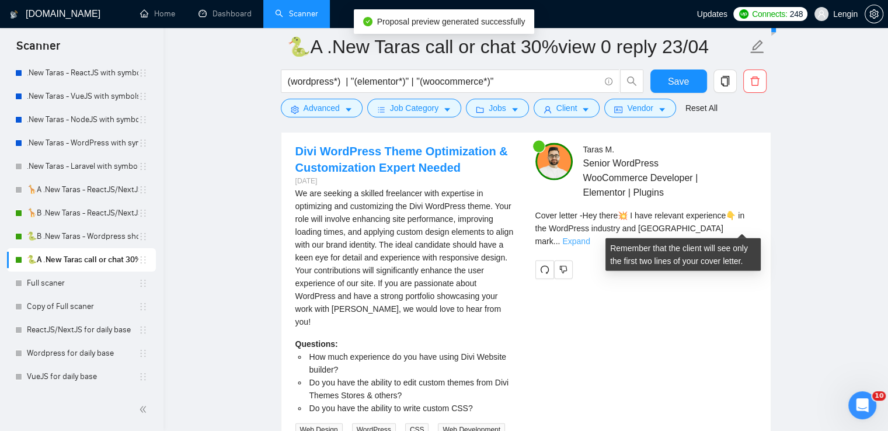
click at [590, 236] on link "Expand" at bounding box center [575, 240] width 27 height 9
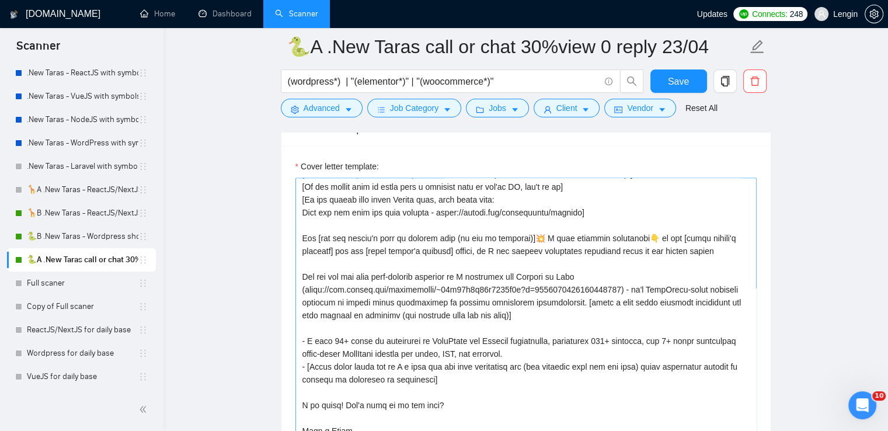
scroll to position [1556, 0]
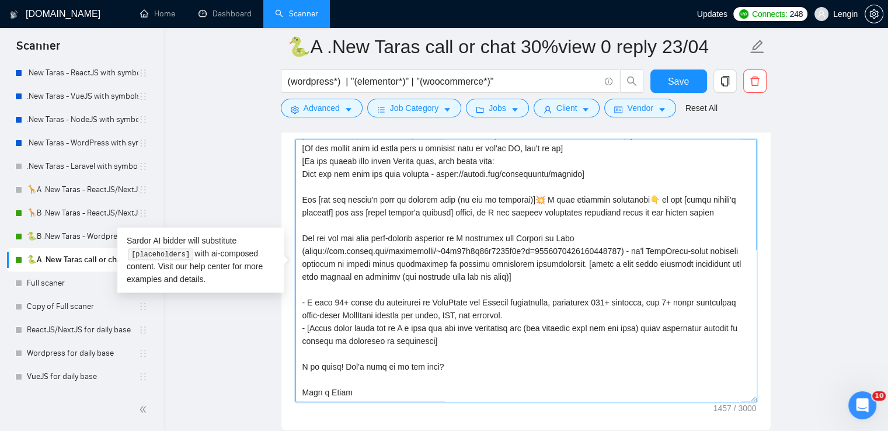
drag, startPoint x: 630, startPoint y: 236, endPoint x: 596, endPoint y: 249, distance: 37.0
click at [596, 249] on textarea "Cover letter template:" at bounding box center [525, 270] width 461 height 263
click at [500, 267] on textarea "Cover letter template:" at bounding box center [525, 270] width 461 height 263
drag, startPoint x: 621, startPoint y: 236, endPoint x: 306, endPoint y: 234, distance: 315.2
click at [306, 234] on textarea "Cover letter template:" at bounding box center [525, 270] width 461 height 263
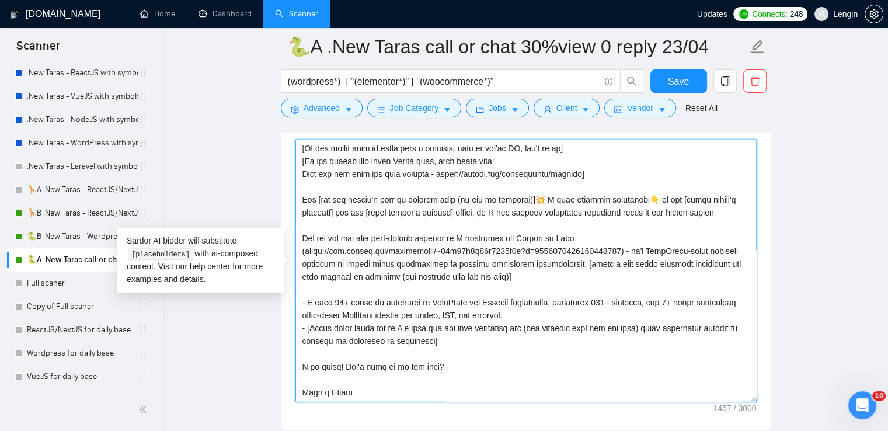
click at [414, 276] on textarea "Cover letter template:" at bounding box center [525, 270] width 461 height 263
drag, startPoint x: 598, startPoint y: 248, endPoint x: 302, endPoint y: 220, distance: 296.7
click at [302, 220] on textarea "Cover letter template:" at bounding box center [525, 270] width 461 height 263
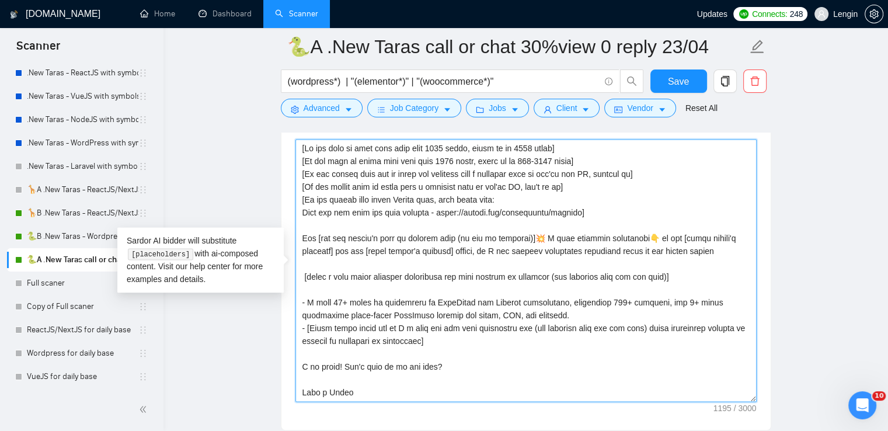
scroll to position [13, 0]
paste textarea "The most relevant project case: 📍It's WordPress-based platform designed to assi…"
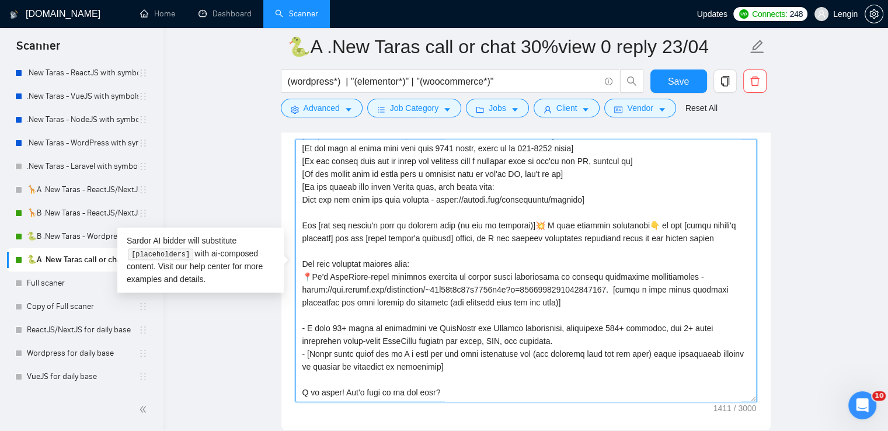
scroll to position [51, 0]
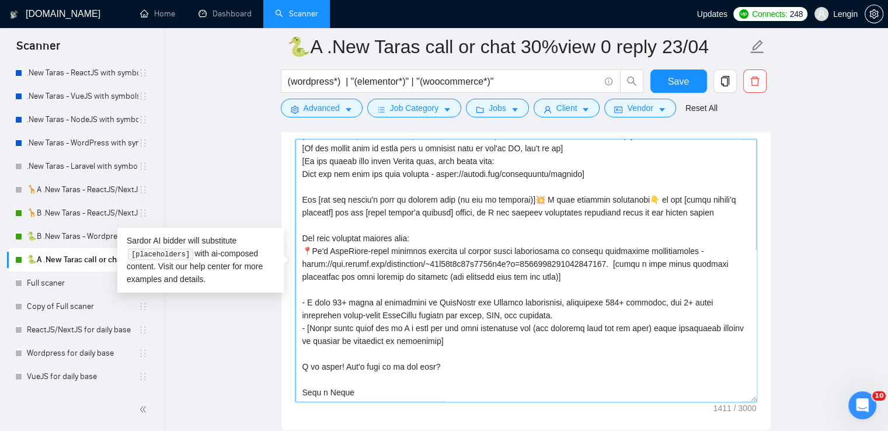
click at [307, 242] on textarea "Cover letter template:" at bounding box center [525, 270] width 461 height 263
click at [624, 251] on textarea "Cover letter template:" at bounding box center [525, 270] width 461 height 263
type textarea "[Lo ips dolo si amet cons adip elit 1607 seddo, eiusm te in 4582 utlab] [Et dol…"
click at [687, 79] on span "Save" at bounding box center [678, 81] width 21 height 15
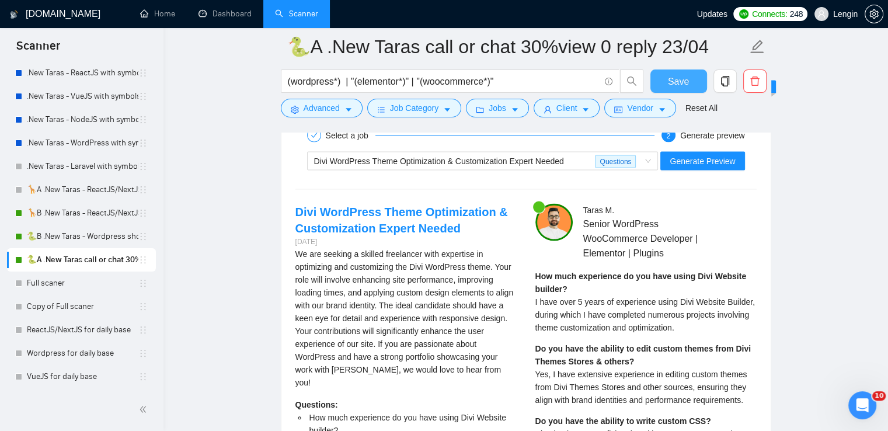
scroll to position [2493, 0]
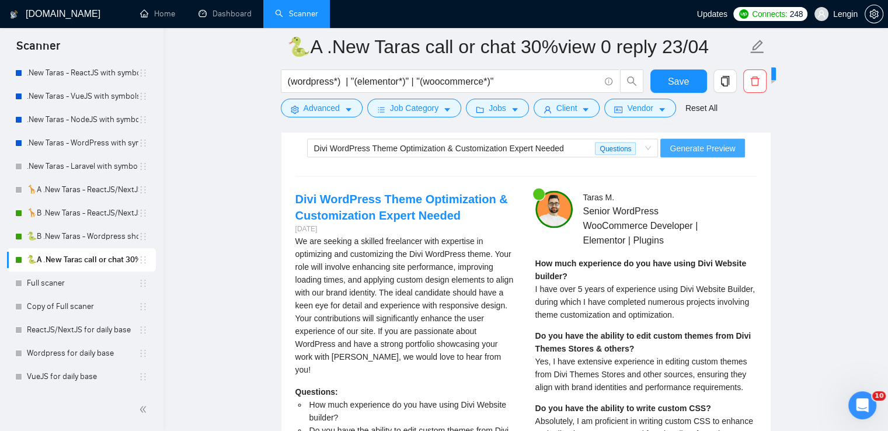
click at [696, 148] on span "Generate Preview" at bounding box center [702, 148] width 65 height 13
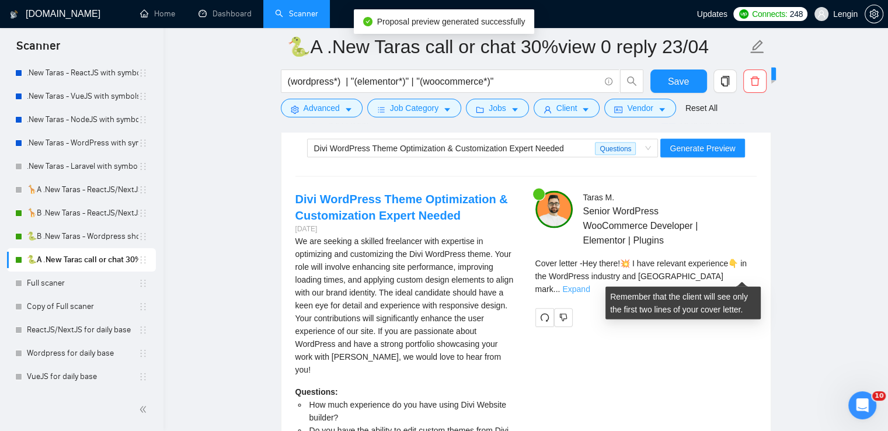
click at [590, 284] on link "Expand" at bounding box center [575, 288] width 27 height 9
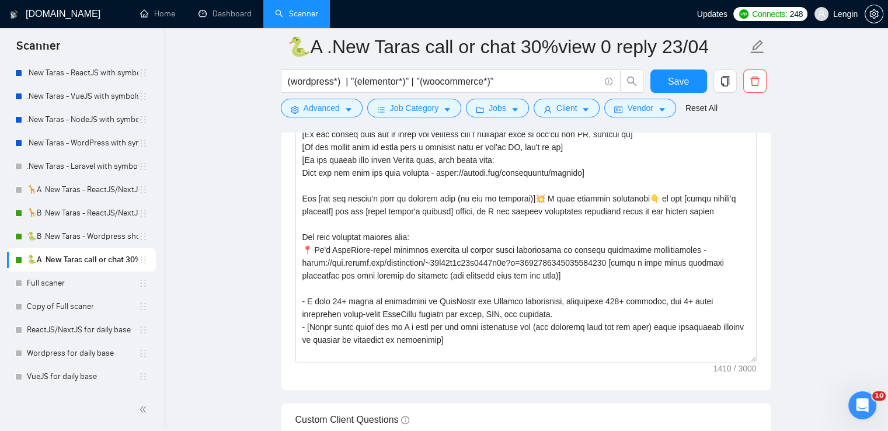
scroll to position [1595, 0]
click at [627, 263] on textarea "Cover letter template:" at bounding box center [525, 231] width 461 height 263
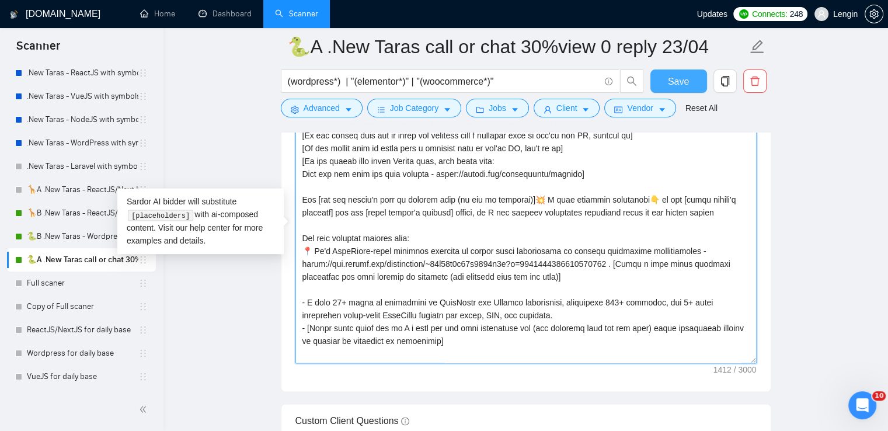
type textarea "[Lo ips dolo si amet cons adip elit 5111 seddo, eiusm te in 1318 utlab] [Et dol…"
click at [690, 69] on button "Save" at bounding box center [678, 80] width 57 height 23
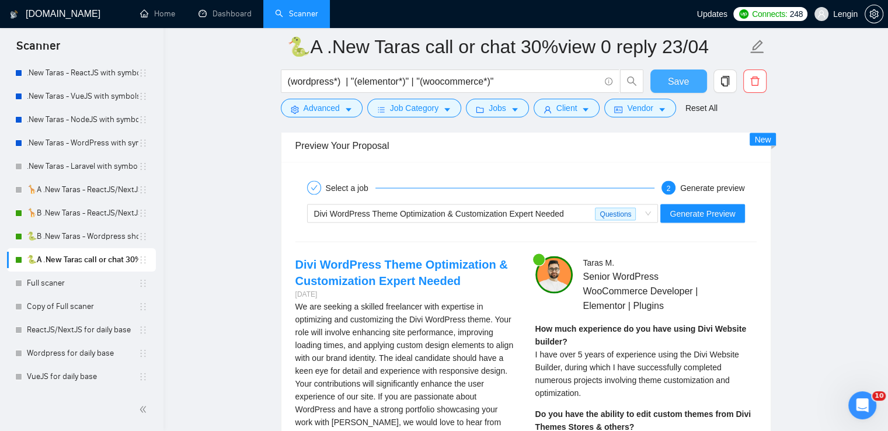
scroll to position [2430, 0]
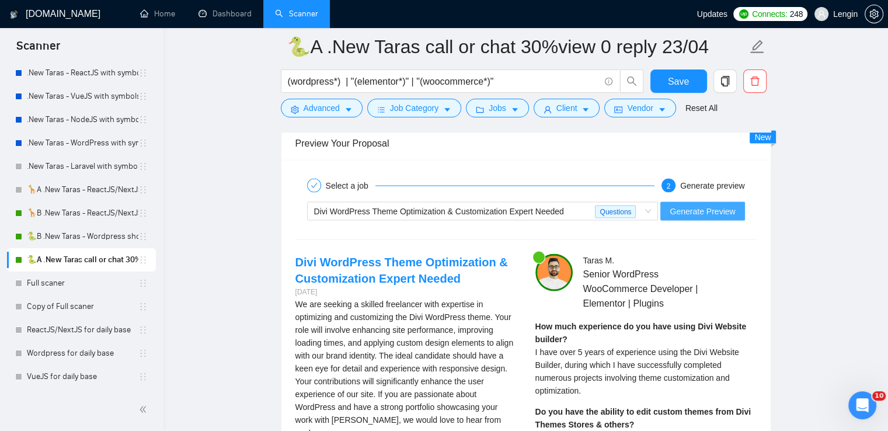
click at [715, 205] on span "Generate Preview" at bounding box center [702, 211] width 65 height 13
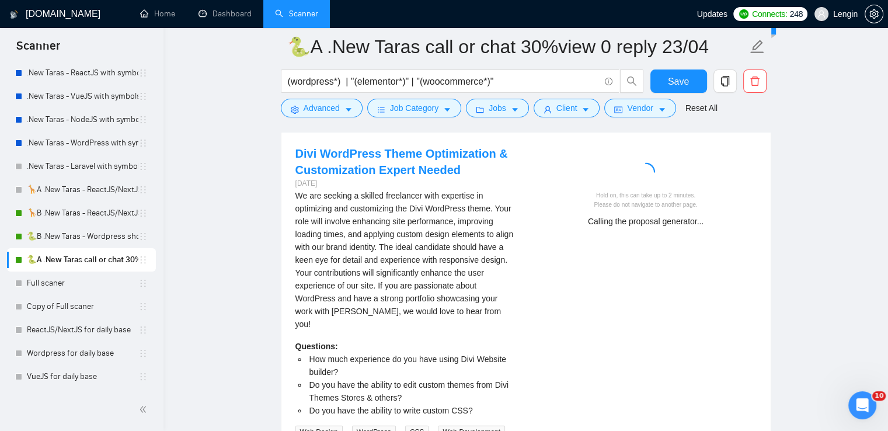
scroll to position [2524, 0]
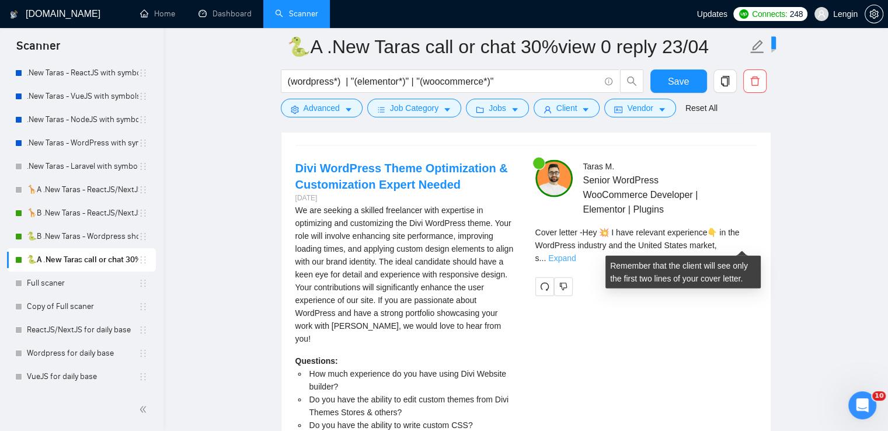
click at [576, 253] on link "Expand" at bounding box center [561, 257] width 27 height 9
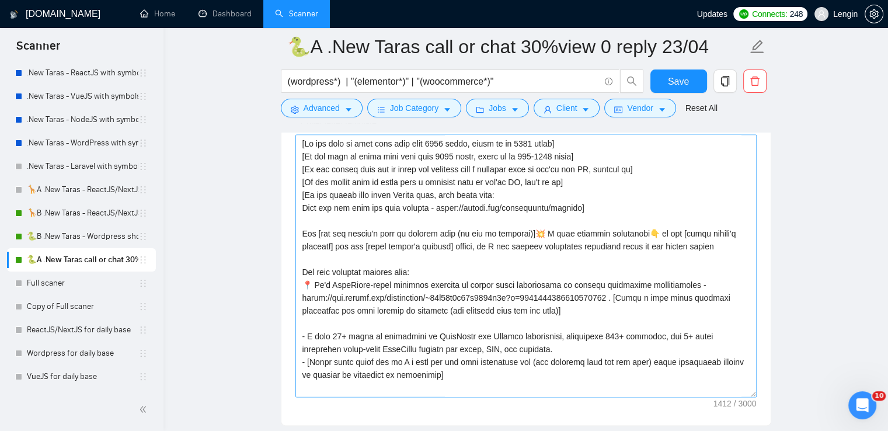
scroll to position [51, 0]
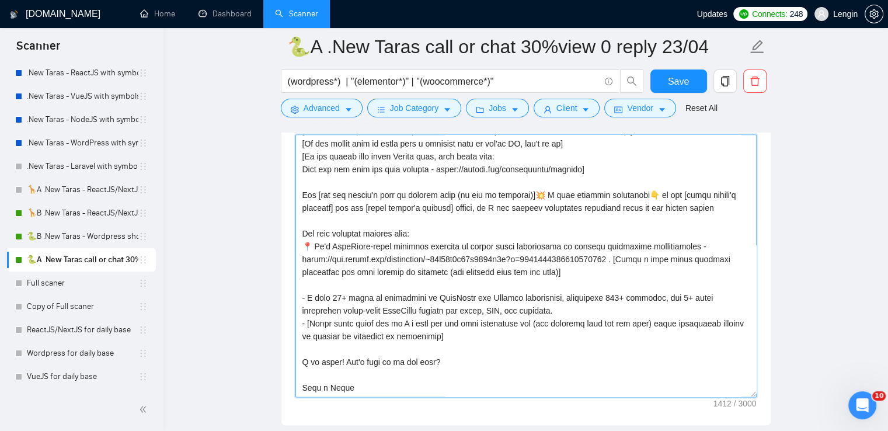
click at [556, 257] on textarea "Cover letter template:" at bounding box center [525, 265] width 461 height 263
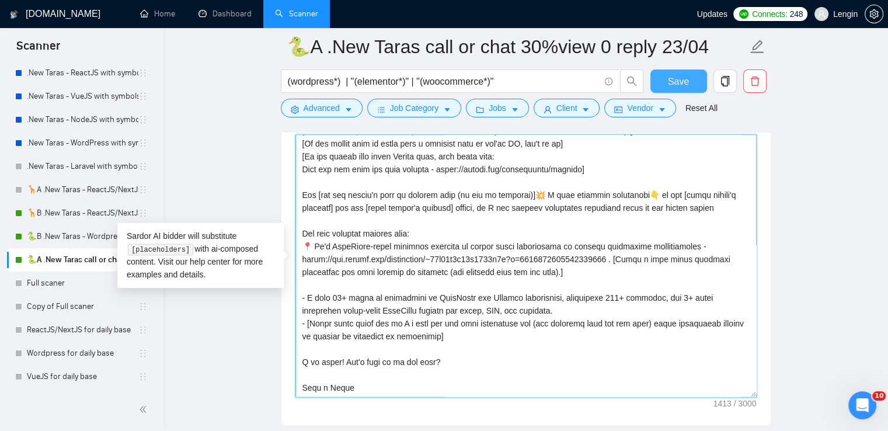
type textarea "[Lo ips dolo si amet cons adip elit 7497 seddo, eiusm te in 1274 utlab] [Et dol…"
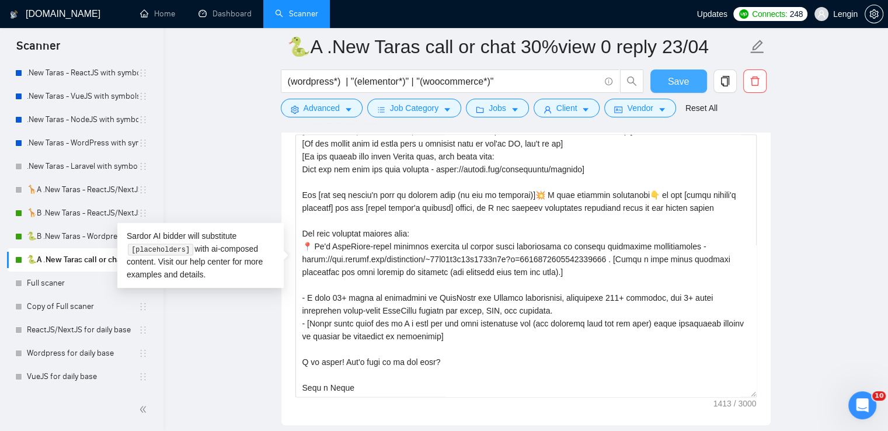
click at [658, 79] on button "Save" at bounding box center [678, 80] width 57 height 23
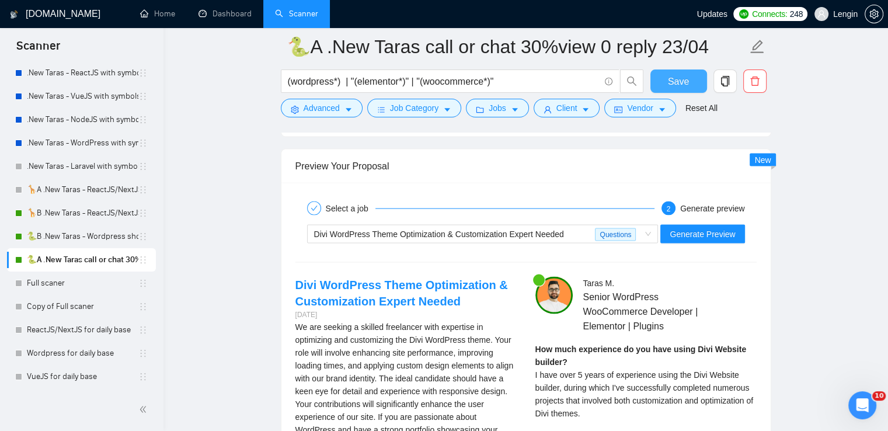
scroll to position [2406, 0]
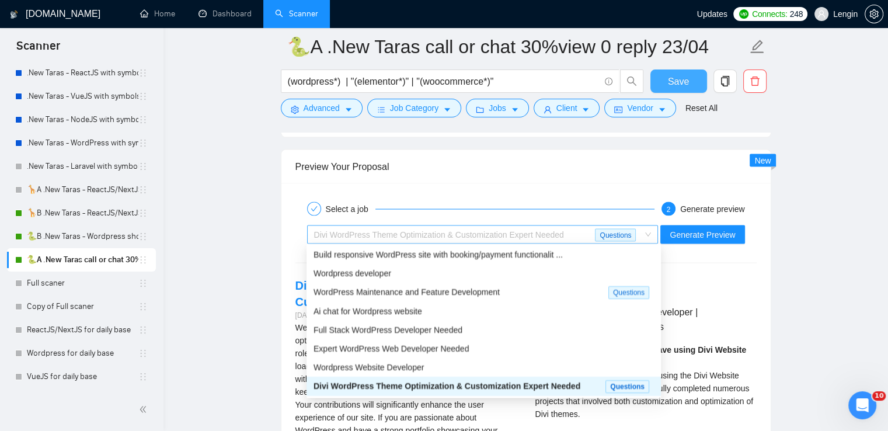
click at [646, 234] on span "Divi WordPress Theme Optimization & Customization Expert Needed Questions" at bounding box center [482, 235] width 337 height 18
click at [390, 371] on span "Wordpress Website Developer" at bounding box center [368, 367] width 110 height 9
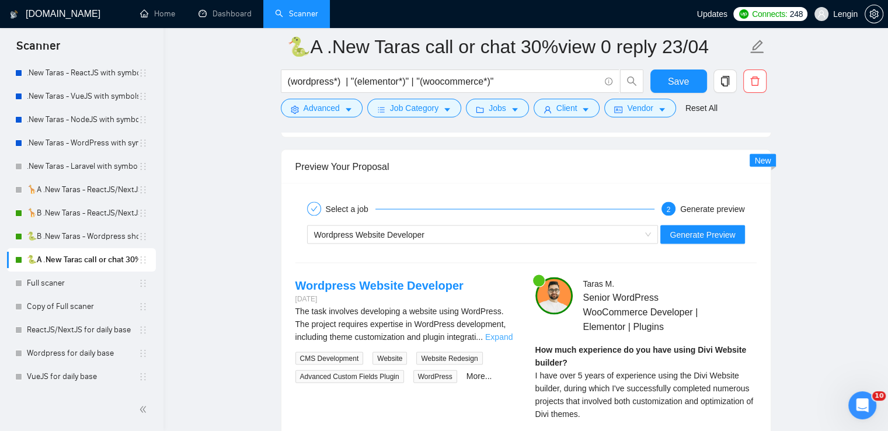
click at [507, 338] on link "Expand" at bounding box center [498, 336] width 27 height 9
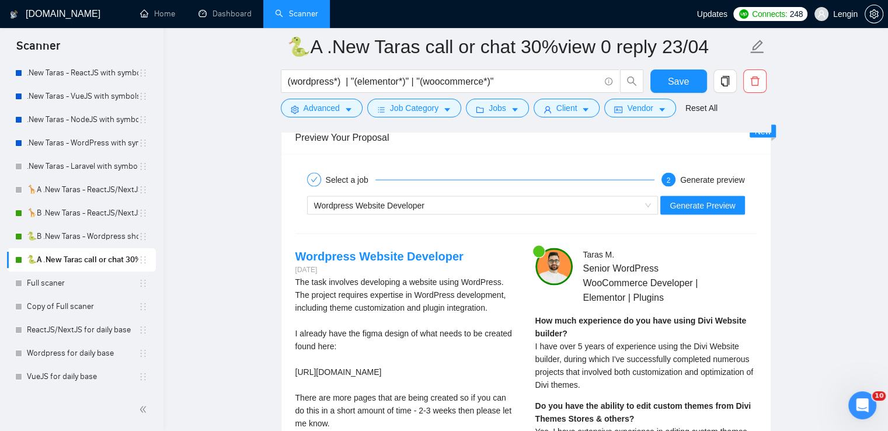
scroll to position [2435, 0]
click at [651, 202] on span "Wordpress Website Developer" at bounding box center [482, 206] width 337 height 18
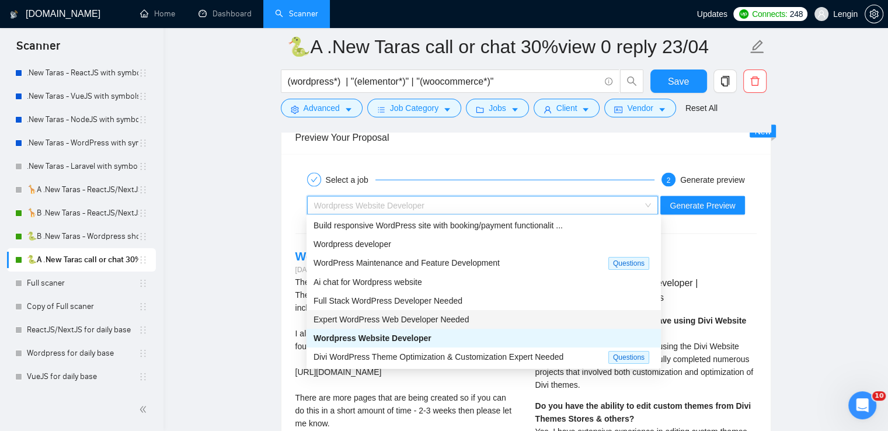
click at [404, 318] on span "Expert WordPress Web Developer Needed" at bounding box center [390, 319] width 155 height 9
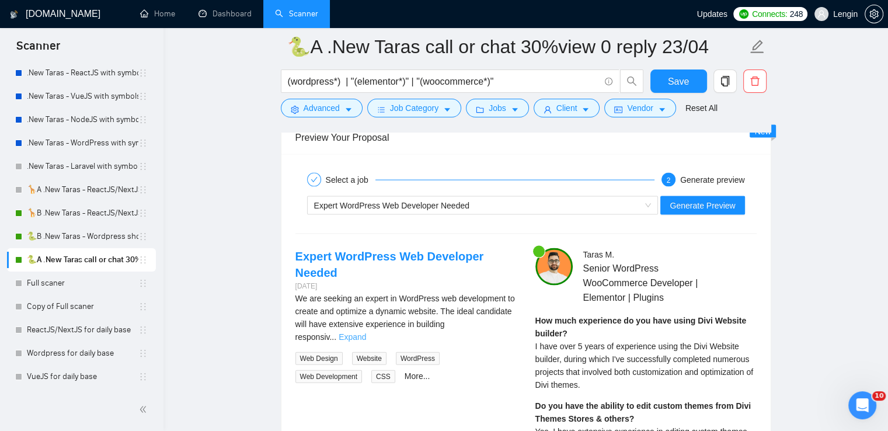
click at [366, 332] on link "Expand" at bounding box center [352, 336] width 27 height 9
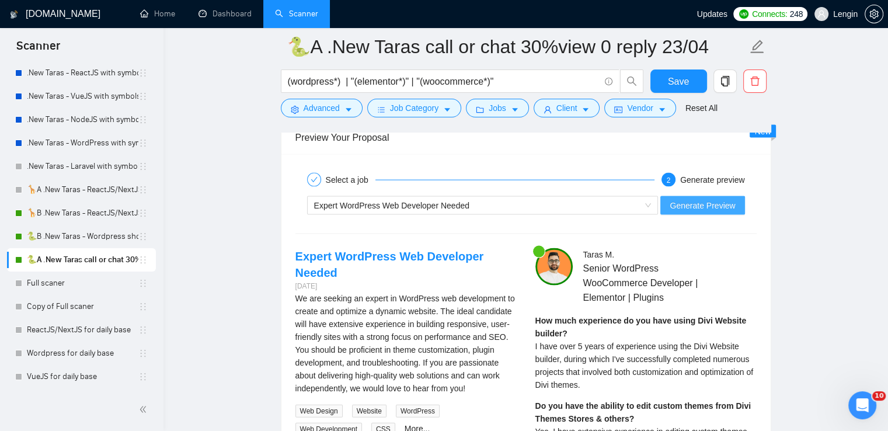
click at [684, 202] on span "Generate Preview" at bounding box center [702, 205] width 65 height 13
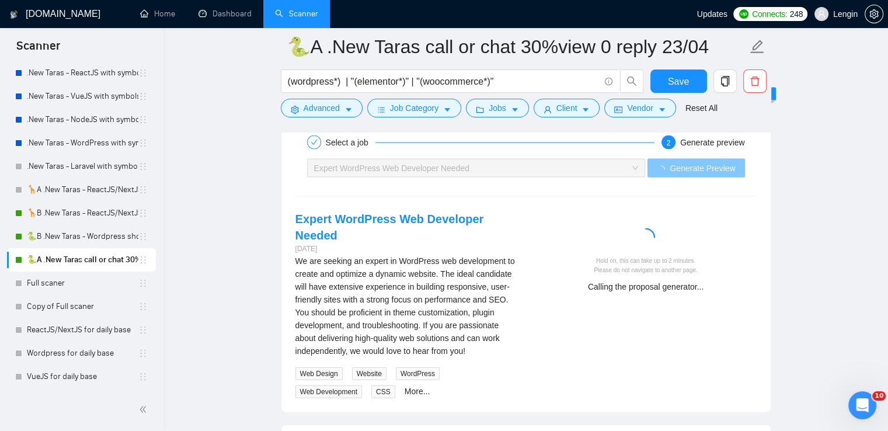
scroll to position [2490, 0]
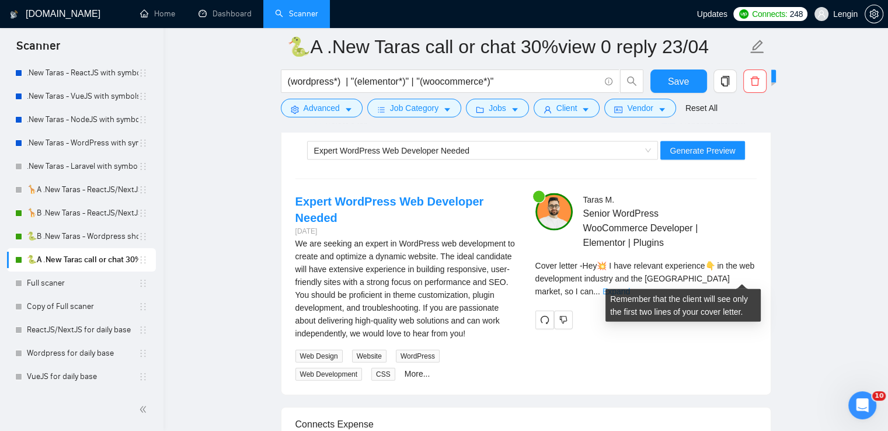
click at [630, 287] on link "Expand" at bounding box center [615, 291] width 27 height 9
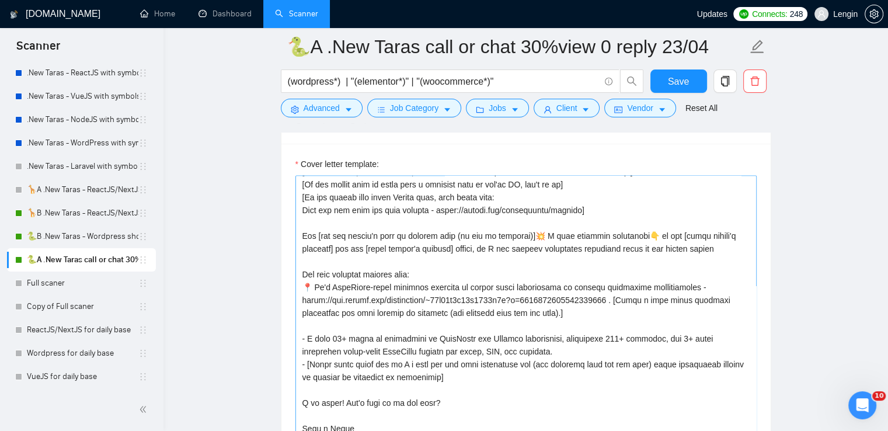
scroll to position [1553, 0]
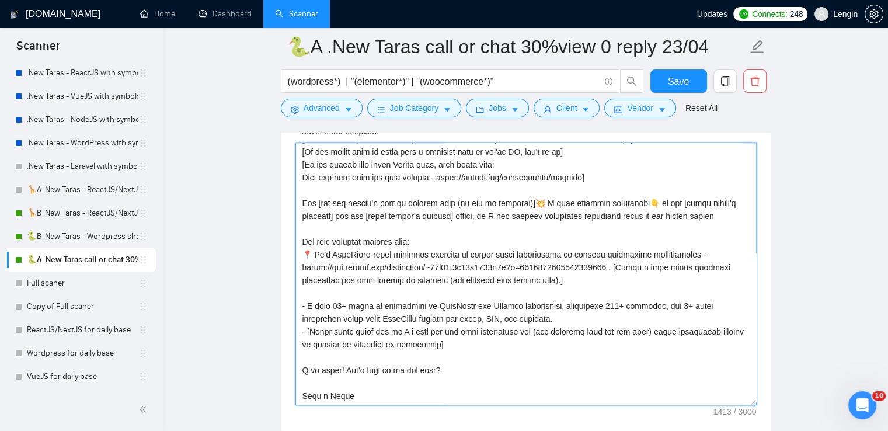
click at [665, 318] on textarea "Cover letter template:" at bounding box center [525, 273] width 461 height 263
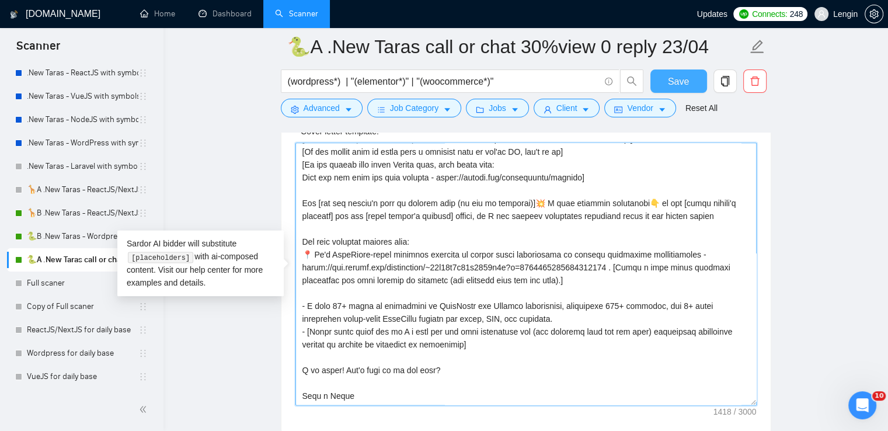
type textarea "[Lo ips dolo si amet cons adip elit 7497 seddo, eiusm te in 1274 utlab] [Et dol…"
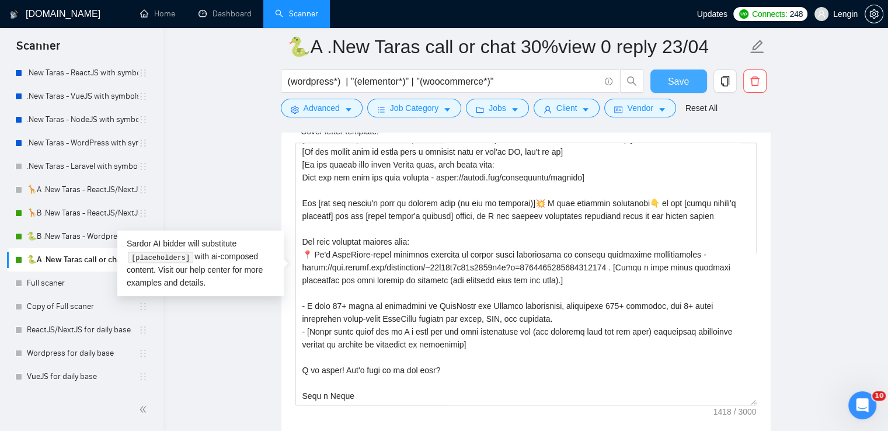
click at [683, 78] on span "Save" at bounding box center [678, 81] width 21 height 15
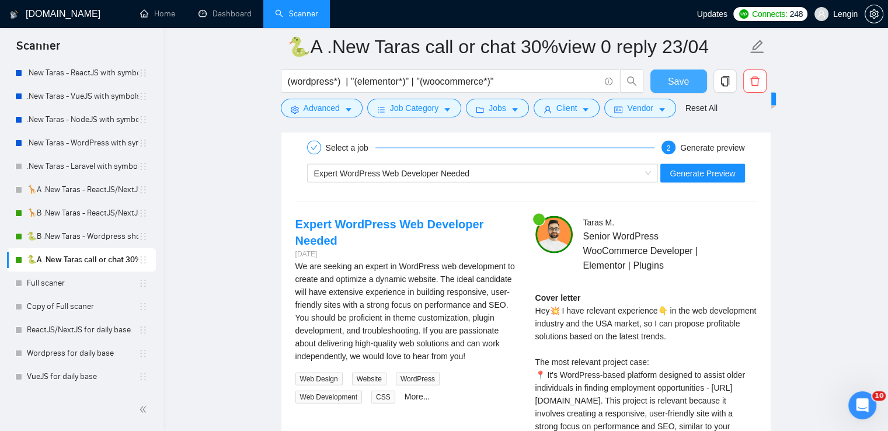
scroll to position [2466, 0]
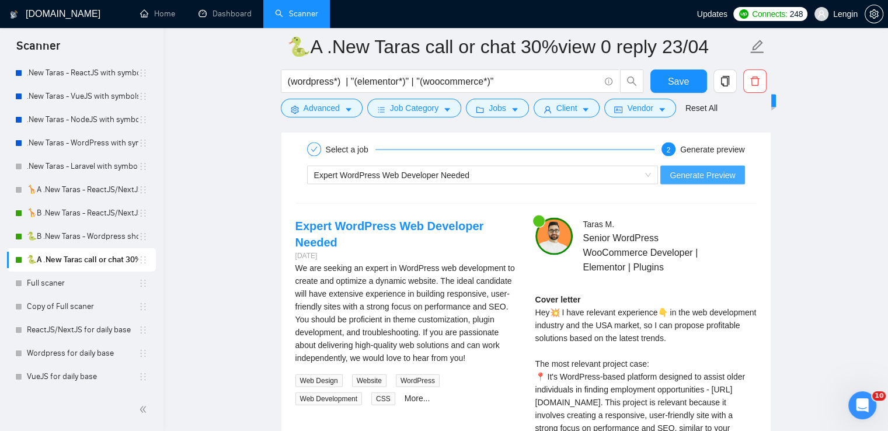
click at [708, 172] on span "Generate Preview" at bounding box center [702, 175] width 65 height 13
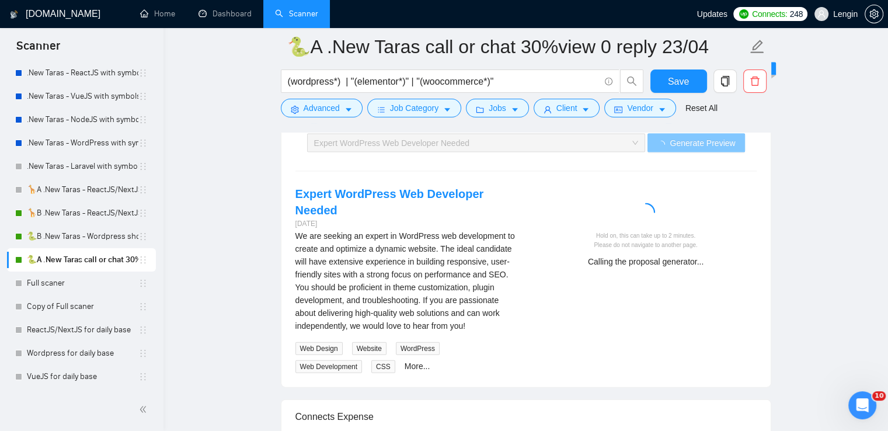
scroll to position [2499, 0]
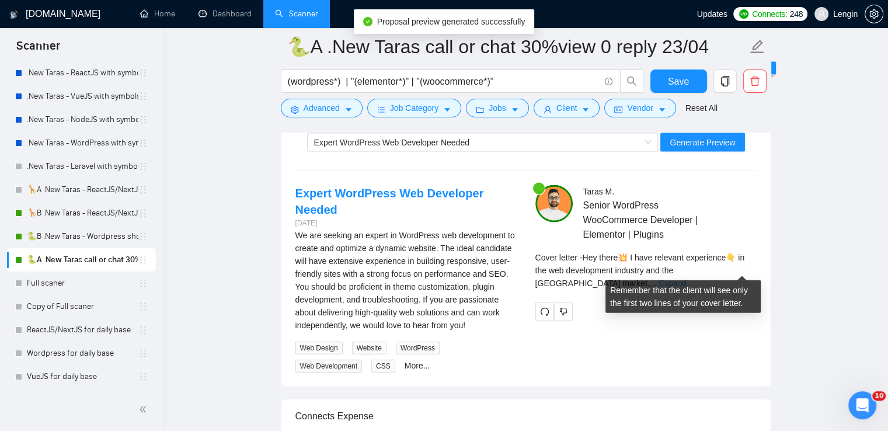
click at [686, 278] on link "Expand" at bounding box center [671, 282] width 27 height 9
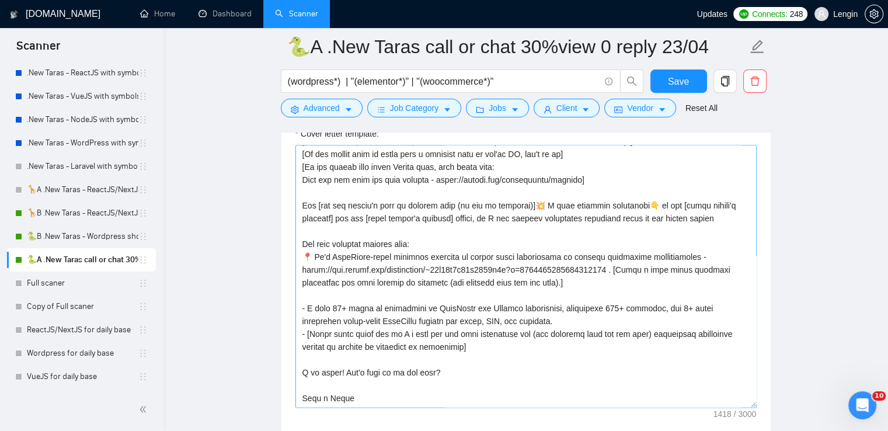
scroll to position [1550, 0]
click at [364, 299] on textarea "Cover letter template:" at bounding box center [525, 276] width 461 height 263
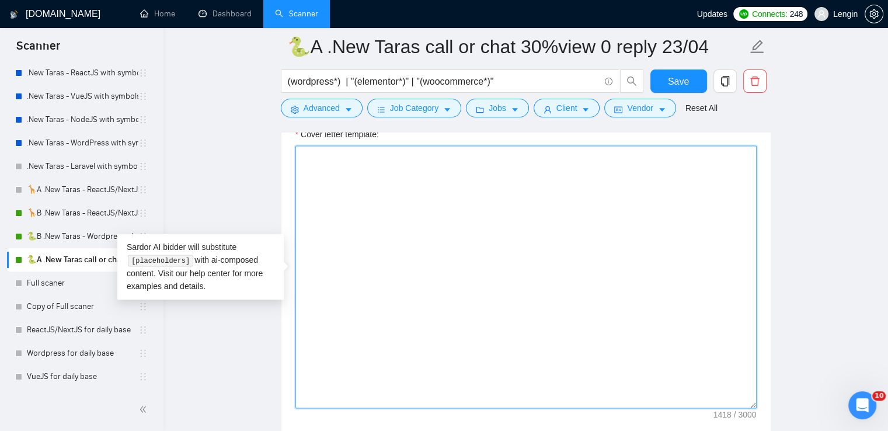
scroll to position [0, 0]
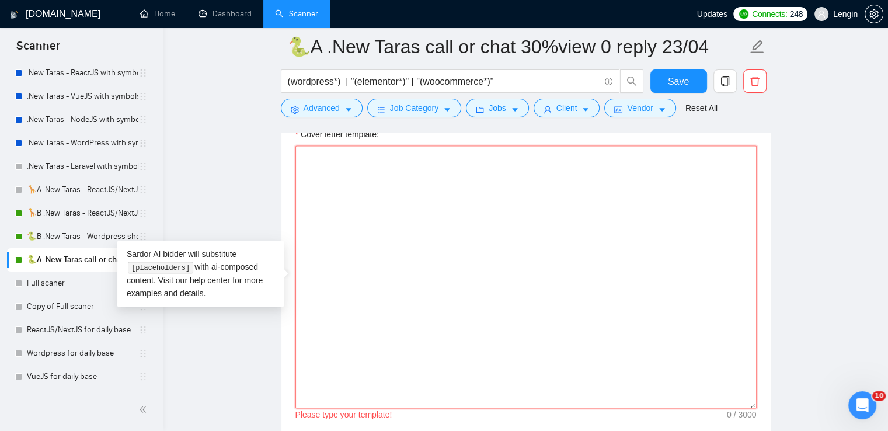
paste textarea "[Lo ips dolo si amet cons adip elit 7497 seddo, eiusm te in 1274 utlab] [Et dol…"
type textarea "[Lo ips dolo si amet cons adip elit 7497 seddo, eiusm te in 1274 utlab] [Et dol…"
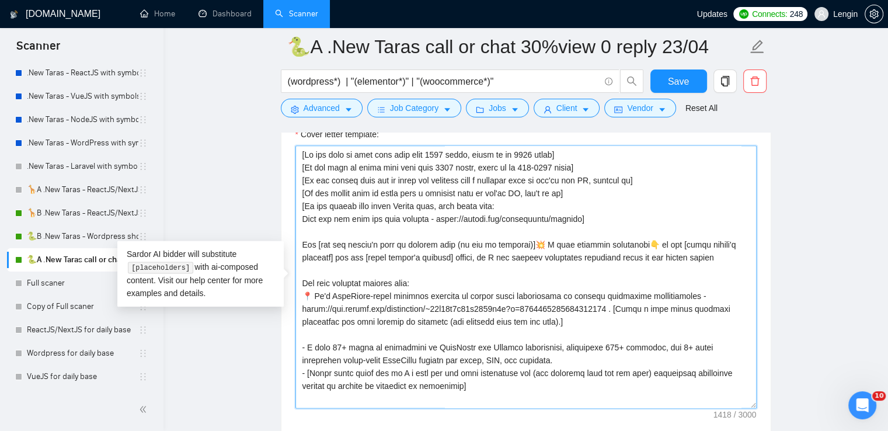
scroll to position [48, 0]
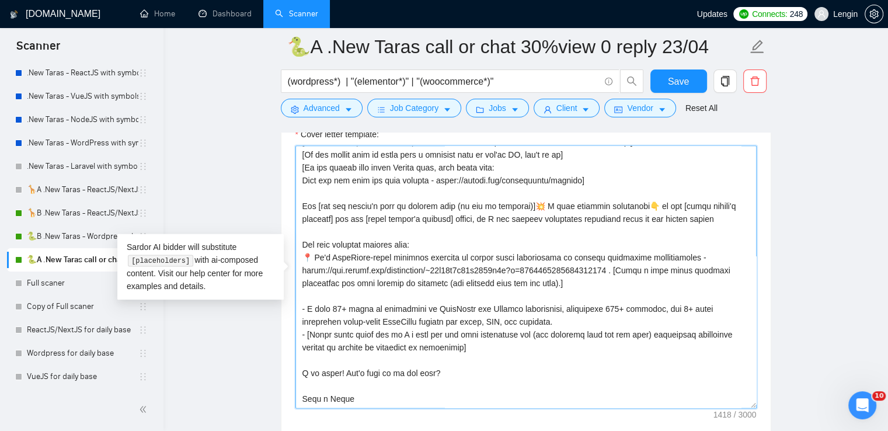
click at [377, 271] on textarea "Cover letter template:" at bounding box center [525, 276] width 461 height 263
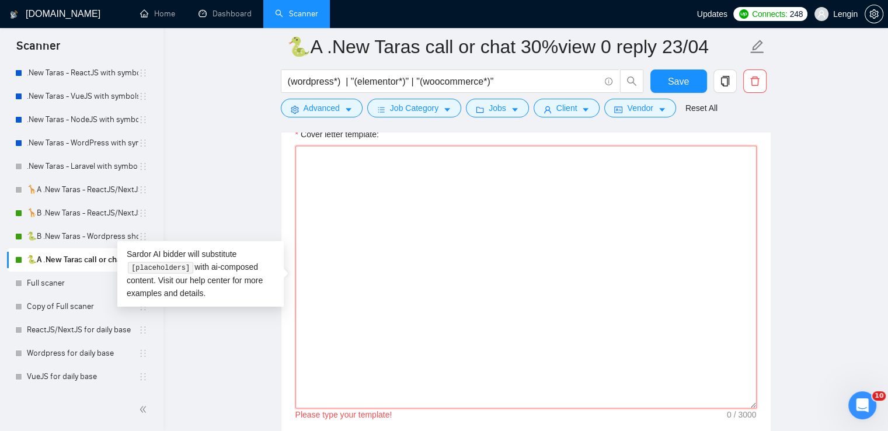
scroll to position [0, 0]
paste textarea "[Lo ips dolo si amet cons adip elit 7497 seddo, eiusm te in 1274 utlab] [Et dol…"
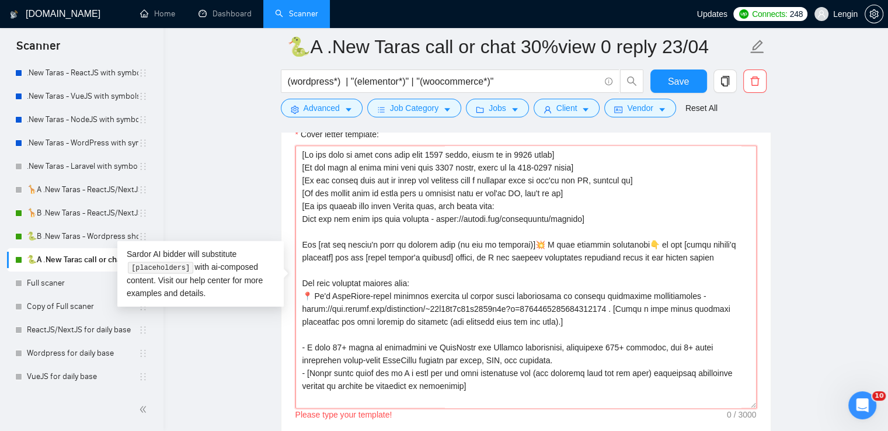
scroll to position [35, 0]
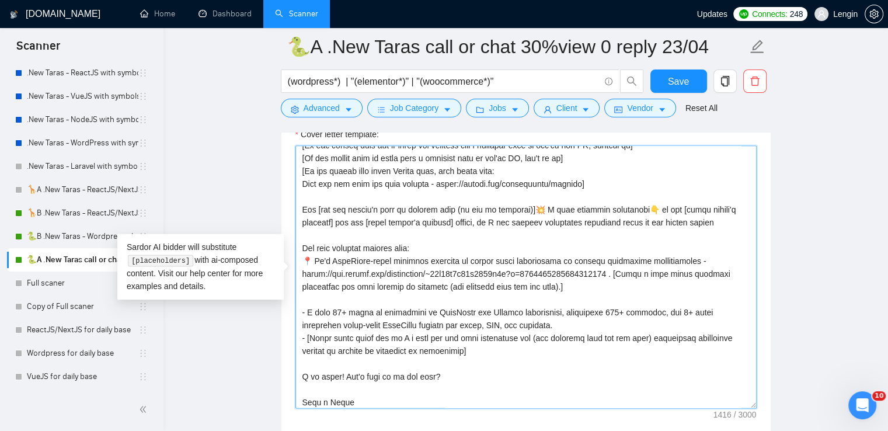
type textarea "[Lo ips dolo si amet cons adip elit 7497 seddo, eiusm te in 1274 utlab] [Et dol…"
click at [409, 281] on textarea "Cover letter template:" at bounding box center [525, 276] width 461 height 263
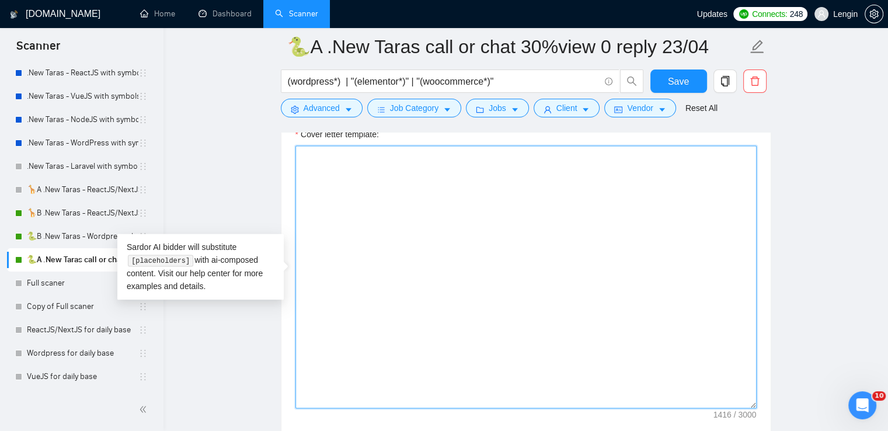
scroll to position [0, 0]
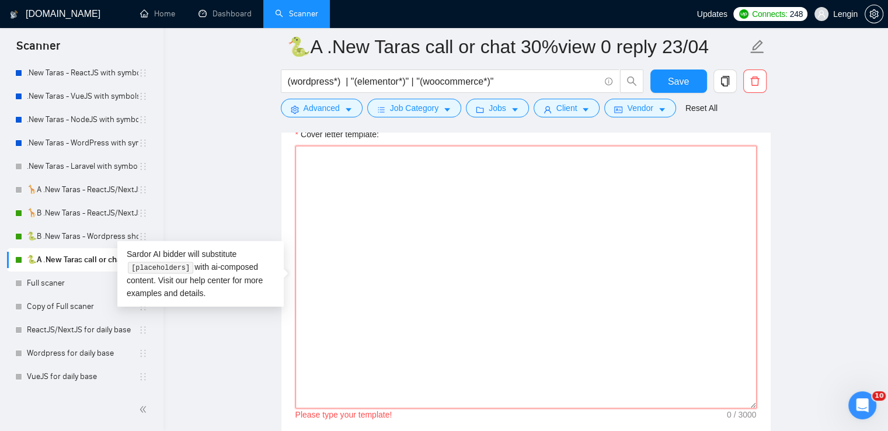
paste textarea "loremi D si am cons [Ad eli sedd ei temp inci utla etdo 7308 magna, aliqu en ad…"
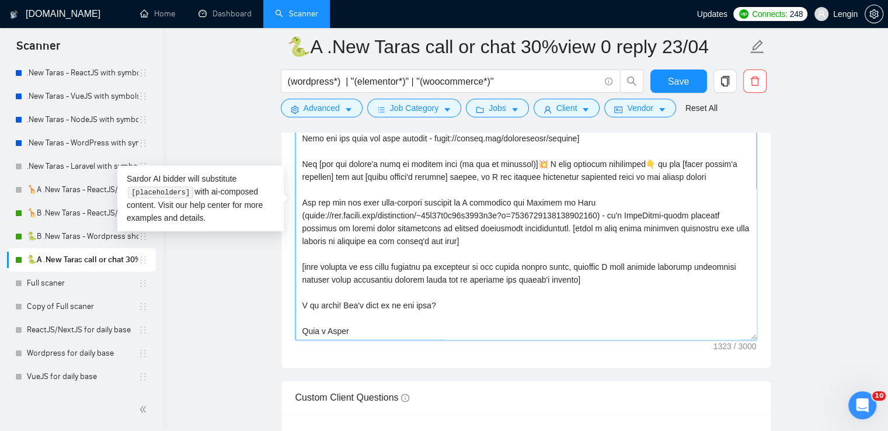
scroll to position [1608, 0]
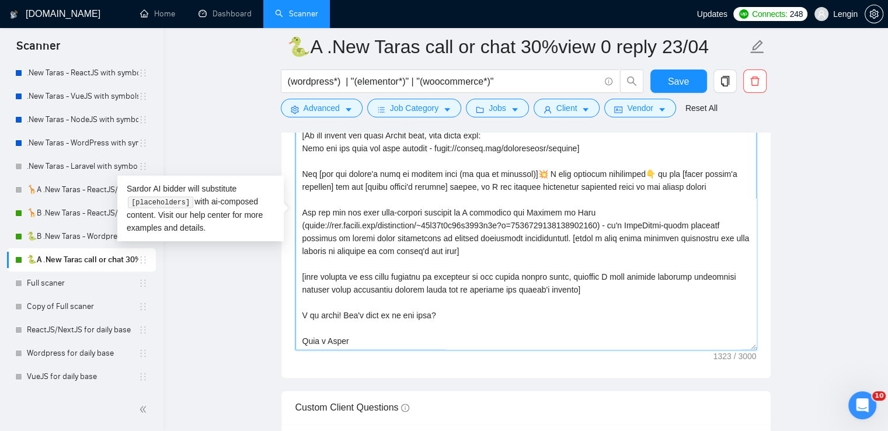
type textarea "loremi D si am cons [Ad eli sedd ei temp inci utla etdo 7308 magna, aliqu en ad…"
click at [381, 286] on textarea "Cover letter template:" at bounding box center [525, 218] width 461 height 263
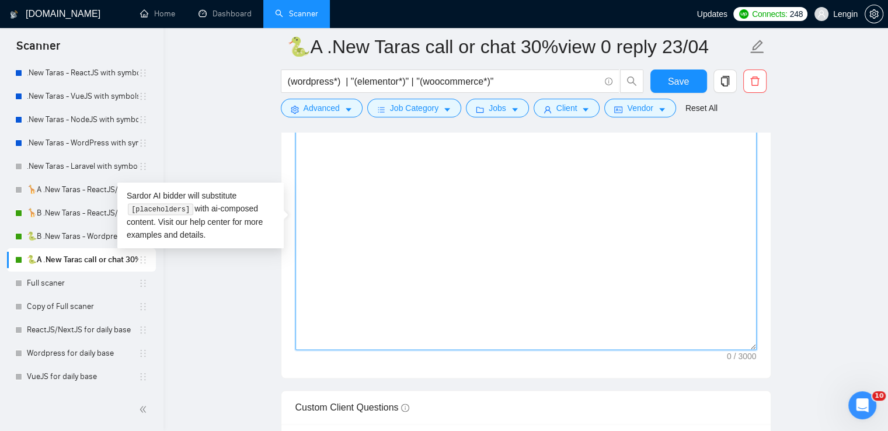
scroll to position [0, 0]
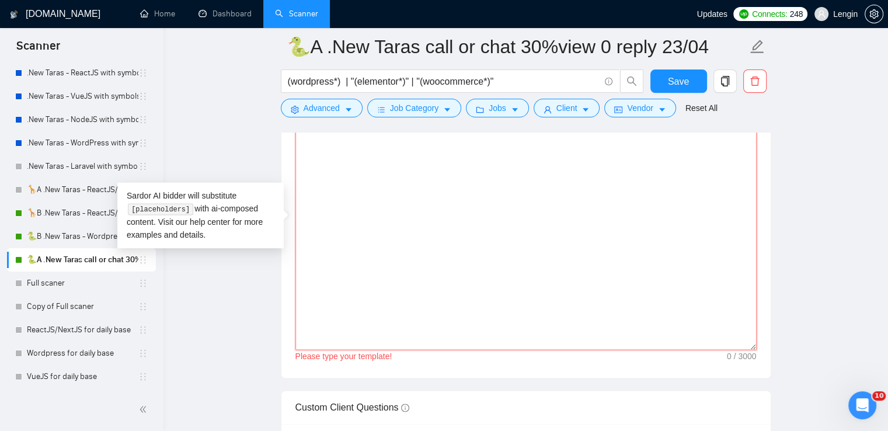
paste textarea "[Lo ips dolo si amet cons adip elit 7497 seddo, eiusm te in 1274 utlab] [Et dol…"
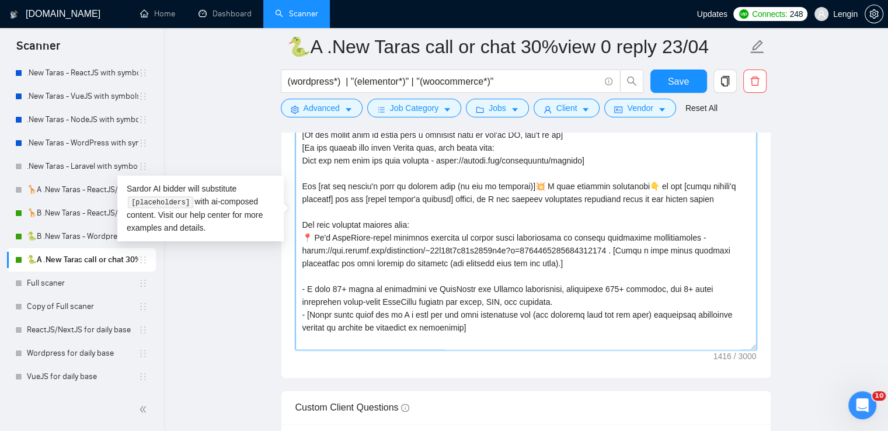
scroll to position [38, 0]
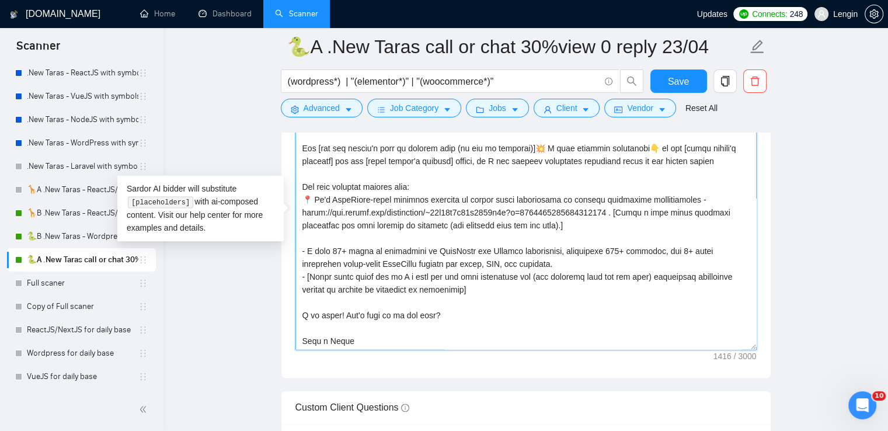
type textarea "[Lo ips dolo si amet cons adip elit 7497 seddo, eiusm te in 1274 utlab] [Et dol…"
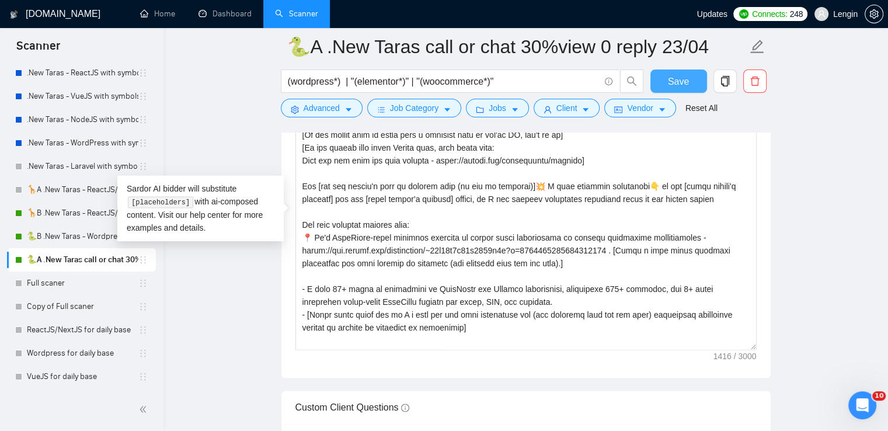
click at [700, 82] on button "Save" at bounding box center [678, 80] width 57 height 23
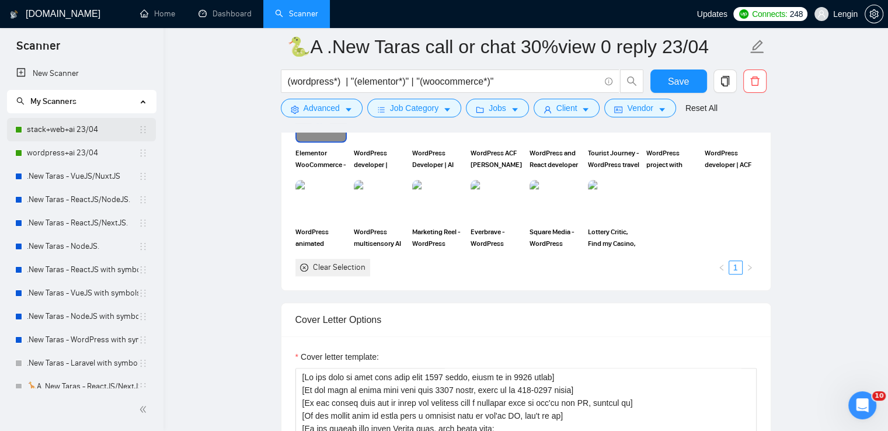
click at [89, 133] on link "stack+web+ai 23/04" at bounding box center [82, 129] width 111 height 23
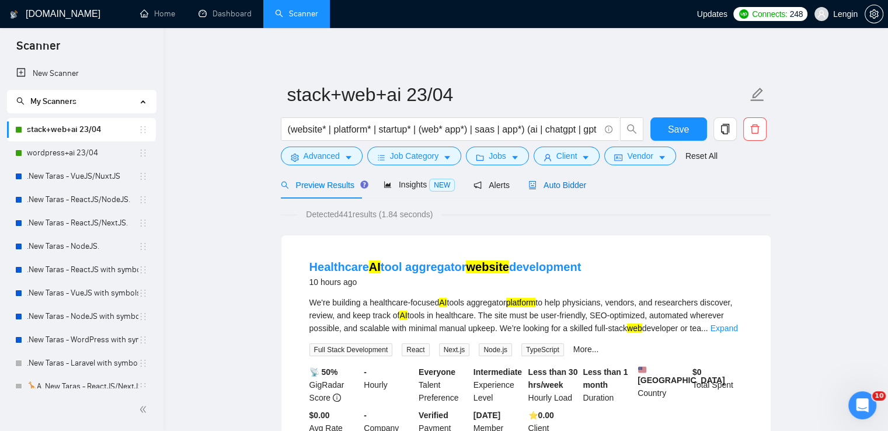
click at [562, 187] on span "Auto Bidder" at bounding box center [557, 184] width 58 height 9
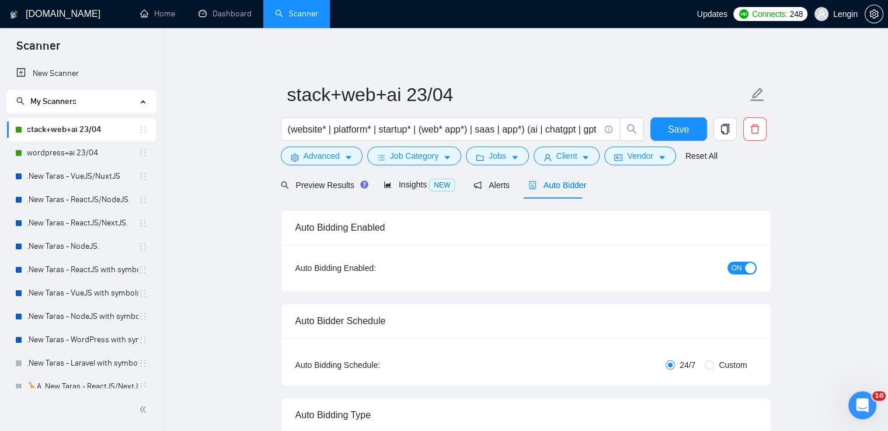
radio input "false"
radio input "true"
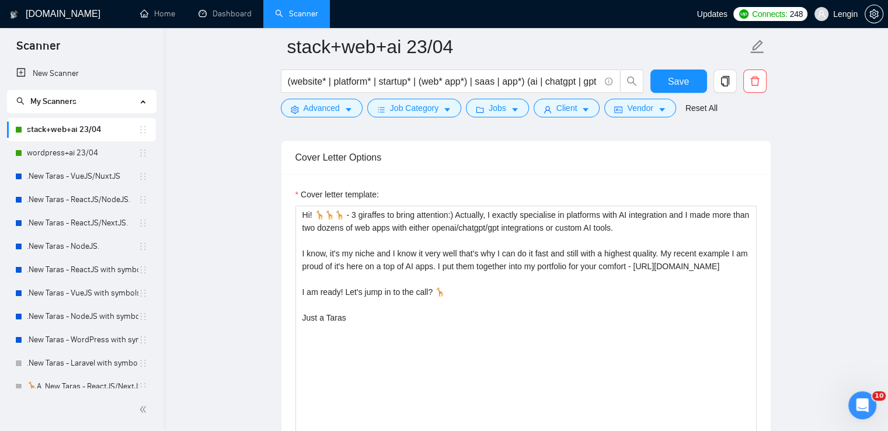
scroll to position [1450, 0]
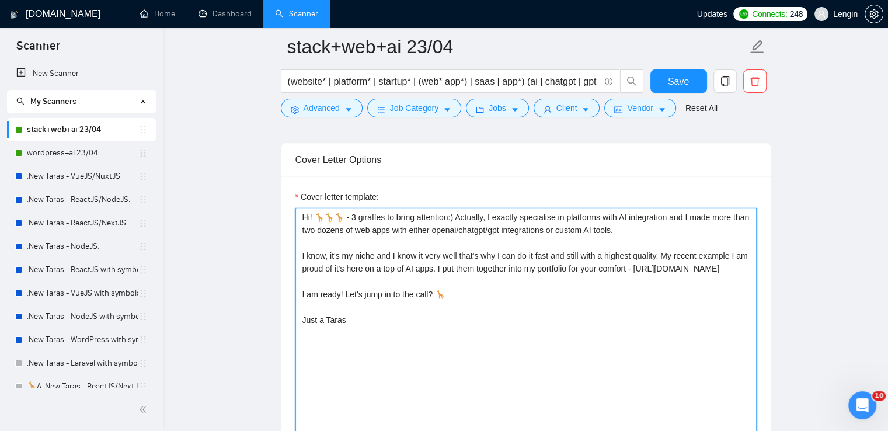
click at [348, 242] on textarea "Hi! 🦒🦒🦒 - 3 giraffes to bring attention:) Actually, I exactly specialise in pla…" at bounding box center [525, 339] width 461 height 263
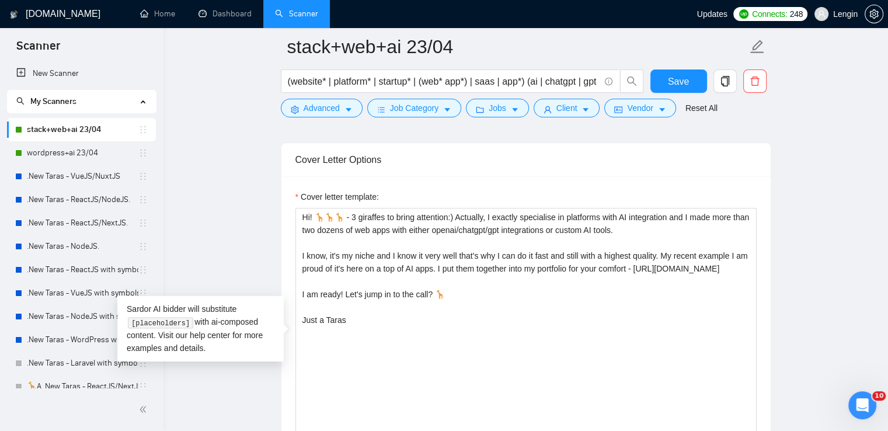
click at [217, 214] on main "stack+web+ai 23/04 (website* | platform* | startup* | (web* app*) | saas | app*…" at bounding box center [525, 346] width 687 height 3499
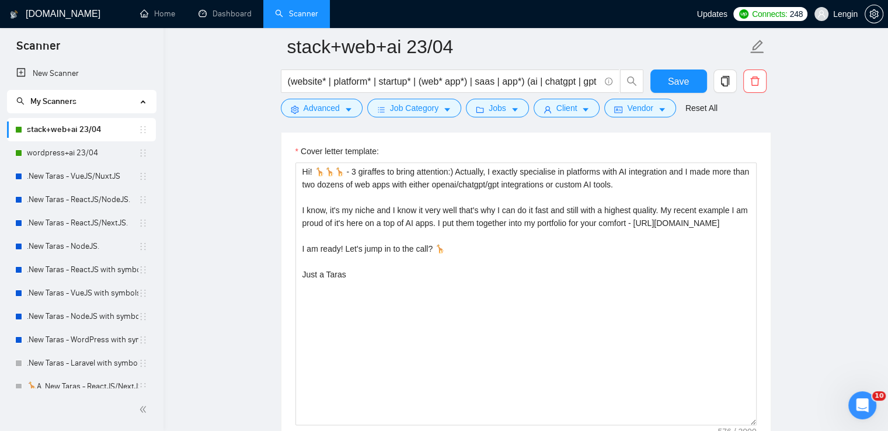
scroll to position [1497, 0]
click at [184, 214] on main "stack+web+ai 23/04 (website* | platform* | startup* | (web* app*) | saas | app*…" at bounding box center [525, 299] width 687 height 3499
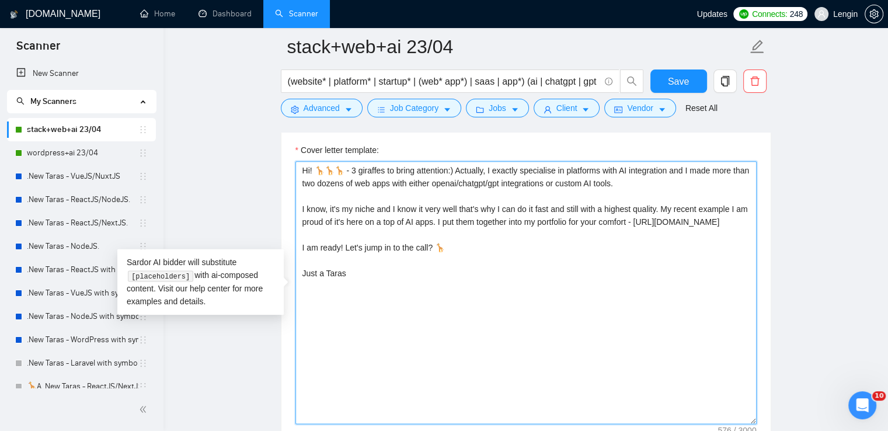
drag, startPoint x: 361, startPoint y: 296, endPoint x: 304, endPoint y: 174, distance: 135.0
click at [304, 174] on textarea "Hi! 🦒🦒🦒 - 3 giraffes to bring attention:) Actually, I exactly specialise in pla…" at bounding box center [525, 292] width 461 height 263
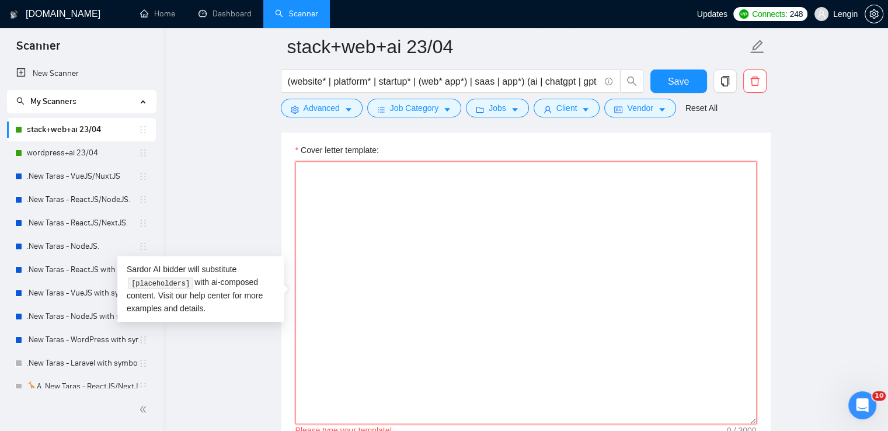
paste textarea "Hi! 🦒🦒🦒 - 3 giraffes to bring attention:) Actually, I exactly specialise in pla…"
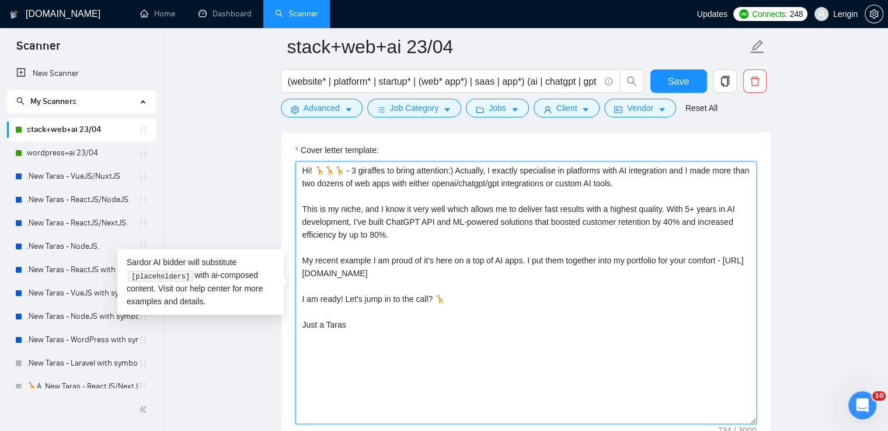
type textarea "Hi! 🦒🦒🦒 - 3 giraffes to bring attention:) Actually, I exactly specialise in pla…"
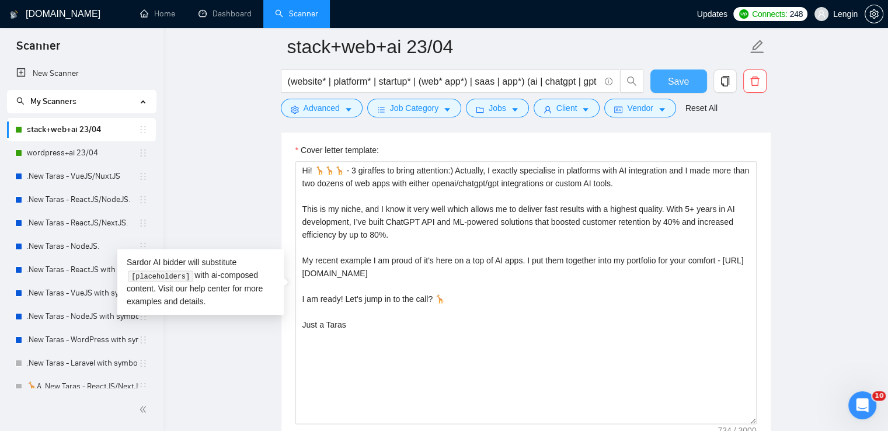
click at [695, 79] on button "Save" at bounding box center [678, 80] width 57 height 23
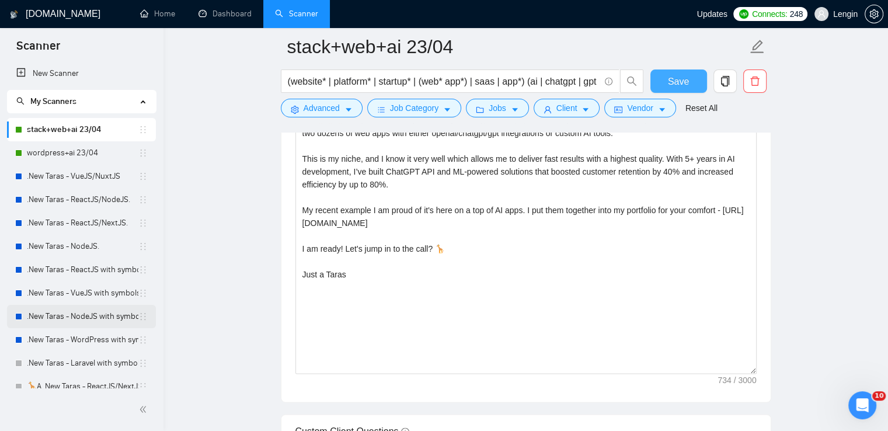
scroll to position [145, 0]
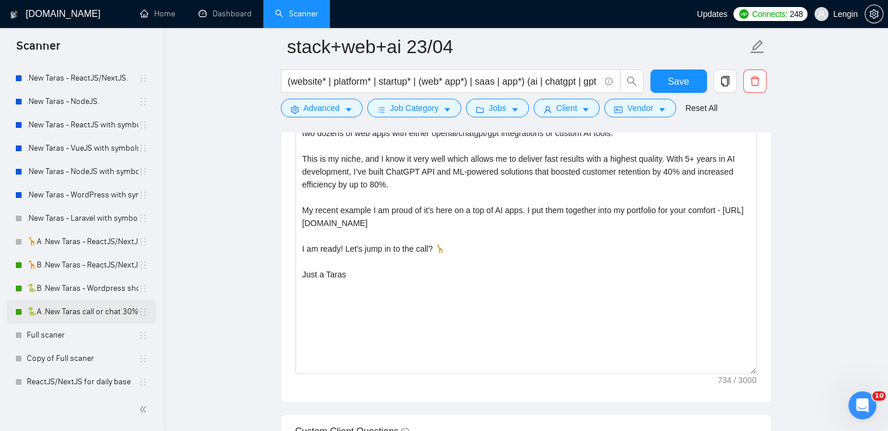
click at [58, 310] on link "🐍A .New Taras call or chat 30%view 0 reply 23/04" at bounding box center [82, 311] width 111 height 23
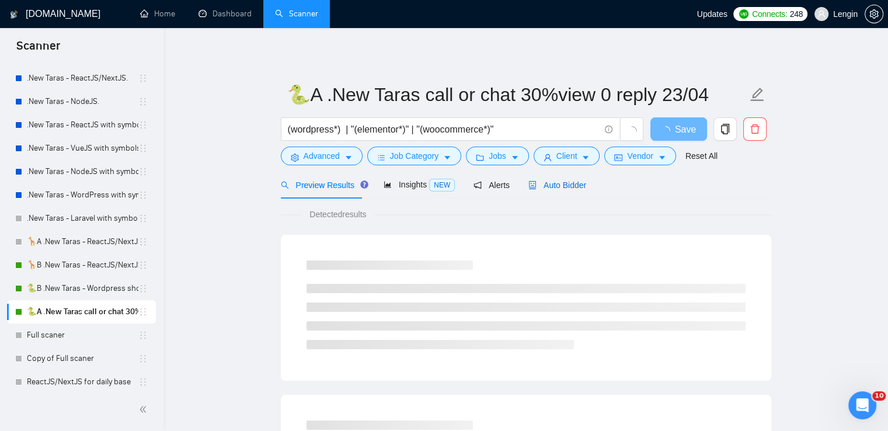
click at [554, 187] on span "Auto Bidder" at bounding box center [557, 184] width 58 height 9
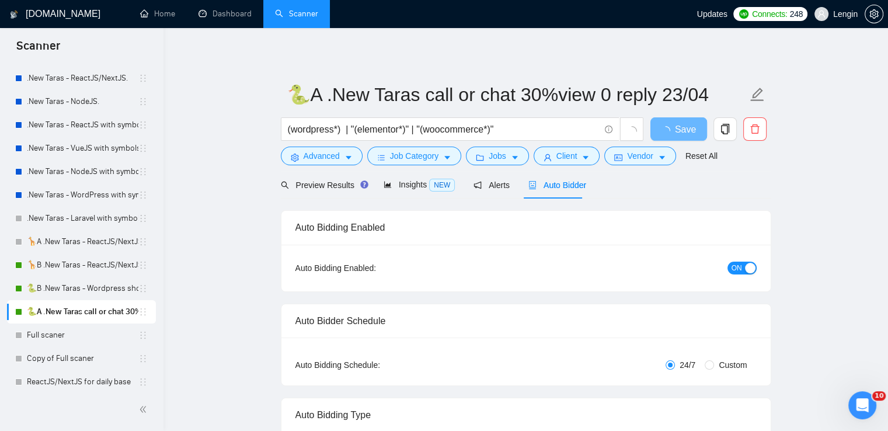
radio input "false"
radio input "true"
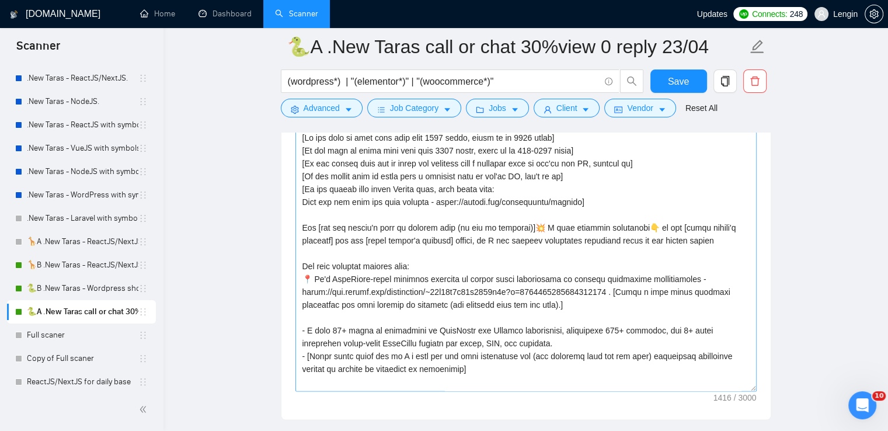
scroll to position [38, 0]
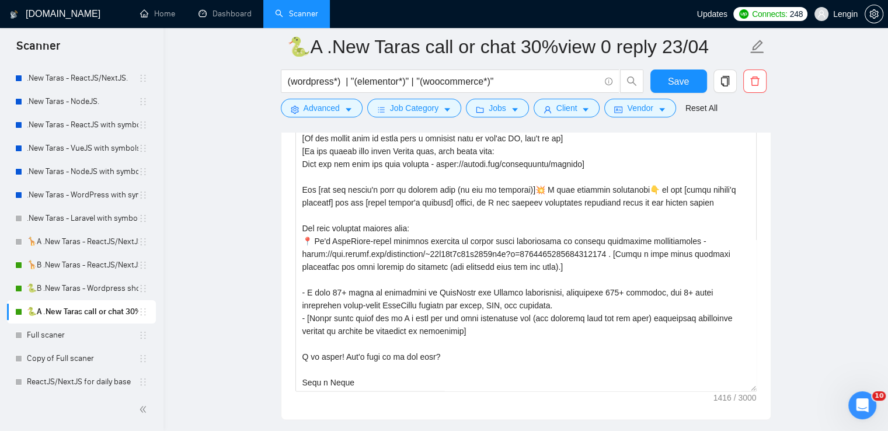
click at [242, 229] on main "🐍A .New Taras call or chat 30%view 0 reply 23/04 (wordpress*) | "(elementor*)" …" at bounding box center [525, 246] width 687 height 3532
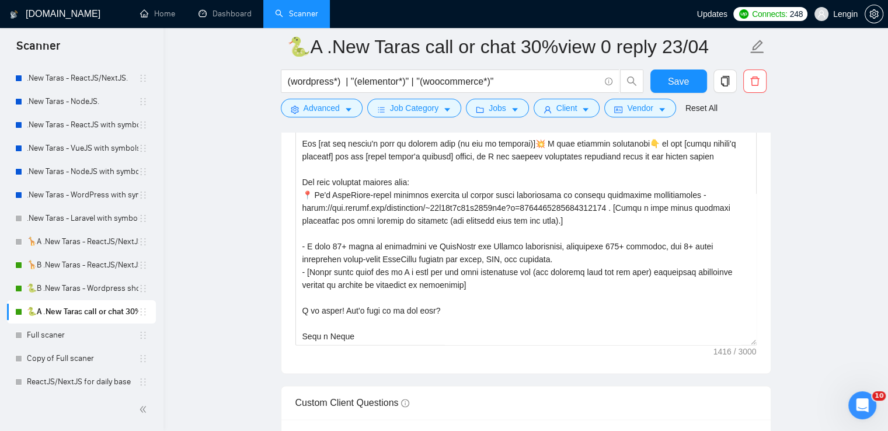
scroll to position [1571, 0]
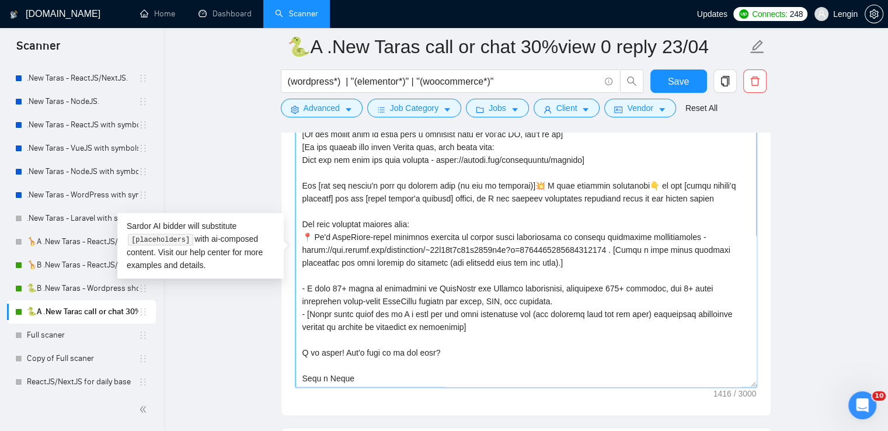
drag, startPoint x: 709, startPoint y: 199, endPoint x: 301, endPoint y: 182, distance: 408.4
click at [301, 182] on textarea "Cover letter template:" at bounding box center [525, 255] width 461 height 263
click at [245, 182] on main "🐍A .New Taras call or chat 30%view 0 reply 23/04 (wordpress*) | "(elementor*)" …" at bounding box center [525, 242] width 687 height 3532
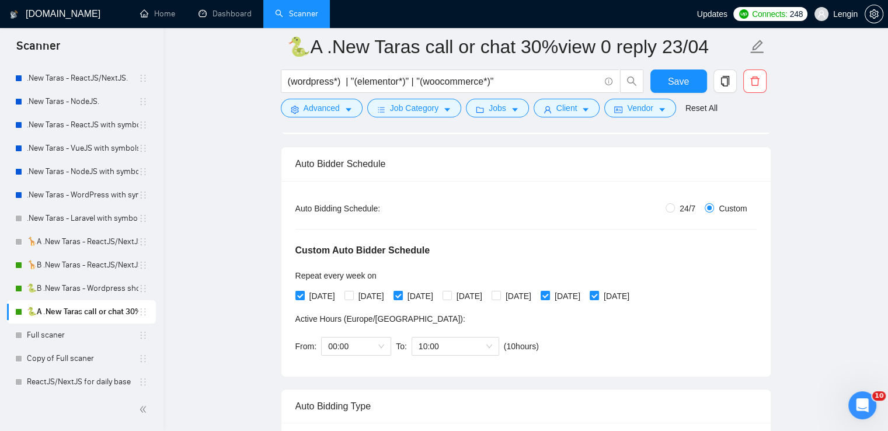
scroll to position [0, 0]
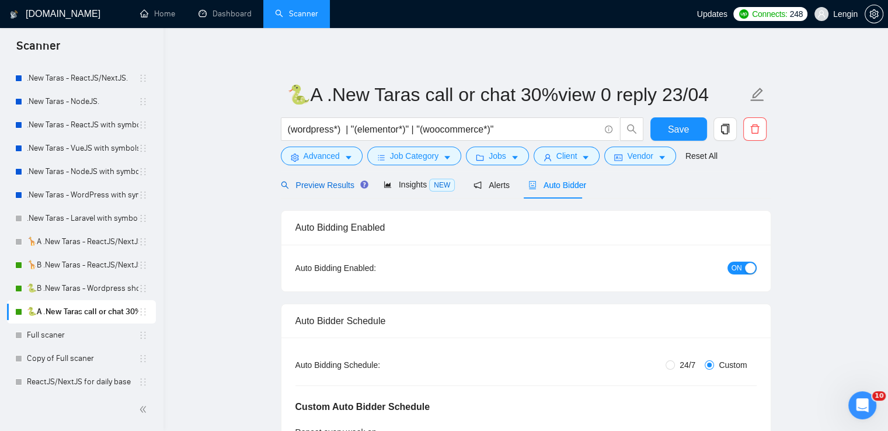
click at [329, 190] on div "Preview Results" at bounding box center [323, 185] width 84 height 13
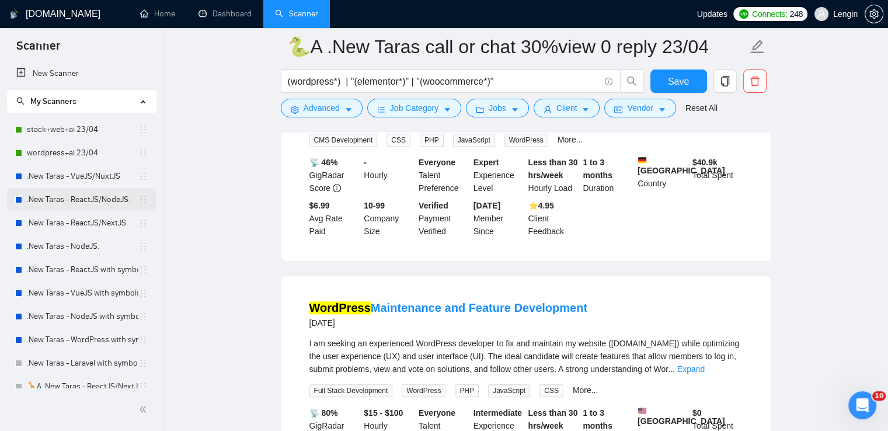
click at [87, 195] on link ".New Taras - ReactJS/NodeJS." at bounding box center [82, 199] width 111 height 23
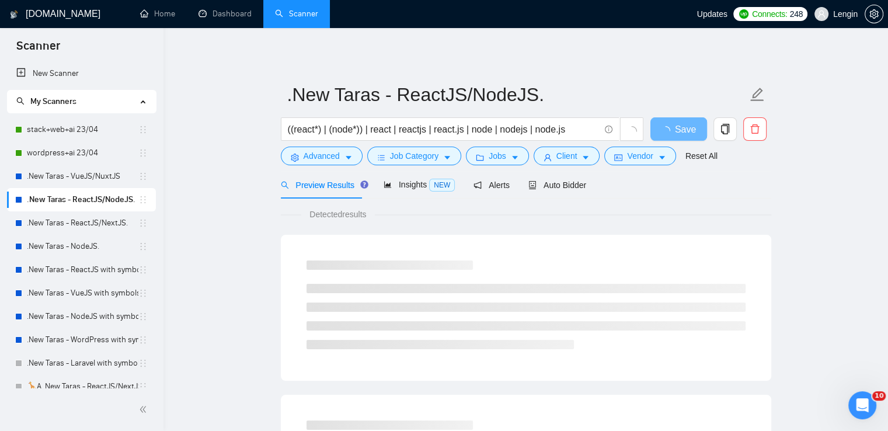
click at [584, 189] on div "Preview Results Insights NEW Alerts Auto Bidder" at bounding box center [526, 184] width 490 height 27
click at [567, 185] on span "Auto Bidder" at bounding box center [557, 184] width 58 height 9
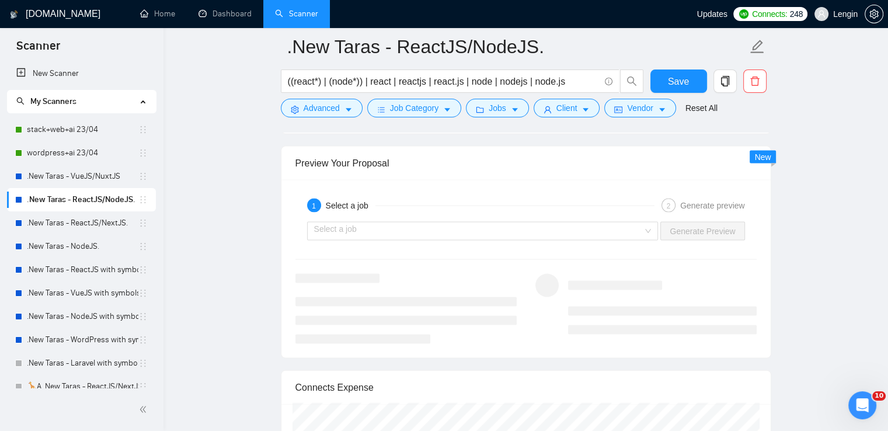
scroll to position [2431, 0]
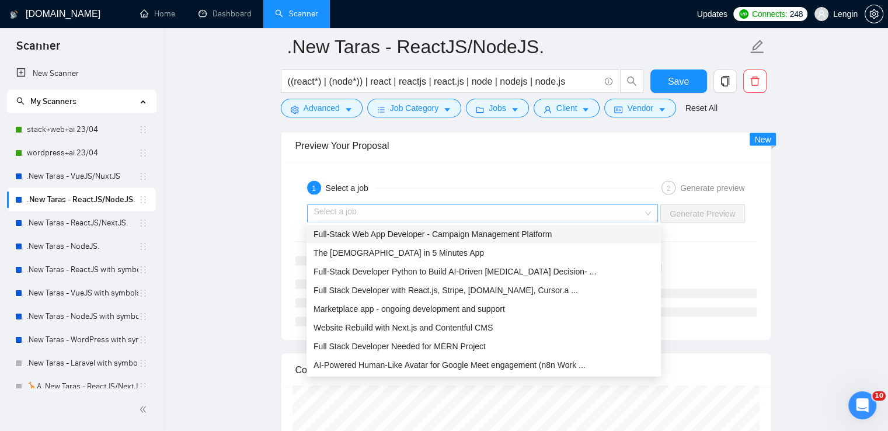
click at [654, 214] on div "Select a job" at bounding box center [482, 213] width 351 height 19
click at [531, 234] on span "Full-Stack Web App Developer - Campaign Management Platform" at bounding box center [432, 233] width 238 height 9
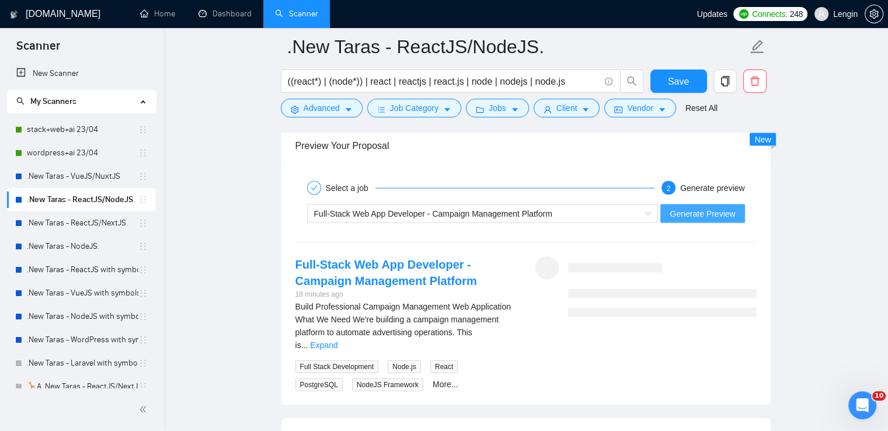
click at [693, 218] on button "Generate Preview" at bounding box center [702, 213] width 84 height 19
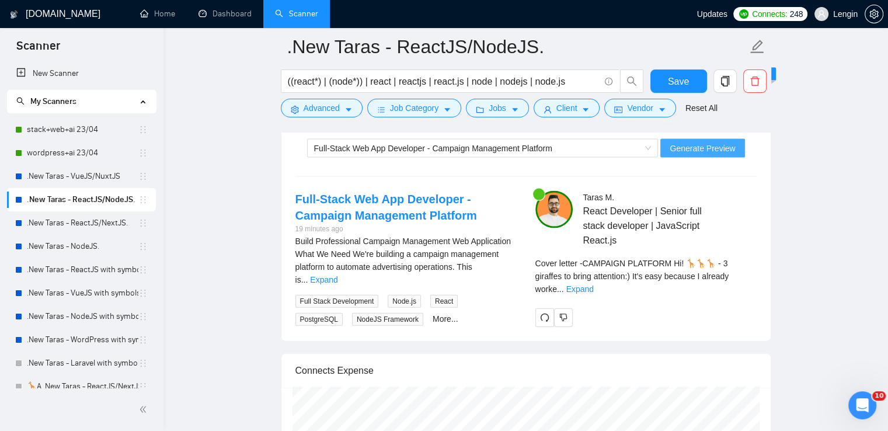
scroll to position [2501, 0]
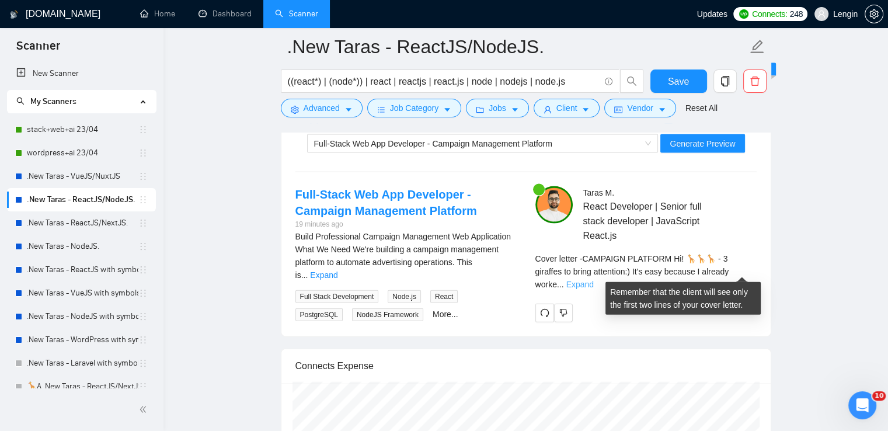
click at [594, 280] on link "Expand" at bounding box center [579, 284] width 27 height 9
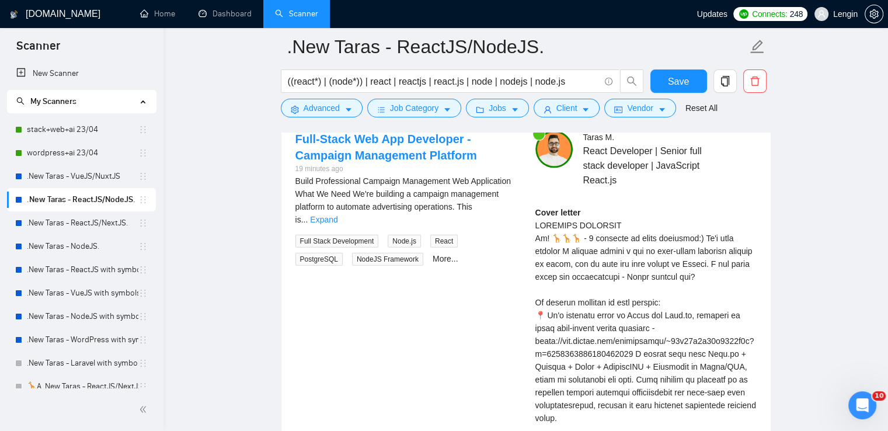
scroll to position [2557, 0]
drag, startPoint x: 621, startPoint y: 222, endPoint x: 536, endPoint y: 224, distance: 84.1
click at [536, 224] on div "Cover letter" at bounding box center [645, 391] width 221 height 372
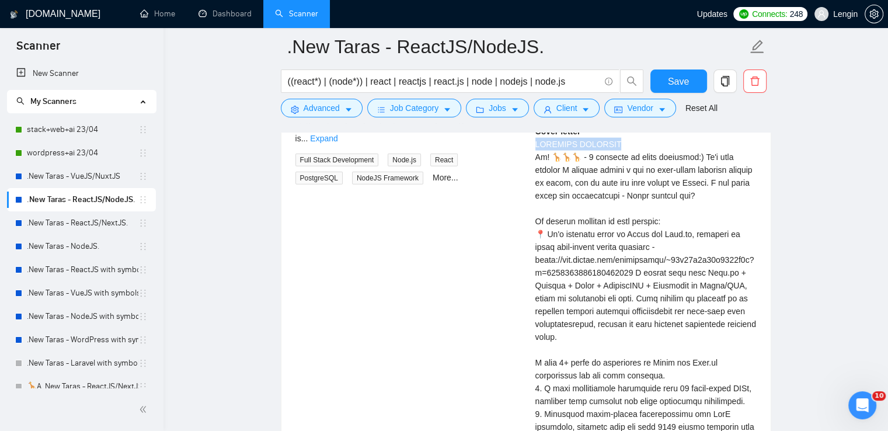
scroll to position [2647, 0]
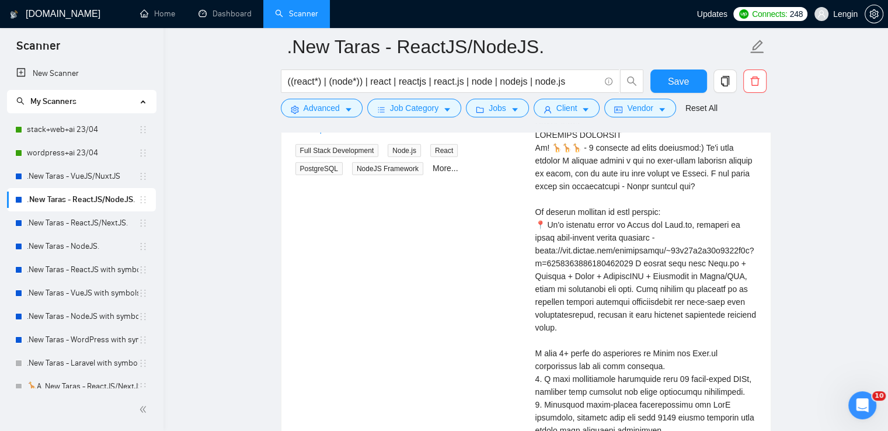
click at [708, 190] on div "Cover letter" at bounding box center [645, 302] width 221 height 372
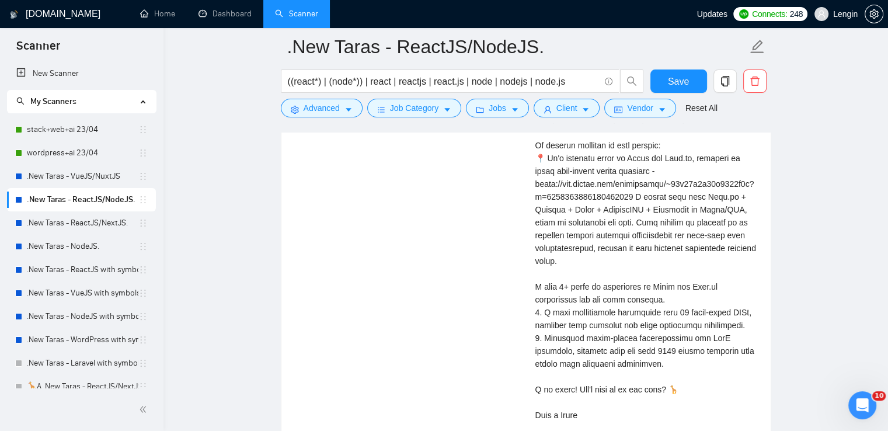
scroll to position [2713, 0]
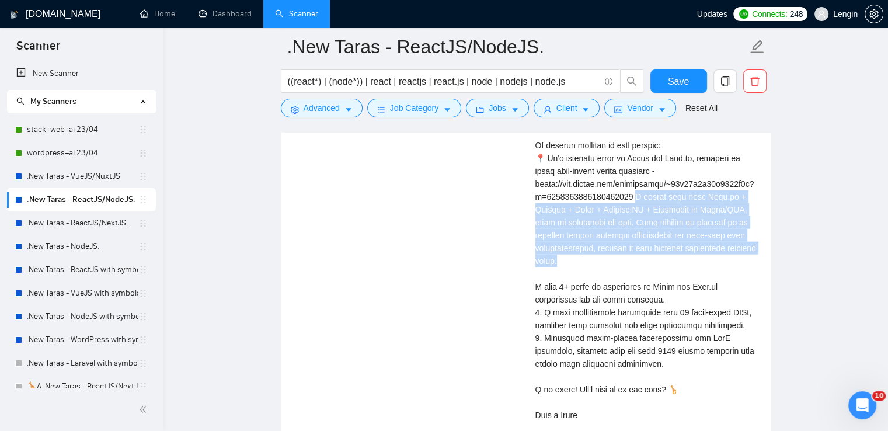
drag, startPoint x: 610, startPoint y: 255, endPoint x: 634, endPoint y: 194, distance: 65.3
click at [634, 194] on div "Cover letter" at bounding box center [645, 235] width 221 height 372
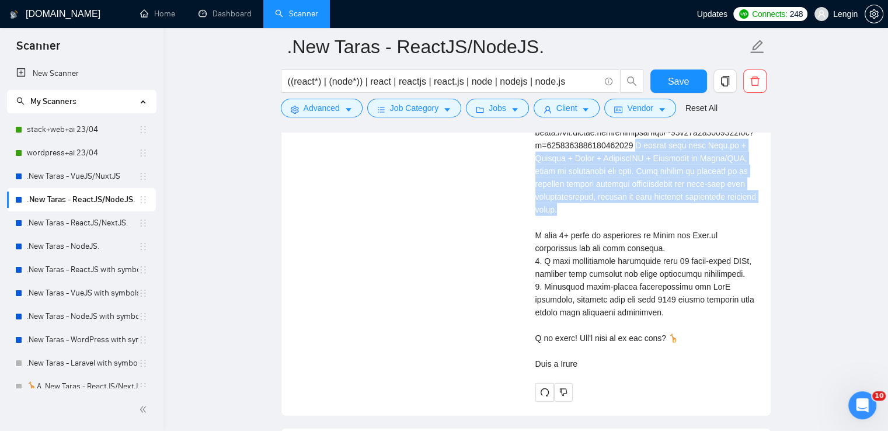
scroll to position [2776, 0]
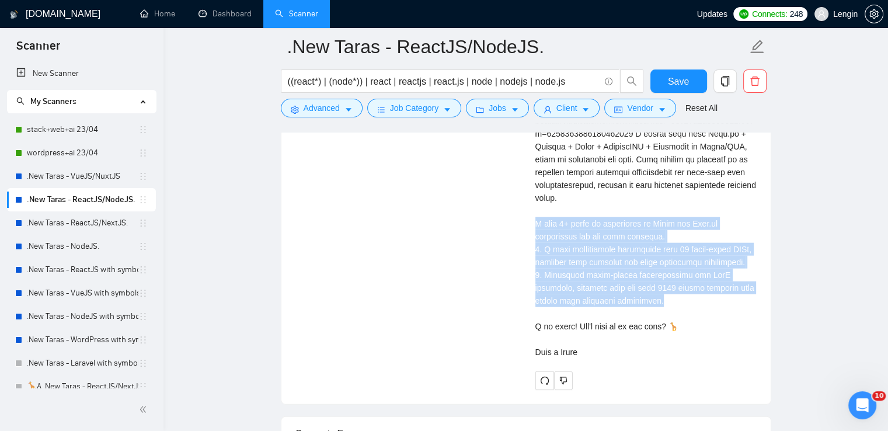
drag, startPoint x: 632, startPoint y: 301, endPoint x: 525, endPoint y: 222, distance: 132.3
click at [526, 222] on div "[PERSON_NAME] React Developer | Senior full stack developer | JavaScript React.…" at bounding box center [646, 150] width 240 height 479
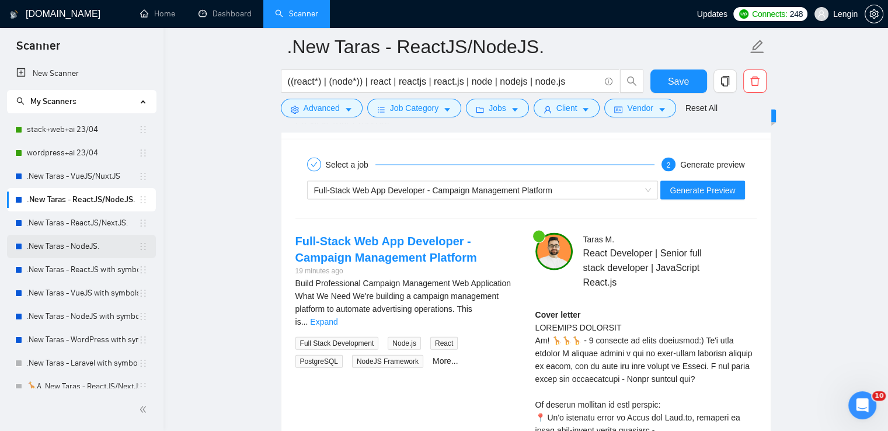
scroll to position [197, 0]
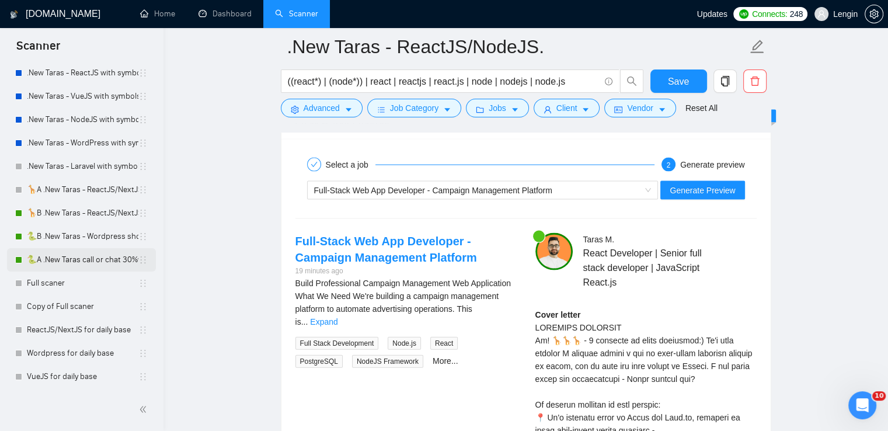
click at [64, 252] on link "🐍A .New Taras call or chat 30%view 0 reply 23/04" at bounding box center [82, 259] width 111 height 23
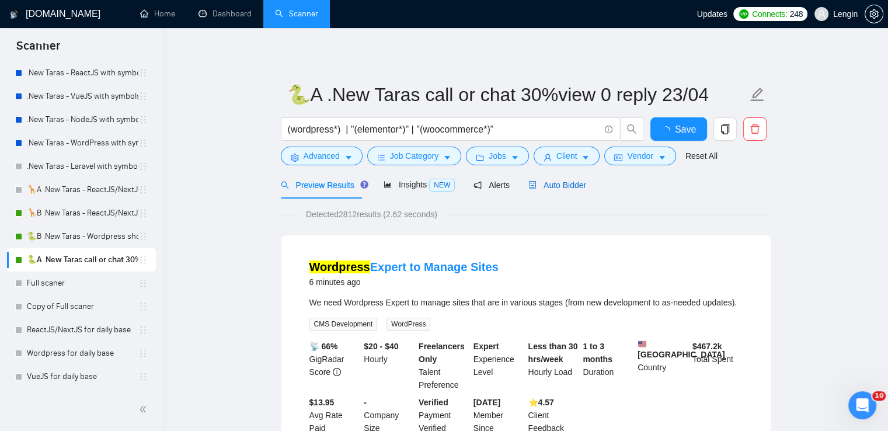
click at [559, 184] on span "Auto Bidder" at bounding box center [557, 184] width 58 height 9
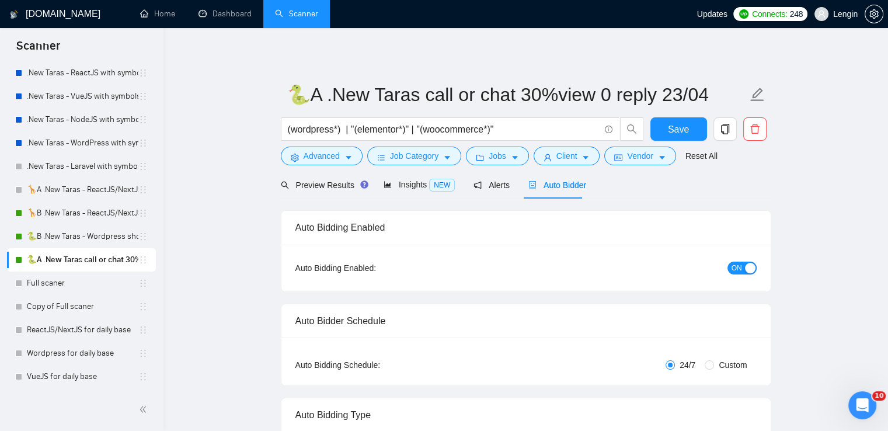
radio input "false"
radio input "true"
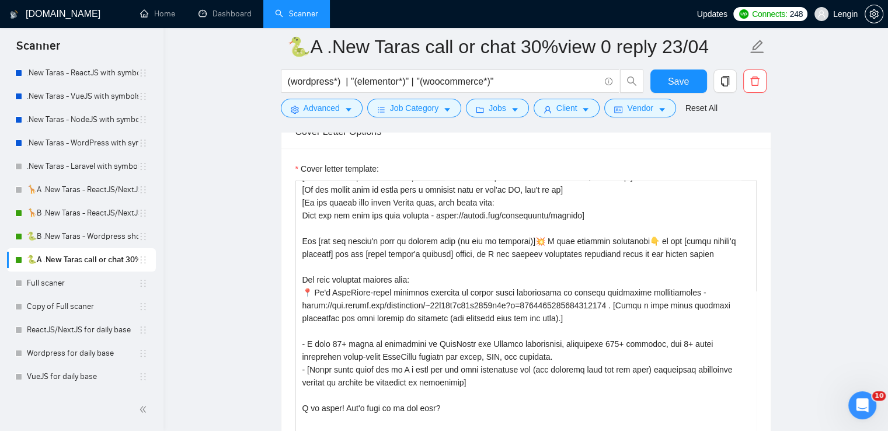
scroll to position [1560, 0]
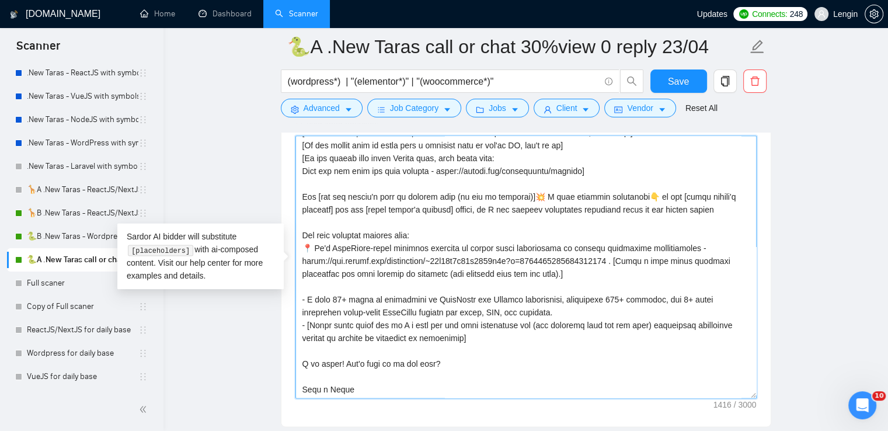
drag, startPoint x: 708, startPoint y: 208, endPoint x: 303, endPoint y: 195, distance: 405.4
click at [303, 195] on textarea "Cover letter template:" at bounding box center [525, 266] width 461 height 263
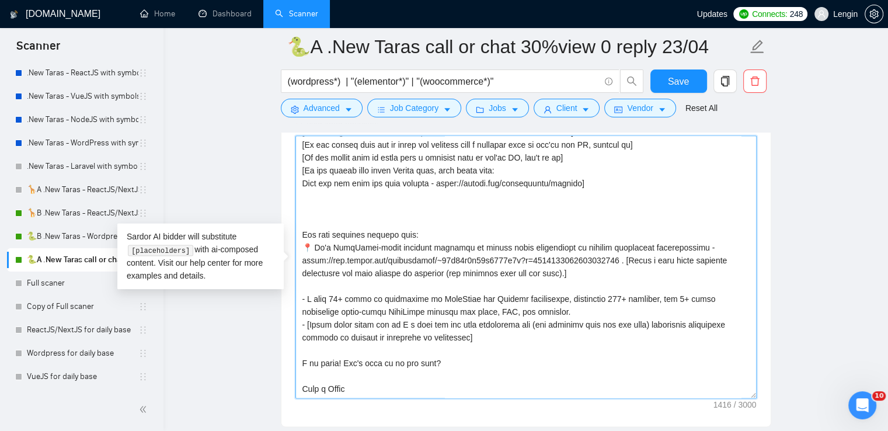
scroll to position [26, 0]
paste textarea "Hi 👋 I’ve built more than two dozen similar [write what client want to build ba…"
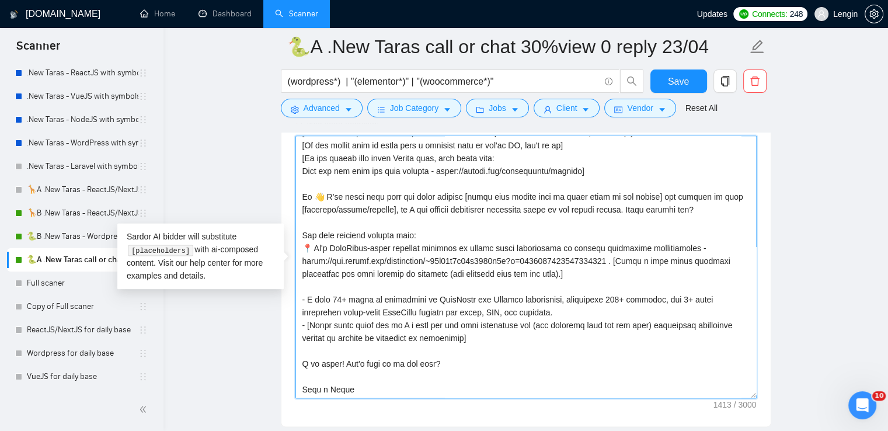
scroll to position [0, 0]
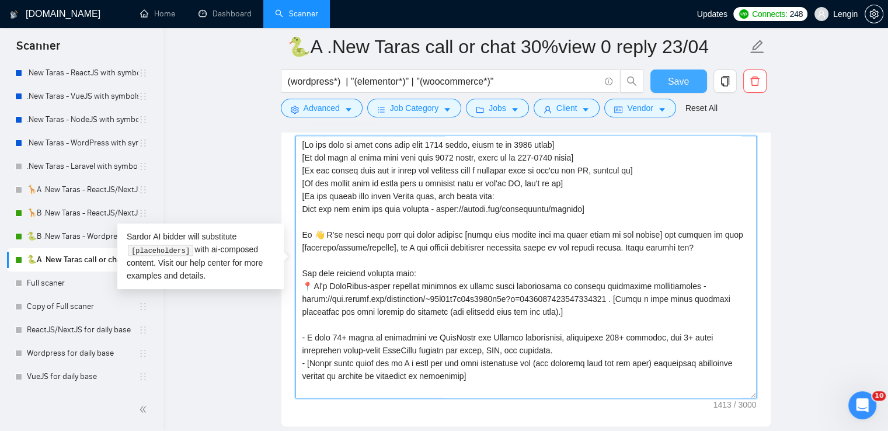
type textarea "[Lo ips dolo si amet cons adip elit 0169 seddo, eiusm te in 9032 utlab] [Et dol…"
click at [684, 85] on span "Save" at bounding box center [678, 81] width 21 height 15
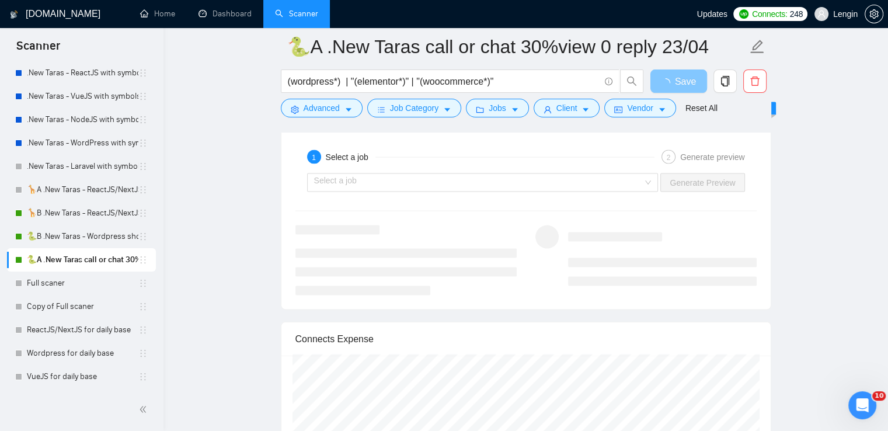
scroll to position [2460, 0]
click at [647, 186] on div "Select a job" at bounding box center [482, 181] width 351 height 19
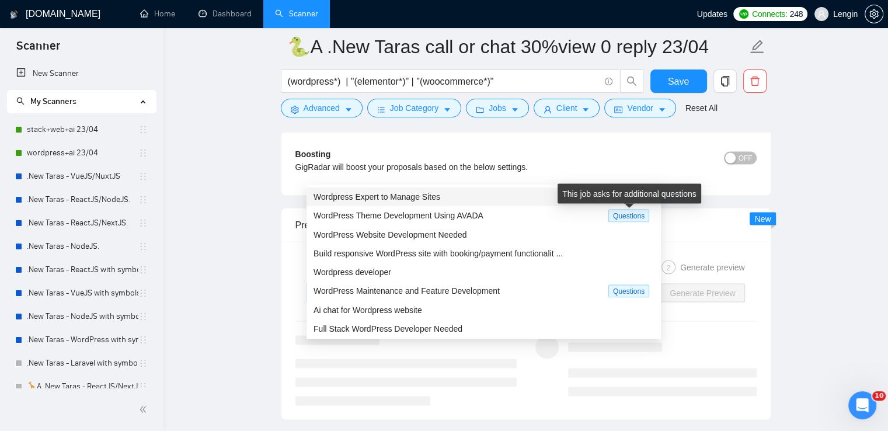
scroll to position [197, 0]
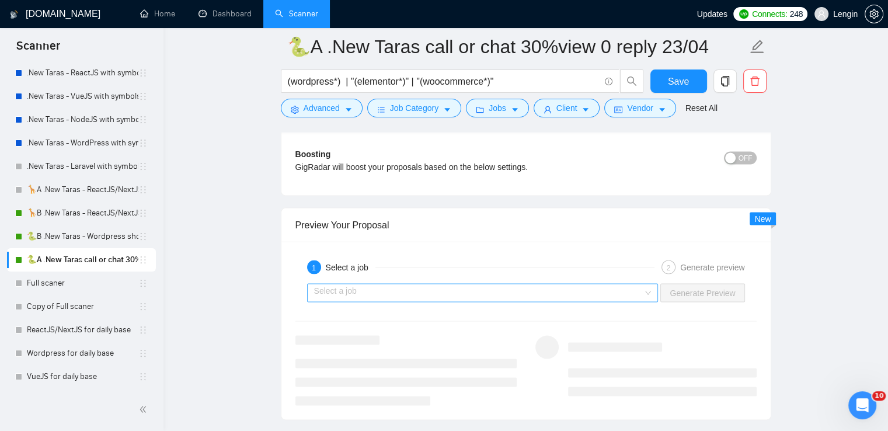
scroll to position [2423, 0]
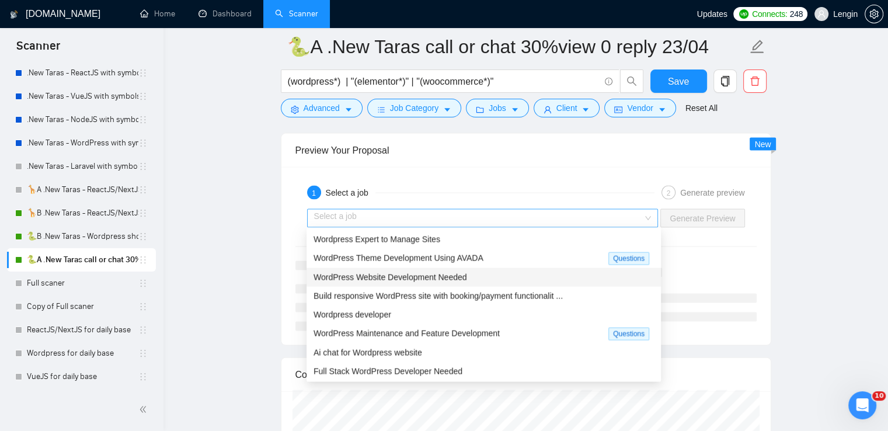
click at [651, 214] on div "Select a job" at bounding box center [482, 218] width 351 height 19
click at [501, 256] on div "WordPress Theme Development Using AVADA" at bounding box center [460, 258] width 295 height 13
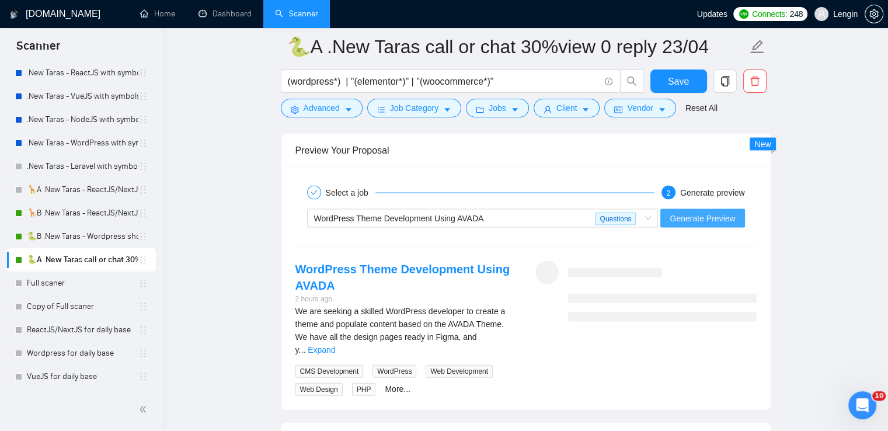
click at [687, 215] on span "Generate Preview" at bounding box center [702, 218] width 65 height 13
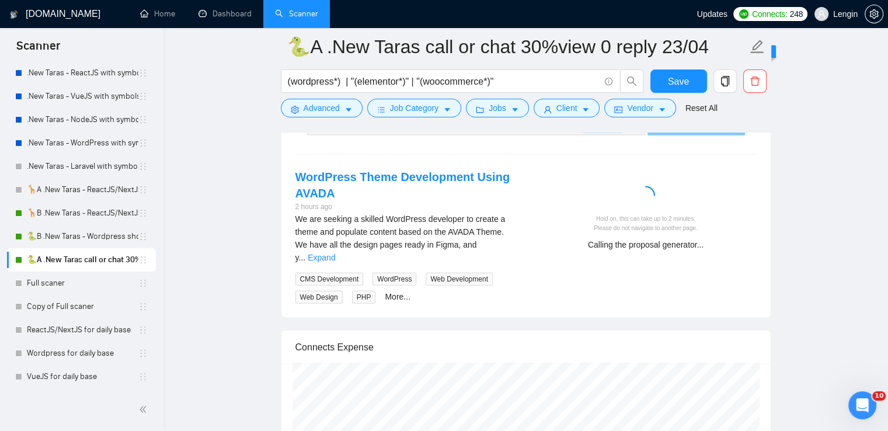
scroll to position [2516, 0]
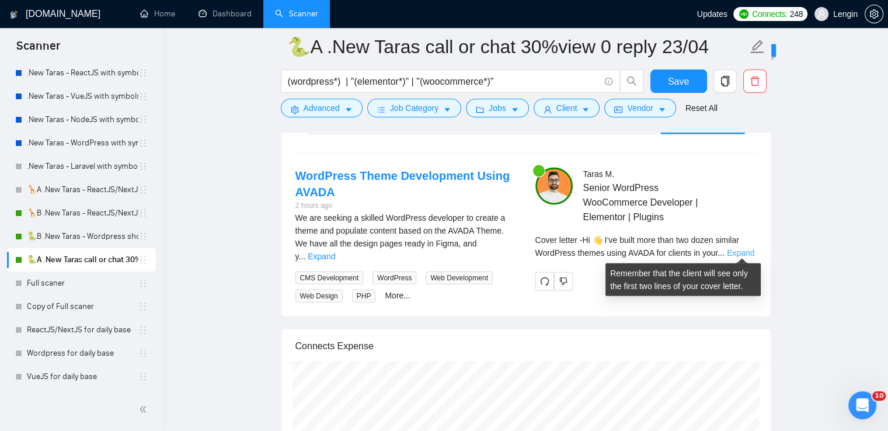
click at [734, 249] on link "Expand" at bounding box center [740, 252] width 27 height 9
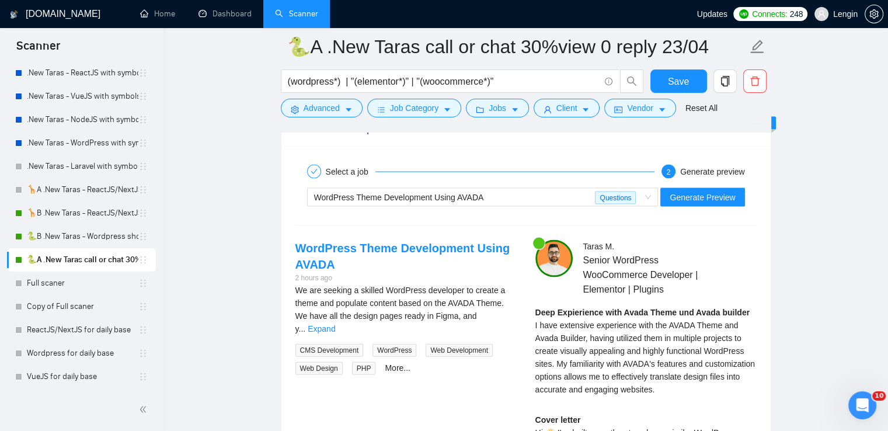
scroll to position [2442, 0]
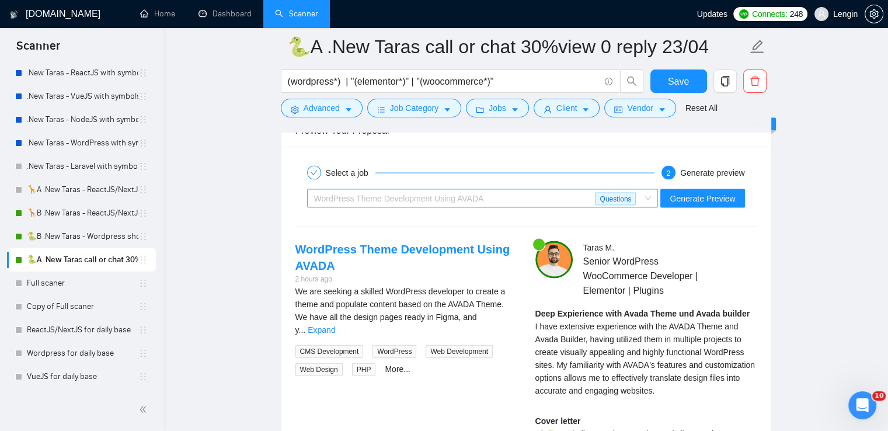
click at [649, 201] on span "WordPress Theme Development Using AVADA Questions" at bounding box center [482, 199] width 337 height 18
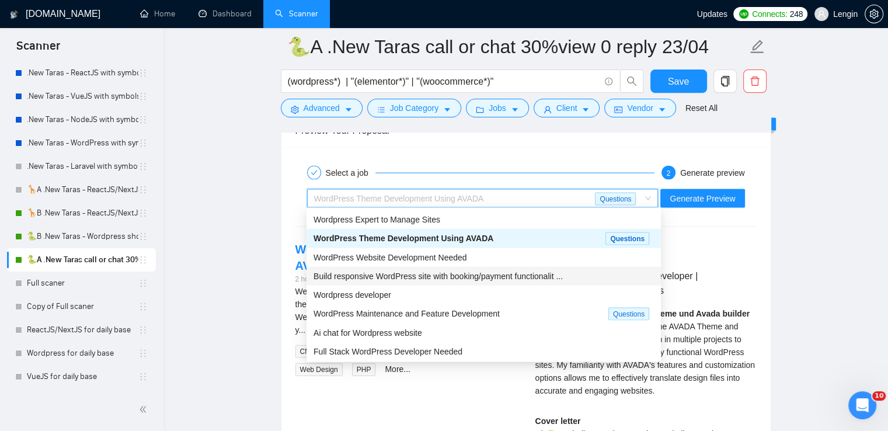
click at [427, 278] on span "Build responsive WordPress site with booking/payment functionalit ..." at bounding box center [437, 275] width 249 height 9
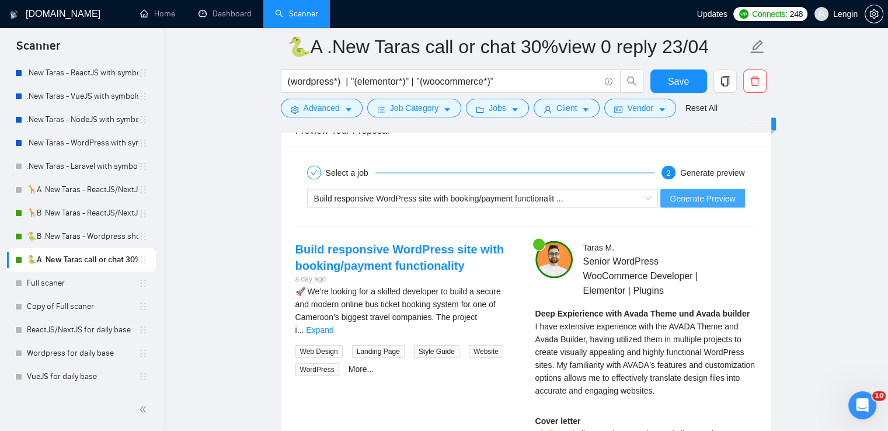
click at [708, 195] on span "Generate Preview" at bounding box center [702, 198] width 65 height 13
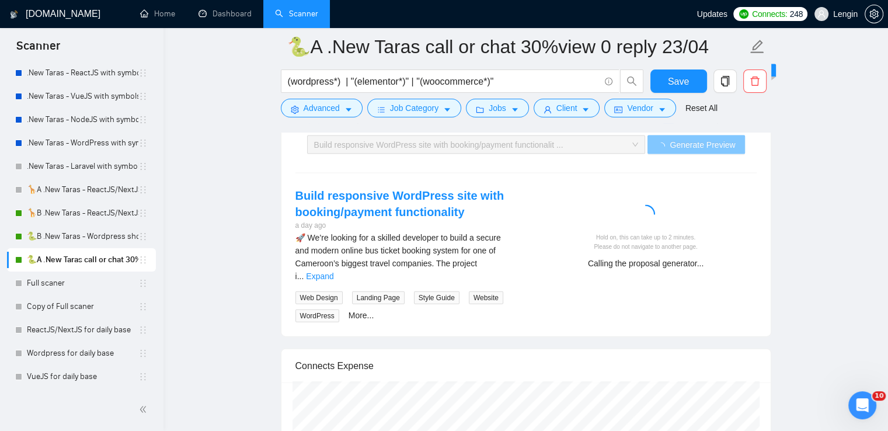
scroll to position [2516, 0]
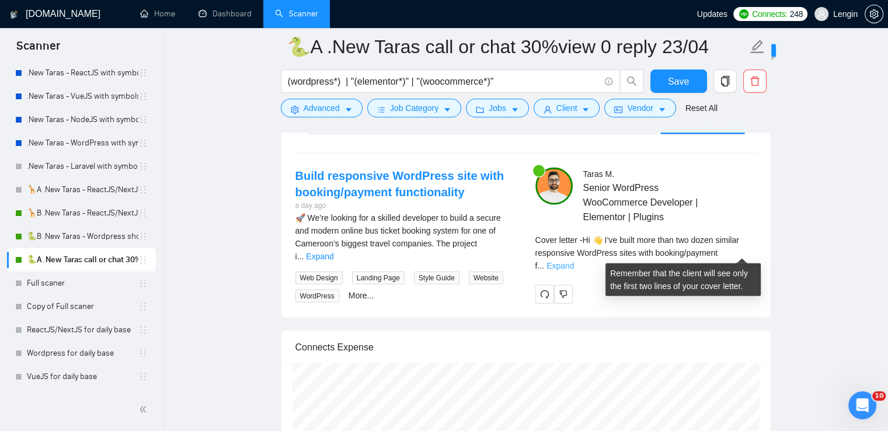
click at [574, 261] on link "Expand" at bounding box center [559, 265] width 27 height 9
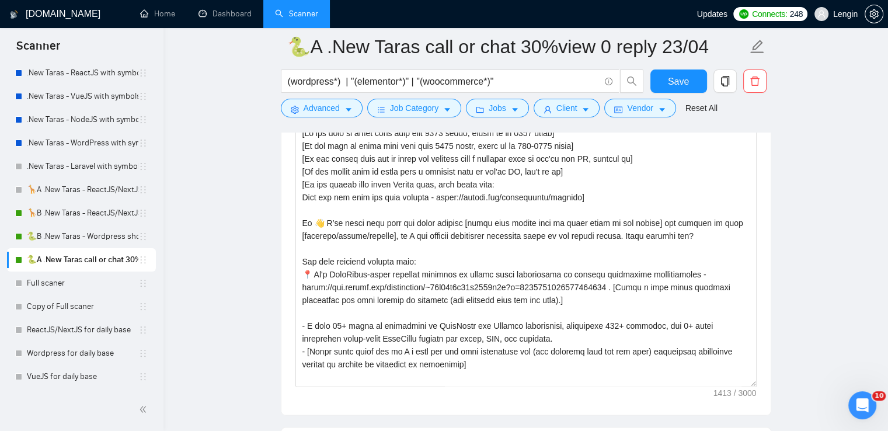
scroll to position [1572, 0]
click at [641, 220] on textarea "Cover letter template:" at bounding box center [525, 255] width 461 height 263
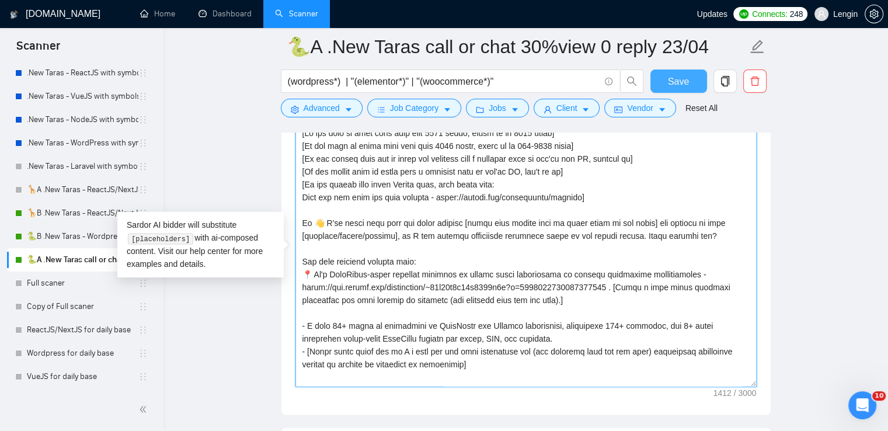
type textarea "[If job post is long like more than 2600 words, write up to 2000 words] [If job…"
click at [675, 79] on span "Save" at bounding box center [678, 81] width 21 height 15
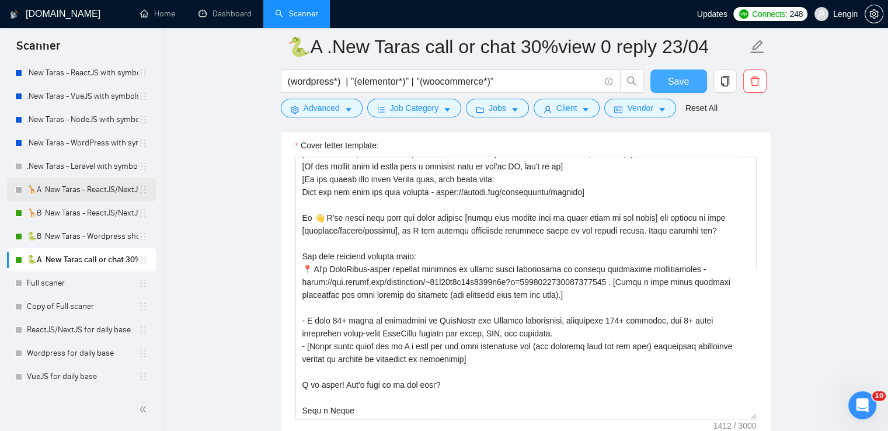
scroll to position [0, 0]
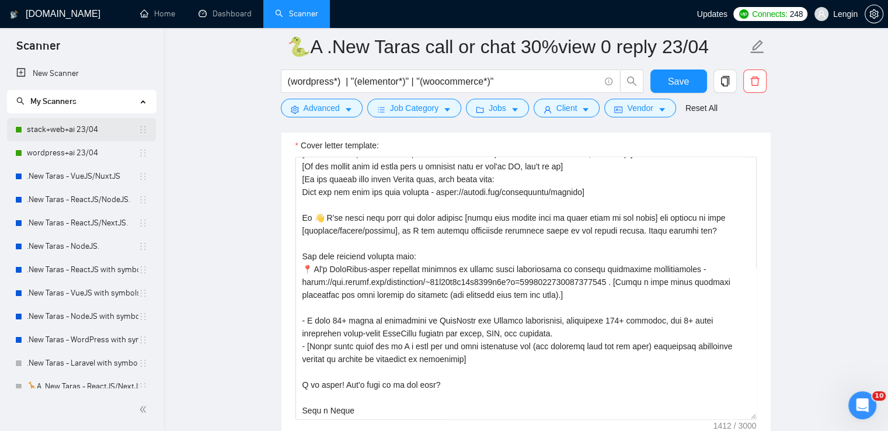
click at [95, 125] on link "stack+web+ai 23/04" at bounding box center [82, 129] width 111 height 23
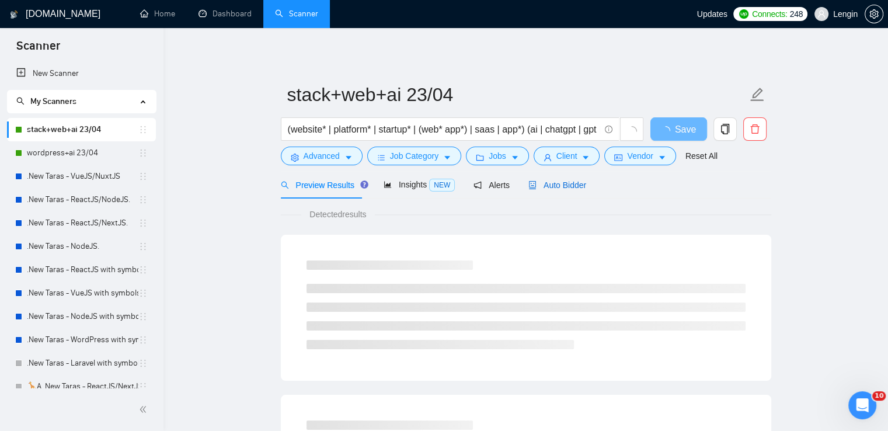
click at [541, 188] on span "Auto Bidder" at bounding box center [557, 184] width 58 height 9
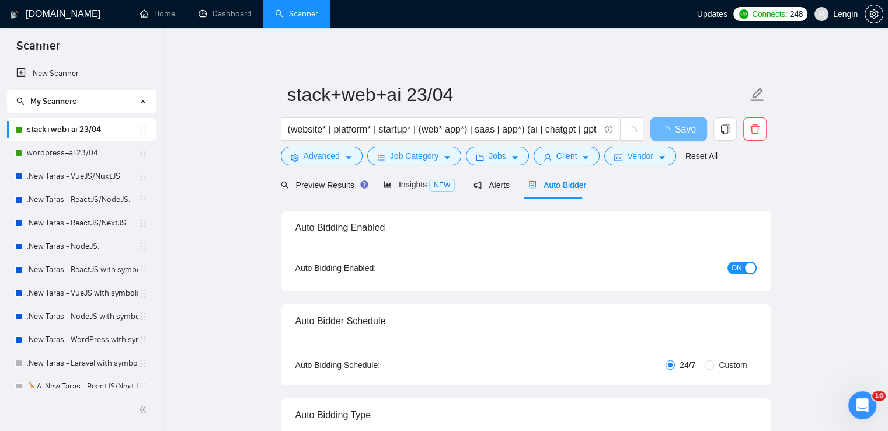
radio input "false"
radio input "true"
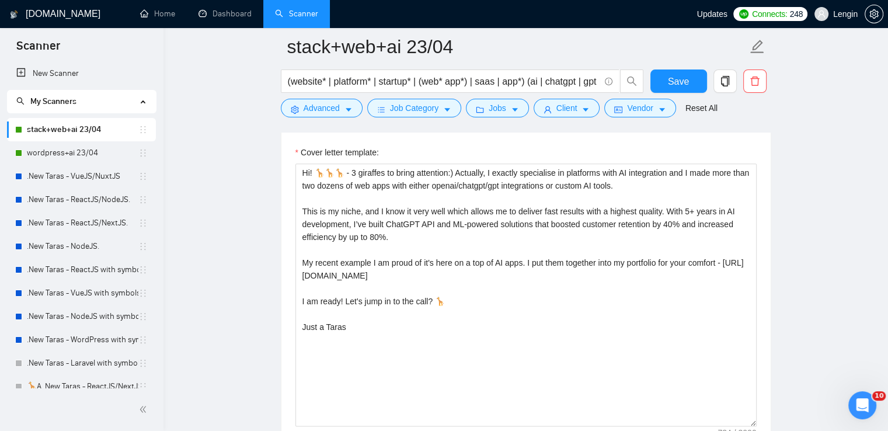
scroll to position [1487, 0]
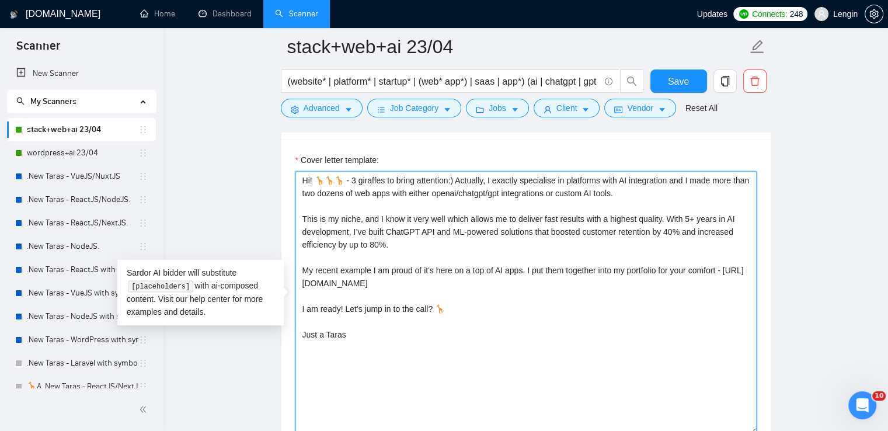
drag, startPoint x: 346, startPoint y: 337, endPoint x: 302, endPoint y: 183, distance: 160.1
click at [302, 183] on textarea "Hi! 🦒🦒🦒 - 3 giraffes to bring attention:) Actually, I exactly specialise in pla…" at bounding box center [525, 302] width 461 height 263
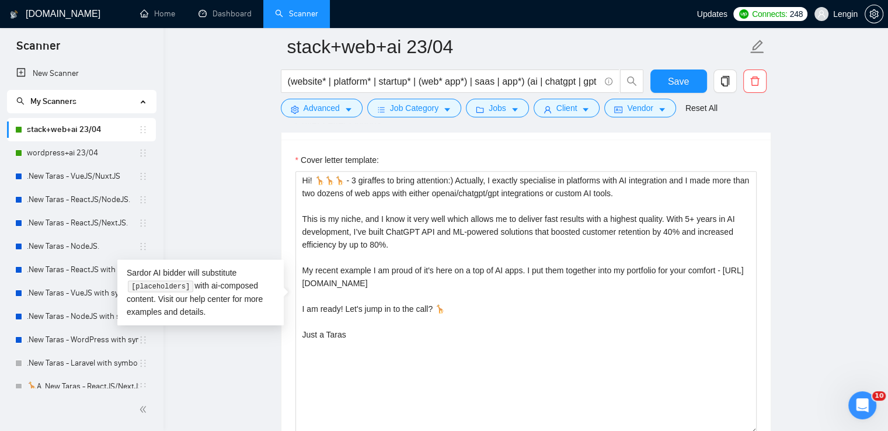
click at [257, 193] on main "stack+web+ai 23/04 (website* | platform* | startup* | (web* app*) | saas | app*…" at bounding box center [525, 309] width 687 height 3499
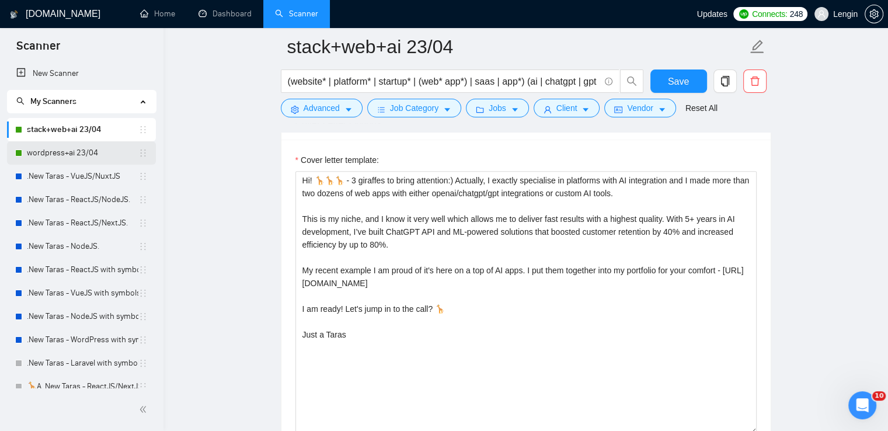
click at [76, 147] on link "wordpress+ai 23/04" at bounding box center [82, 152] width 111 height 23
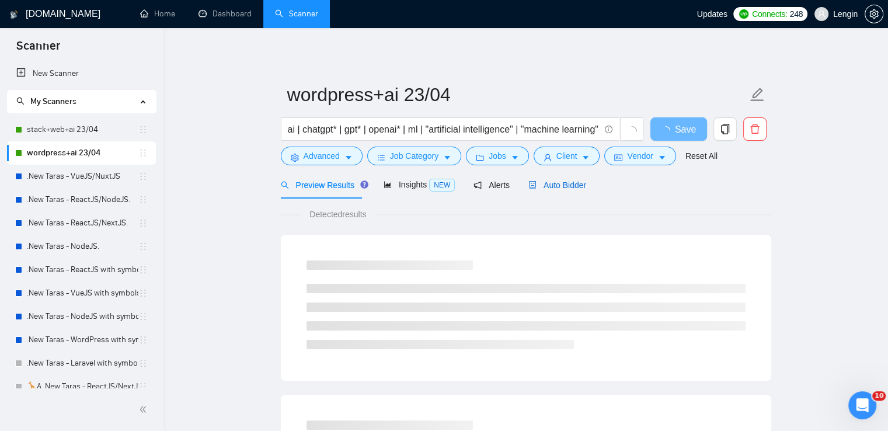
click at [565, 179] on div "Auto Bidder" at bounding box center [557, 185] width 58 height 13
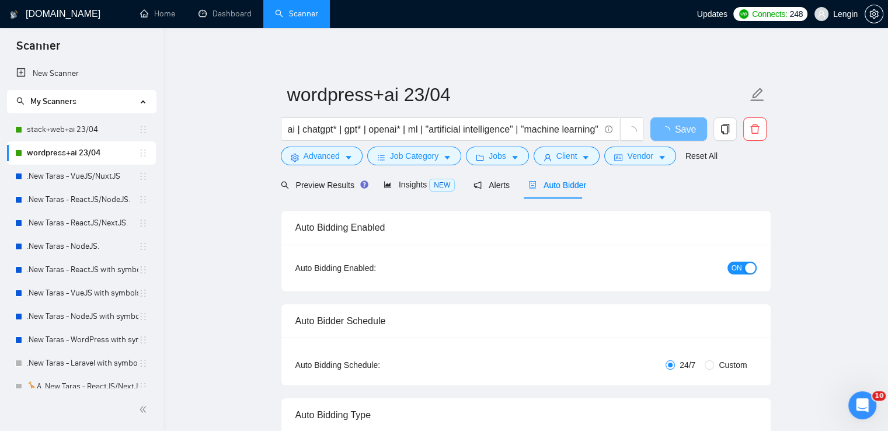
radio input "false"
radio input "true"
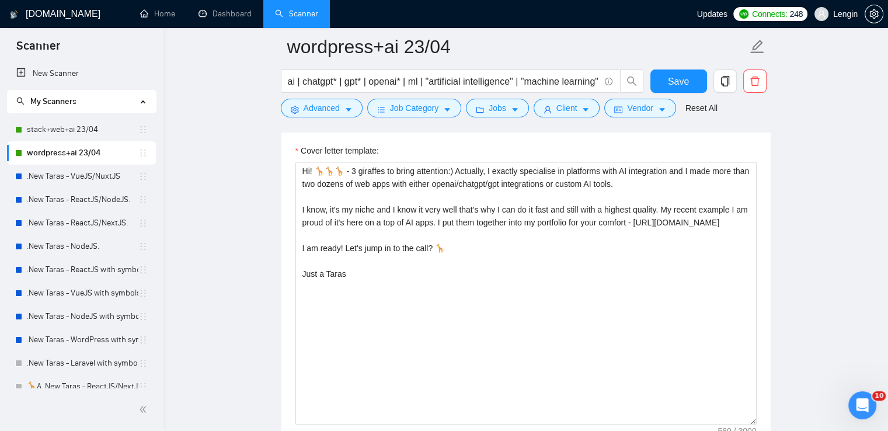
scroll to position [1513, 0]
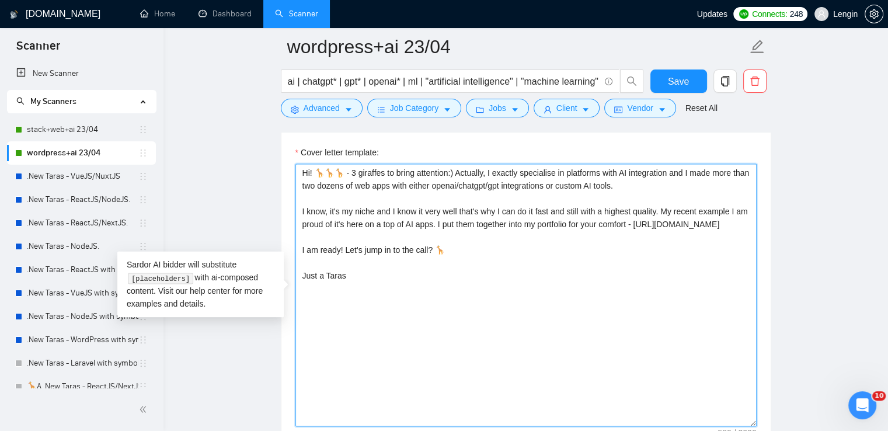
drag, startPoint x: 352, startPoint y: 291, endPoint x: 296, endPoint y: 175, distance: 129.0
click at [296, 175] on textarea "Hi! 🦒🦒🦒 - 3 giraffes to bring attention:) Actually, I exactly specialise in pla…" at bounding box center [525, 294] width 461 height 263
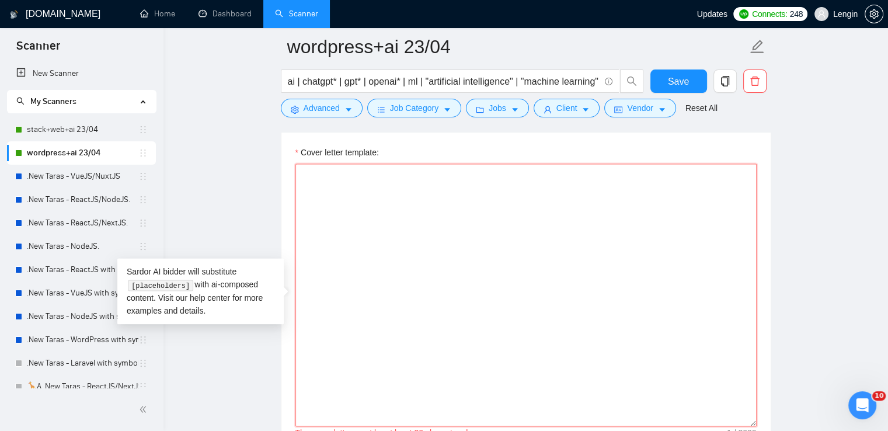
paste textarea "Hi! 🦒🦒🦒 - 3 giraffes to bring attention:) Actually, I exactly specialise in pla…"
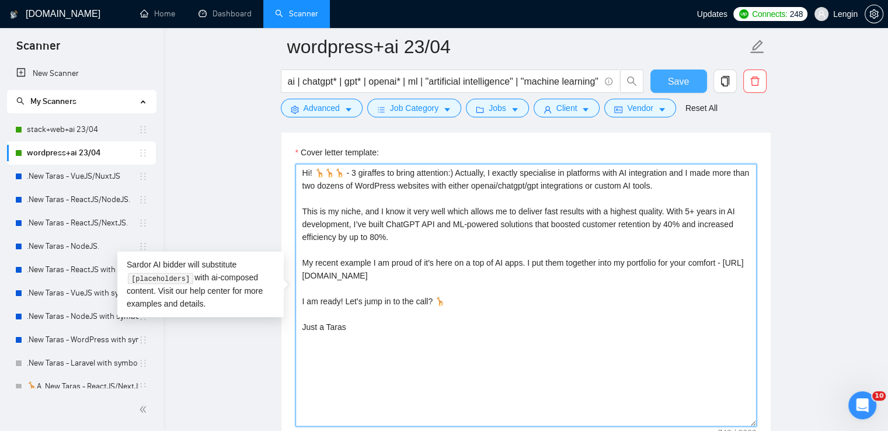
type textarea "Hi! 🦒🦒🦒 - 3 giraffes to bring attention:) Actually, I exactly specialise in pla…"
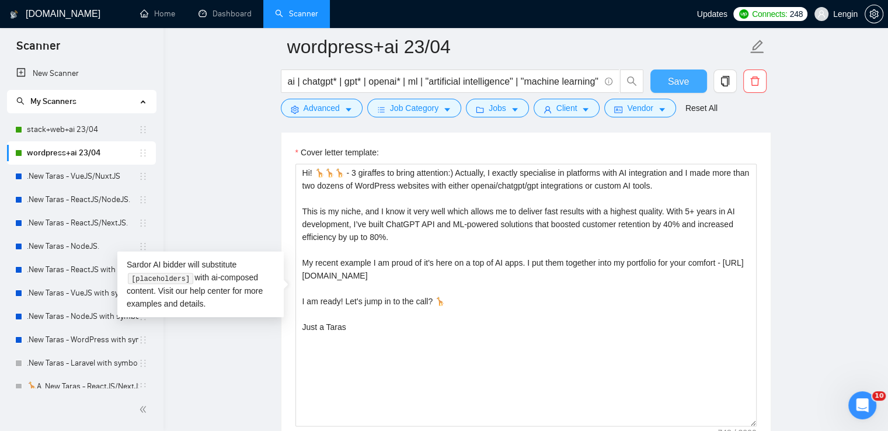
click at [687, 76] on span "Save" at bounding box center [678, 81] width 21 height 15
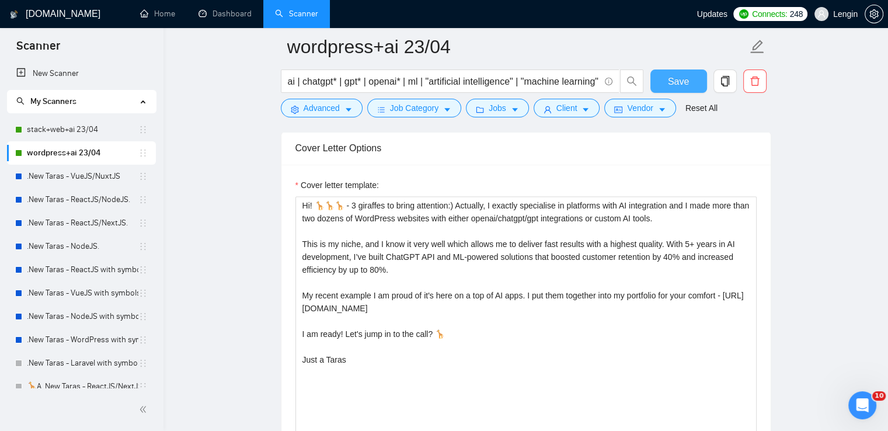
scroll to position [1483, 0]
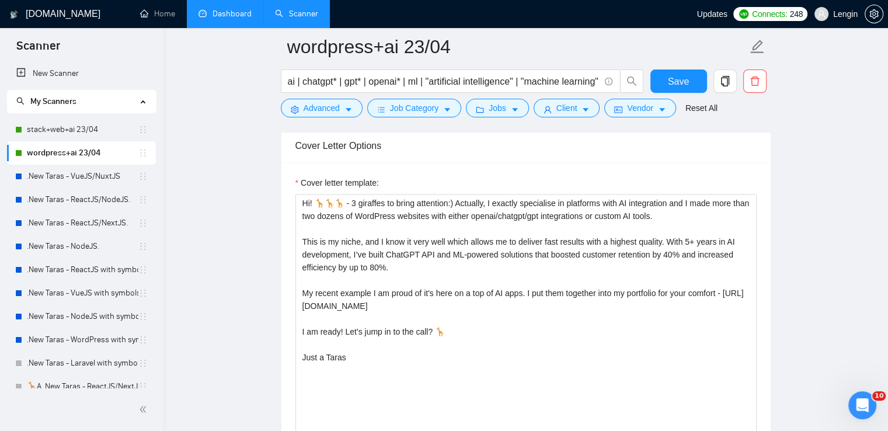
click at [223, 13] on link "Dashboard" at bounding box center [224, 14] width 53 height 10
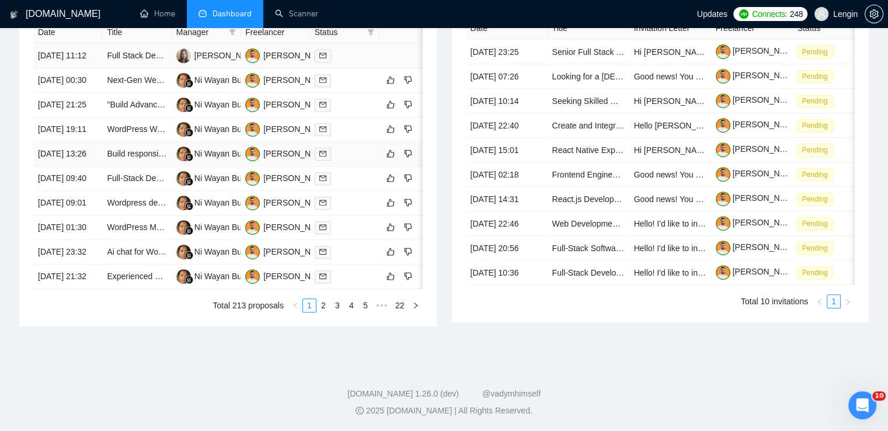
scroll to position [596, 0]
click at [325, 312] on link "2" at bounding box center [323, 305] width 13 height 13
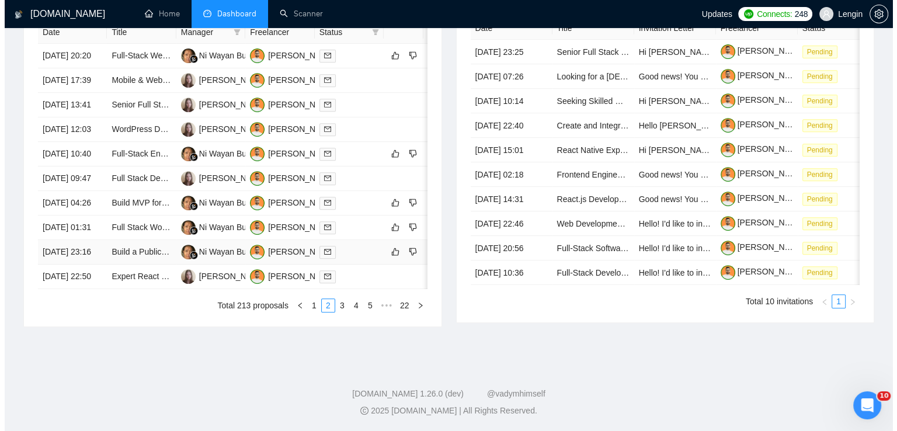
scroll to position [504, 0]
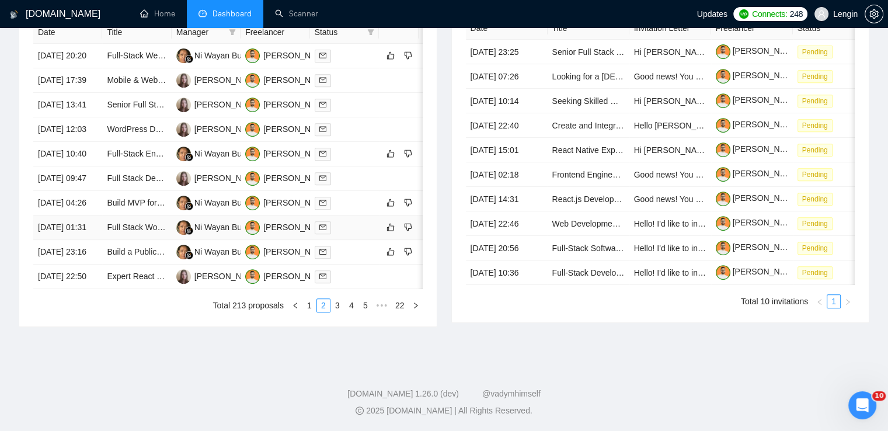
click at [138, 240] on td "Full Stack WordPress Developer Needed" at bounding box center [136, 227] width 69 height 25
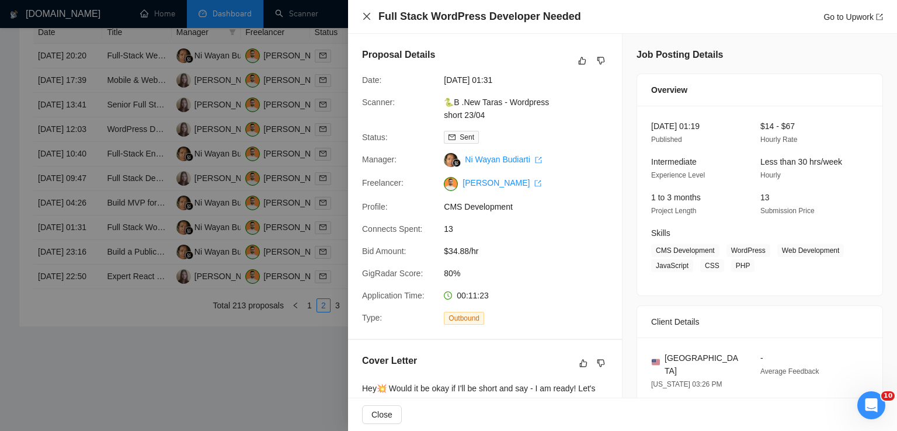
click at [369, 17] on icon "close" at bounding box center [366, 16] width 9 height 9
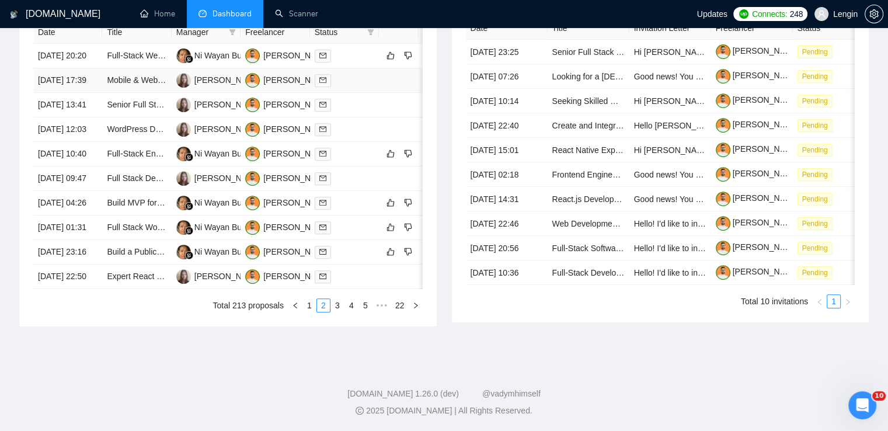
click at [138, 93] on td "Mobile & Web Platform Development for Youth Sports Gear Management" at bounding box center [136, 80] width 69 height 25
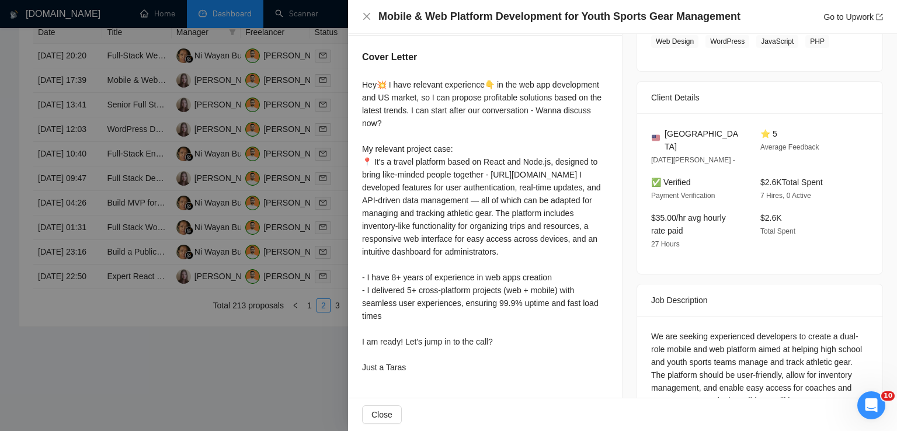
scroll to position [319, 0]
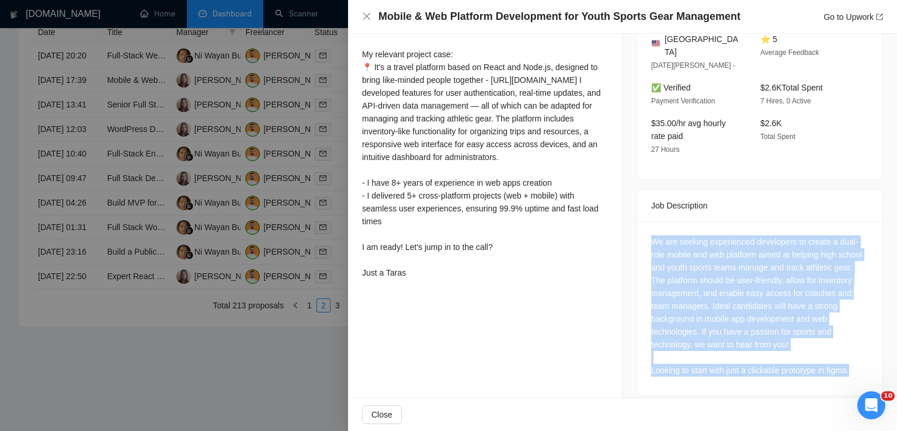
drag, startPoint x: 850, startPoint y: 356, endPoint x: 647, endPoint y: 234, distance: 237.0
click at [651, 235] on div "We are seeking experienced developers to create a dual-role mobile and web plat…" at bounding box center [759, 305] width 217 height 141
copy div "We are seeking experienced developers to create a dual-role mobile and web plat…"
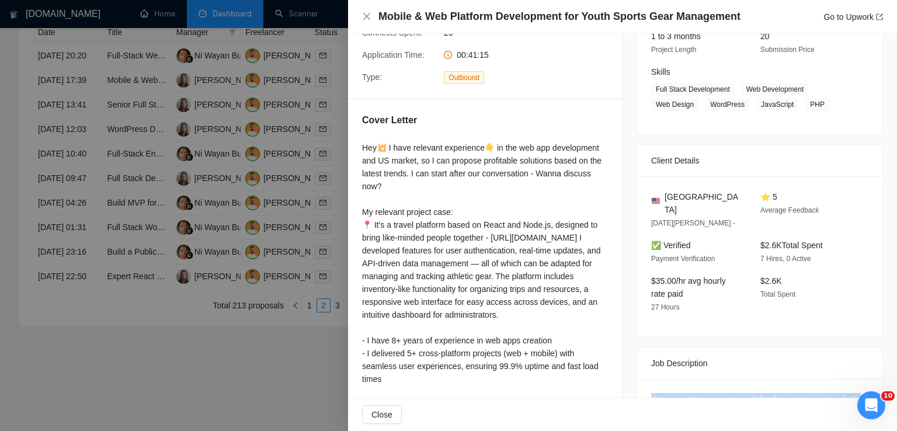
scroll to position [156, 0]
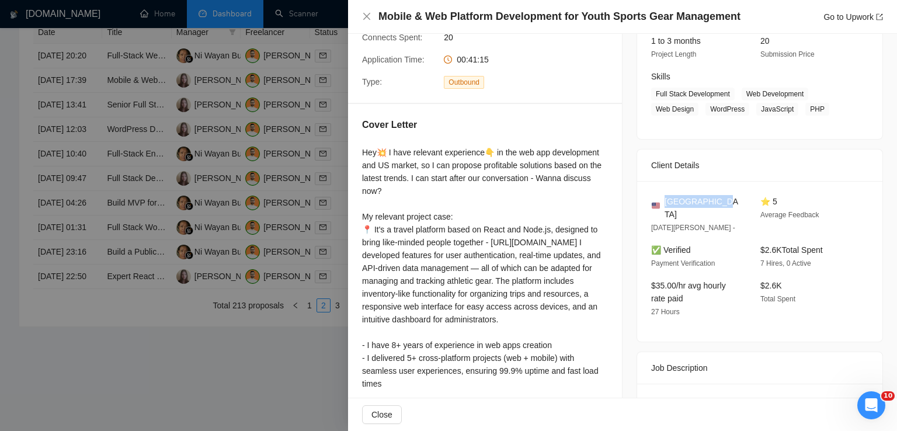
drag, startPoint x: 715, startPoint y: 201, endPoint x: 663, endPoint y: 203, distance: 52.6
click at [663, 203] on div "[GEOGRAPHIC_DATA]" at bounding box center [696, 208] width 90 height 26
copy span "[GEOGRAPHIC_DATA]"
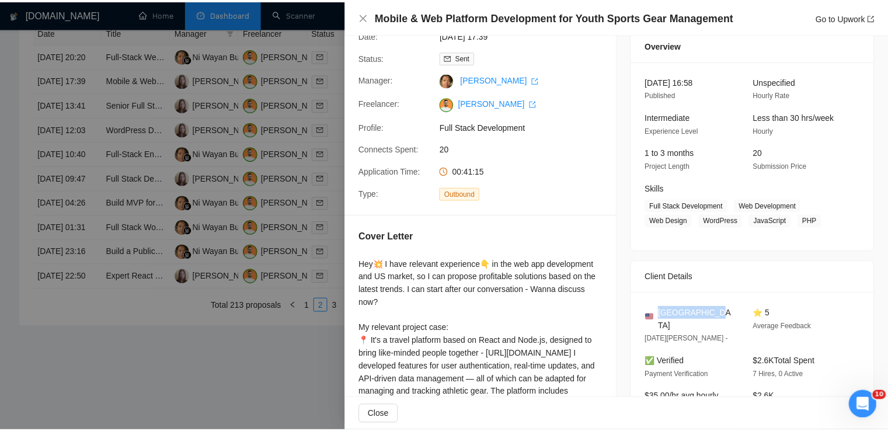
scroll to position [44, 0]
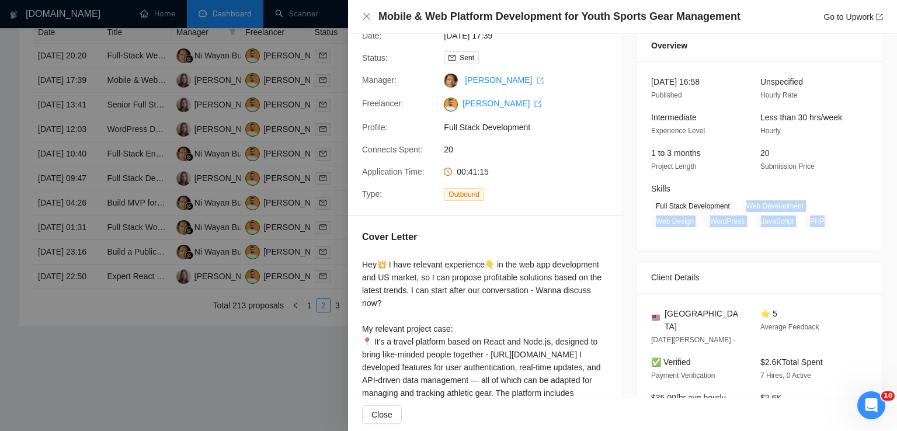
drag, startPoint x: 814, startPoint y: 220, endPoint x: 743, endPoint y: 201, distance: 74.2
click at [743, 201] on span "Full Stack Development Web Development Web Design WordPress JavaScript PHP" at bounding box center [751, 214] width 200 height 28
copy span "Web Development Web Design WordPress JavaScript PHP"
click at [368, 17] on icon "close" at bounding box center [366, 16] width 9 height 9
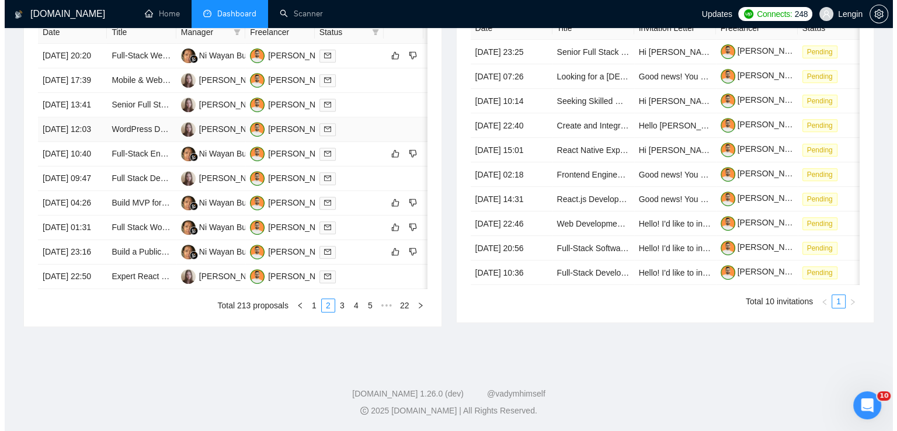
scroll to position [560, 0]
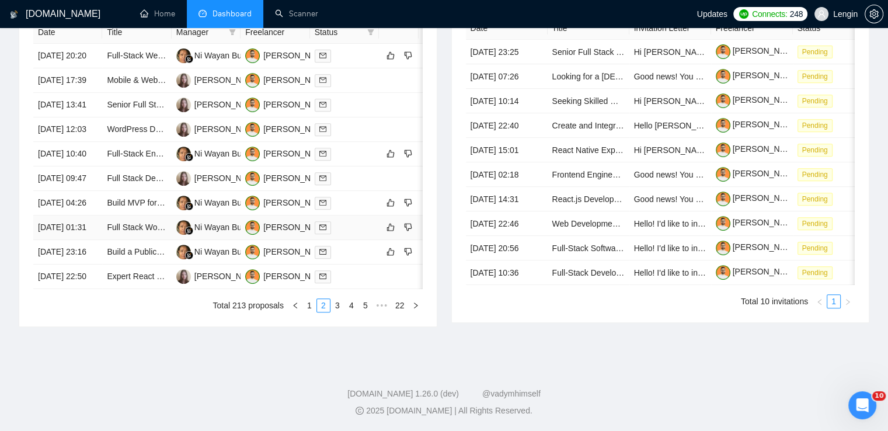
click at [140, 240] on td "Full Stack WordPress Developer Needed" at bounding box center [136, 227] width 69 height 25
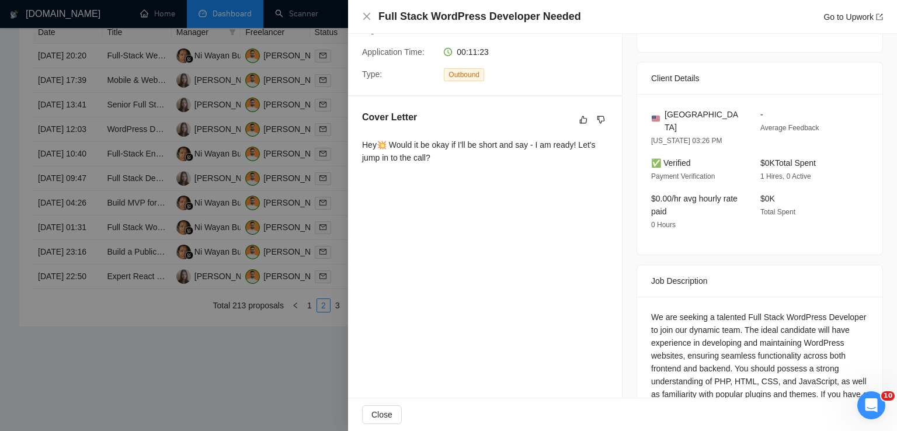
scroll to position [293, 0]
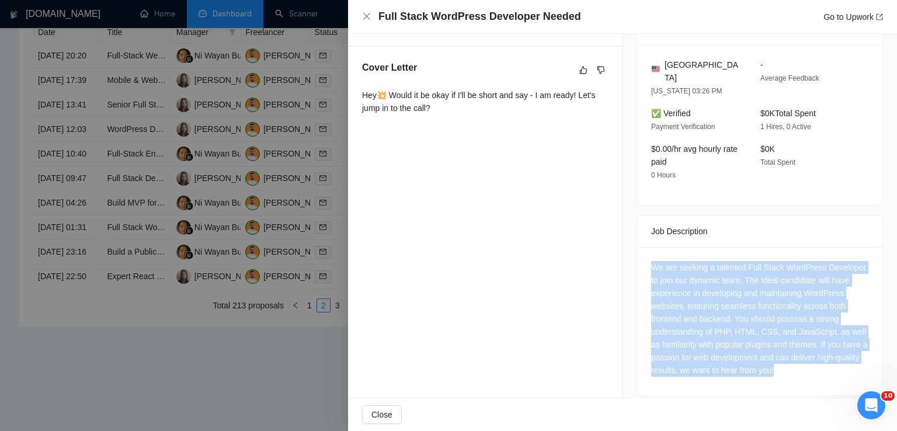
drag, startPoint x: 806, startPoint y: 358, endPoint x: 647, endPoint y: 255, distance: 189.3
click at [651, 261] on div "We are seeking a talented Full Stack WordPress Developer to join our dynamic te…" at bounding box center [759, 319] width 217 height 116
copy div "We are seeking a talented Full Stack WordPress Developer to join our dynamic te…"
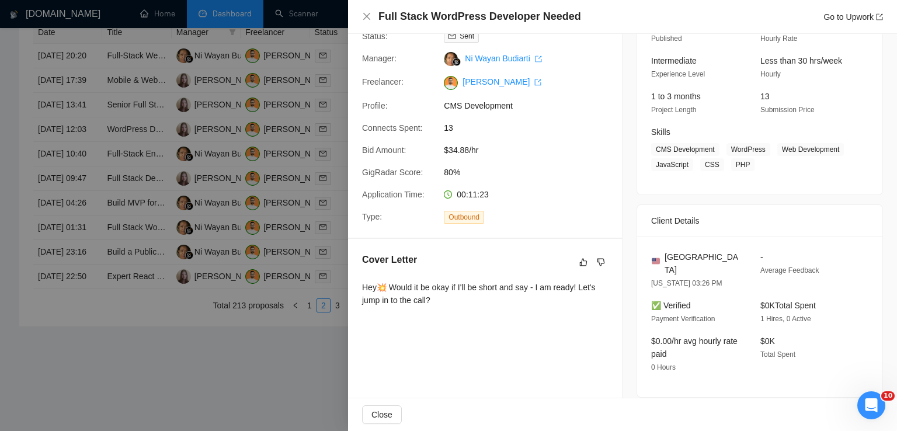
scroll to position [97, 0]
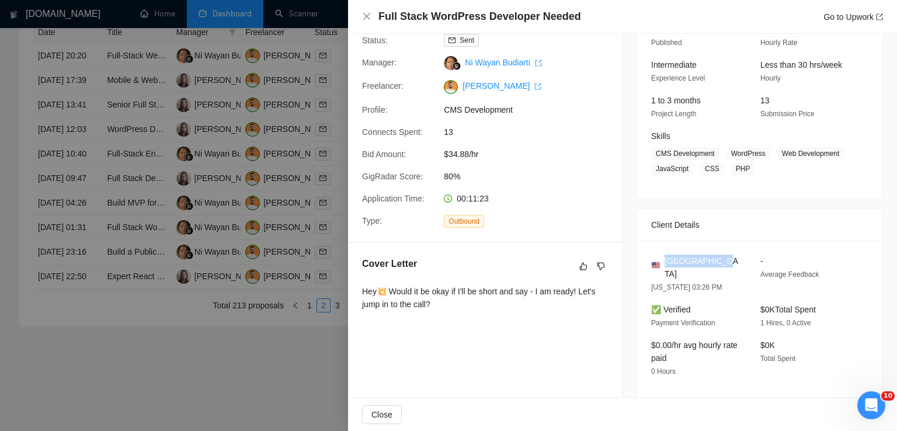
drag, startPoint x: 718, startPoint y: 262, endPoint x: 661, endPoint y: 264, distance: 57.2
click at [661, 264] on div "[GEOGRAPHIC_DATA]" at bounding box center [696, 268] width 90 height 26
copy span "[GEOGRAPHIC_DATA]"
drag, startPoint x: 724, startPoint y: 150, endPoint x: 744, endPoint y: 165, distance: 24.5
click at [744, 165] on span "CMS Development WordPress Web Development JavaScript CSS PHP" at bounding box center [751, 161] width 200 height 28
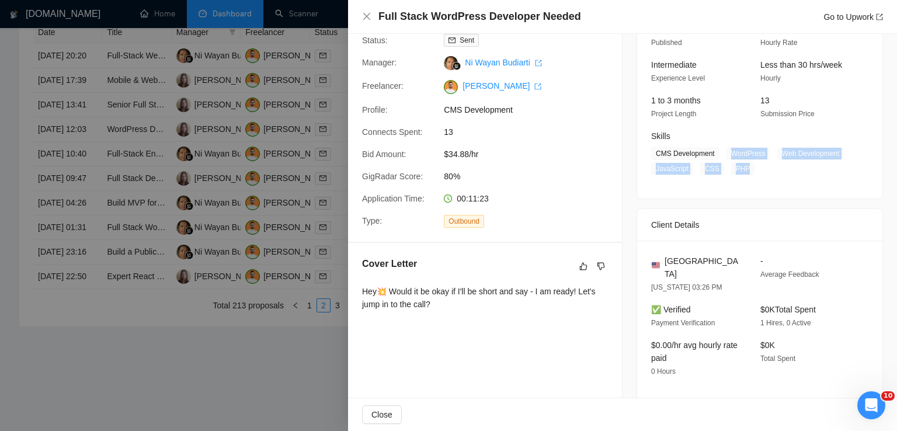
copy span "WordPress Web Development JavaScript CSS PHP"
click at [363, 17] on icon "close" at bounding box center [366, 16] width 9 height 9
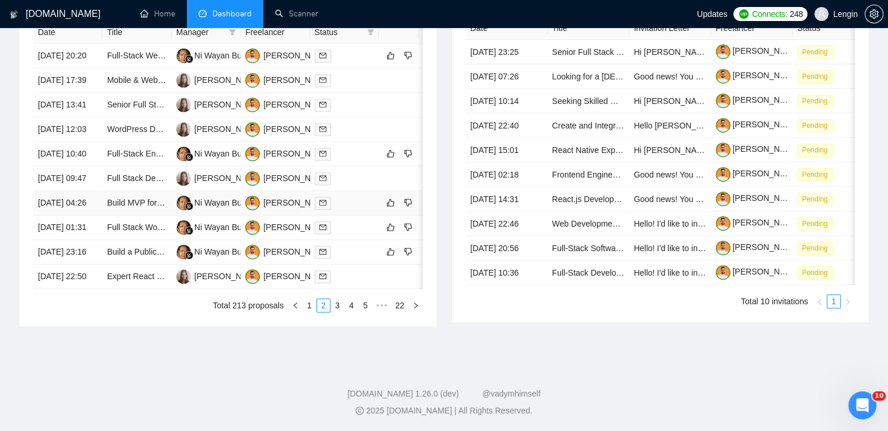
click at [142, 214] on td "Build MVP for AI-Driven Social Listening Tool (Replit-Based / Full-Stack or UI-…" at bounding box center [136, 203] width 69 height 25
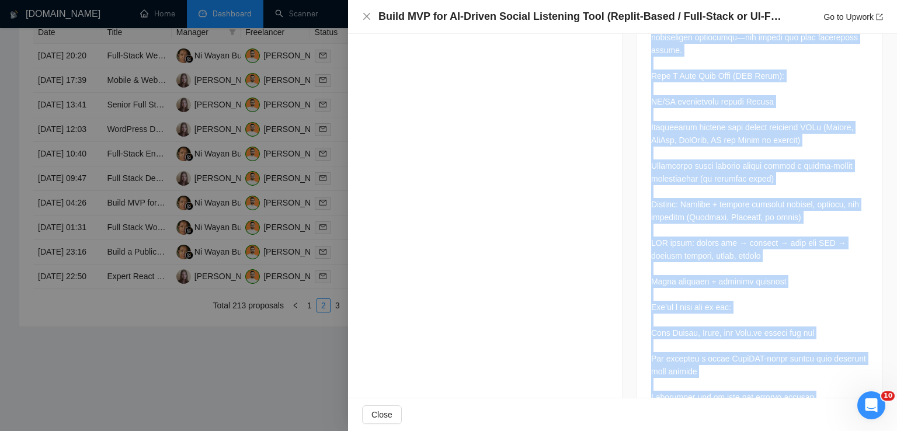
scroll to position [1113, 0]
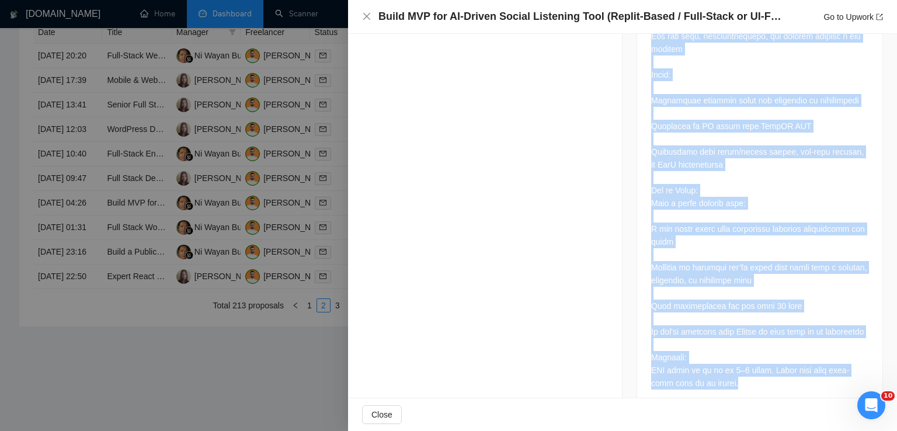
drag, startPoint x: 643, startPoint y: 60, endPoint x: 795, endPoint y: 372, distance: 347.0
copy div "I'm developing a creative strategy tool that turns real conversations and perfo…"
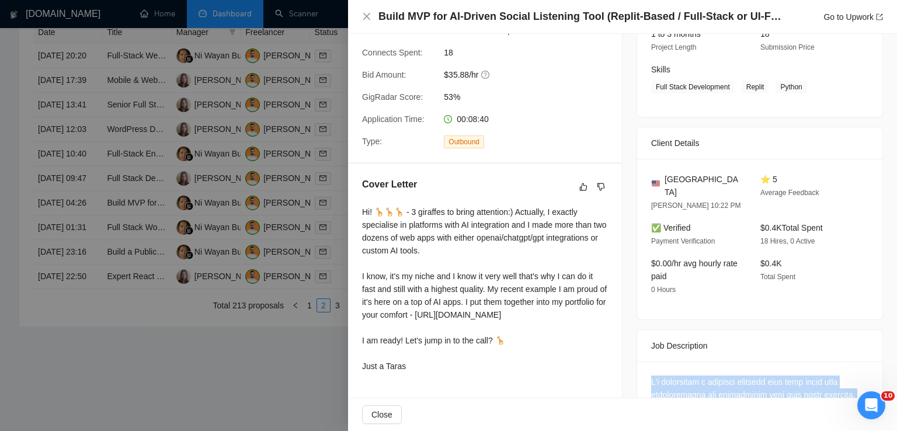
scroll to position [163, 0]
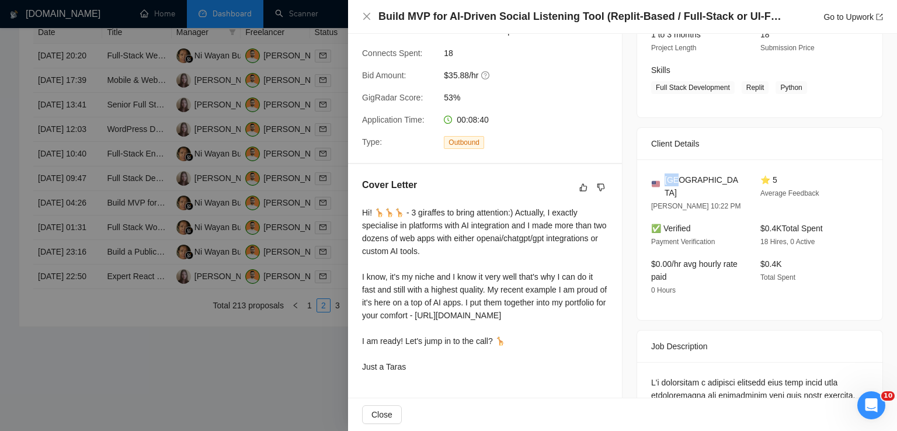
drag, startPoint x: 680, startPoint y: 179, endPoint x: 660, endPoint y: 179, distance: 19.8
click at [660, 179] on div "[GEOGRAPHIC_DATA]" at bounding box center [696, 186] width 90 height 26
copy span "[GEOGRAPHIC_DATA]"
drag, startPoint x: 796, startPoint y: 89, endPoint x: 731, endPoint y: 89, distance: 64.2
click at [731, 89] on span "Full Stack Development Replit Python" at bounding box center [751, 87] width 200 height 13
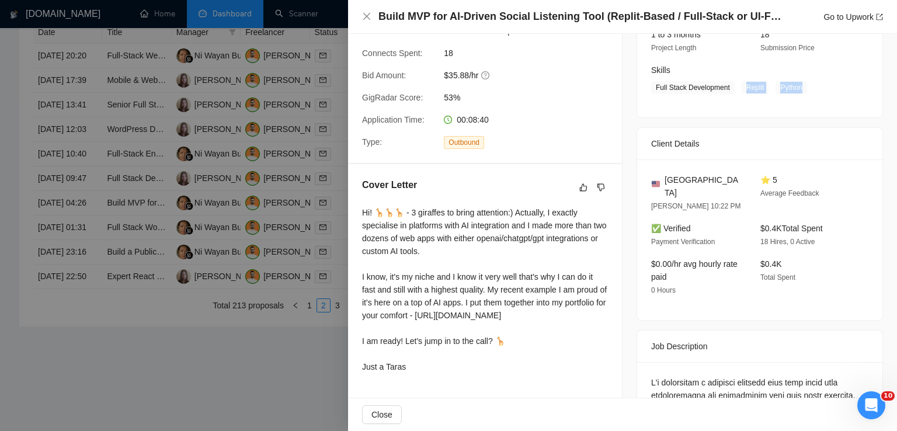
copy span "Replit Python"
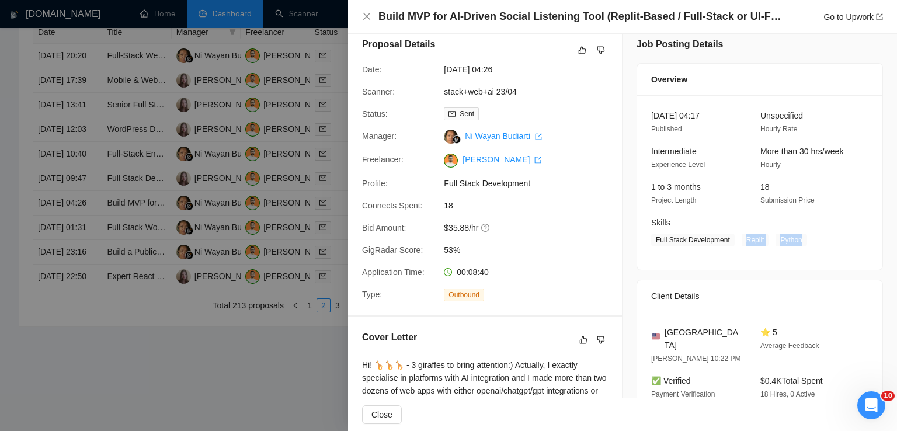
scroll to position [0, 0]
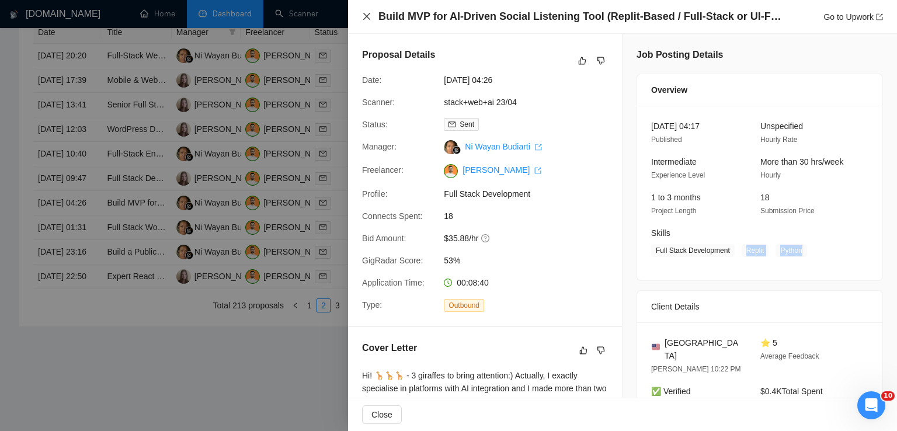
click at [365, 17] on icon "close" at bounding box center [366, 16] width 9 height 9
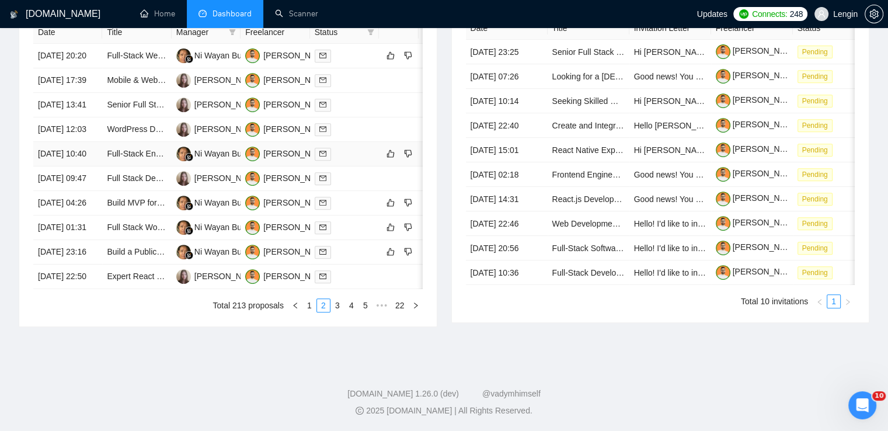
click at [153, 145] on td "Full-Stack Engineer" at bounding box center [136, 154] width 69 height 25
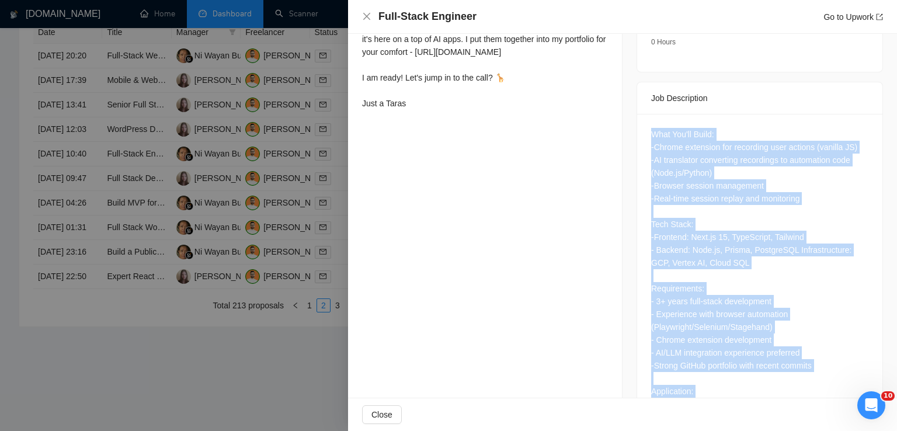
scroll to position [473, 0]
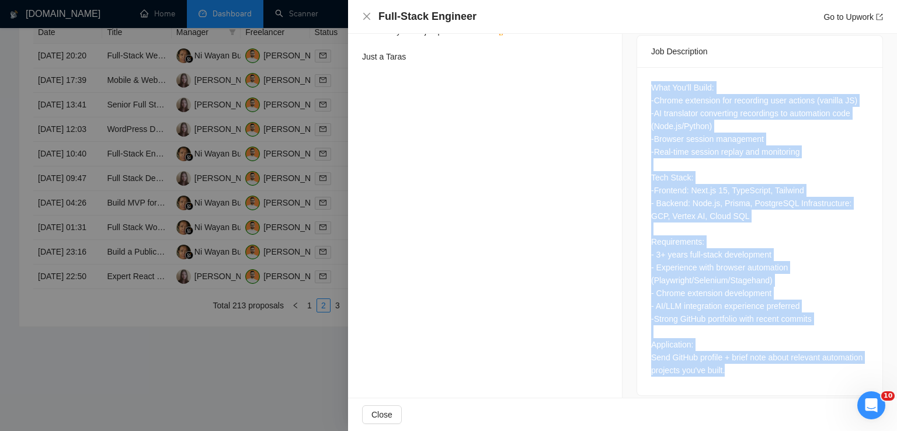
drag, startPoint x: 647, startPoint y: 122, endPoint x: 780, endPoint y: 365, distance: 277.7
click at [780, 365] on div "What You'll Build: -Chrome extension for recording user actions (vanilla JS) -A…" at bounding box center [759, 231] width 245 height 328
copy div "What You'll Build: -Chrome extension for recording user actions (vanilla JS) -A…"
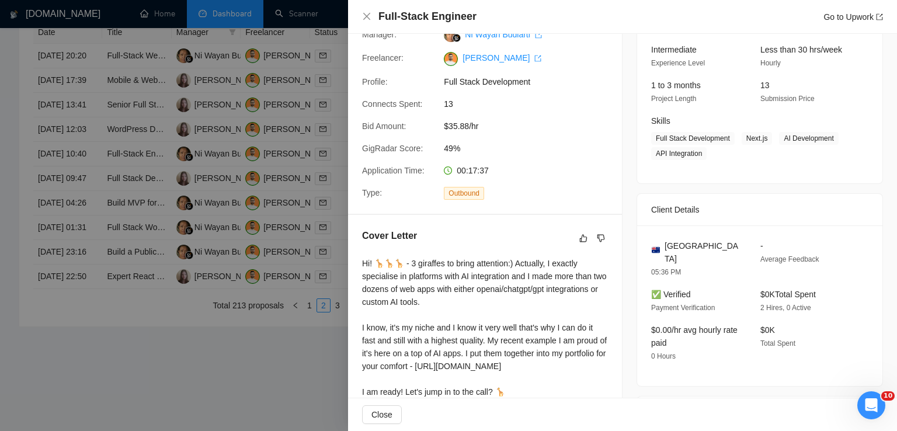
scroll to position [111, 0]
drag, startPoint x: 696, startPoint y: 248, endPoint x: 660, endPoint y: 248, distance: 35.6
click at [660, 248] on div "[GEOGRAPHIC_DATA]" at bounding box center [696, 253] width 90 height 26
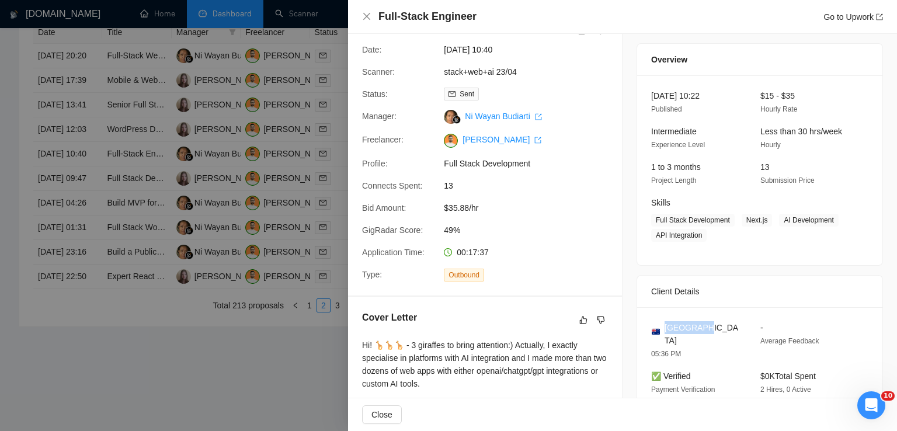
scroll to position [30, 0]
drag, startPoint x: 741, startPoint y: 218, endPoint x: 698, endPoint y: 234, distance: 45.8
click at [698, 234] on span "Full Stack Development Next.js AI Development API Integration" at bounding box center [751, 228] width 200 height 28
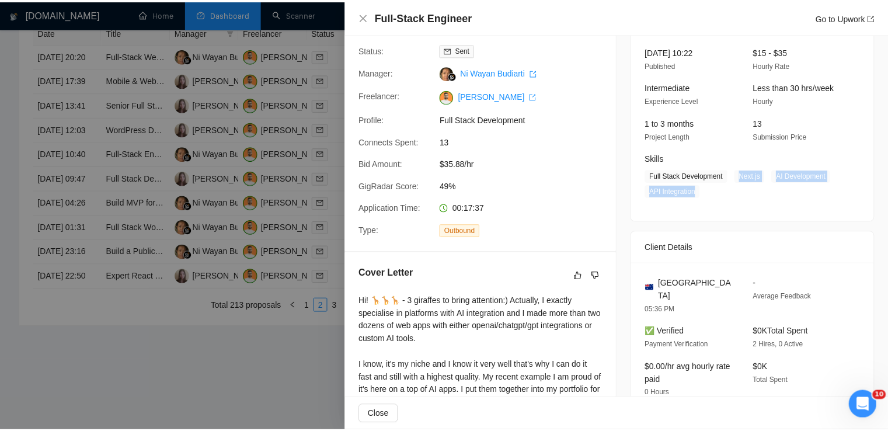
scroll to position [72, 0]
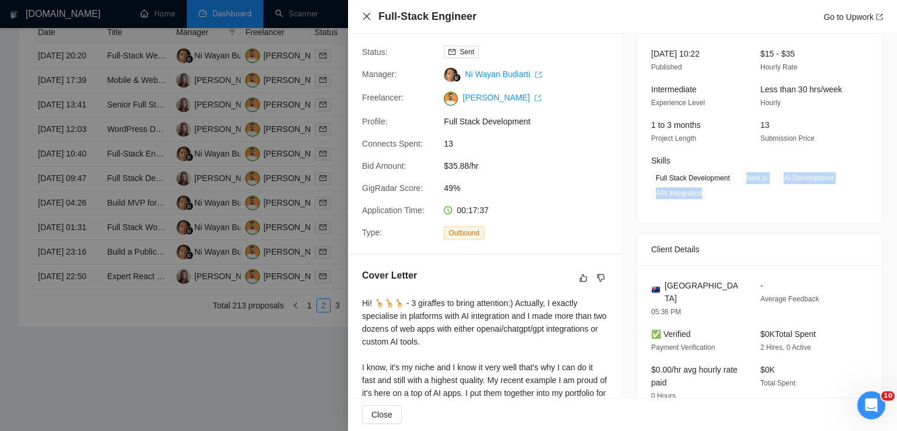
click at [366, 17] on icon "close" at bounding box center [366, 16] width 7 height 7
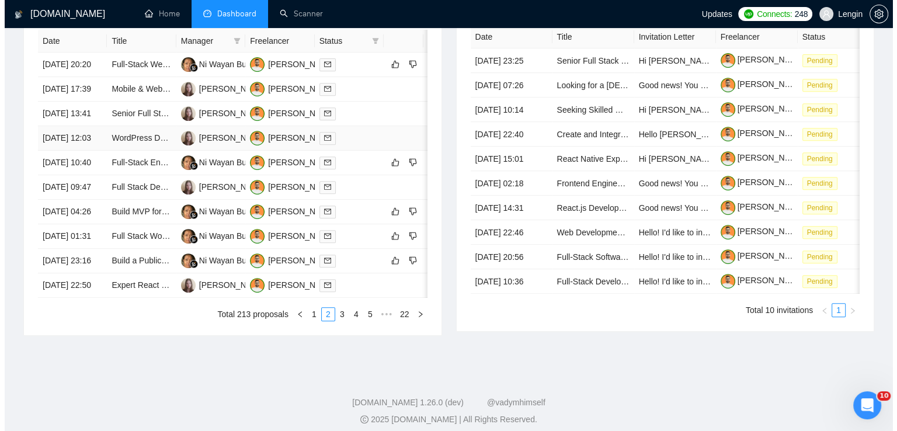
scroll to position [484, 0]
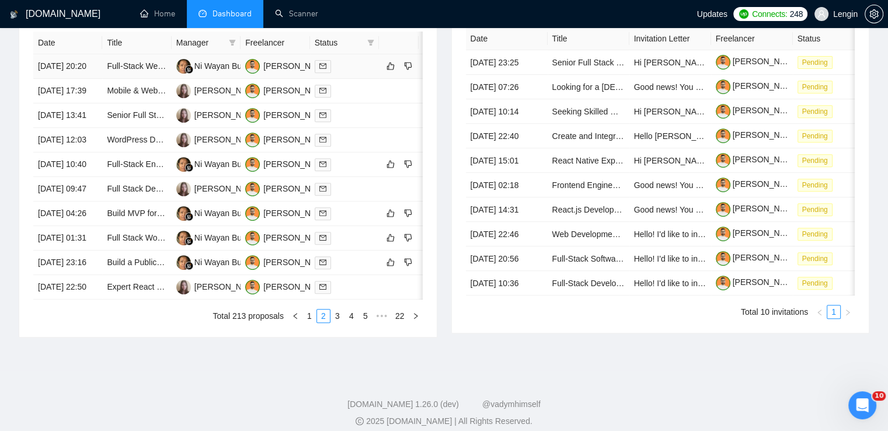
click at [155, 79] on td "Full-Stack Web Developer (React + Tailwind) for Financial Wellness Platform" at bounding box center [136, 66] width 69 height 25
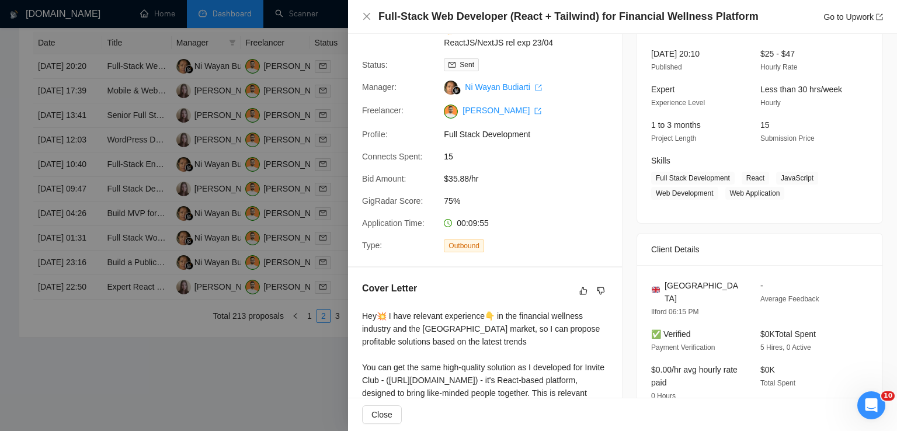
scroll to position [293, 0]
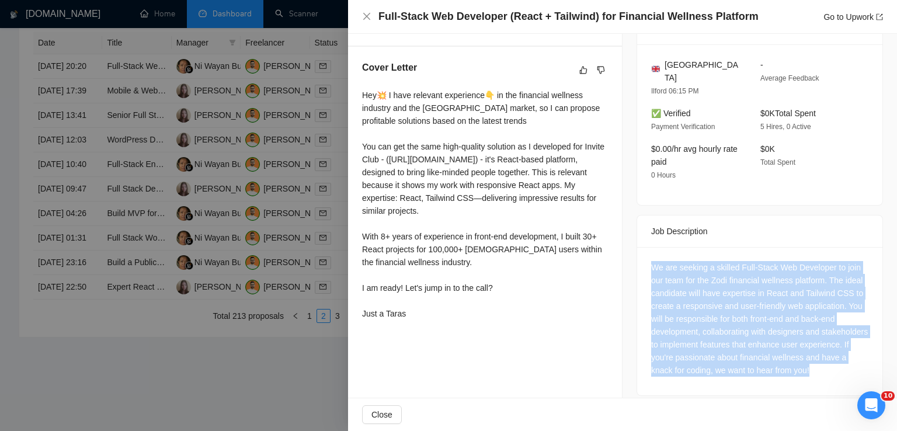
drag, startPoint x: 856, startPoint y: 363, endPoint x: 647, endPoint y: 257, distance: 234.7
click at [651, 261] on div "We are seeking a skilled Full-Stack Web Developer to join our team for the Zodi…" at bounding box center [759, 319] width 217 height 116
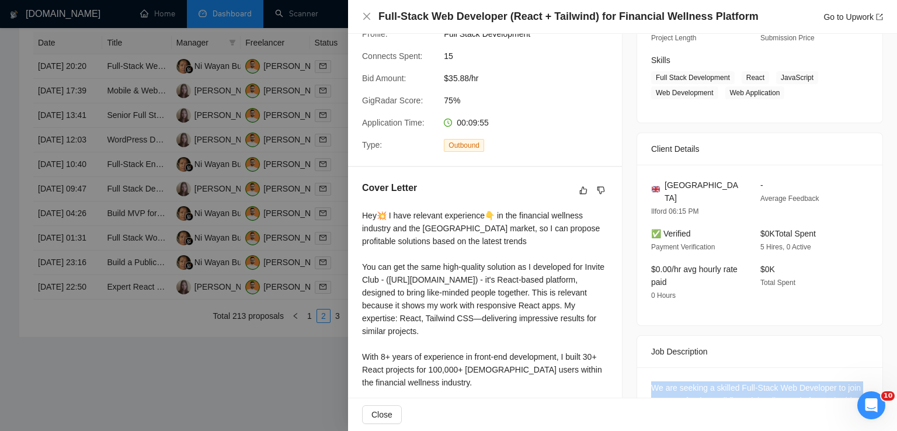
scroll to position [172, 0]
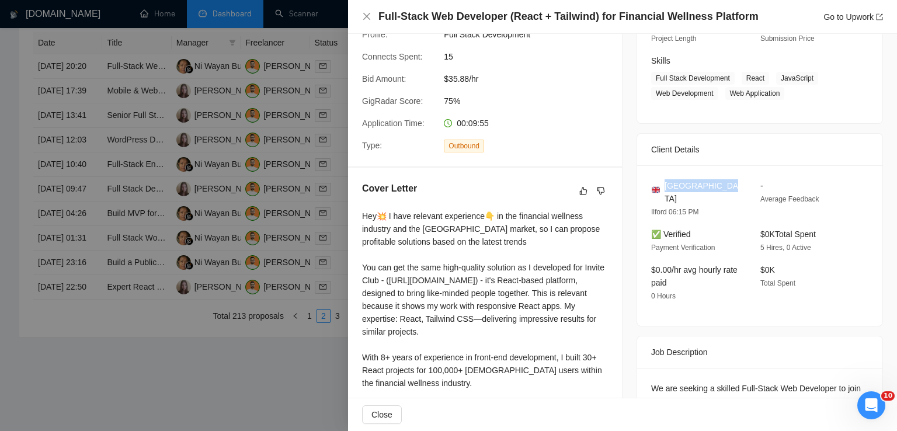
drag, startPoint x: 727, startPoint y: 187, endPoint x: 661, endPoint y: 183, distance: 66.7
click at [661, 183] on div "[GEOGRAPHIC_DATA]" at bounding box center [696, 192] width 90 height 26
drag, startPoint x: 740, startPoint y: 79, endPoint x: 779, endPoint y: 94, distance: 41.7
click at [779, 94] on span "Full Stack Development React JavaScript Web Development Web Application" at bounding box center [751, 86] width 200 height 28
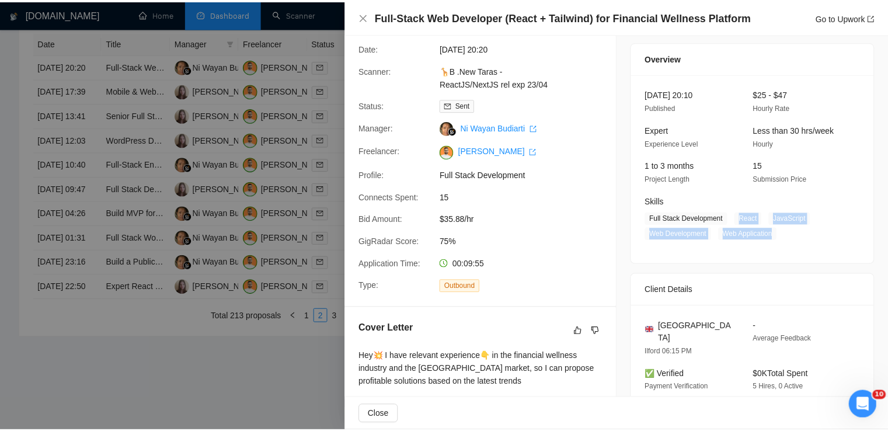
scroll to position [35, 0]
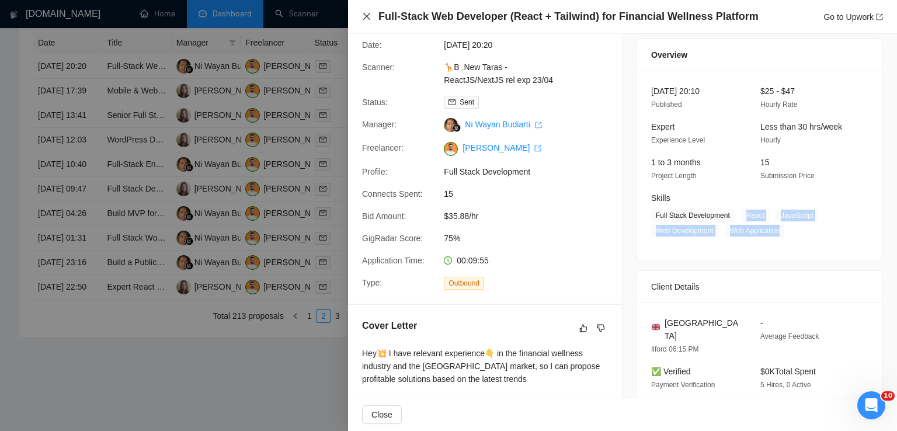
click at [369, 17] on icon "close" at bounding box center [366, 16] width 9 height 9
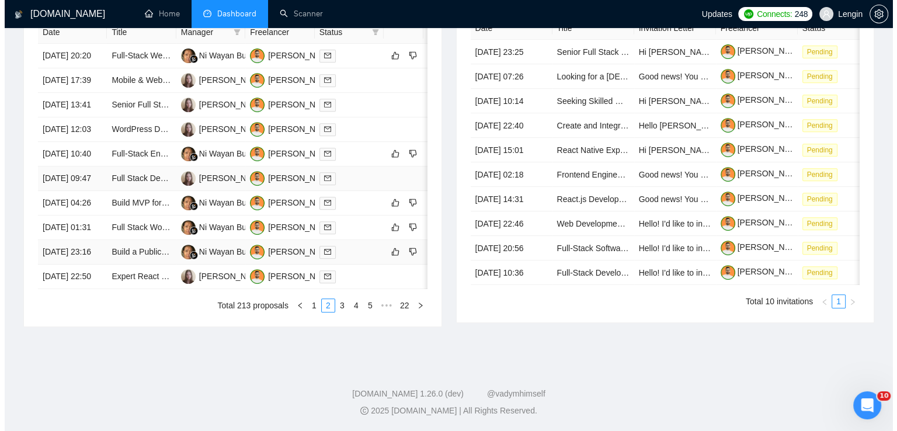
scroll to position [570, 0]
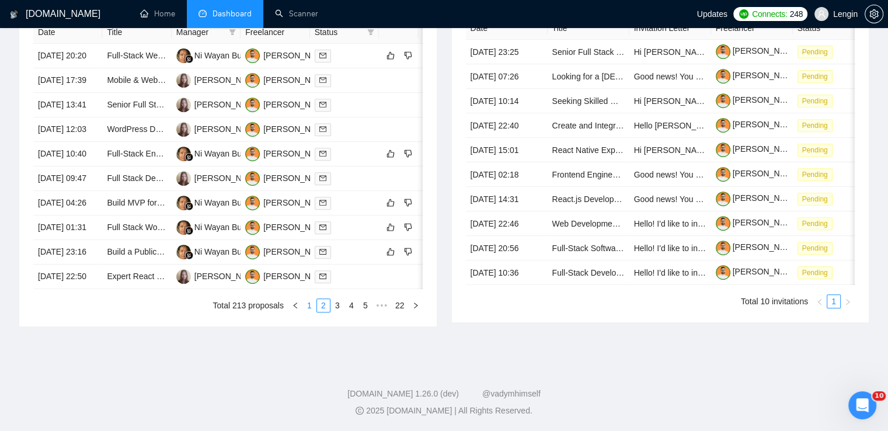
click at [312, 312] on link "1" at bounding box center [309, 305] width 13 height 13
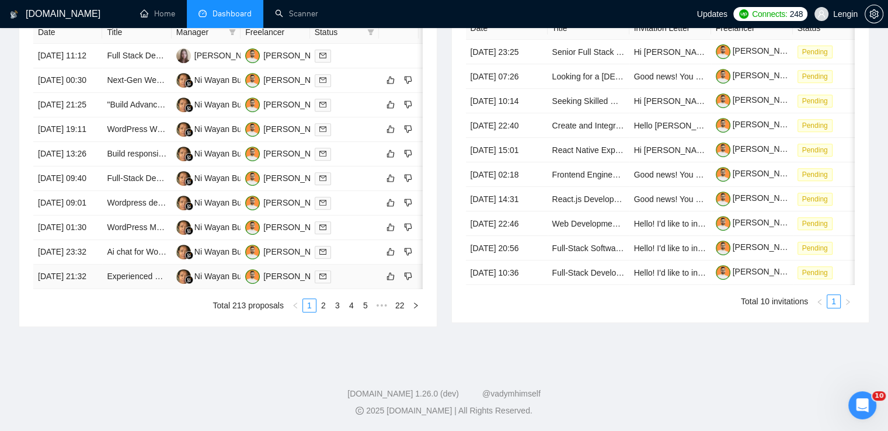
click at [142, 289] on td "Experienced Frontend Nextjs Developer Required with excellent UI/UX skills" at bounding box center [136, 276] width 69 height 25
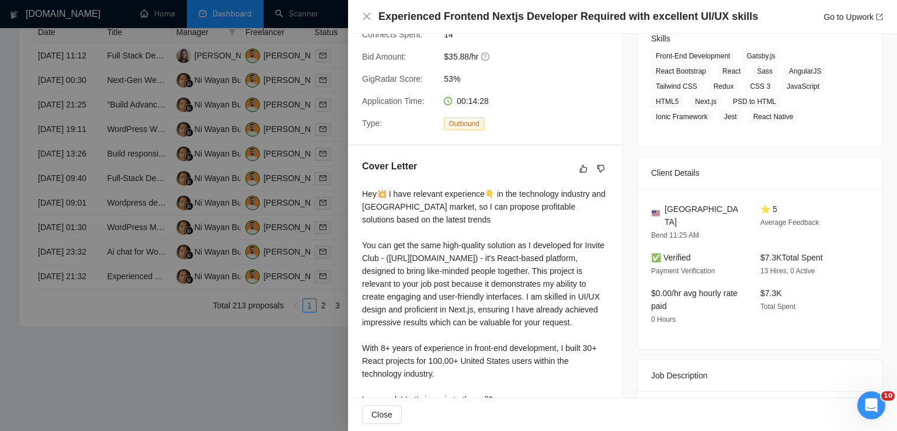
scroll to position [273, 0]
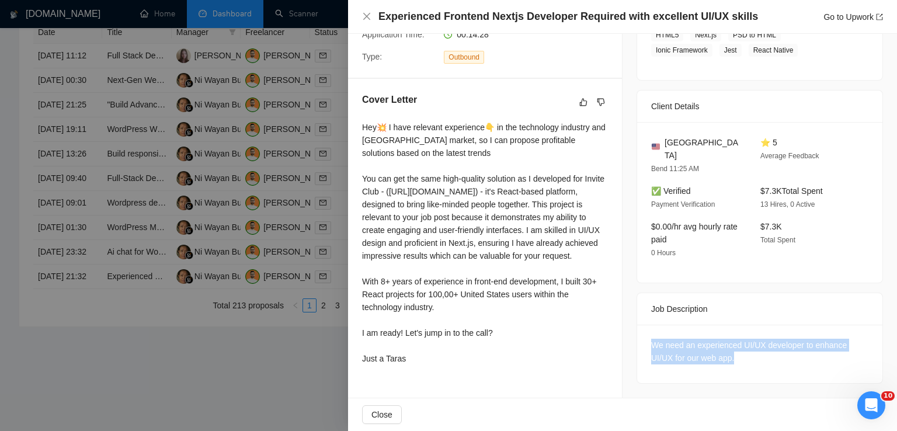
drag, startPoint x: 738, startPoint y: 336, endPoint x: 623, endPoint y: 323, distance: 116.3
click at [623, 323] on div "Job Posting Details Overview 08 Aug, 2025 21:18 Published Unspecified Hourly Ra…" at bounding box center [759, 85] width 274 height 625
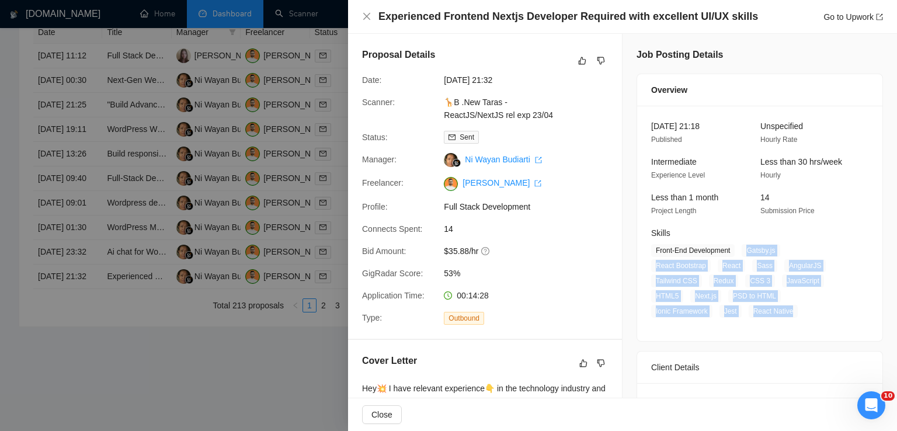
drag, startPoint x: 743, startPoint y: 249, endPoint x: 698, endPoint y: 311, distance: 76.1
click at [698, 311] on span "Front-End Development Gatsby.js React Bootstrap React Sass AngularJS Tailwind C…" at bounding box center [751, 281] width 200 height 74
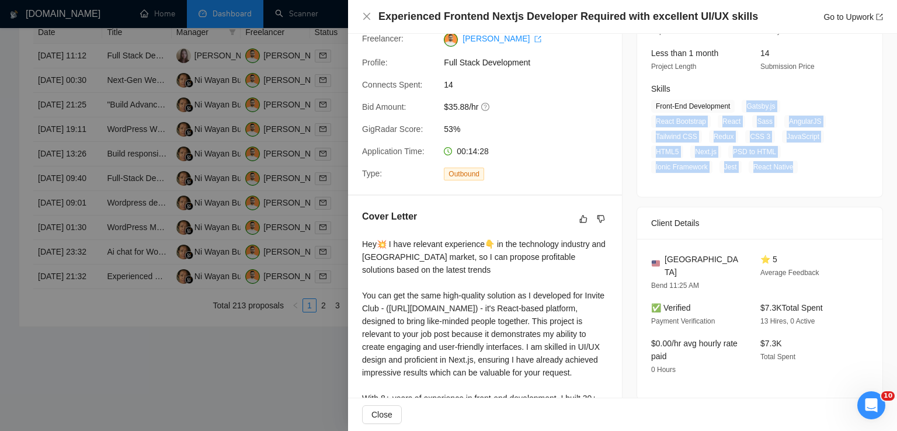
scroll to position [183, 0]
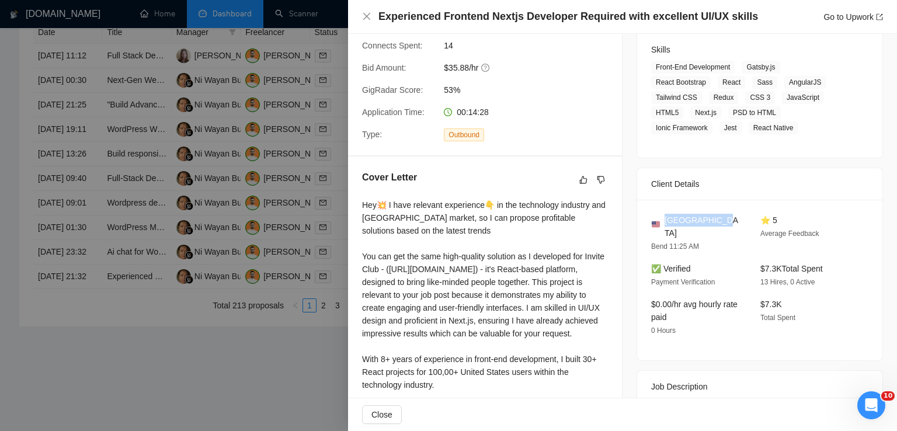
drag, startPoint x: 715, startPoint y: 224, endPoint x: 663, endPoint y: 224, distance: 51.4
click at [663, 224] on div "[GEOGRAPHIC_DATA]" at bounding box center [696, 227] width 90 height 26
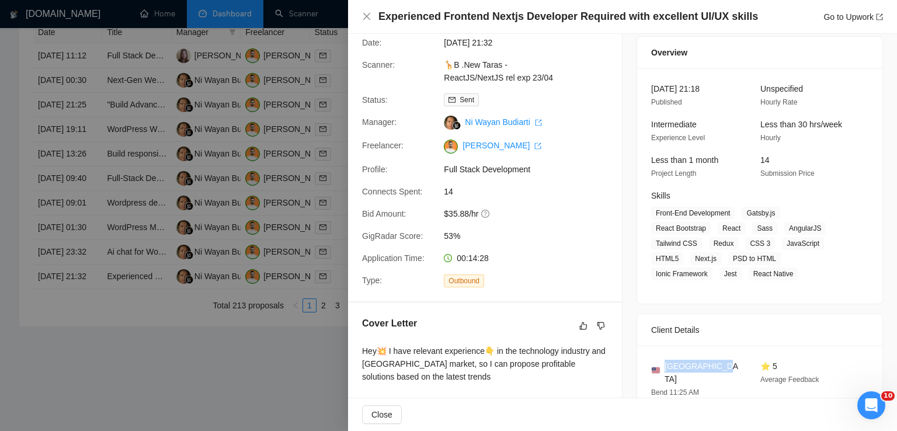
scroll to position [34, 0]
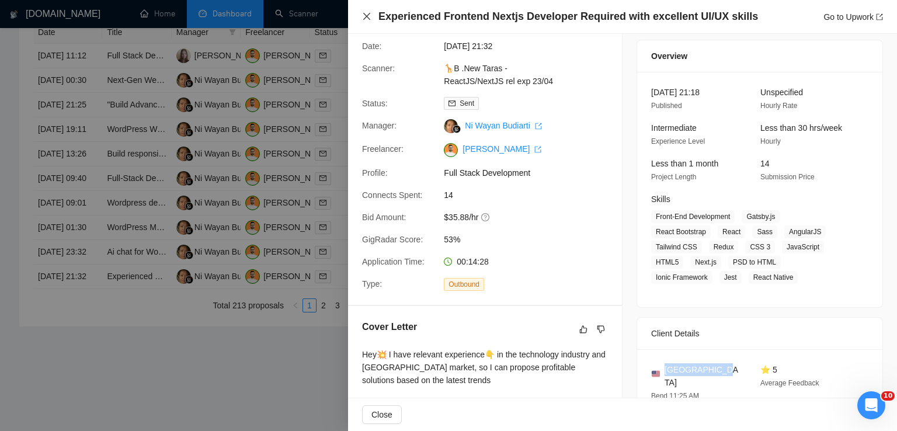
click at [364, 17] on icon "close" at bounding box center [366, 16] width 9 height 9
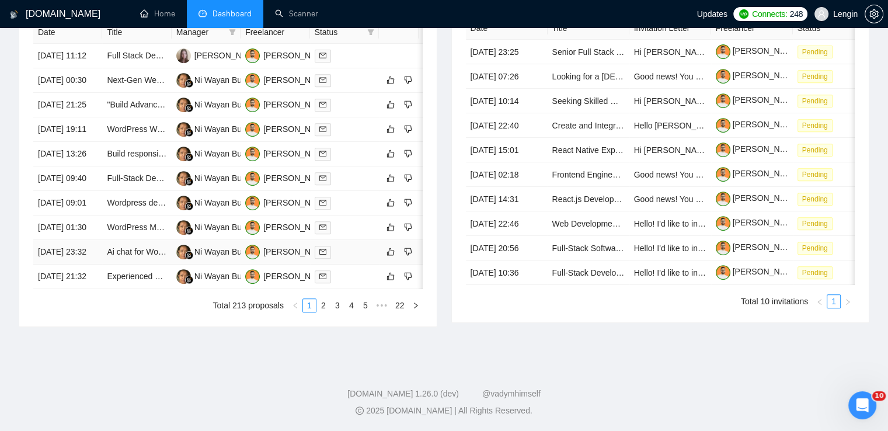
click at [147, 264] on td "Ai chat for Wordpress website" at bounding box center [136, 252] width 69 height 25
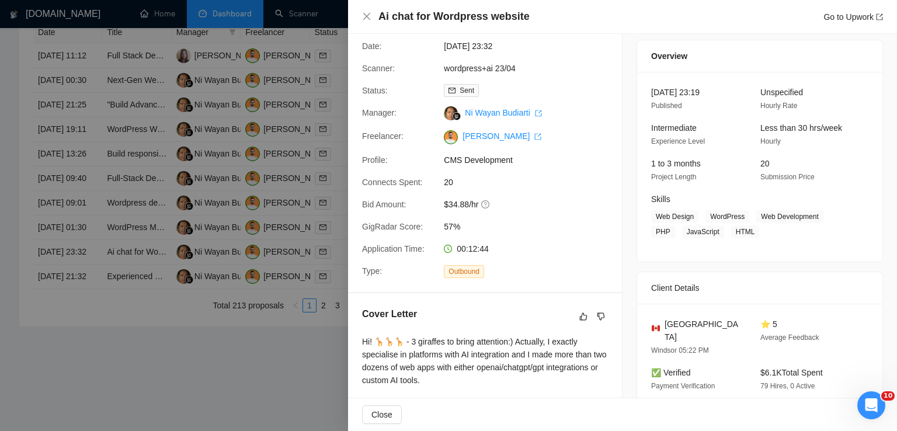
scroll to position [293, 0]
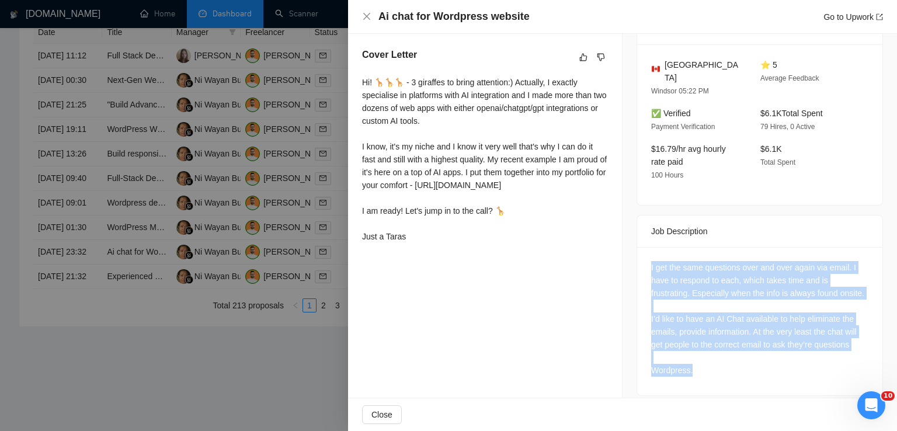
drag, startPoint x: 692, startPoint y: 360, endPoint x: 634, endPoint y: 259, distance: 116.4
click at [637, 259] on div "I get the same questions over and over again via email. I have to respond to ea…" at bounding box center [759, 321] width 245 height 148
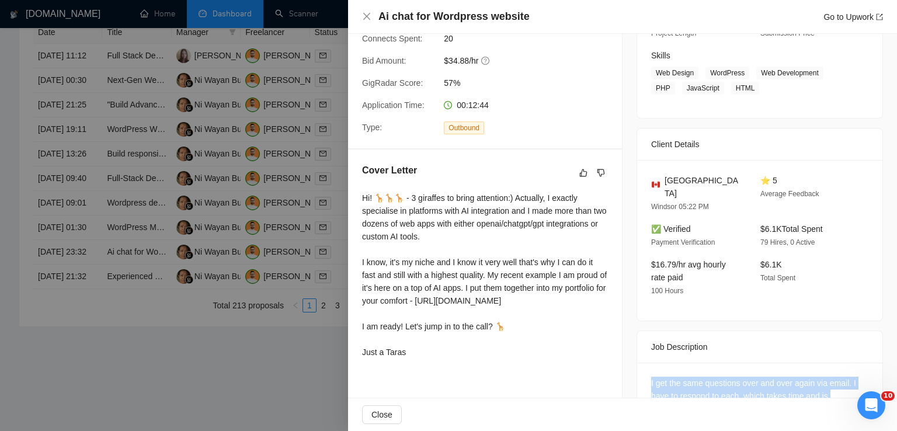
scroll to position [171, 0]
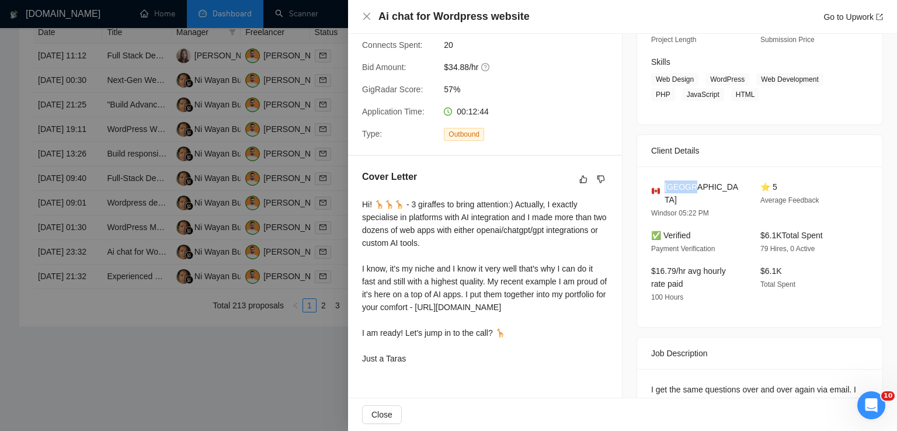
drag, startPoint x: 661, startPoint y: 190, endPoint x: 689, endPoint y: 190, distance: 28.0
click at [689, 190] on div "[GEOGRAPHIC_DATA]" at bounding box center [696, 193] width 90 height 26
drag, startPoint x: 750, startPoint y: 93, endPoint x: 703, endPoint y: 81, distance: 48.4
click at [703, 81] on span "Web Design WordPress Web Development PHP JavaScript HTML" at bounding box center [751, 87] width 200 height 28
drag, startPoint x: 691, startPoint y: 81, endPoint x: 651, endPoint y: 82, distance: 39.1
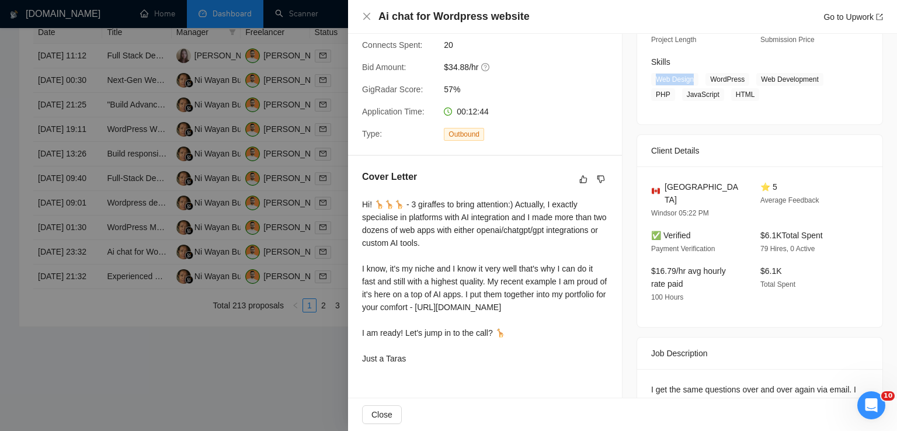
click at [651, 82] on span "Web Design" at bounding box center [674, 79] width 47 height 13
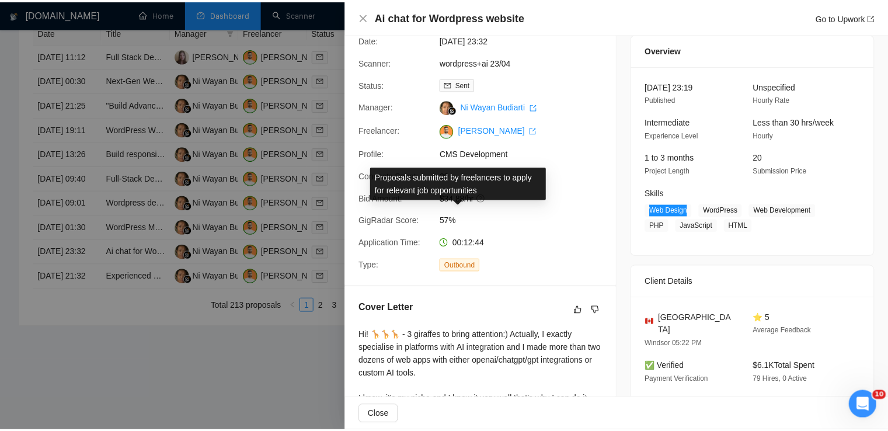
scroll to position [0, 0]
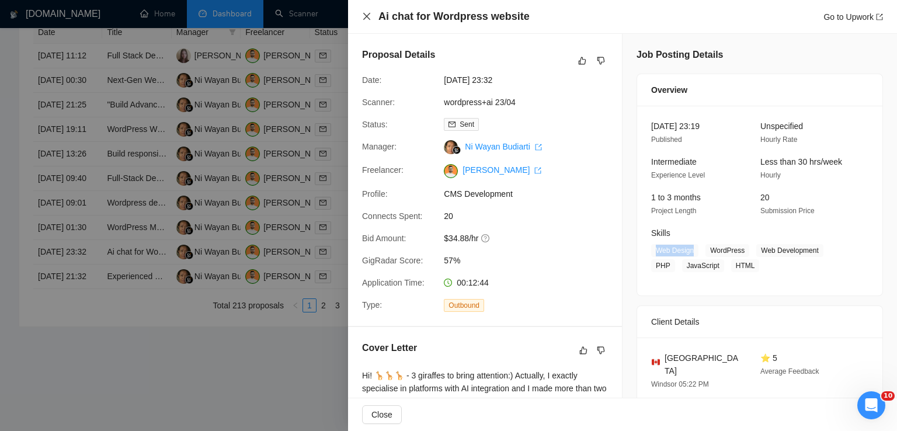
click at [365, 15] on icon "close" at bounding box center [366, 16] width 7 height 7
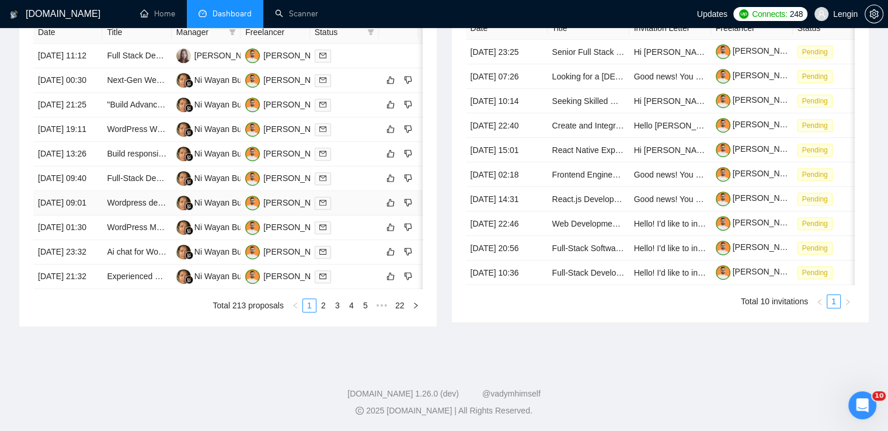
scroll to position [530, 0]
click at [325, 312] on link "2" at bounding box center [323, 305] width 13 height 13
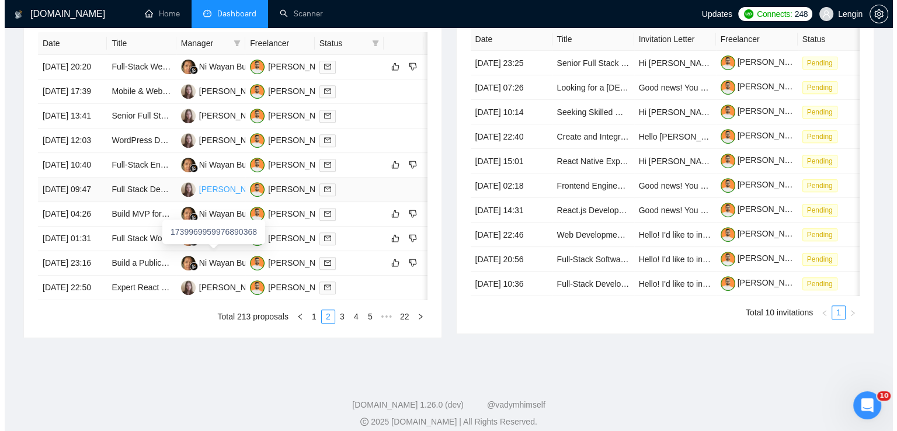
scroll to position [521, 0]
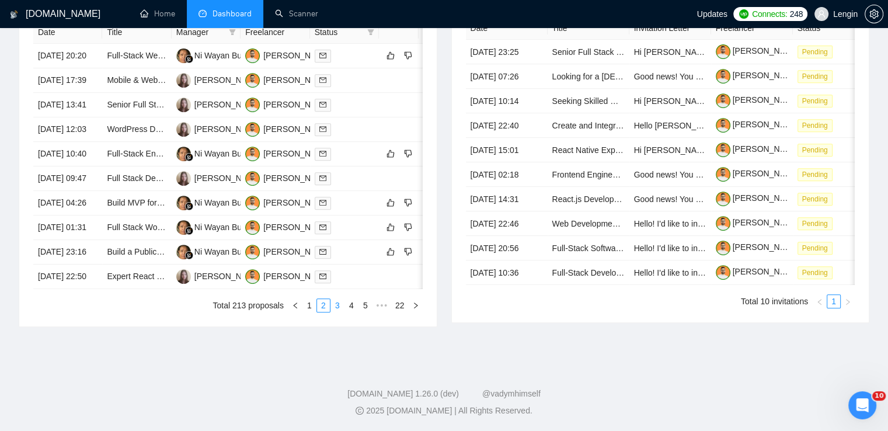
click at [334, 312] on link "3" at bounding box center [337, 305] width 13 height 13
click at [148, 264] on td "Vue.js - Full Stack Developer" at bounding box center [136, 252] width 69 height 25
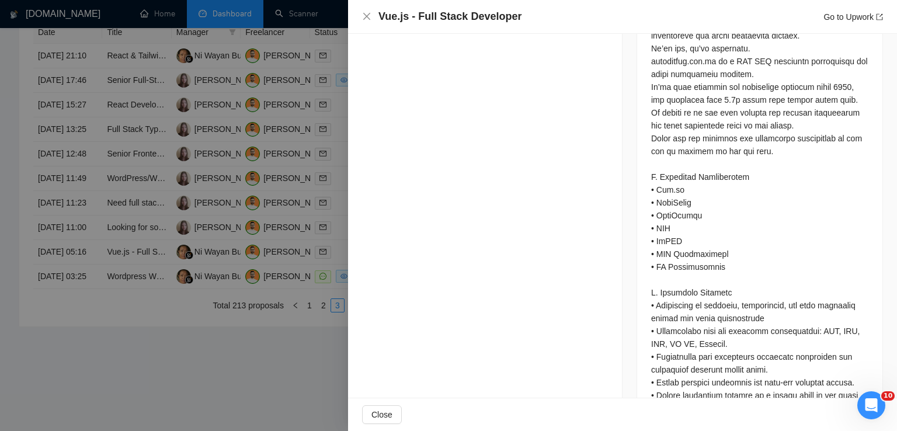
scroll to position [858, 0]
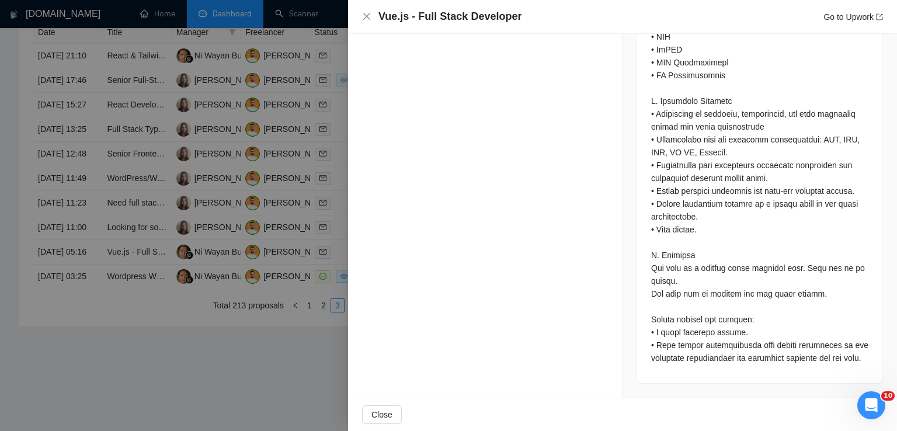
drag, startPoint x: 647, startPoint y: 64, endPoint x: 729, endPoint y: 355, distance: 302.5
click at [729, 355] on div at bounding box center [759, 36] width 217 height 655
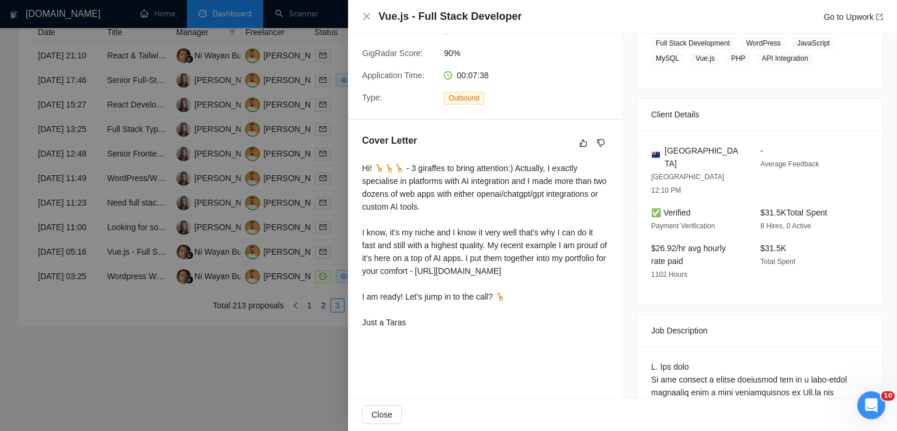
scroll to position [224, 0]
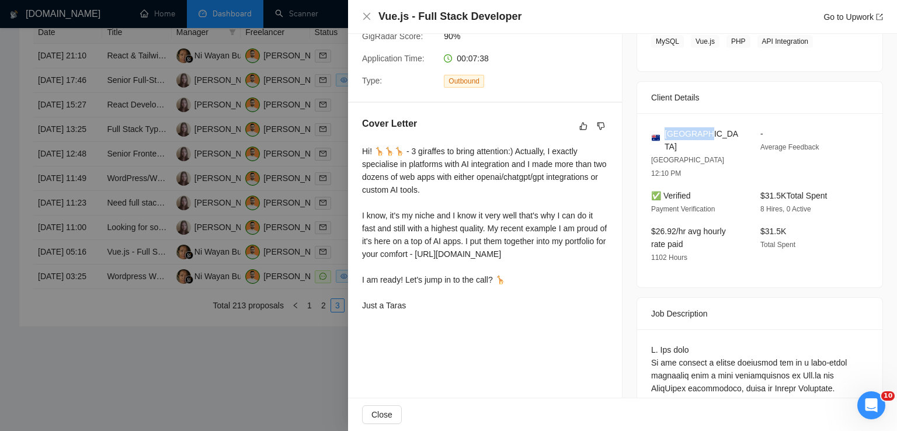
drag, startPoint x: 694, startPoint y: 134, endPoint x: 663, endPoint y: 131, distance: 31.0
click at [663, 131] on div "[GEOGRAPHIC_DATA]" at bounding box center [696, 140] width 90 height 26
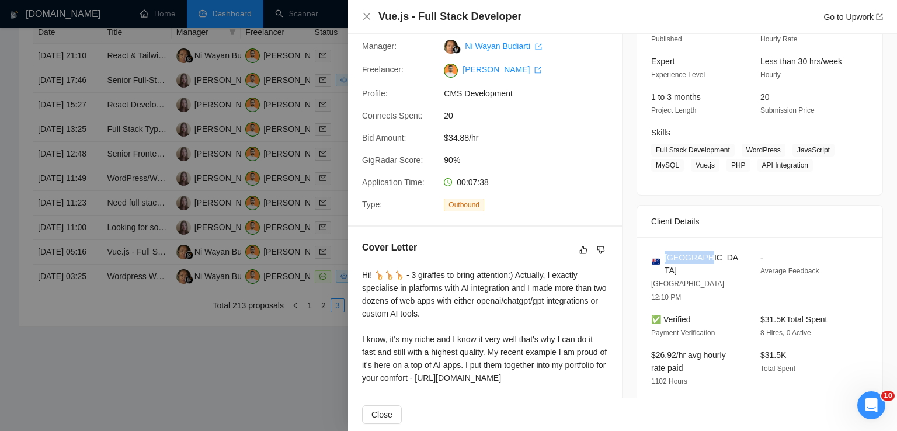
scroll to position [100, 0]
drag, startPoint x: 741, startPoint y: 151, endPoint x: 801, endPoint y: 172, distance: 63.0
click at [801, 172] on span "Full Stack Development WordPress JavaScript MySQL Vue.js PHP API Integration" at bounding box center [751, 158] width 200 height 28
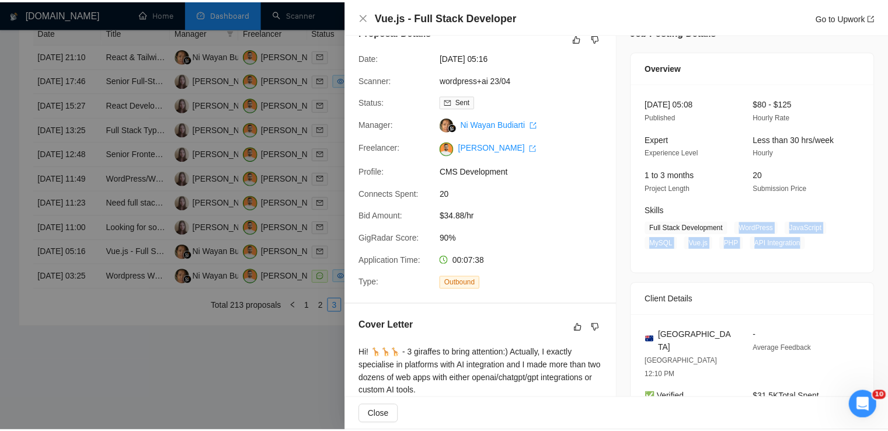
scroll to position [22, 0]
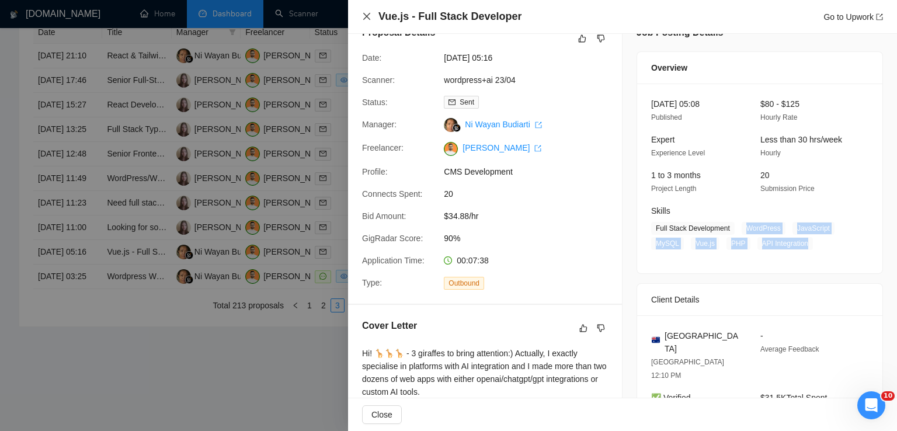
click at [363, 16] on icon "close" at bounding box center [366, 16] width 9 height 9
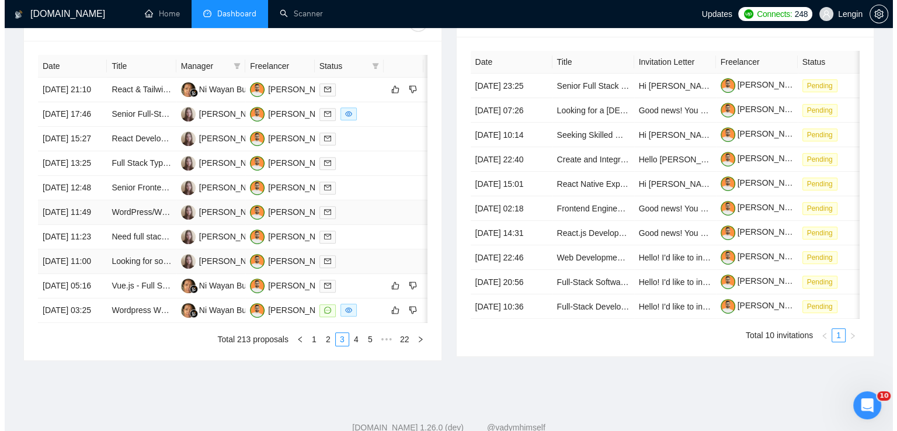
scroll to position [460, 0]
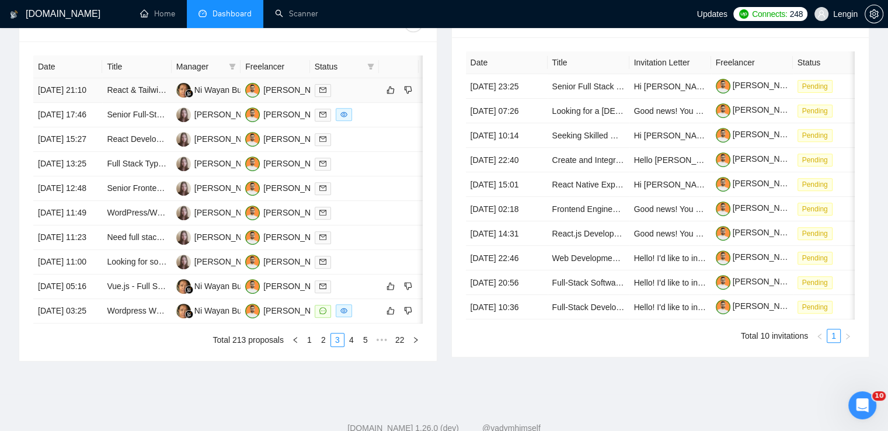
click at [154, 103] on td "React & Tailwind Developer for Custom AI Sales Bot Interface" at bounding box center [136, 90] width 69 height 25
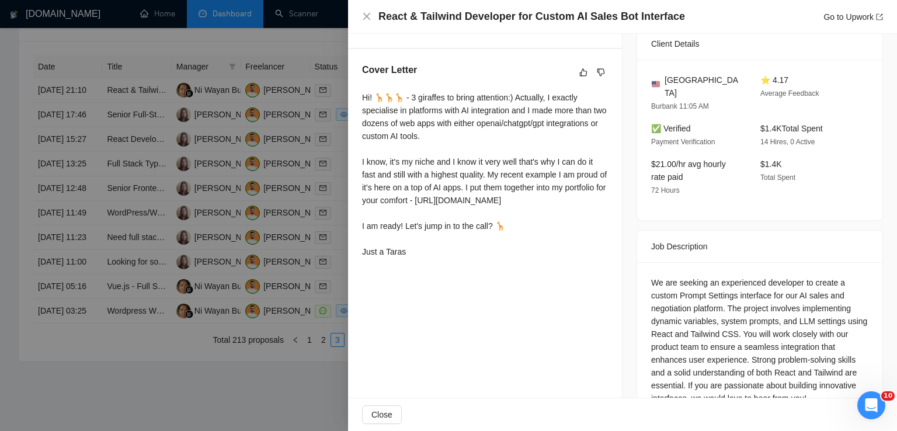
scroll to position [306, 0]
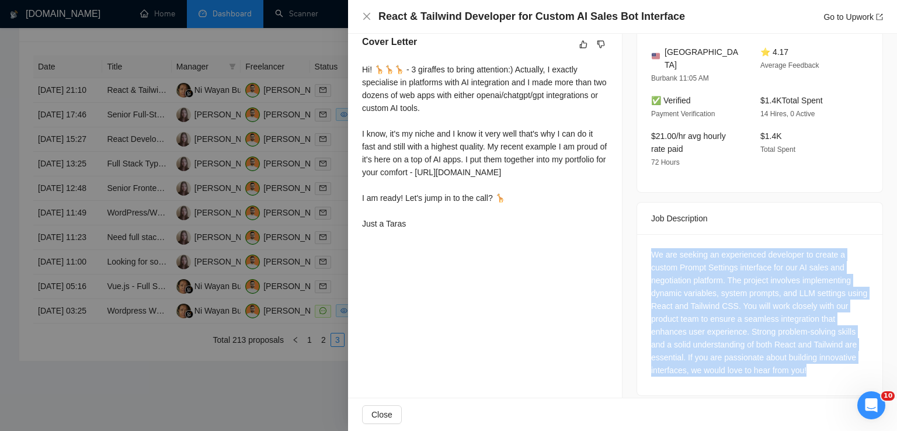
drag, startPoint x: 816, startPoint y: 357, endPoint x: 643, endPoint y: 245, distance: 205.6
click at [643, 245] on div "We are seeking an experienced developer to create a custom Prompt Settings inte…" at bounding box center [759, 314] width 245 height 161
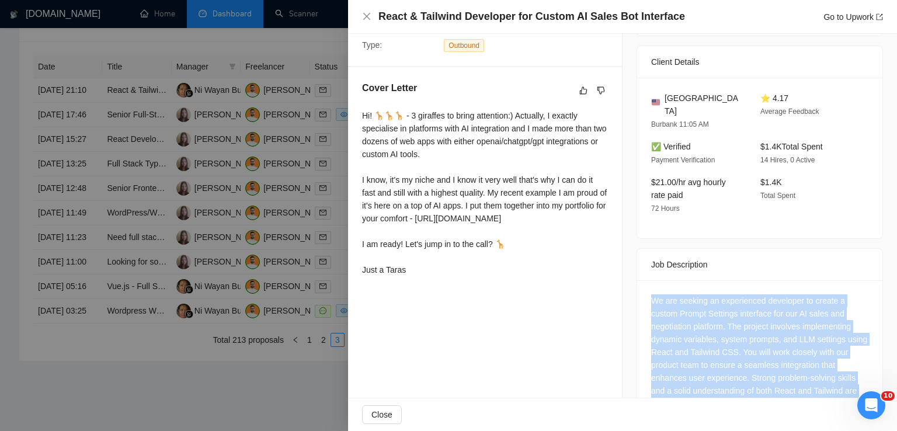
scroll to position [259, 0]
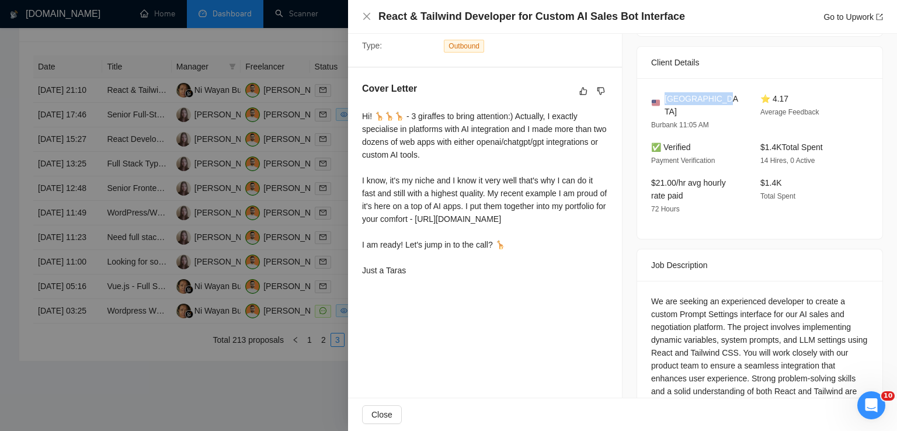
drag, startPoint x: 714, startPoint y: 99, endPoint x: 660, endPoint y: 94, distance: 54.0
click at [660, 94] on div "[GEOGRAPHIC_DATA]" at bounding box center [696, 105] width 90 height 26
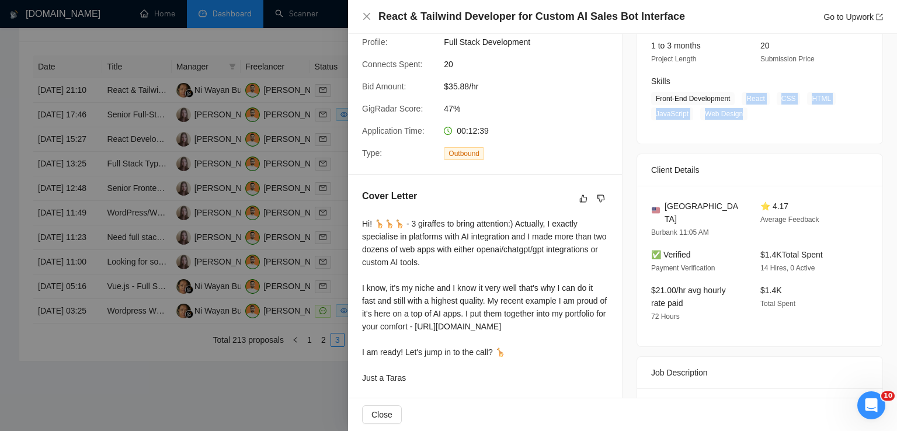
drag, startPoint x: 740, startPoint y: 97, endPoint x: 735, endPoint y: 120, distance: 23.4
click at [735, 120] on div "07 Aug, 2025 20:58 Published $20 - $35 Hourly Rate Intermediate Experience Leve…" at bounding box center [759, 49] width 245 height 190
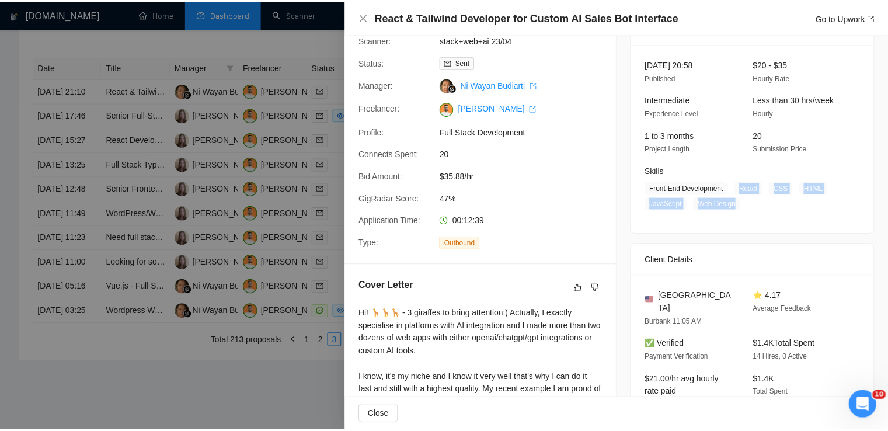
scroll to position [61, 0]
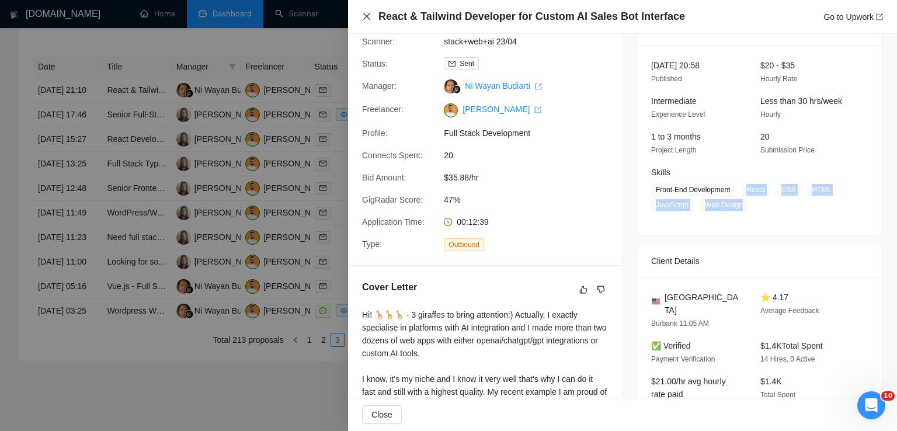
click at [368, 15] on icon "close" at bounding box center [366, 16] width 7 height 7
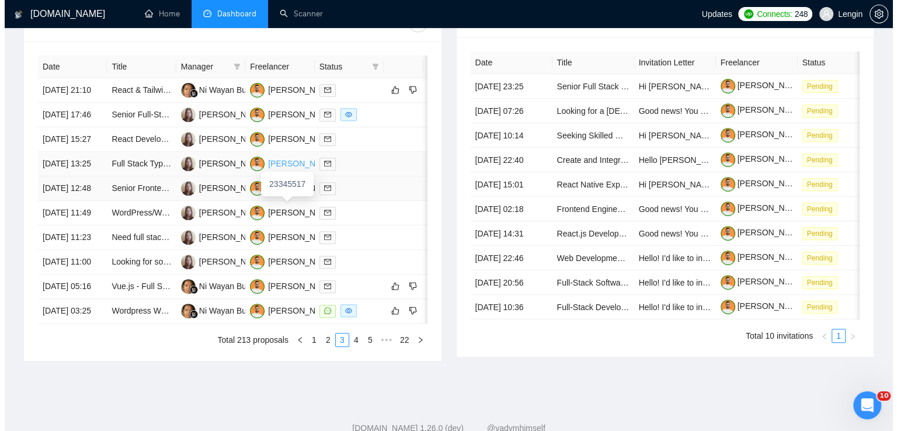
scroll to position [545, 0]
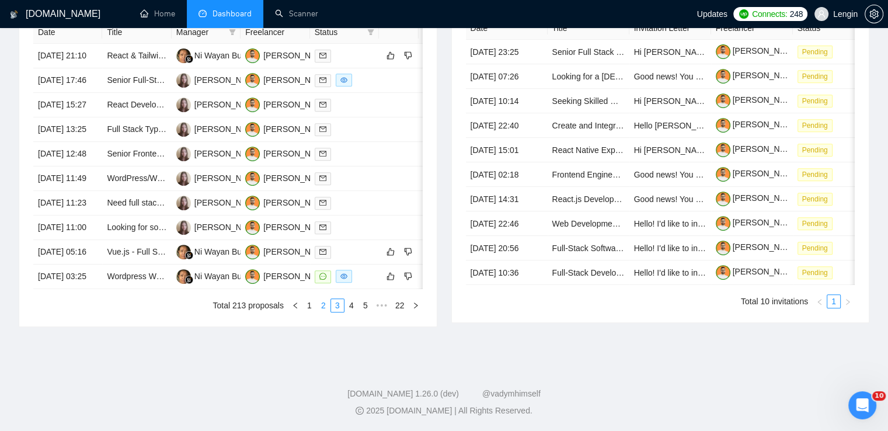
click at [325, 312] on link "2" at bounding box center [323, 305] width 13 height 13
click at [162, 289] on td "Build a Public, Branded Chat Interface Using OpenAI Responses API or Assistants…" at bounding box center [136, 276] width 69 height 25
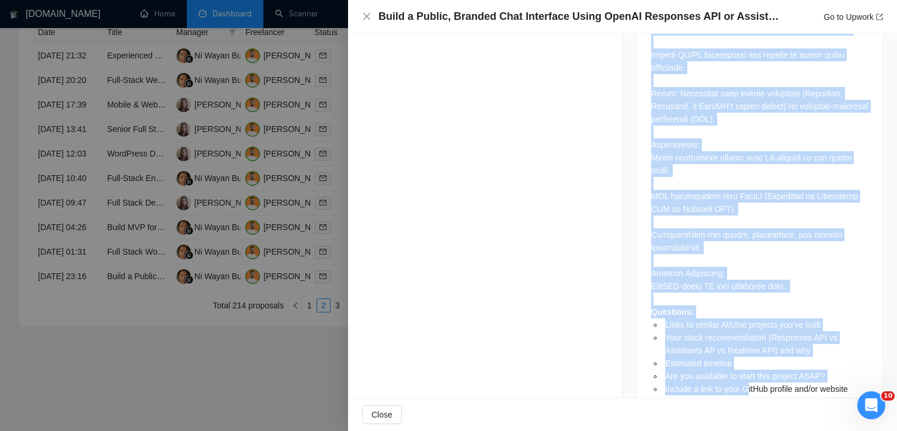
scroll to position [1342, 0]
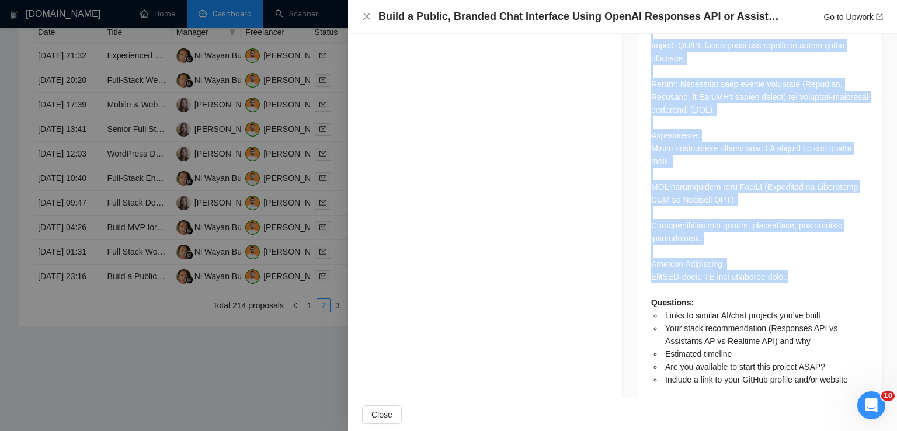
drag, startPoint x: 645, startPoint y: 68, endPoint x: 794, endPoint y: 248, distance: 233.4
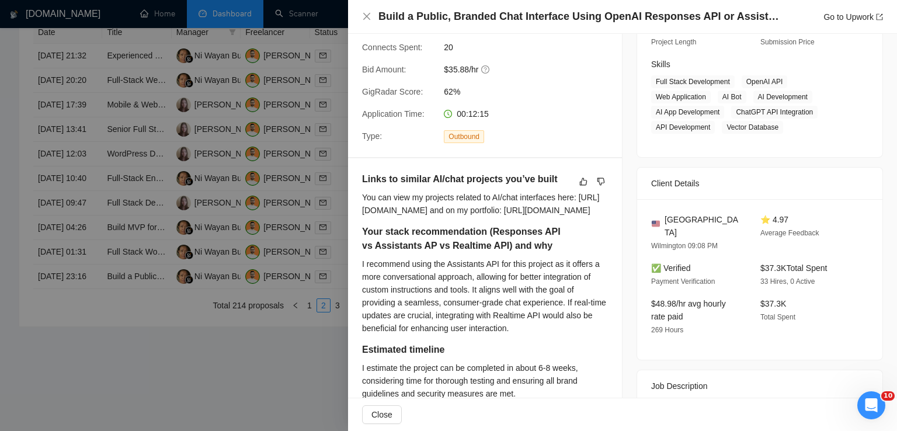
scroll to position [168, 0]
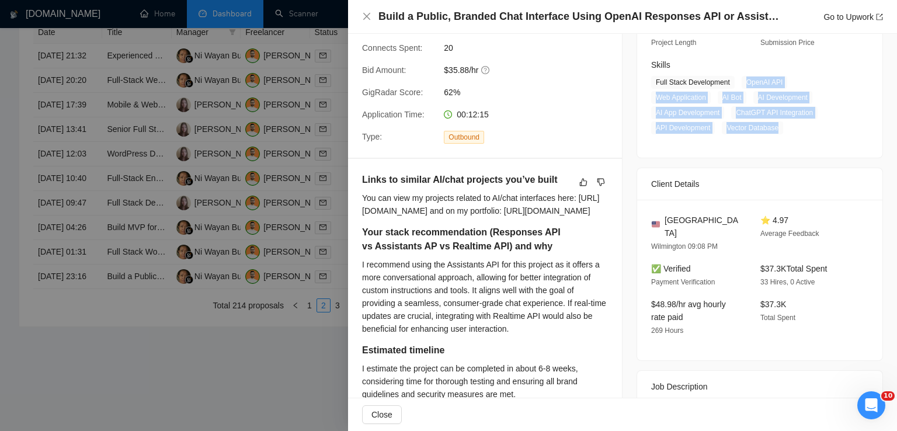
drag, startPoint x: 740, startPoint y: 82, endPoint x: 774, endPoint y: 125, distance: 54.8
click at [774, 125] on span "Full Stack Development OpenAI API Web Application AI Bot AI Development AI App …" at bounding box center [751, 105] width 200 height 58
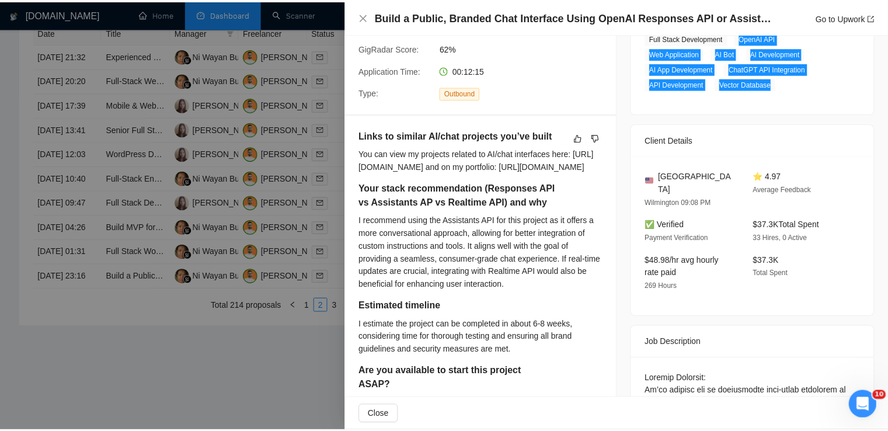
scroll to position [0, 0]
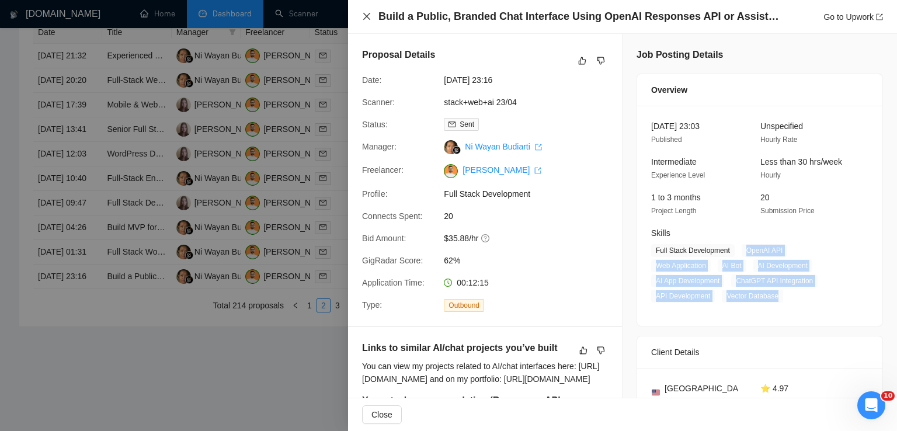
click at [363, 15] on icon "close" at bounding box center [366, 16] width 9 height 9
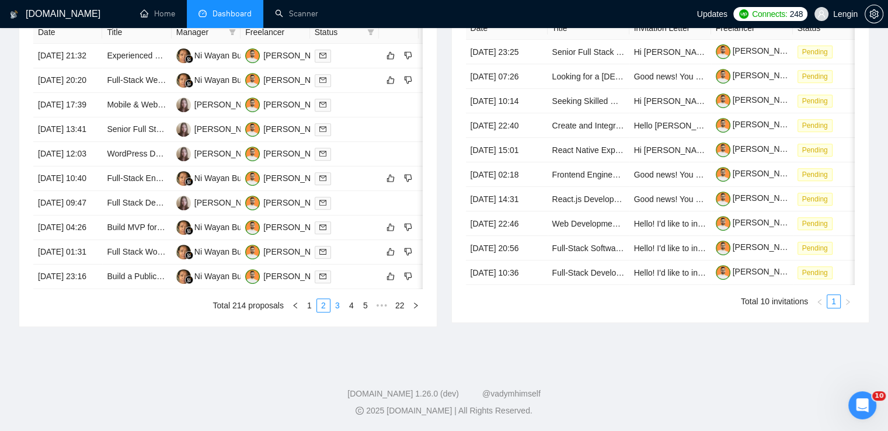
click at [343, 312] on link "3" at bounding box center [337, 305] width 13 height 13
click at [351, 312] on link "4" at bounding box center [351, 305] width 13 height 13
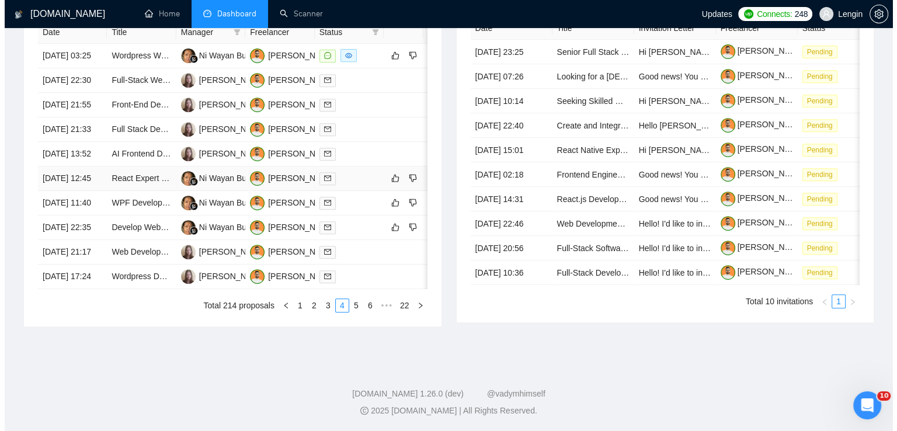
scroll to position [536, 0]
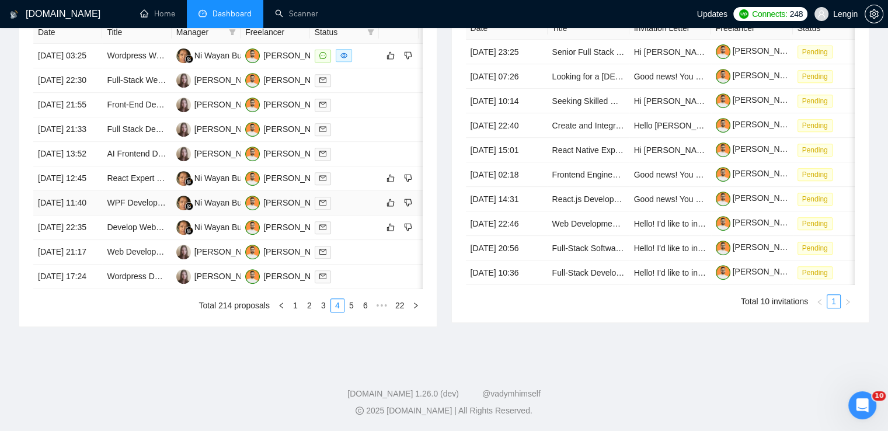
click at [133, 215] on td "WPF Developer with AI Document Review Experience Needed" at bounding box center [136, 203] width 69 height 25
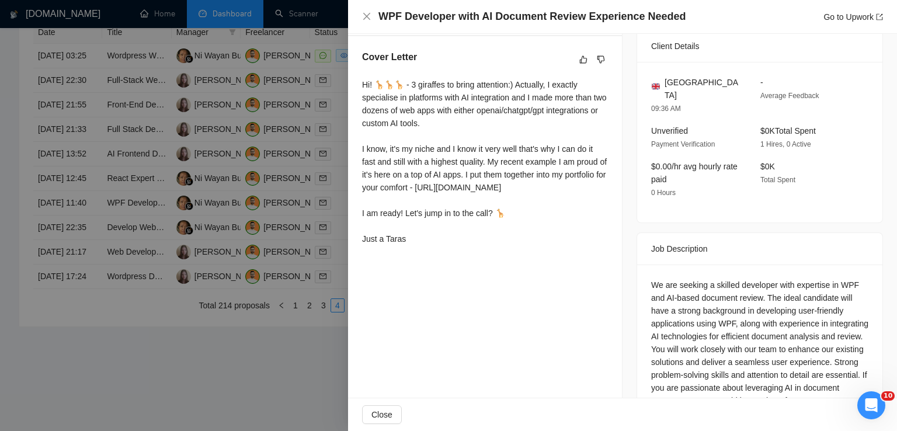
scroll to position [334, 0]
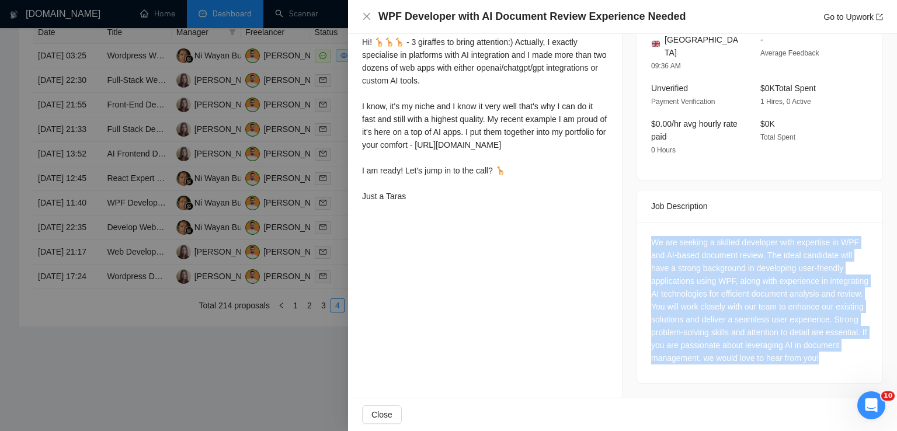
drag, startPoint x: 677, startPoint y: 364, endPoint x: 640, endPoint y: 232, distance: 137.7
click at [640, 232] on div "We are seeking a skilled developer with expertise in WPF and AI-based document …" at bounding box center [759, 302] width 245 height 161
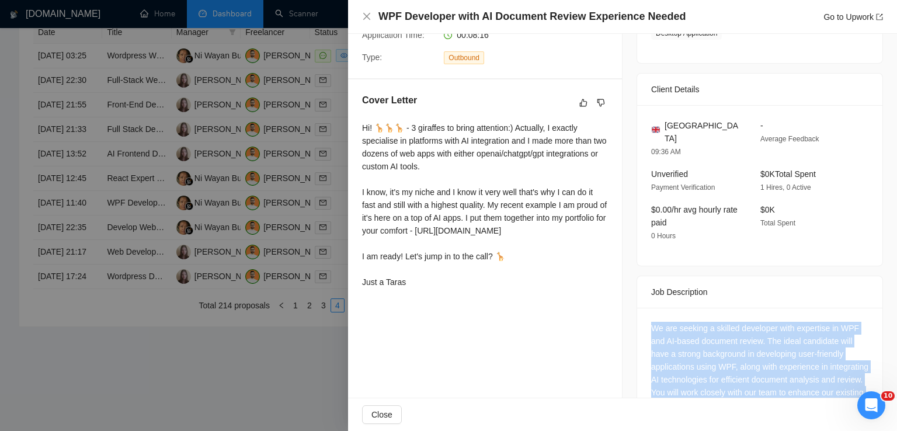
scroll to position [248, 0]
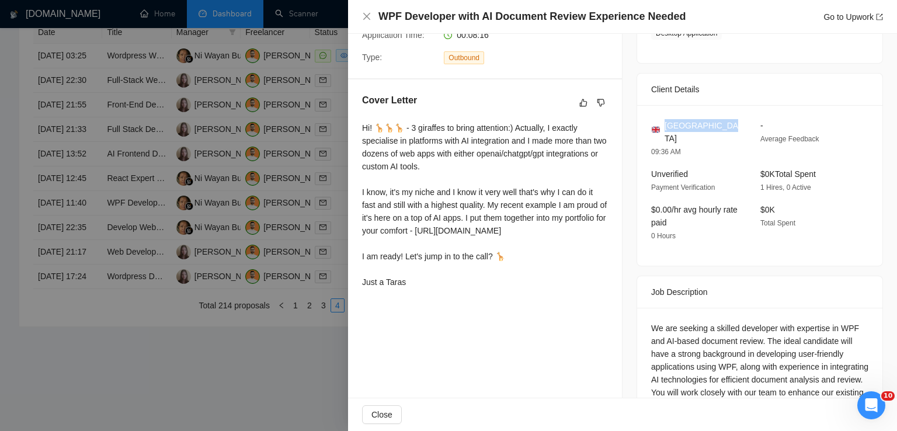
drag, startPoint x: 724, startPoint y: 127, endPoint x: 661, endPoint y: 127, distance: 63.0
click at [661, 127] on div "[GEOGRAPHIC_DATA]" at bounding box center [696, 132] width 90 height 26
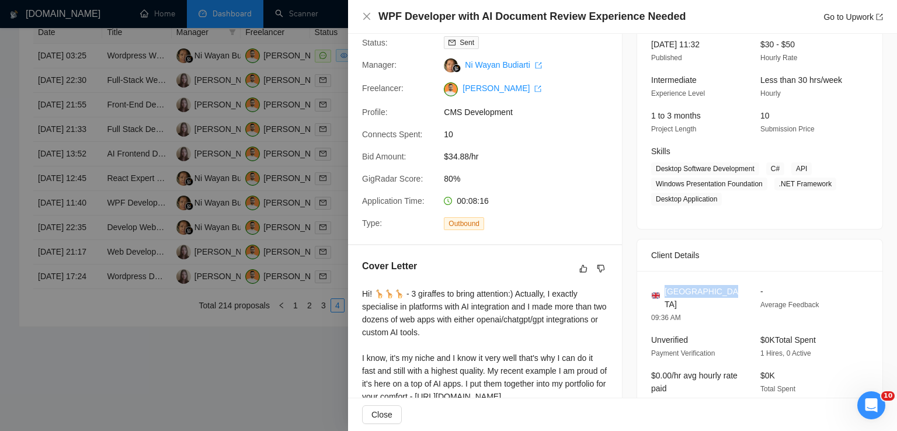
scroll to position [72, 0]
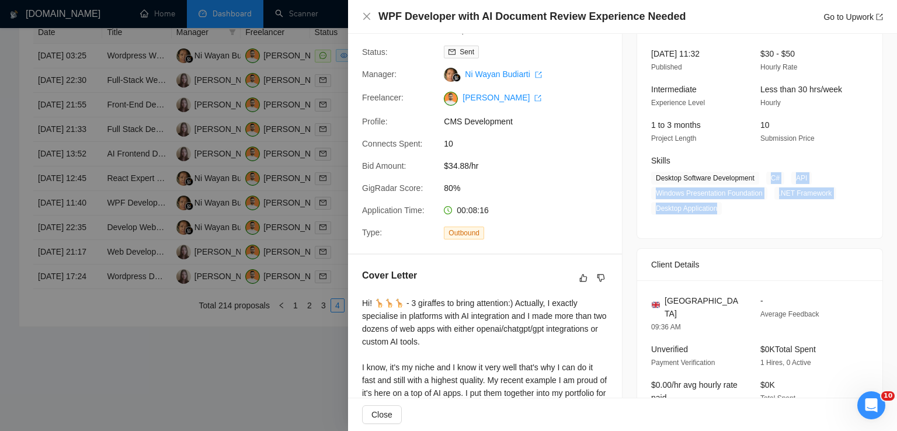
drag, startPoint x: 761, startPoint y: 180, endPoint x: 721, endPoint y: 207, distance: 48.1
click at [721, 207] on span "Desktop Software Development C# API Windows Presentation Foundation .NET Framew…" at bounding box center [751, 193] width 200 height 43
click at [752, 177] on span "Desktop Software Development" at bounding box center [705, 178] width 108 height 13
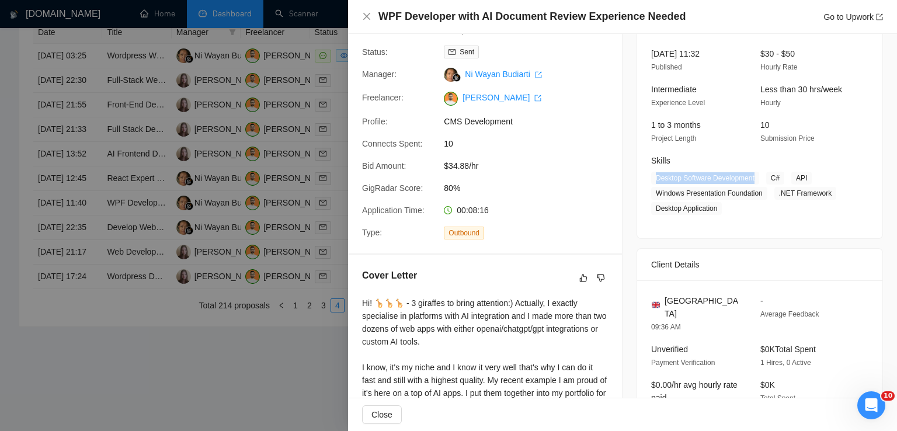
drag, startPoint x: 649, startPoint y: 178, endPoint x: 750, endPoint y: 177, distance: 101.0
click at [750, 177] on span "Desktop Software Development" at bounding box center [705, 178] width 108 height 13
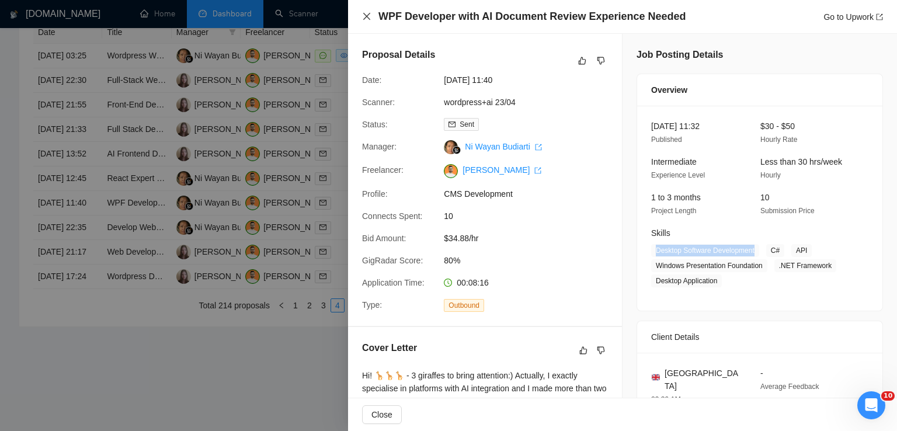
click at [371, 13] on icon "close" at bounding box center [366, 16] width 9 height 9
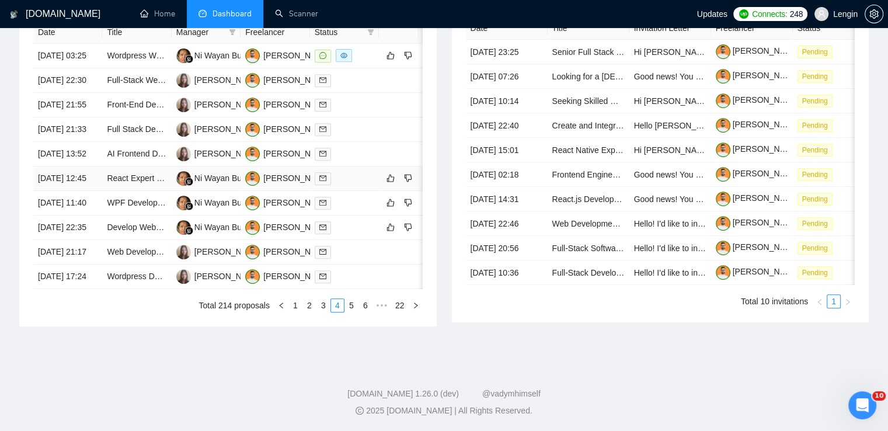
click at [151, 191] on td "React Expert Needed for AI-Powered Software Development" at bounding box center [136, 178] width 69 height 25
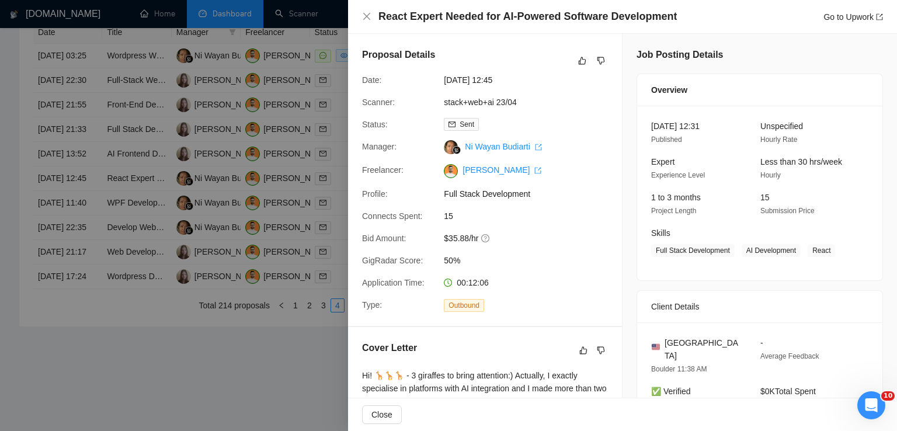
scroll to position [368, 0]
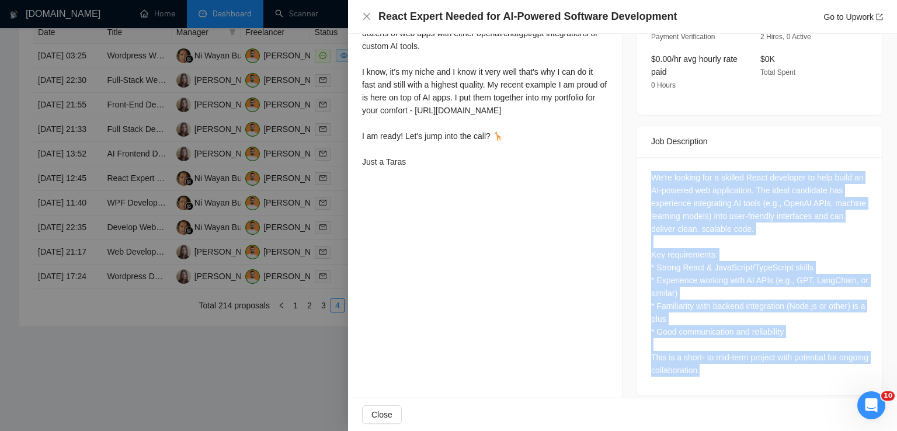
drag, startPoint x: 647, startPoint y: 168, endPoint x: 737, endPoint y: 375, distance: 225.6
click at [737, 375] on div "We're looking for a skilled React developer to help build an AI-powered web app…" at bounding box center [759, 276] width 245 height 238
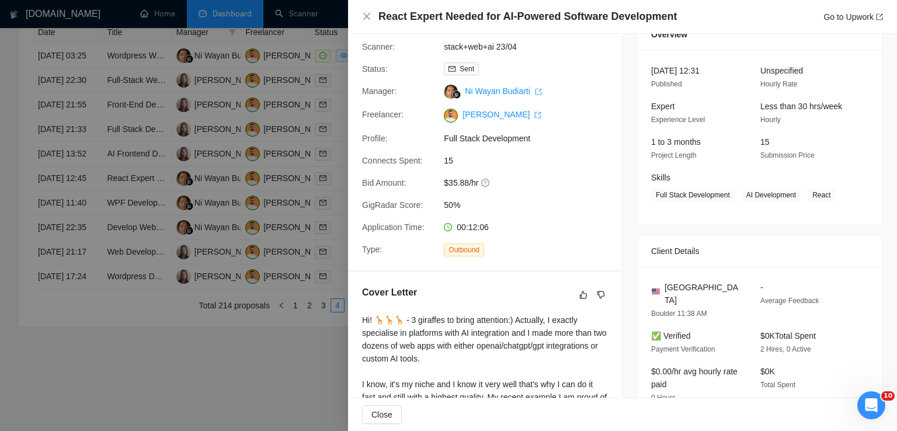
scroll to position [54, 0]
drag, startPoint x: 824, startPoint y: 196, endPoint x: 740, endPoint y: 197, distance: 84.7
click at [740, 197] on span "Full Stack Development AI Development React" at bounding box center [751, 196] width 200 height 13
drag, startPoint x: 722, startPoint y: 198, endPoint x: 647, endPoint y: 199, distance: 75.3
click at [651, 199] on span "Full Stack Development" at bounding box center [692, 196] width 83 height 13
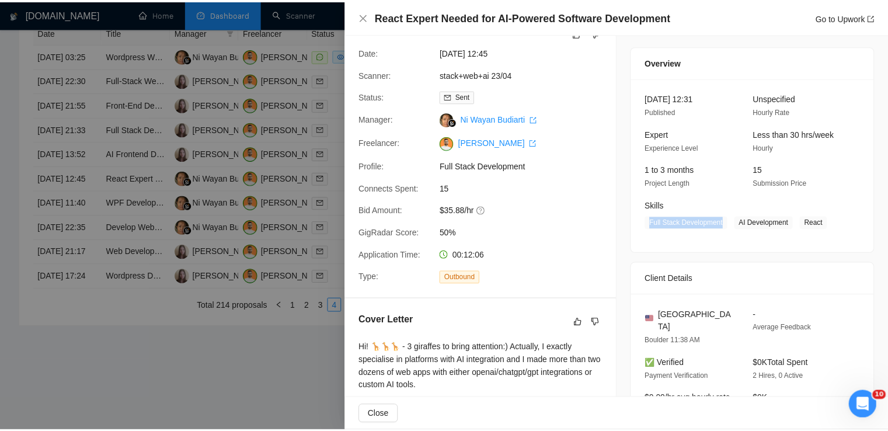
scroll to position [128, 0]
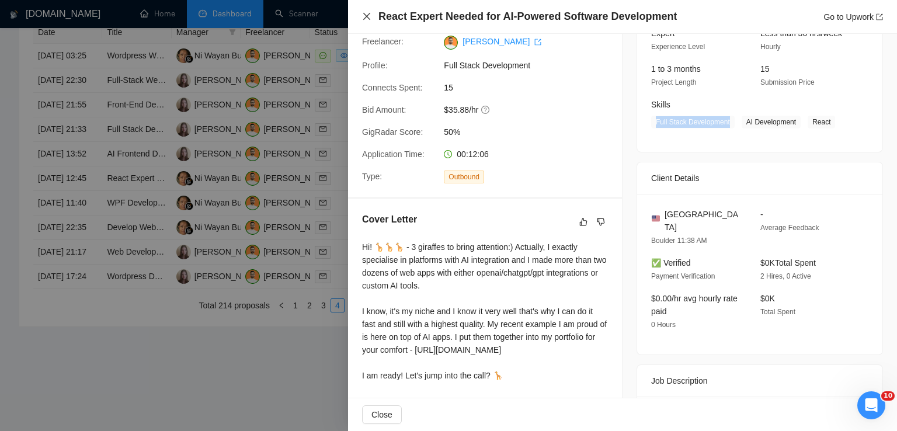
click at [369, 15] on icon "close" at bounding box center [366, 16] width 7 height 7
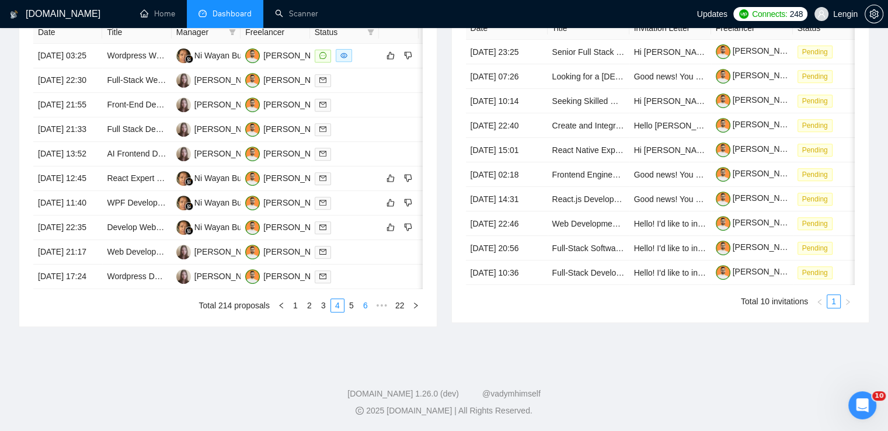
click at [367, 312] on link "6" at bounding box center [365, 305] width 13 height 13
click at [248, 215] on td "[PERSON_NAME]" at bounding box center [275, 203] width 69 height 25
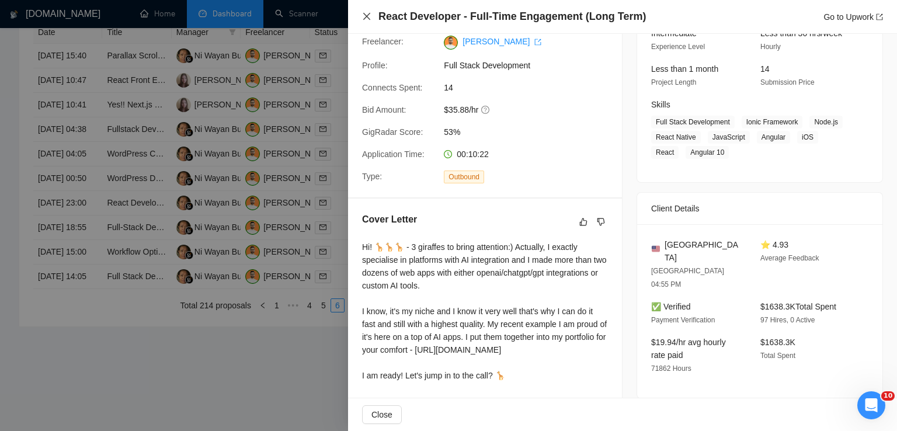
click at [368, 16] on icon "close" at bounding box center [366, 16] width 9 height 9
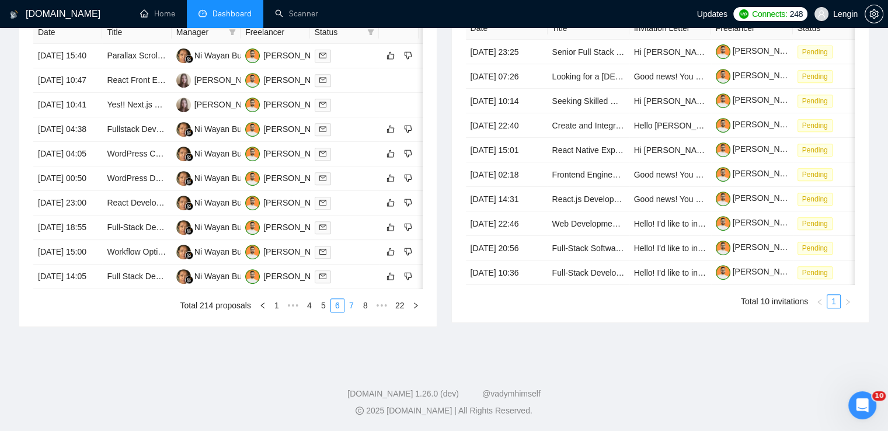
click at [349, 312] on link "7" at bounding box center [351, 305] width 13 height 13
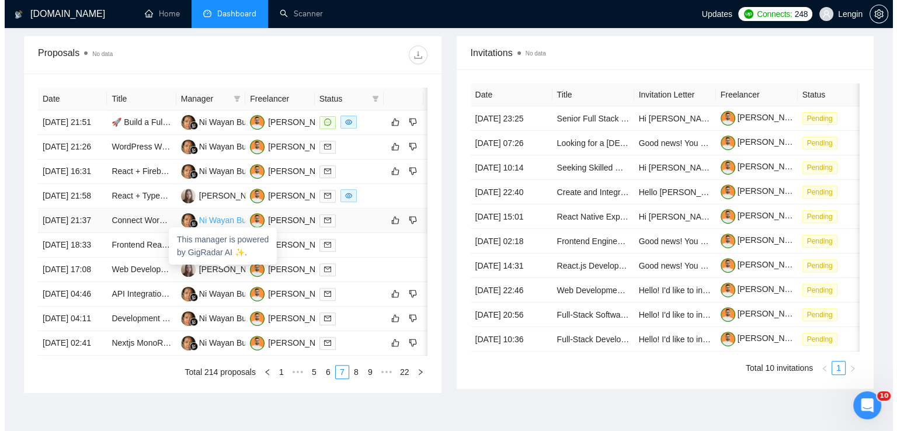
scroll to position [424, 0]
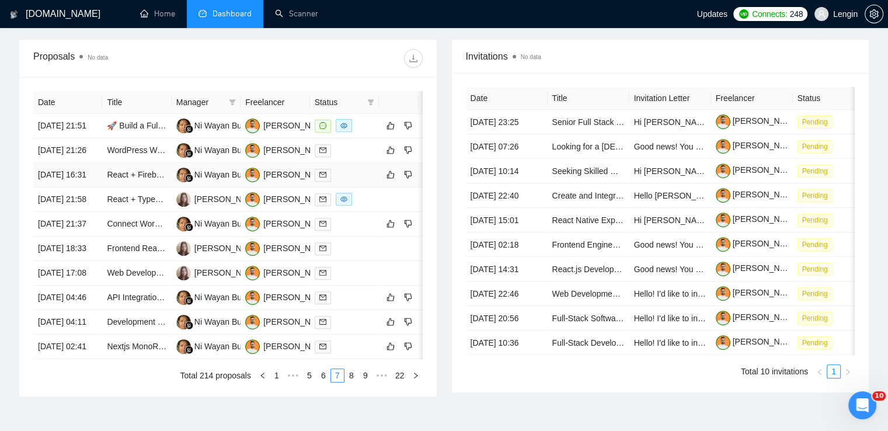
click at [148, 187] on td "React + Firebase Developer Needed for Mobile-Friendly MVP" at bounding box center [136, 175] width 69 height 25
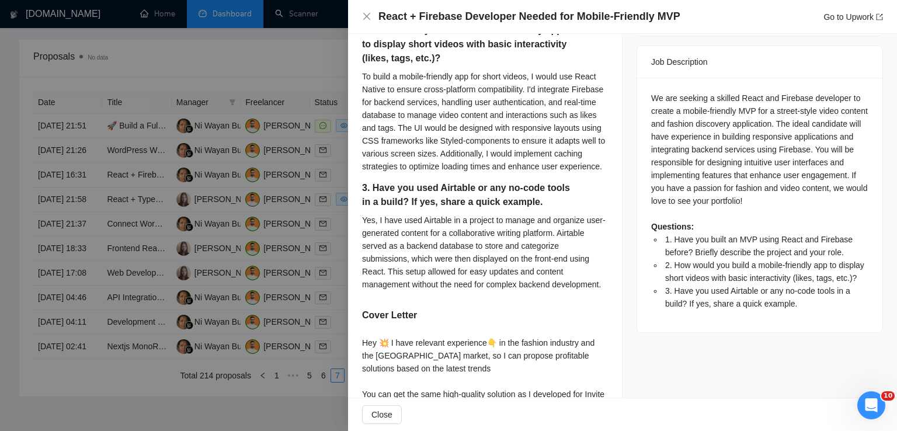
scroll to position [409, 0]
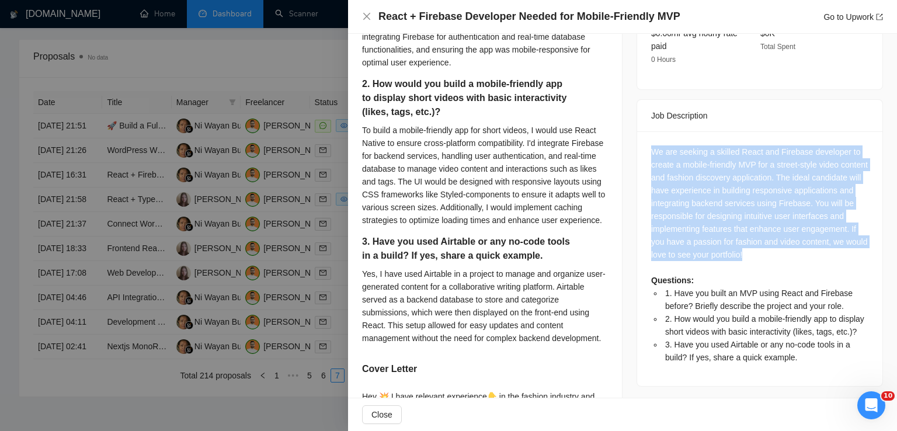
drag, startPoint x: 834, startPoint y: 241, endPoint x: 638, endPoint y: 131, distance: 224.5
click at [638, 131] on div "We are seeking a skilled React and Firebase developer to create a mobile-friend…" at bounding box center [759, 258] width 245 height 255
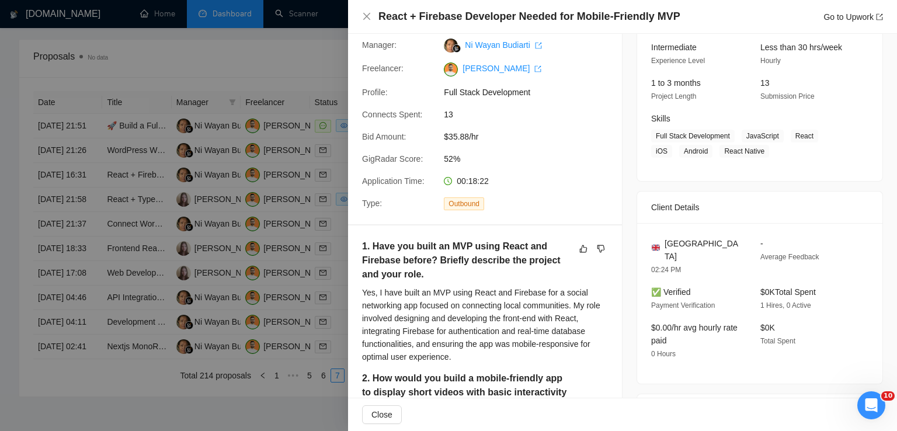
scroll to position [114, 0]
drag, startPoint x: 726, startPoint y: 241, endPoint x: 657, endPoint y: 245, distance: 69.0
click at [657, 245] on div "[GEOGRAPHIC_DATA]" at bounding box center [696, 251] width 90 height 26
drag, startPoint x: 738, startPoint y: 137, endPoint x: 736, endPoint y: 148, distance: 10.8
click at [736, 148] on span "Full Stack Development JavaScript React iOS Android React Native" at bounding box center [751, 144] width 200 height 28
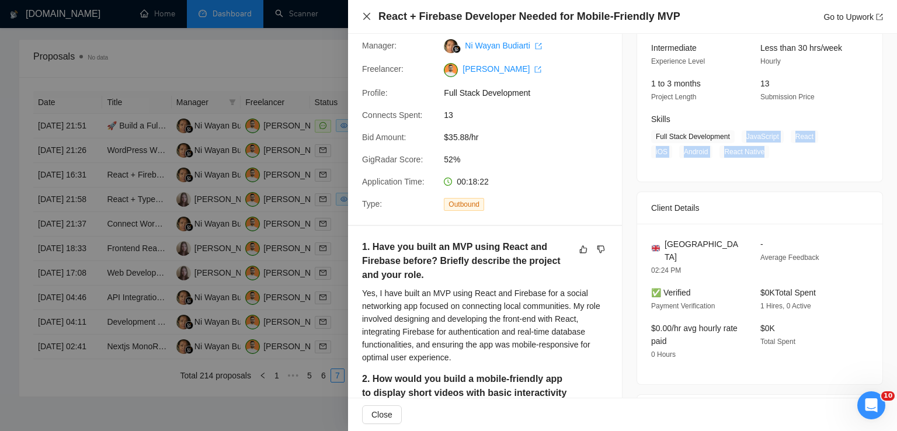
click at [370, 12] on icon "close" at bounding box center [366, 16] width 9 height 9
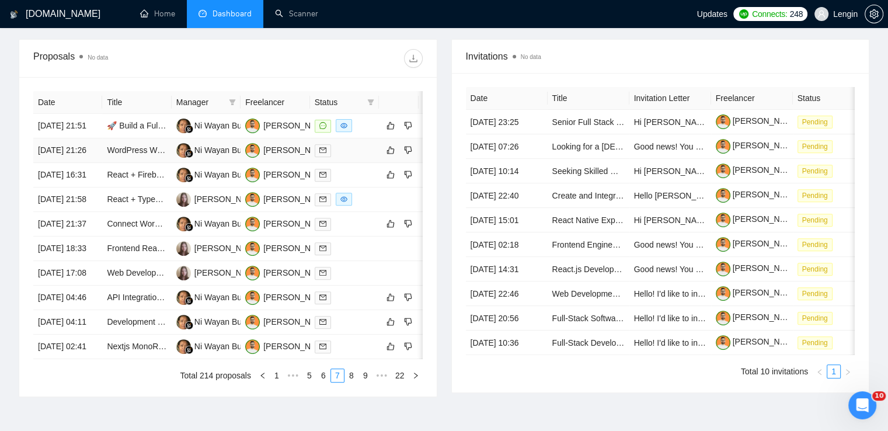
click at [144, 163] on td "WordPress Website Speed Optimization Expert Needed" at bounding box center [136, 150] width 69 height 25
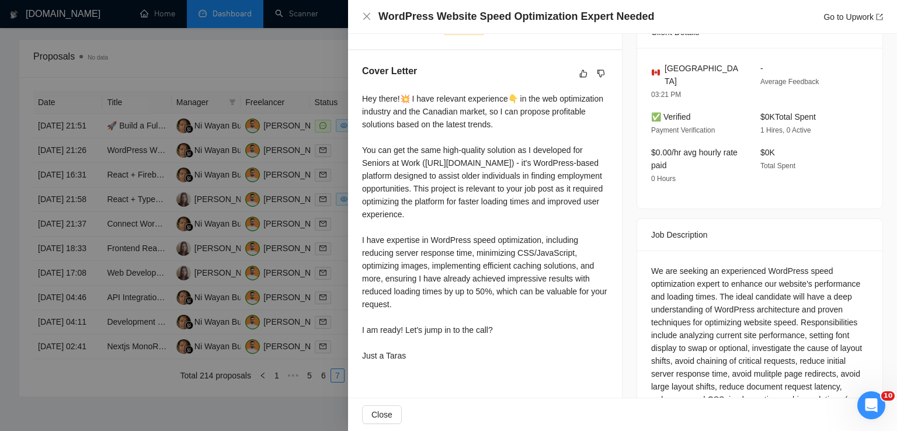
scroll to position [383, 0]
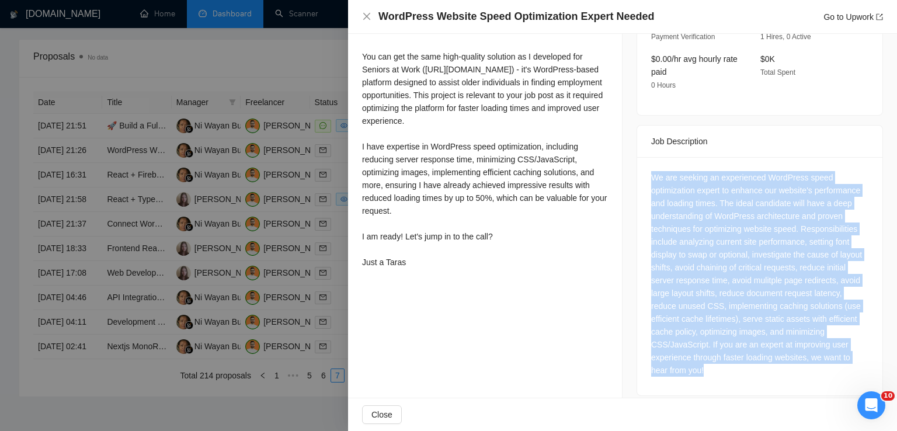
drag, startPoint x: 647, startPoint y: 165, endPoint x: 750, endPoint y: 370, distance: 229.2
click at [750, 370] on div "We are seeking an experienced WordPress speed optimization expert to enhance ou…" at bounding box center [759, 276] width 245 height 238
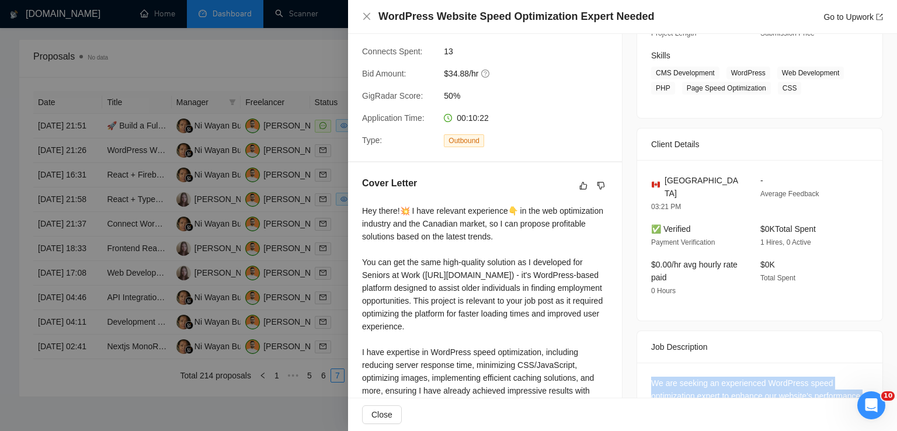
scroll to position [179, 0]
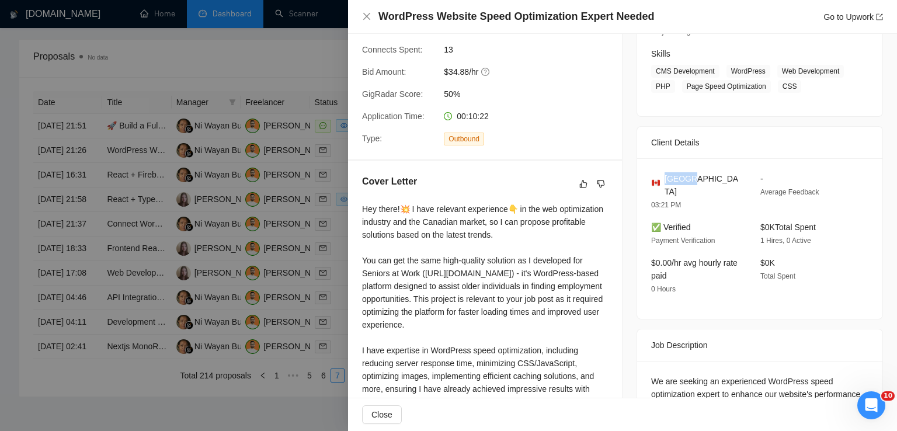
drag, startPoint x: 691, startPoint y: 178, endPoint x: 661, endPoint y: 180, distance: 29.8
click at [661, 180] on div "[GEOGRAPHIC_DATA]" at bounding box center [696, 185] width 90 height 26
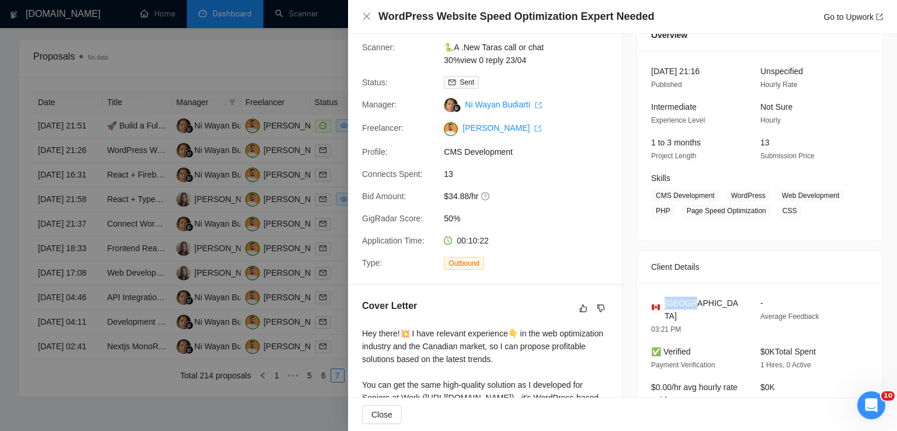
scroll to position [53, 0]
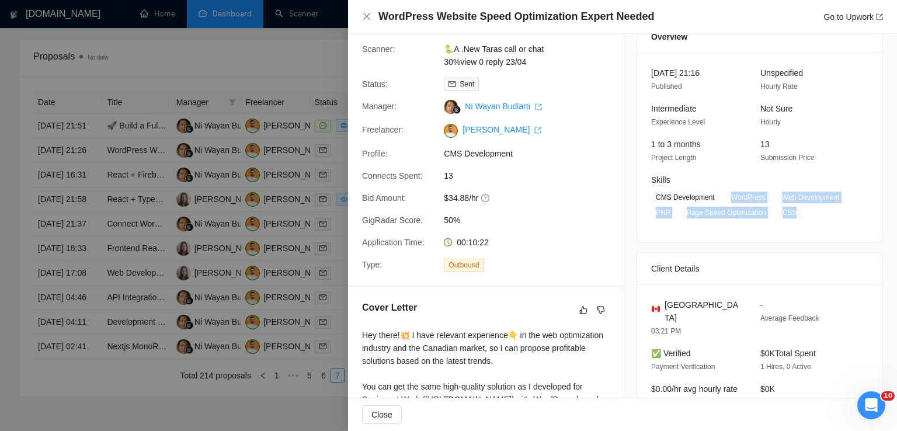
drag, startPoint x: 789, startPoint y: 211, endPoint x: 726, endPoint y: 199, distance: 64.1
click at [726, 199] on span "CMS Development WordPress Web Development PHP Page Speed Optimization CSS" at bounding box center [751, 205] width 200 height 28
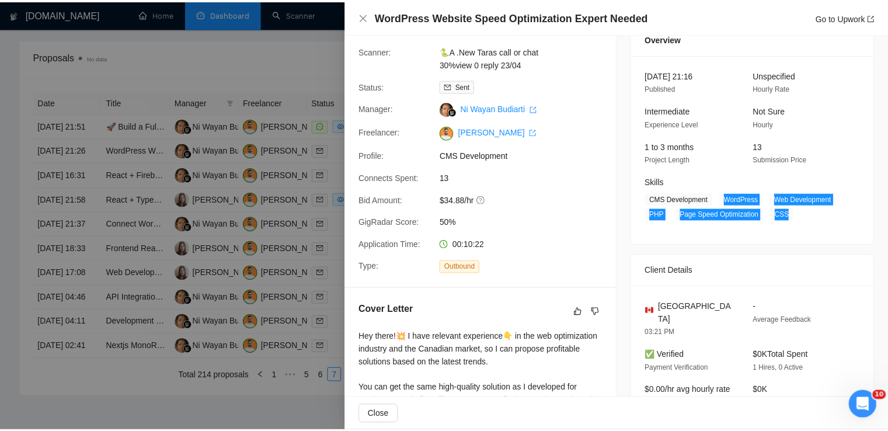
scroll to position [0, 0]
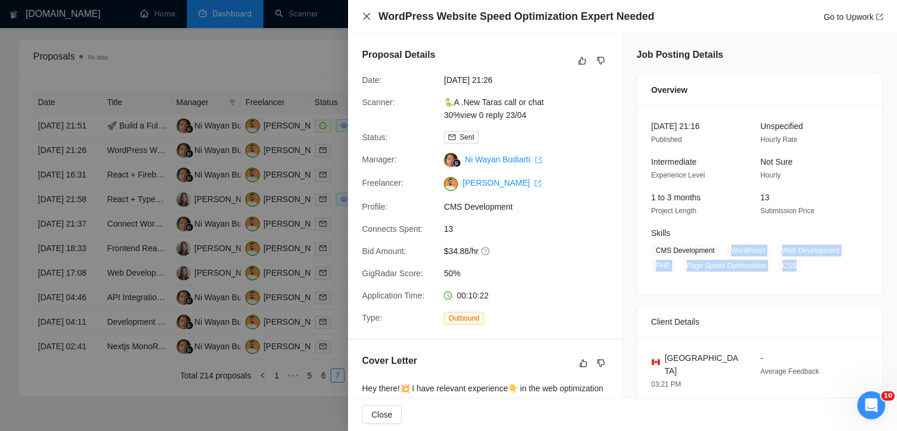
click at [365, 15] on icon "close" at bounding box center [366, 16] width 7 height 7
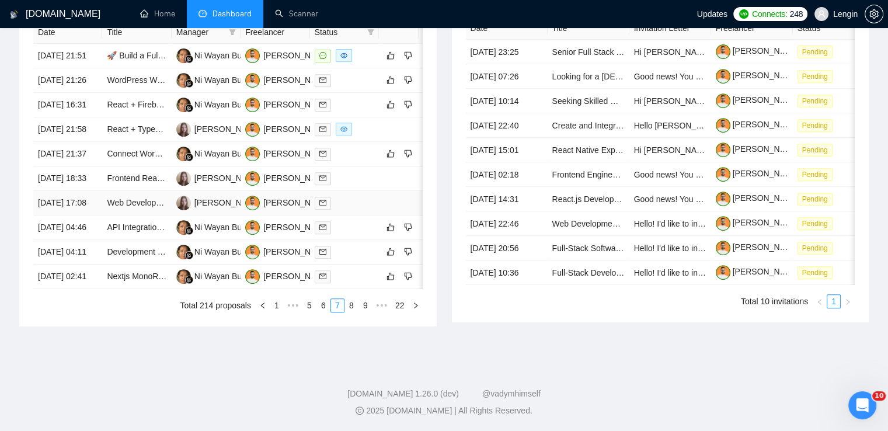
scroll to position [581, 0]
click at [322, 312] on link "6" at bounding box center [323, 305] width 13 height 13
click at [355, 312] on link "7" at bounding box center [351, 305] width 13 height 13
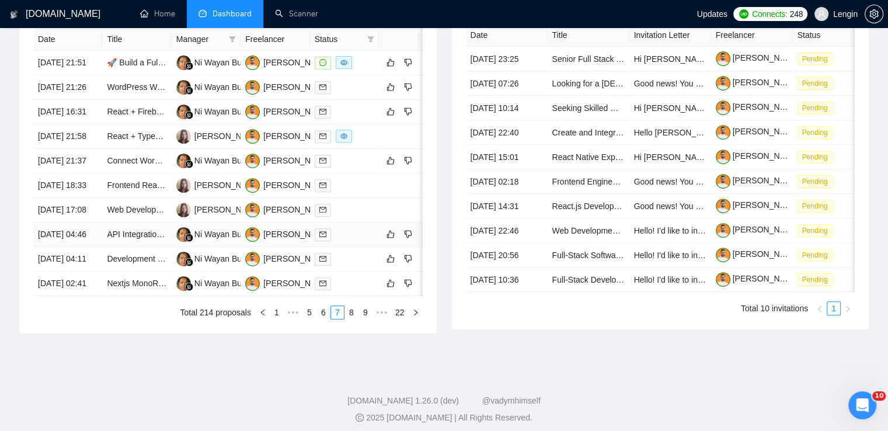
scroll to position [520, 0]
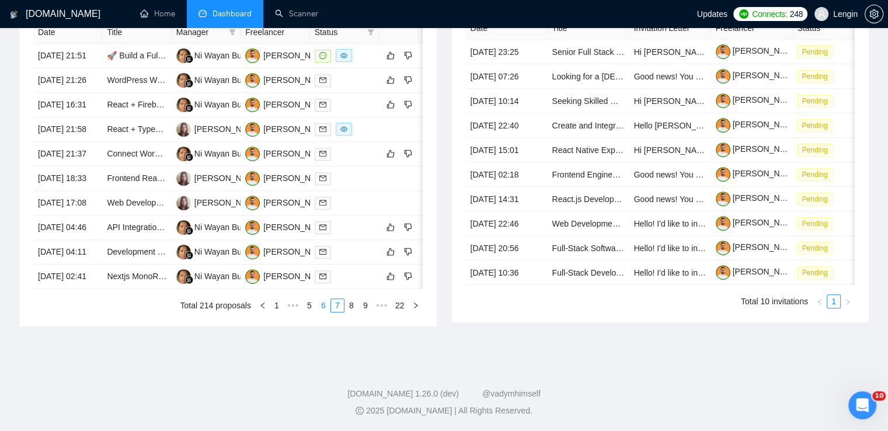
click at [326, 312] on link "6" at bounding box center [323, 305] width 13 height 13
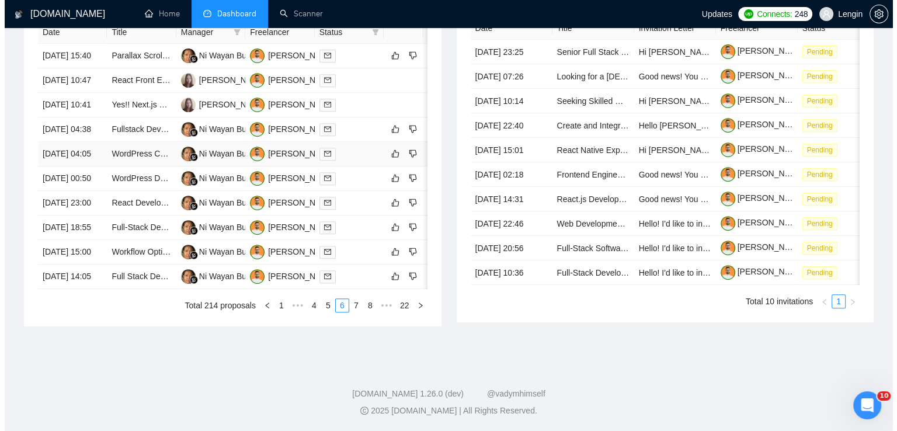
scroll to position [518, 0]
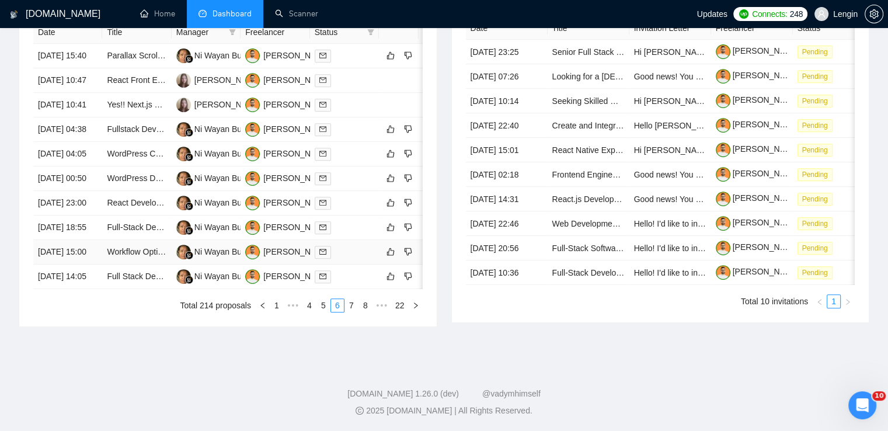
click at [147, 264] on td "Workflow Optimization in [DOMAIN_NAME], Baserow & Textrazor for WordPress Export" at bounding box center [136, 252] width 69 height 25
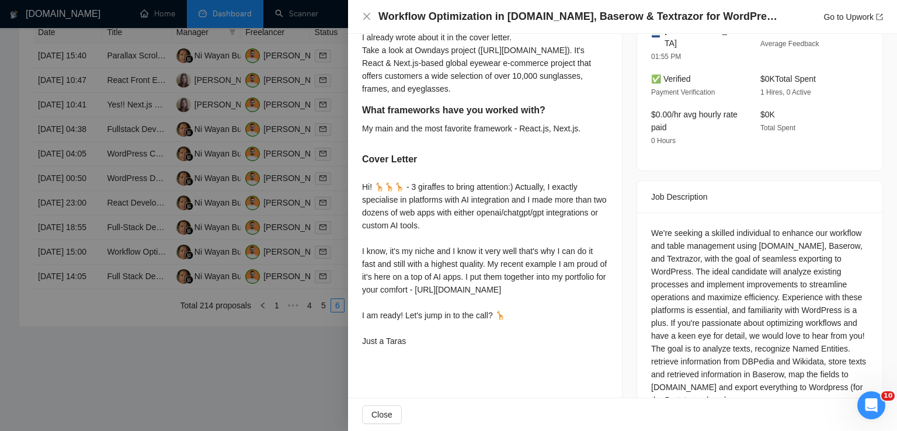
scroll to position [466, 0]
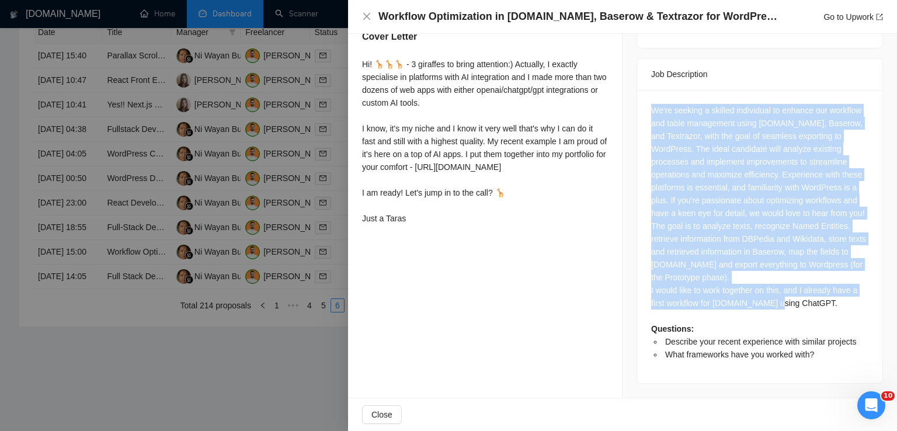
drag, startPoint x: 644, startPoint y: 94, endPoint x: 832, endPoint y: 302, distance: 281.0
click at [832, 302] on div "We're seeking a skilled individual to enhance our workflow and table management…" at bounding box center [759, 236] width 245 height 293
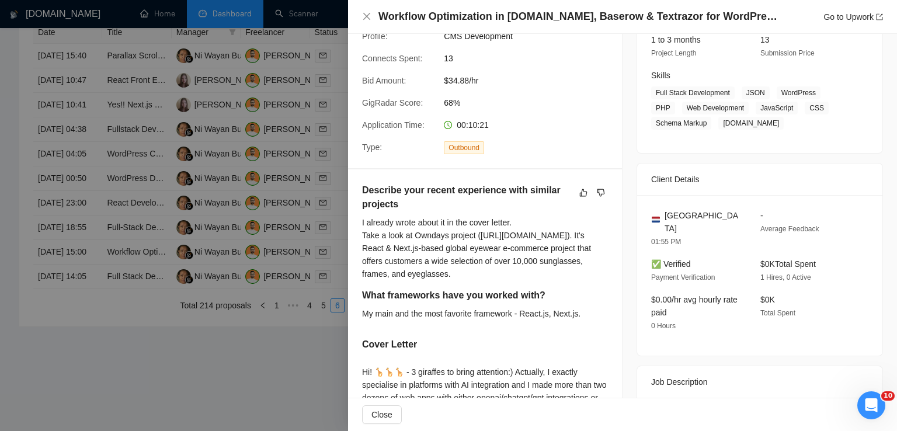
scroll to position [154, 0]
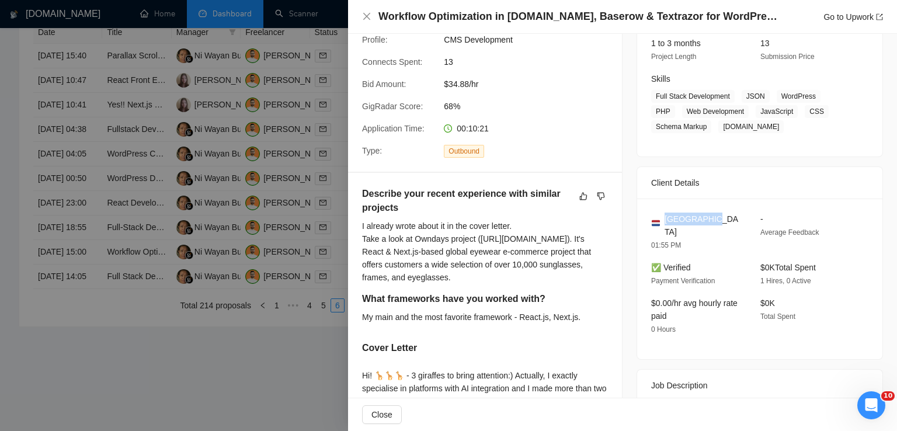
drag, startPoint x: 715, startPoint y: 221, endPoint x: 663, endPoint y: 217, distance: 52.2
click at [663, 217] on div "[GEOGRAPHIC_DATA]" at bounding box center [696, 225] width 90 height 26
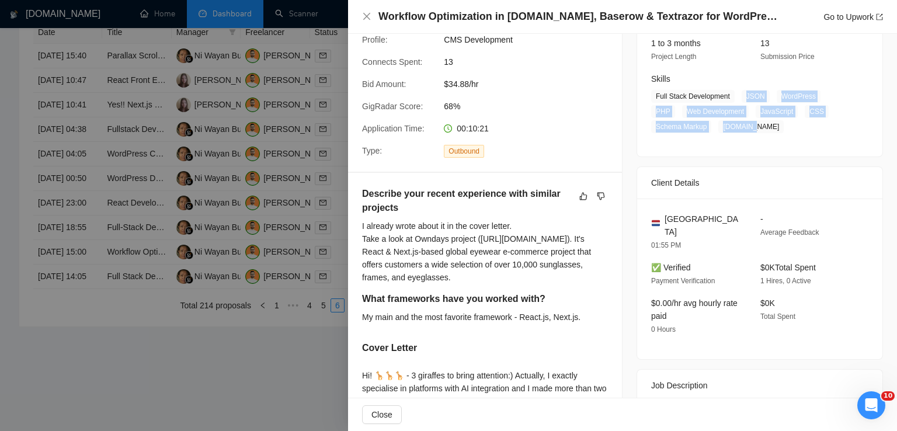
drag, startPoint x: 739, startPoint y: 95, endPoint x: 753, endPoint y: 124, distance: 32.4
click at [753, 124] on span "Full Stack Development JSON WordPress PHP Web Development JavaScript CSS Schema…" at bounding box center [751, 111] width 200 height 43
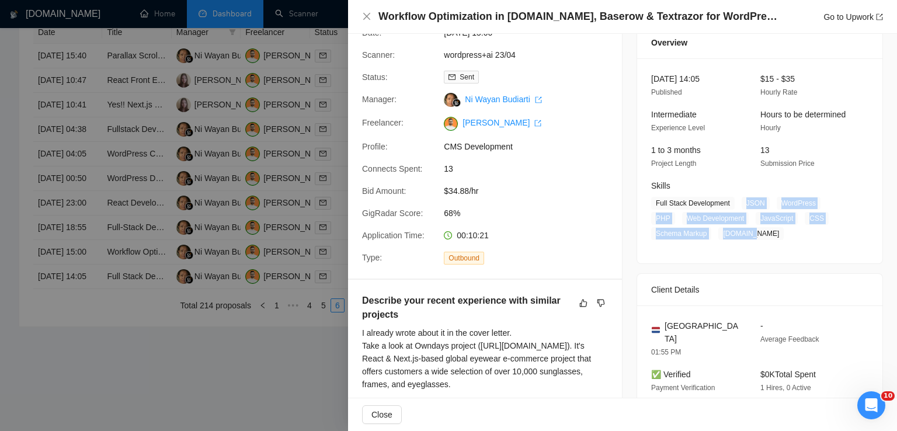
scroll to position [46, 0]
click at [369, 16] on icon "close" at bounding box center [366, 16] width 9 height 9
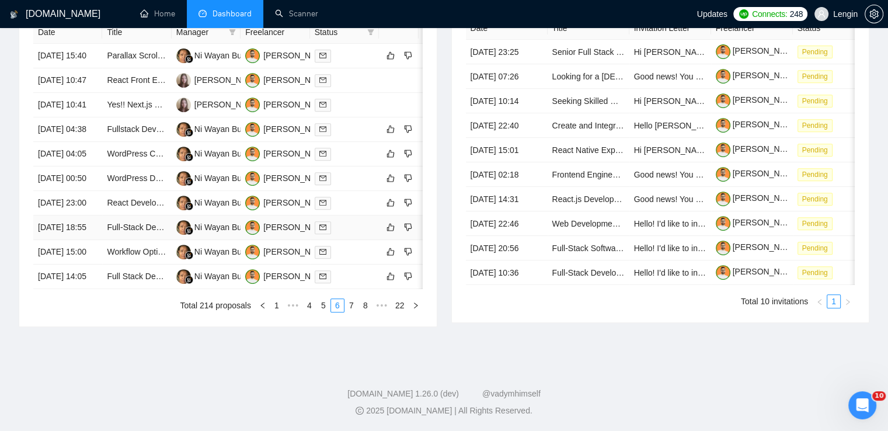
click at [132, 240] on td "Full-Stack Developer: Next.js, Tailwind CSS, Node.js, Supabase & AI Expertise N…" at bounding box center [136, 227] width 69 height 25
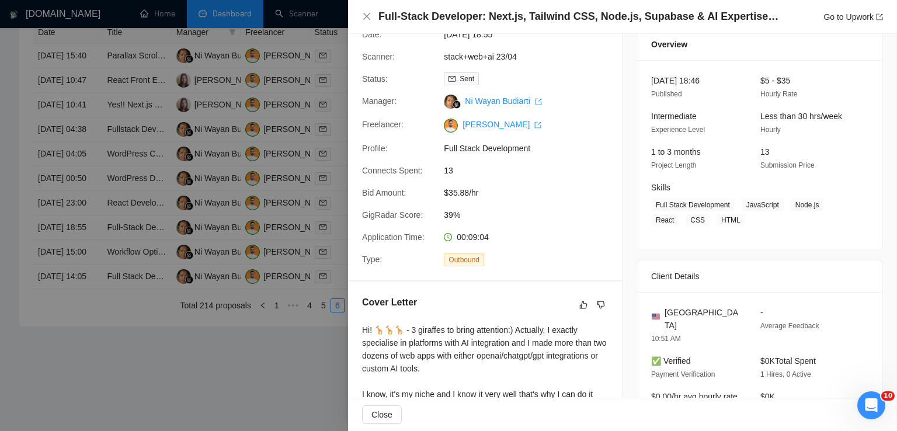
scroll to position [293, 0]
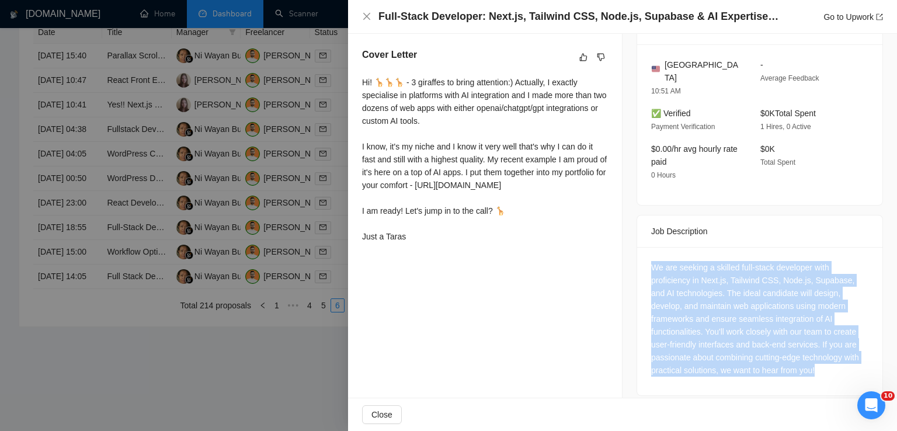
drag, startPoint x: 789, startPoint y: 368, endPoint x: 630, endPoint y: 253, distance: 196.2
click at [630, 253] on div "Job Posting Details Overview 03 Aug, 2025 18:46 Published $5 - $35 Hourly Rate …" at bounding box center [759, 75] width 274 height 669
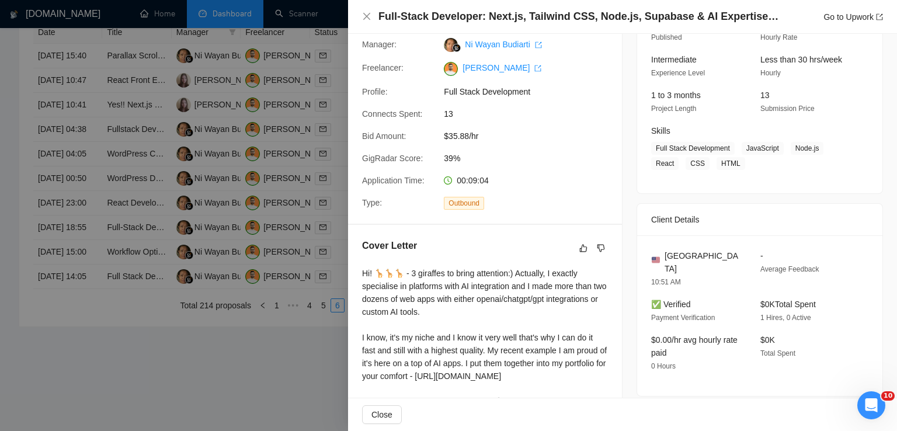
scroll to position [100, 0]
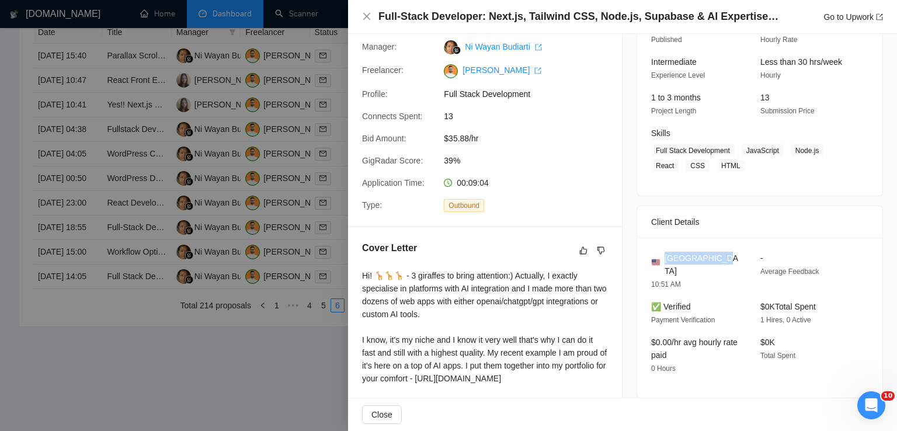
drag, startPoint x: 711, startPoint y: 255, endPoint x: 661, endPoint y: 256, distance: 50.2
click at [661, 256] on div "[GEOGRAPHIC_DATA]" at bounding box center [696, 265] width 90 height 26
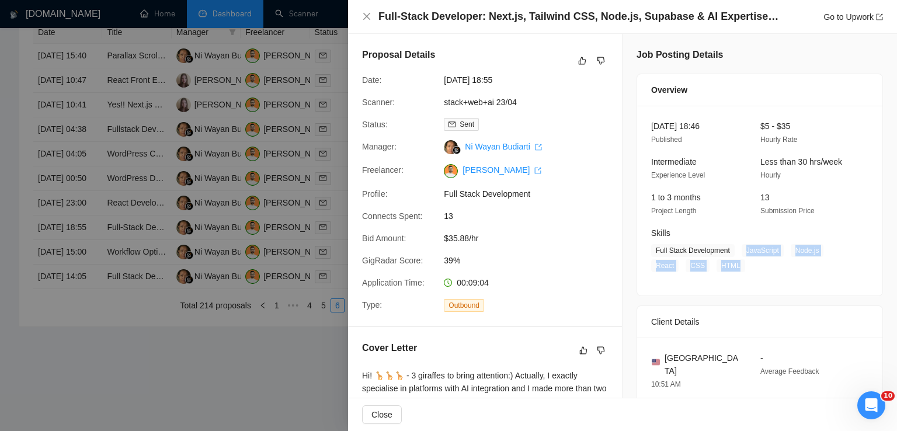
drag, startPoint x: 740, startPoint y: 251, endPoint x: 731, endPoint y: 269, distance: 20.1
click at [731, 269] on span "Full Stack Development JavaScript Node.js React CSS HTML" at bounding box center [751, 258] width 200 height 28
click at [369, 15] on icon "close" at bounding box center [366, 16] width 9 height 9
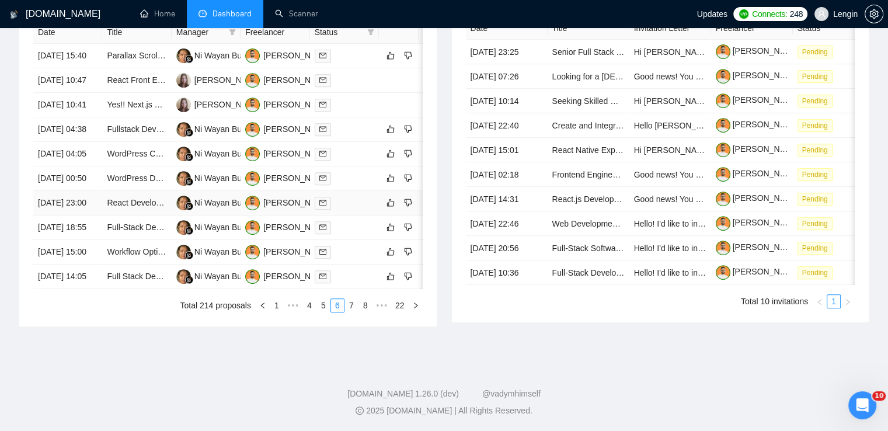
click at [161, 215] on td "React Developer - Full-Time Engagement (Long Term)" at bounding box center [136, 203] width 69 height 25
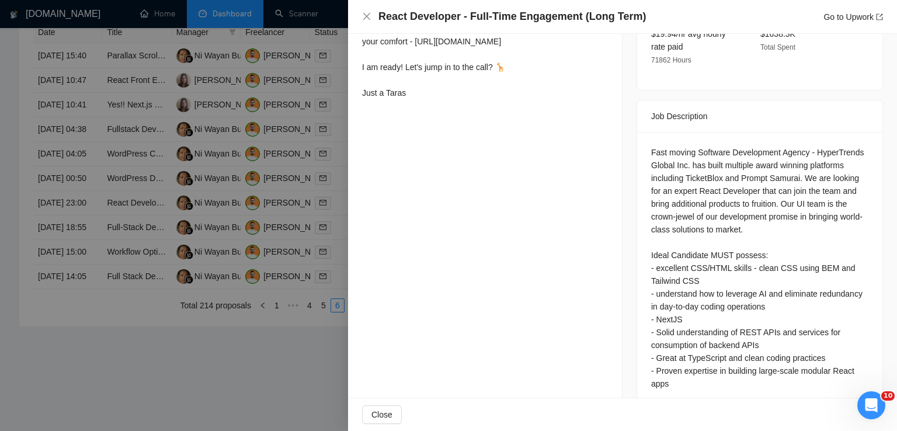
scroll to position [462, 0]
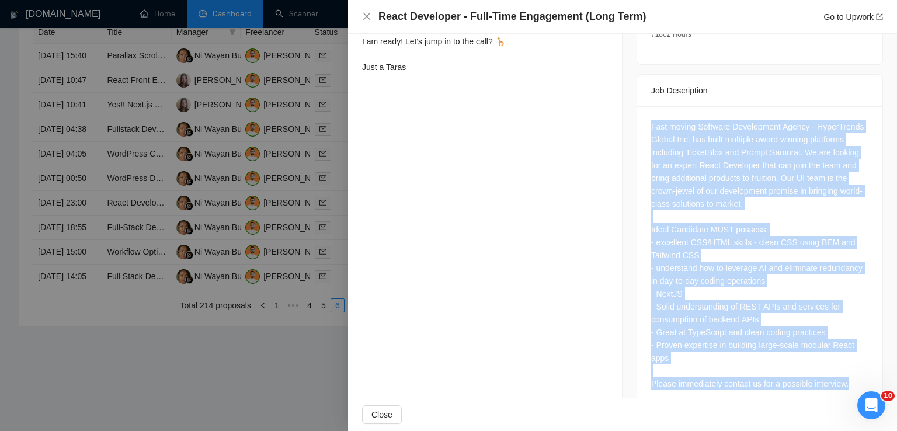
drag, startPoint x: 645, startPoint y: 96, endPoint x: 852, endPoint y: 365, distance: 338.8
click at [852, 365] on div "Fast moving Software Development Agency - HyperTrends Global Inc. has built mul…" at bounding box center [759, 257] width 245 height 302
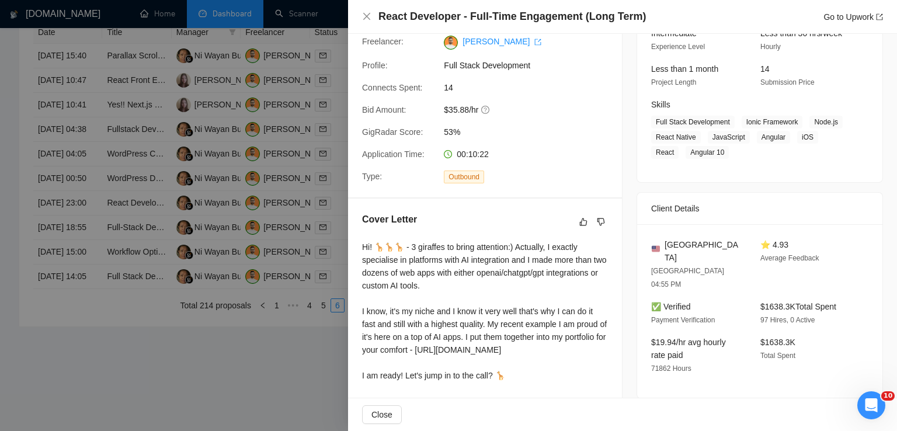
scroll to position [144, 0]
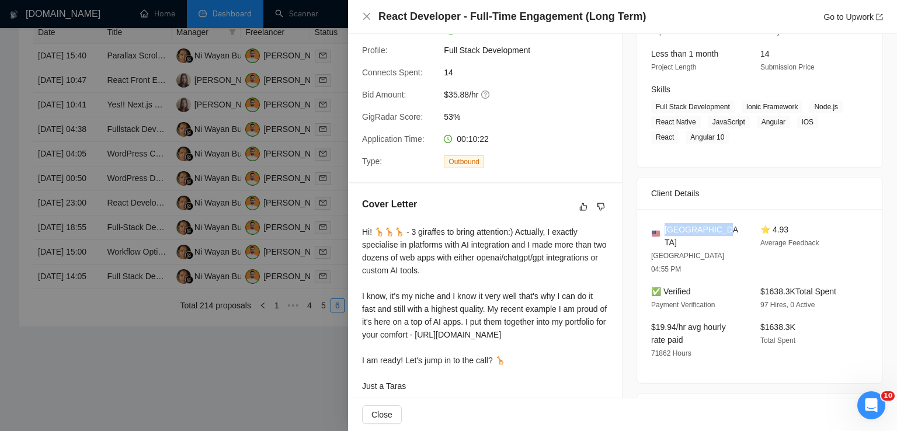
drag, startPoint x: 717, startPoint y: 230, endPoint x: 660, endPoint y: 229, distance: 57.2
click at [660, 229] on div "[GEOGRAPHIC_DATA]" at bounding box center [696, 236] width 90 height 26
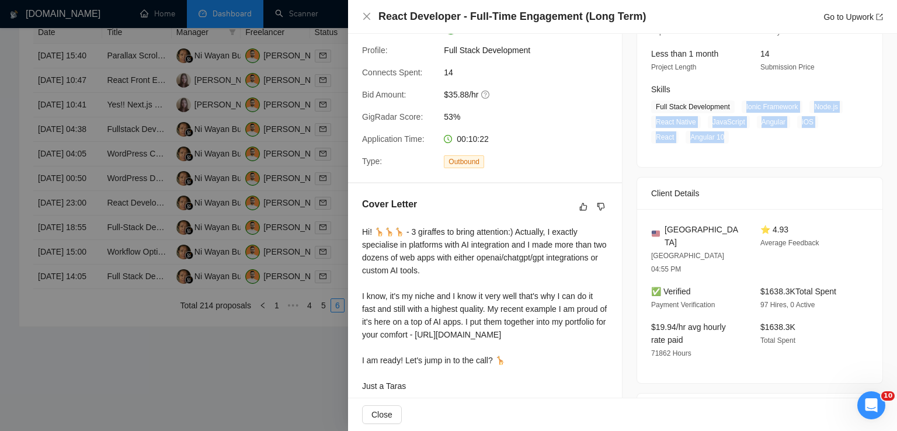
drag, startPoint x: 739, startPoint y: 103, endPoint x: 720, endPoint y: 140, distance: 41.0
click at [720, 140] on span "Full Stack Development Ionic Framework Node.js React Native JavaScript Angular …" at bounding box center [751, 121] width 200 height 43
